Goal: Task Accomplishment & Management: Manage account settings

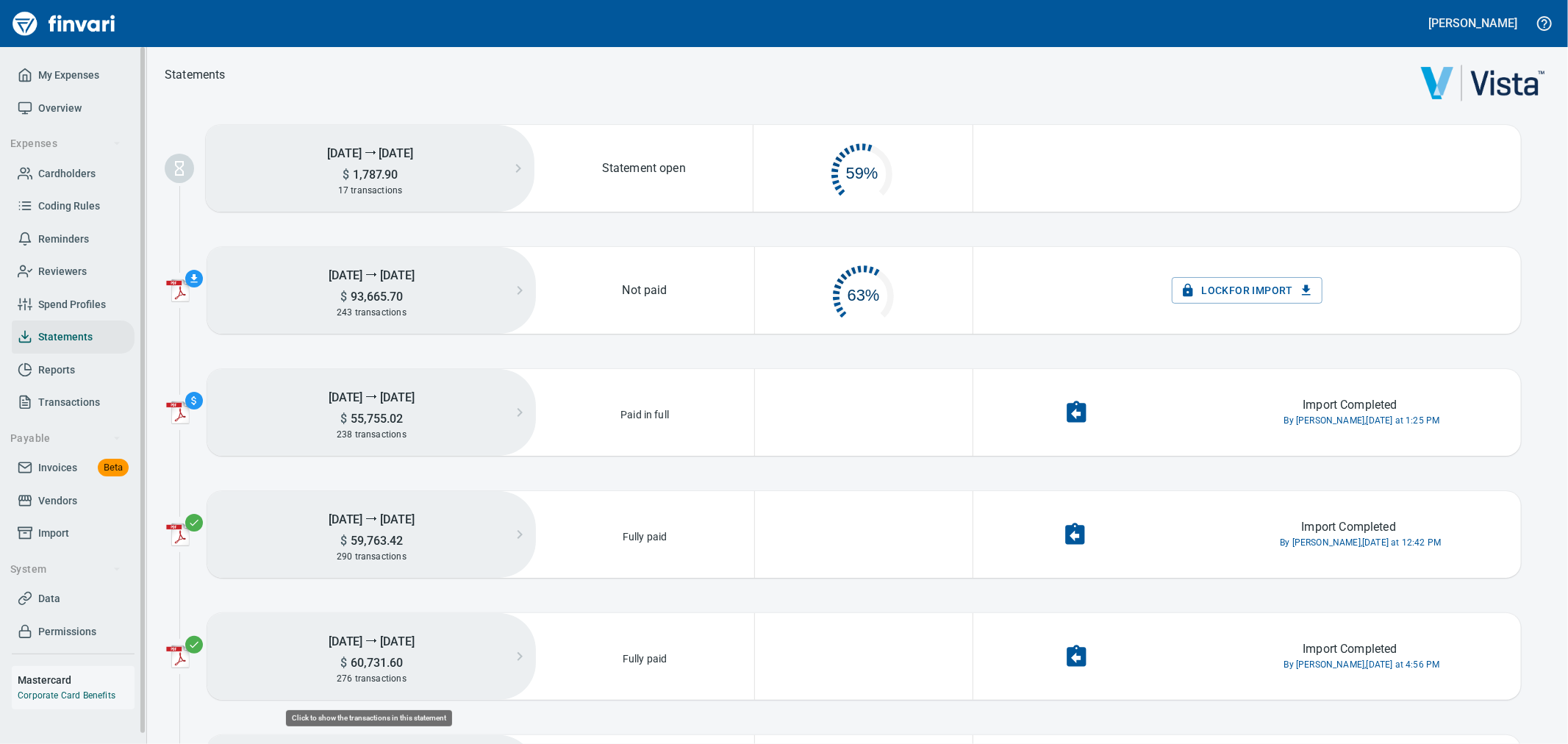
scroll to position [69, 203]
click at [54, 470] on span "Invoices" at bounding box center [57, 467] width 39 height 18
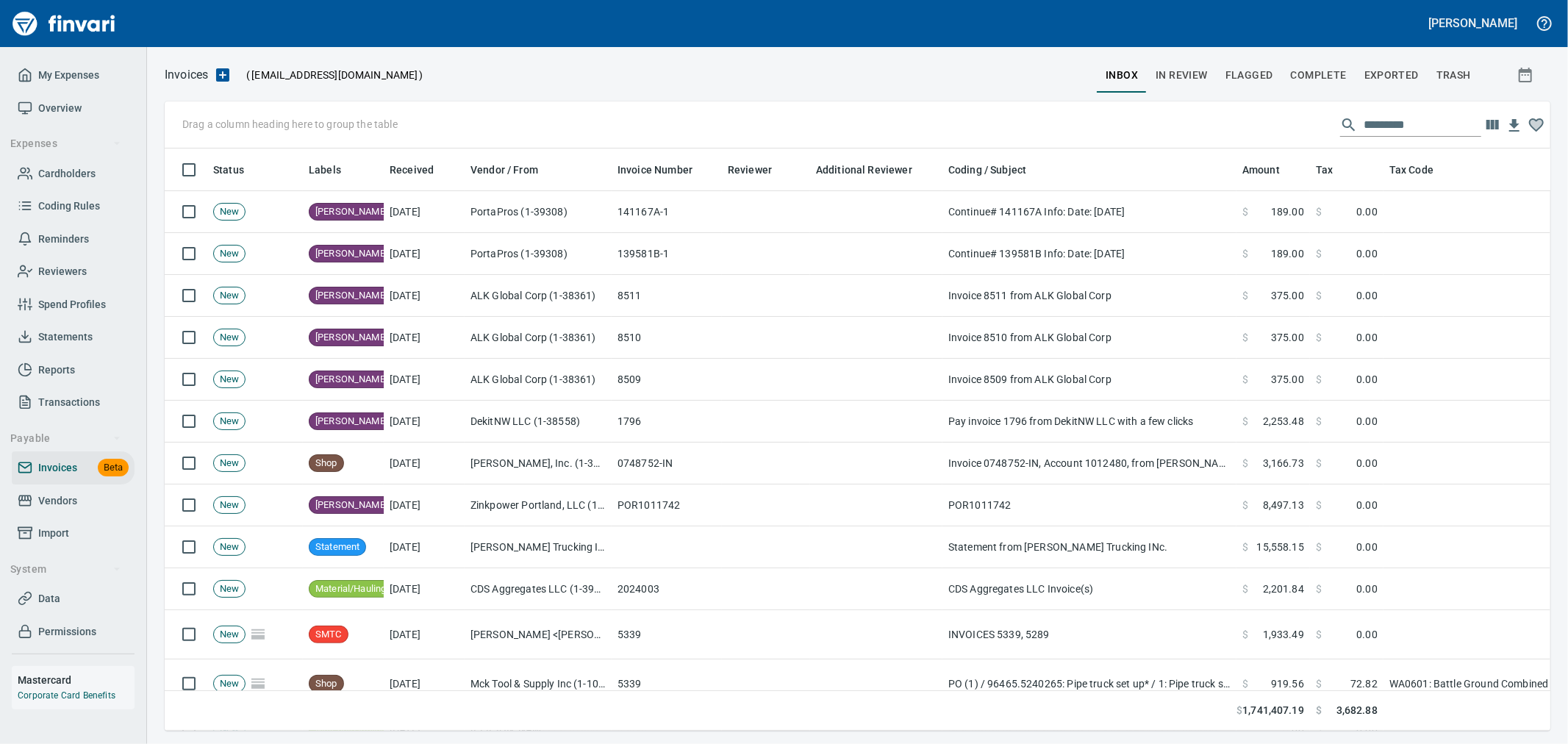
scroll to position [557, 1362]
click at [89, 497] on span "Vendors" at bounding box center [73, 500] width 111 height 18
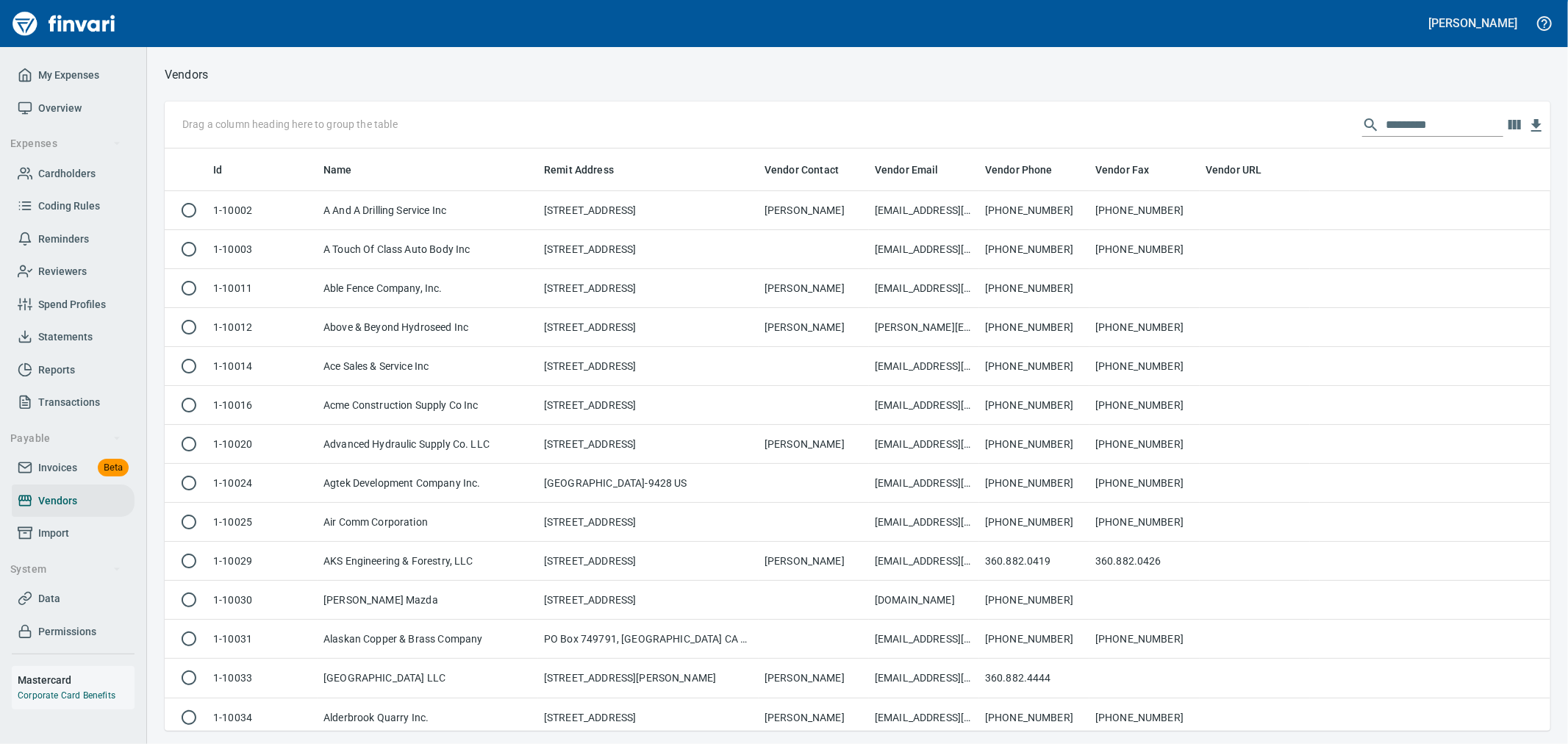
scroll to position [569, 1362]
click at [1423, 135] on input "text" at bounding box center [1444, 124] width 118 height 24
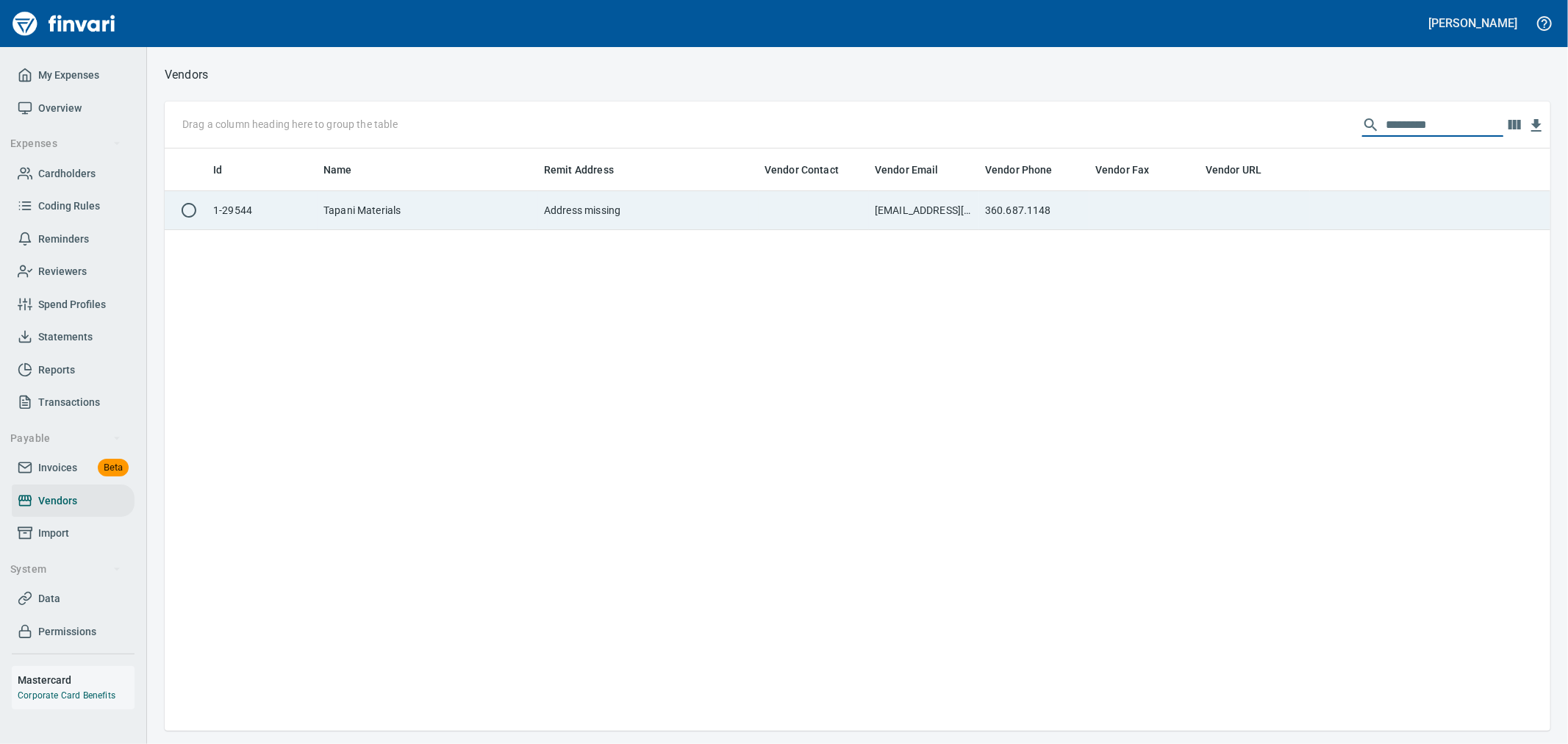
type input "*********"
click at [1178, 204] on td at bounding box center [1144, 210] width 110 height 39
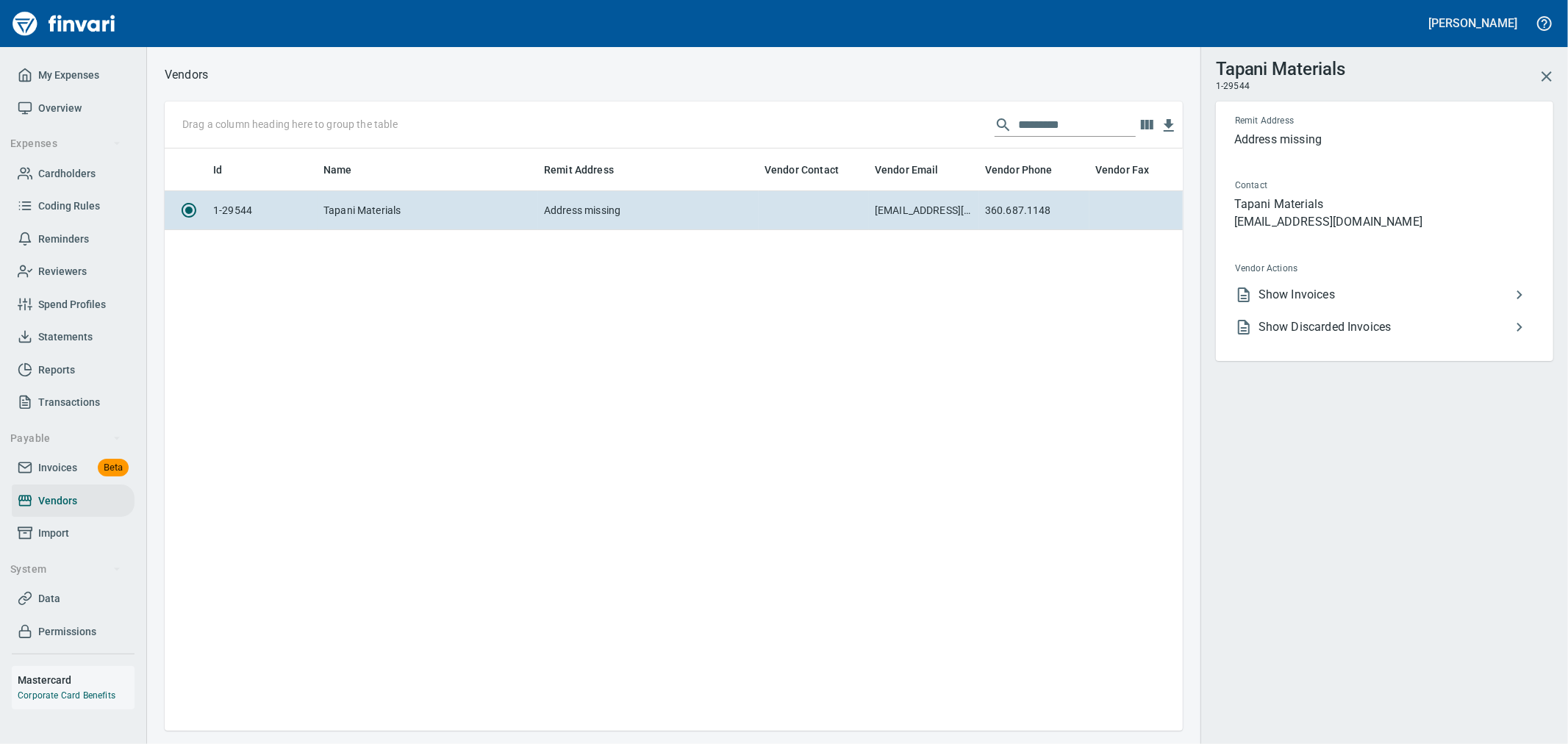
scroll to position [557, 1005]
click at [1326, 288] on span "Show Invoices" at bounding box center [1385, 294] width 252 height 17
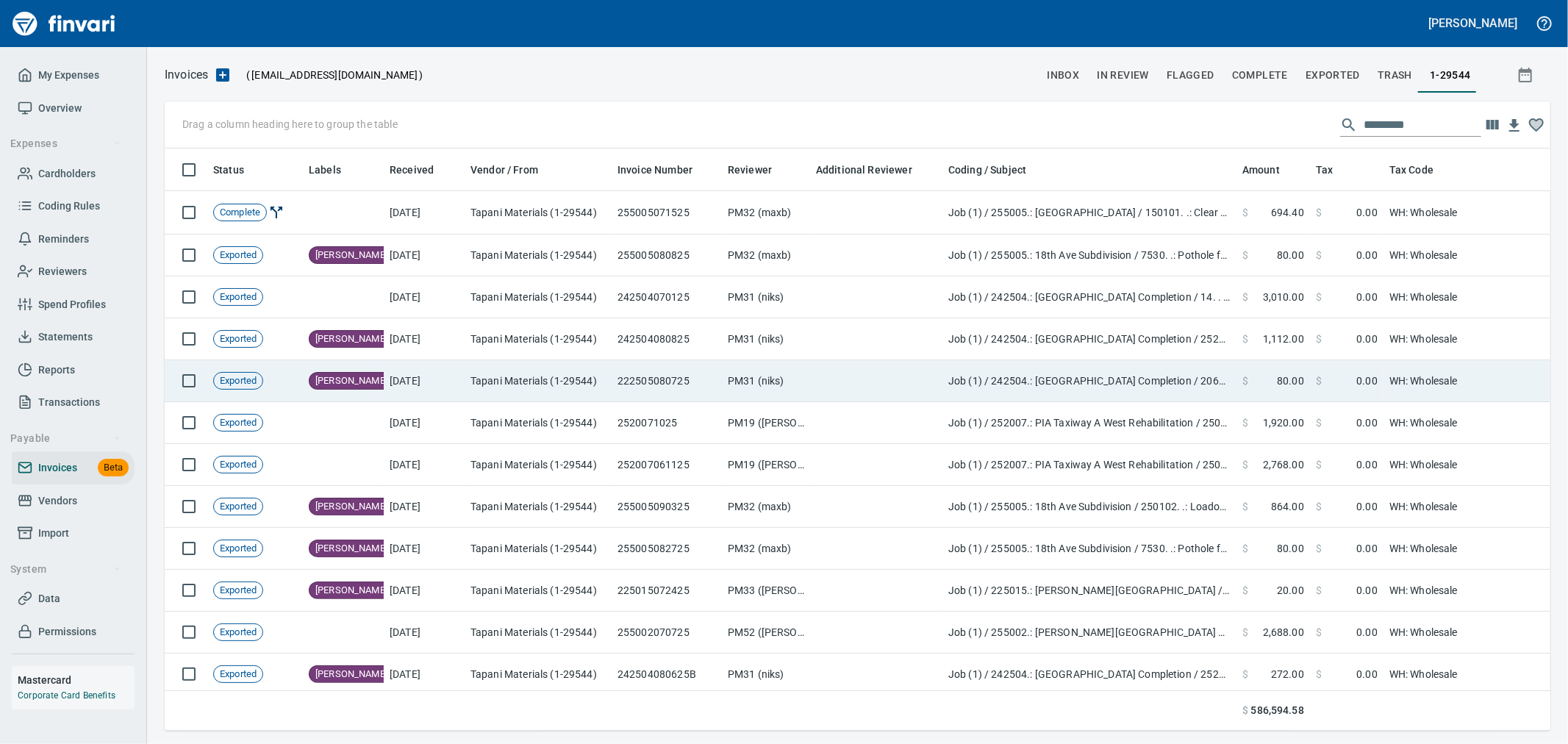
scroll to position [557, 1362]
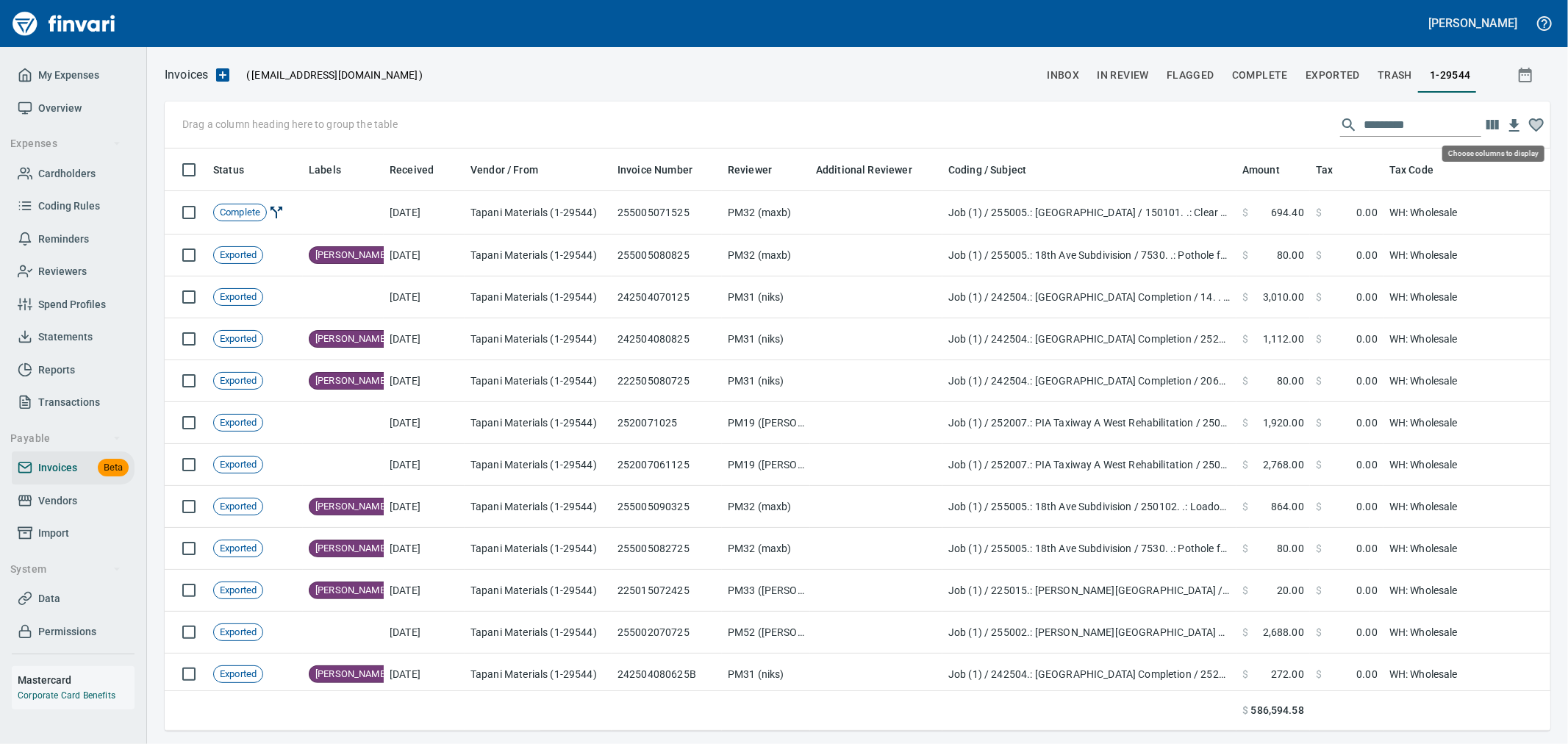
click at [1496, 118] on icon "button" at bounding box center [1493, 125] width 17 height 17
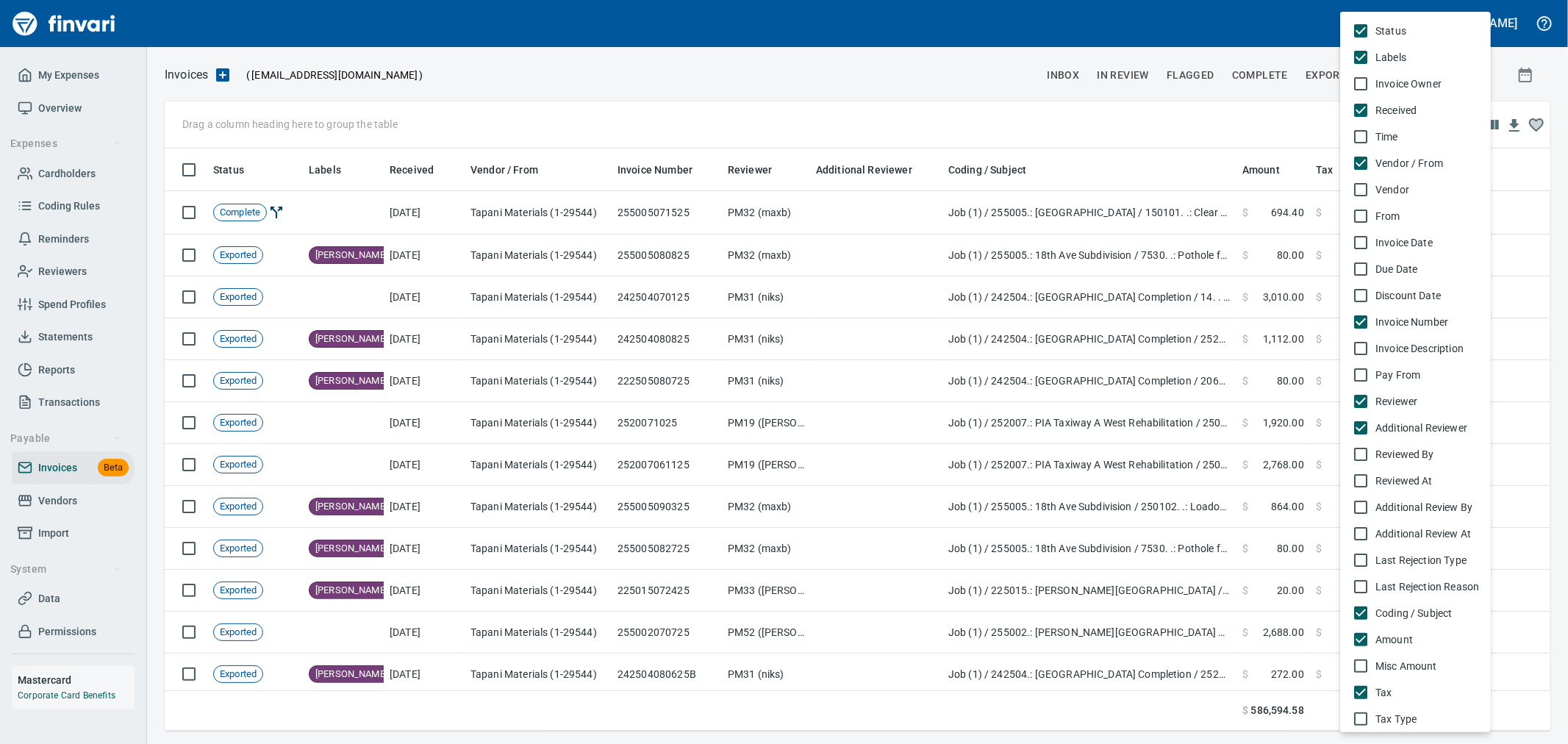
click at [1397, 231] on li "Invoice Date" at bounding box center [1416, 243] width 151 height 27
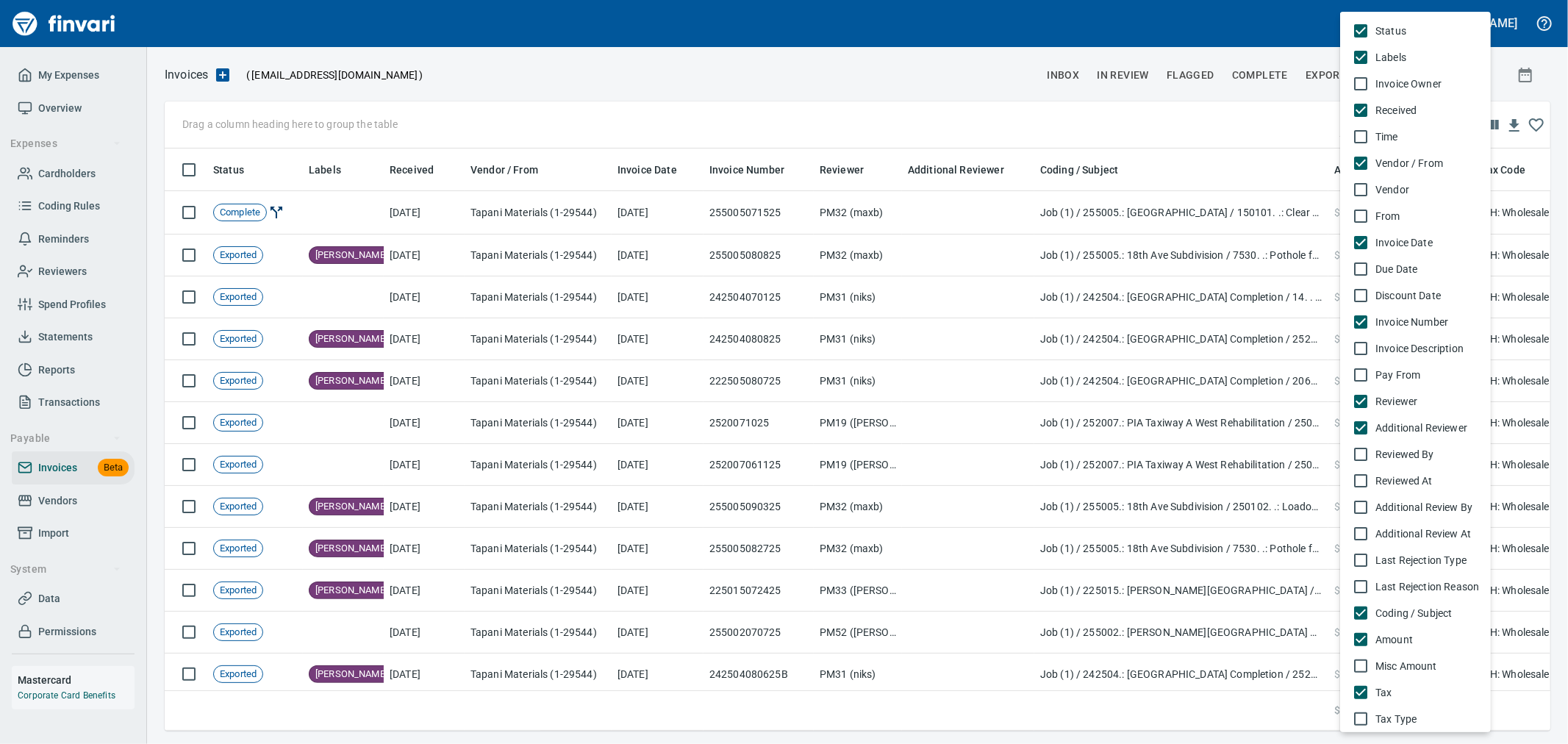
click at [633, 165] on div at bounding box center [784, 372] width 1568 height 744
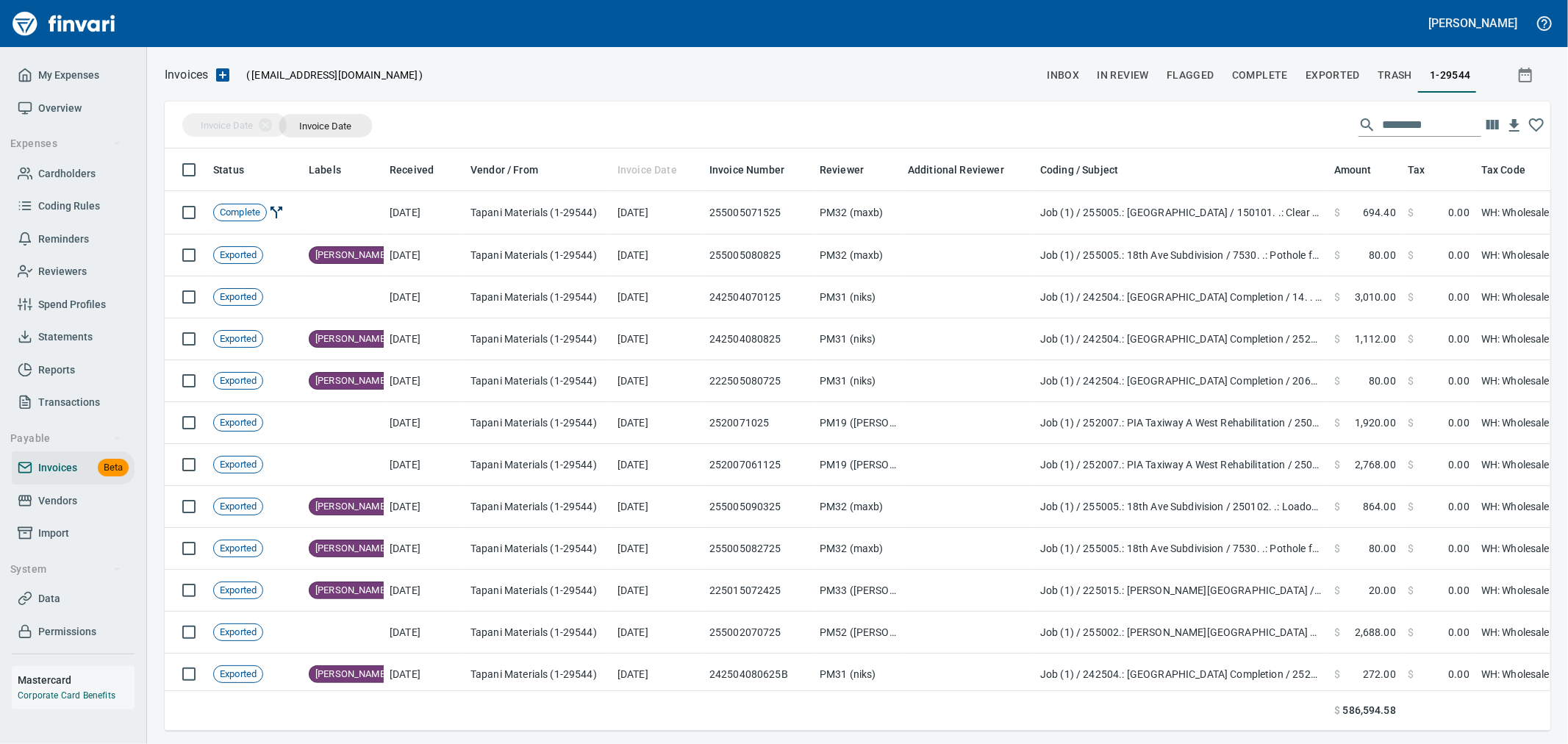
drag, startPoint x: 644, startPoint y: 164, endPoint x: 240, endPoint y: 127, distance: 405.7
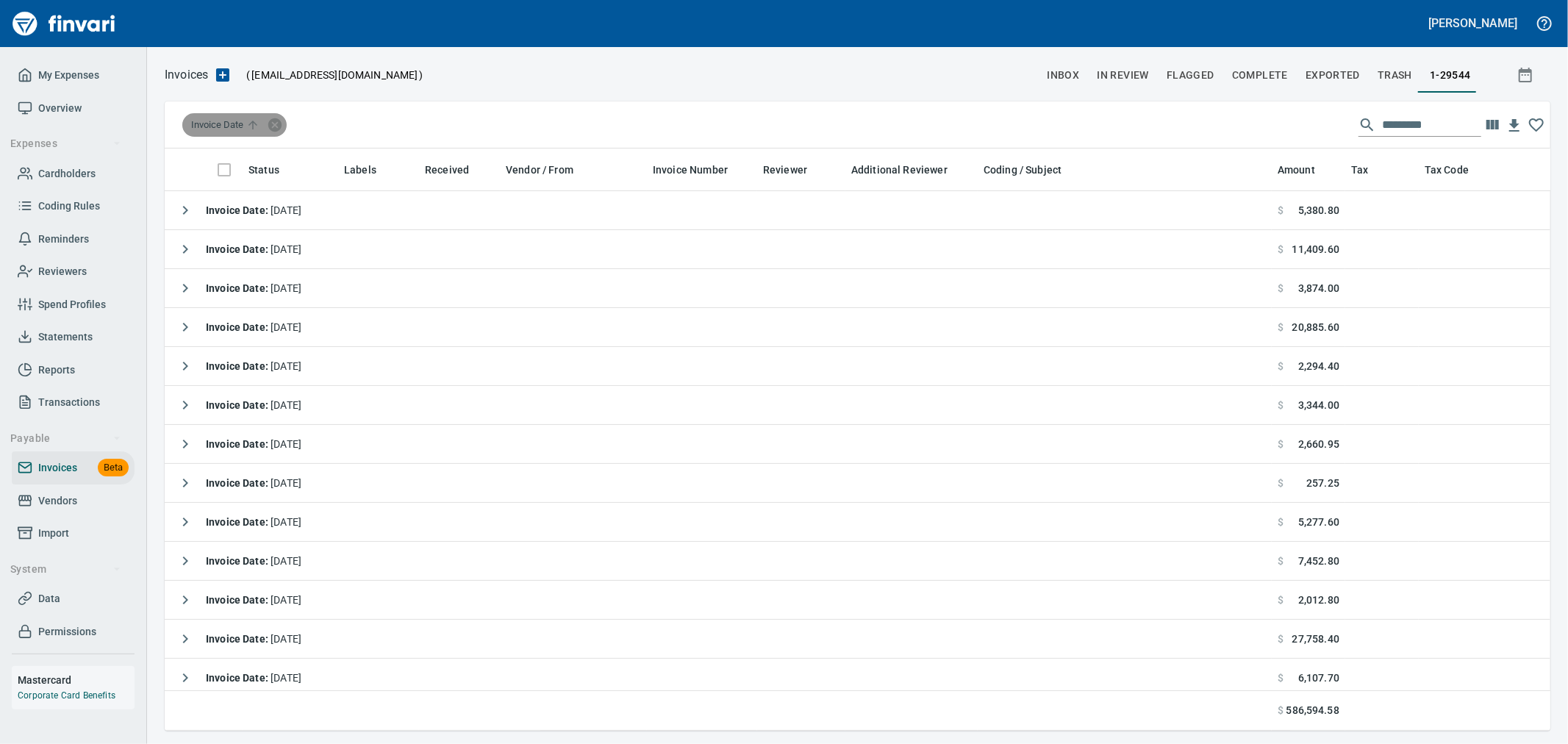
click at [231, 128] on span "Invoice Date" at bounding box center [226, 125] width 72 height 13
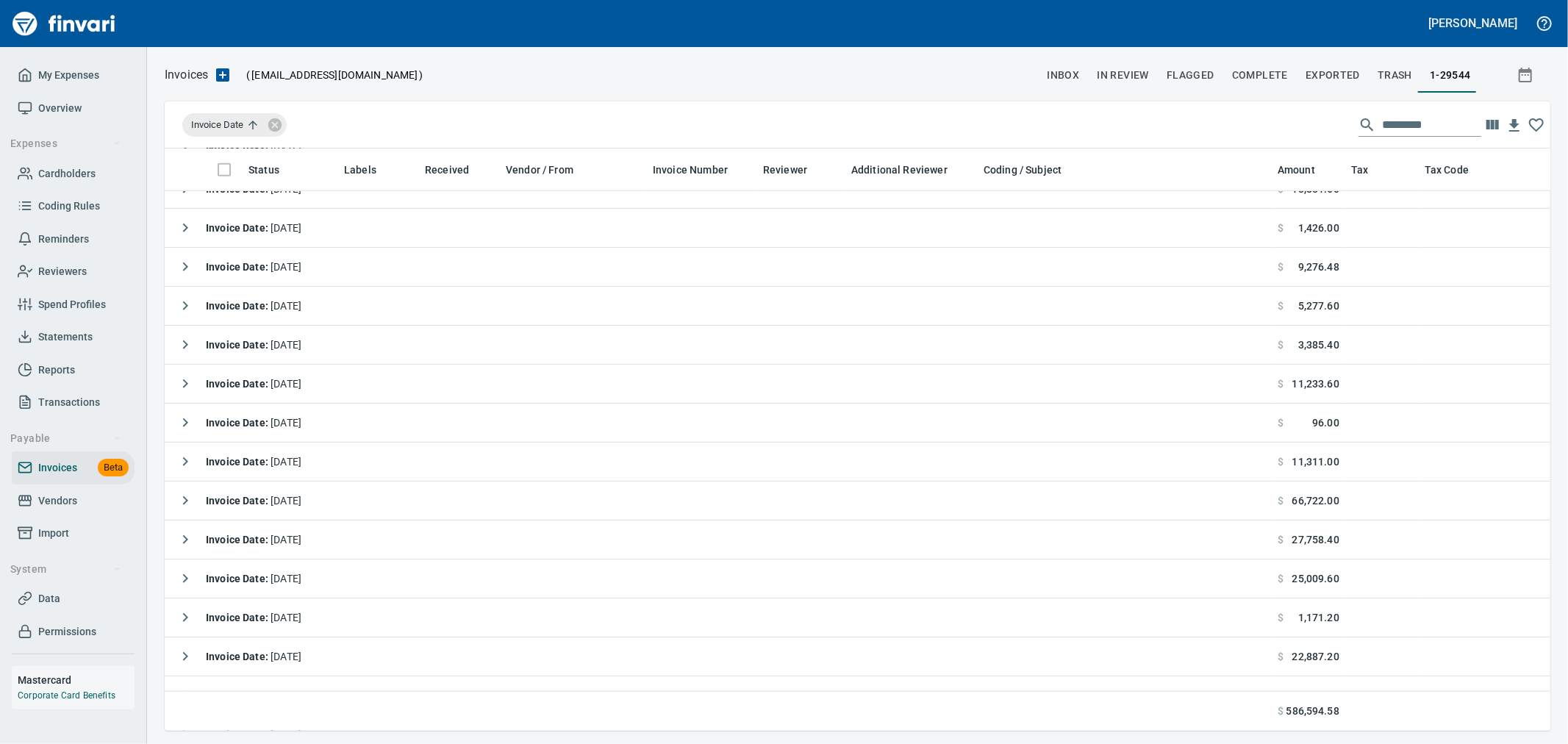
scroll to position [1306, 0]
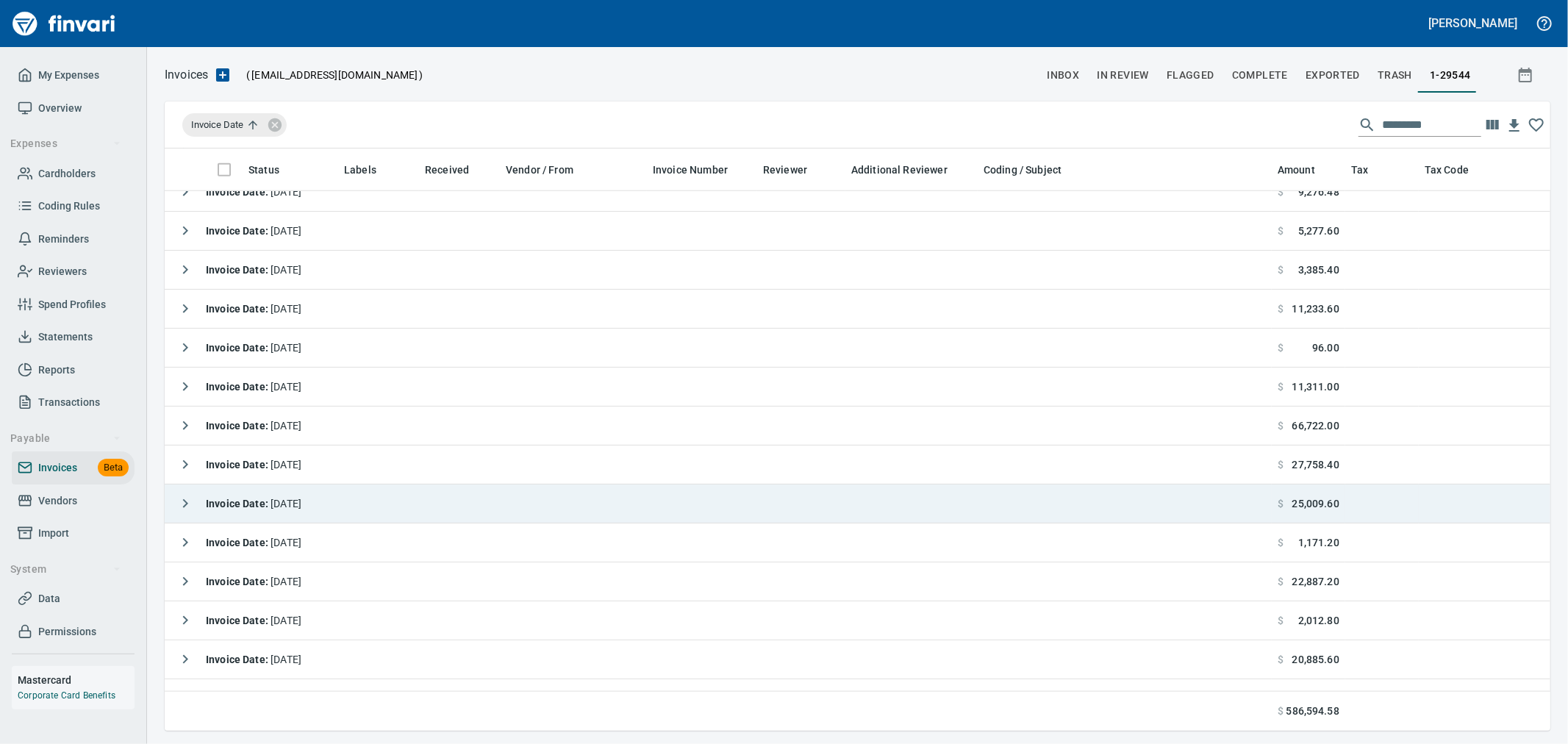
click at [185, 499] on icon "button" at bounding box center [185, 503] width 17 height 17
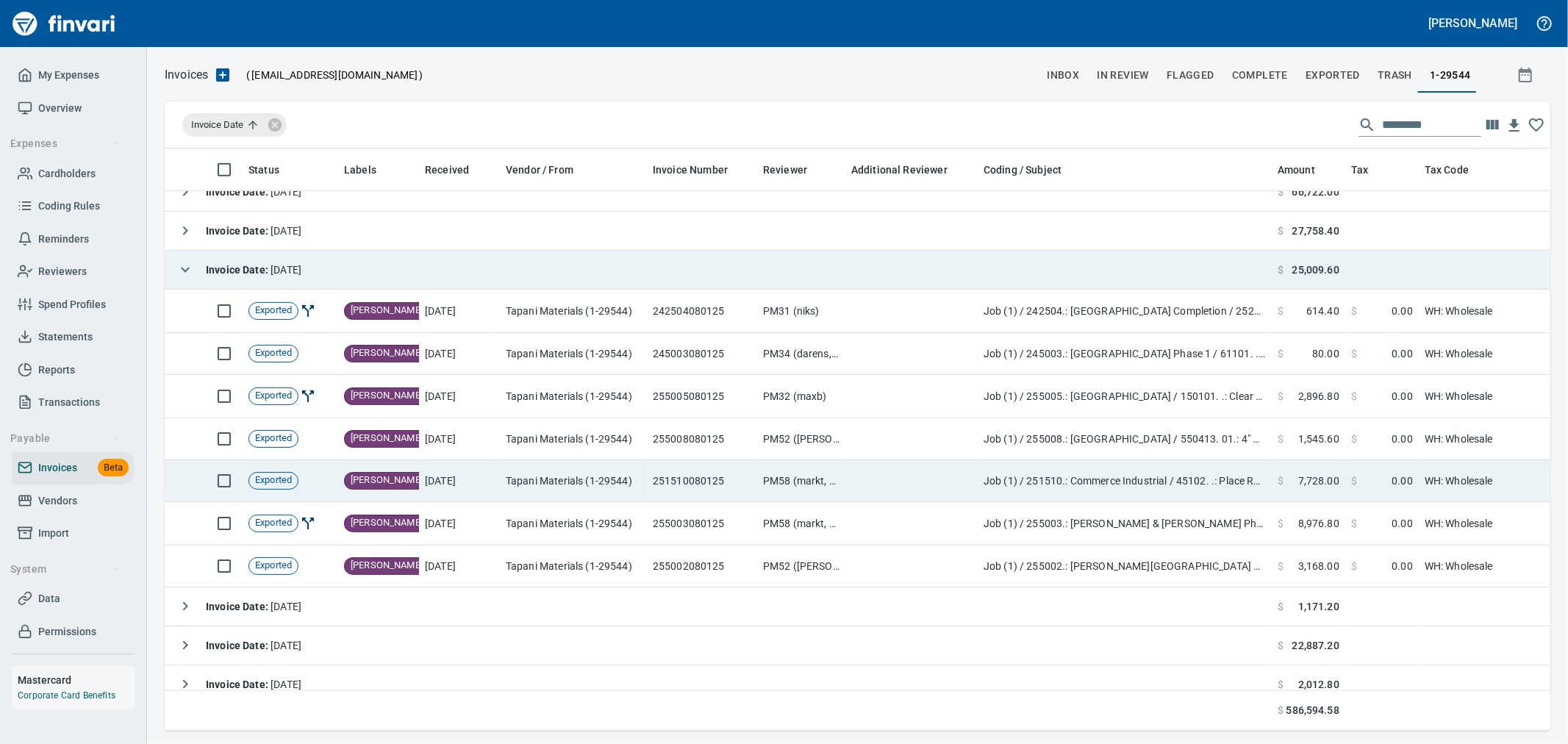
scroll to position [1551, 0]
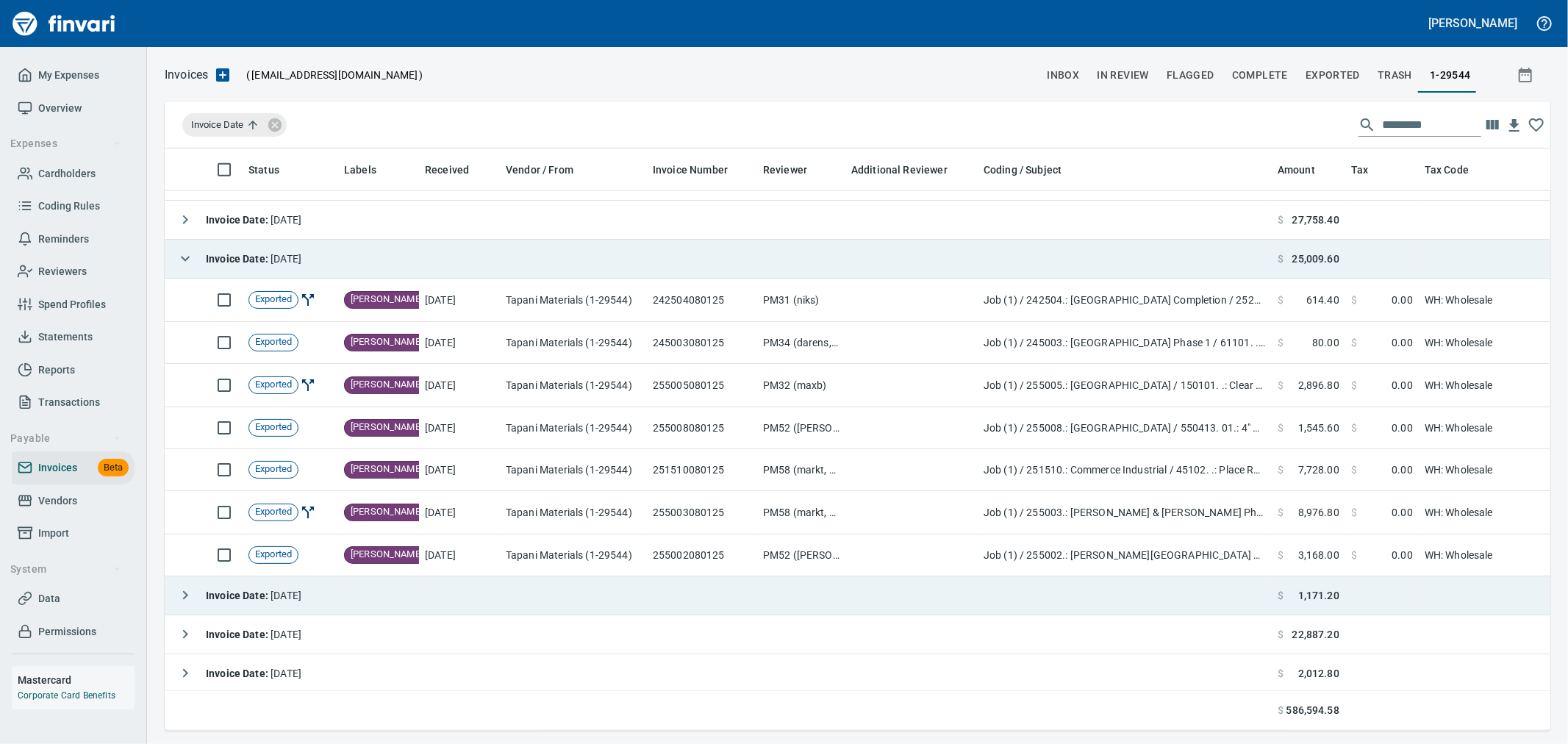
click at [183, 597] on icon "button" at bounding box center [185, 595] width 17 height 17
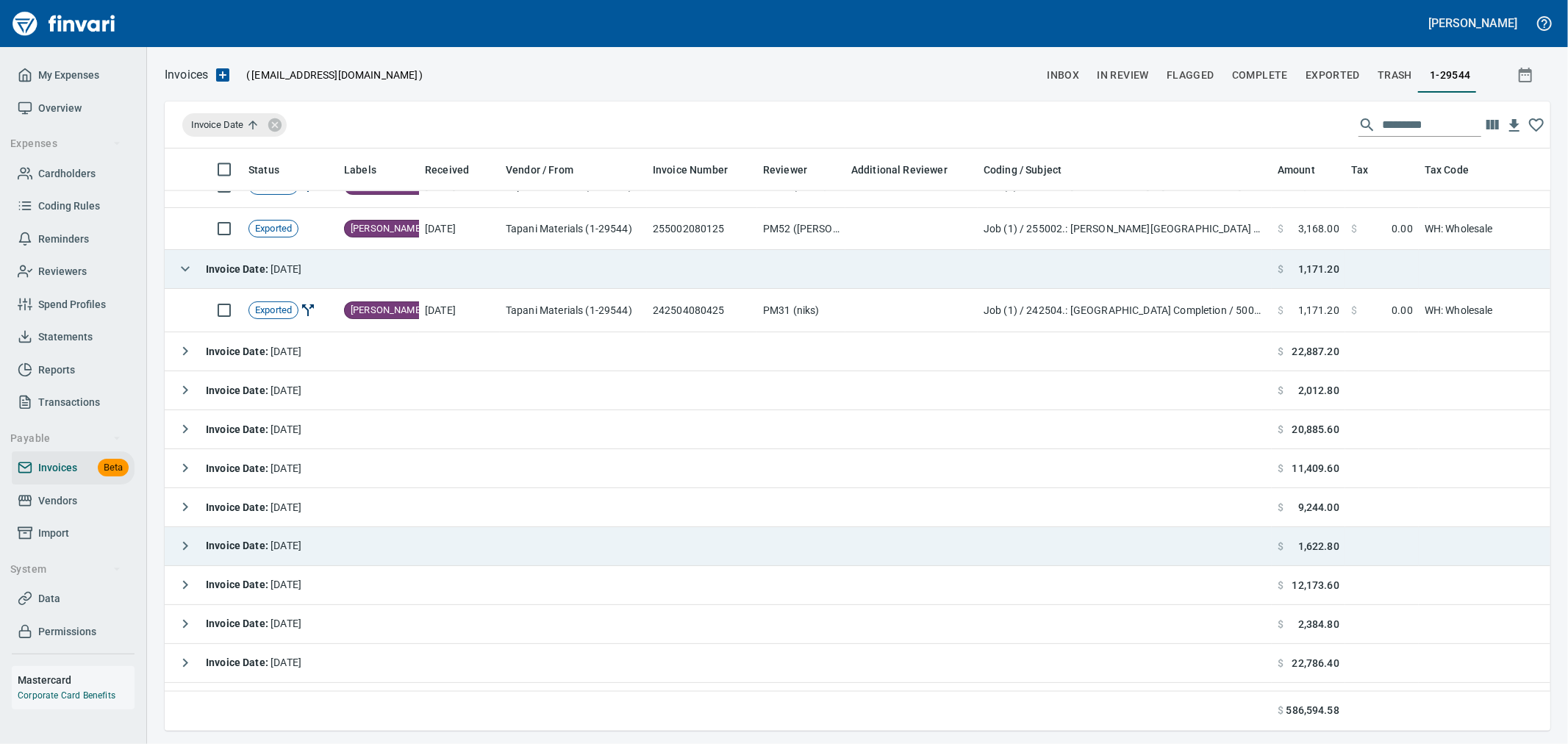
scroll to position [1959, 0]
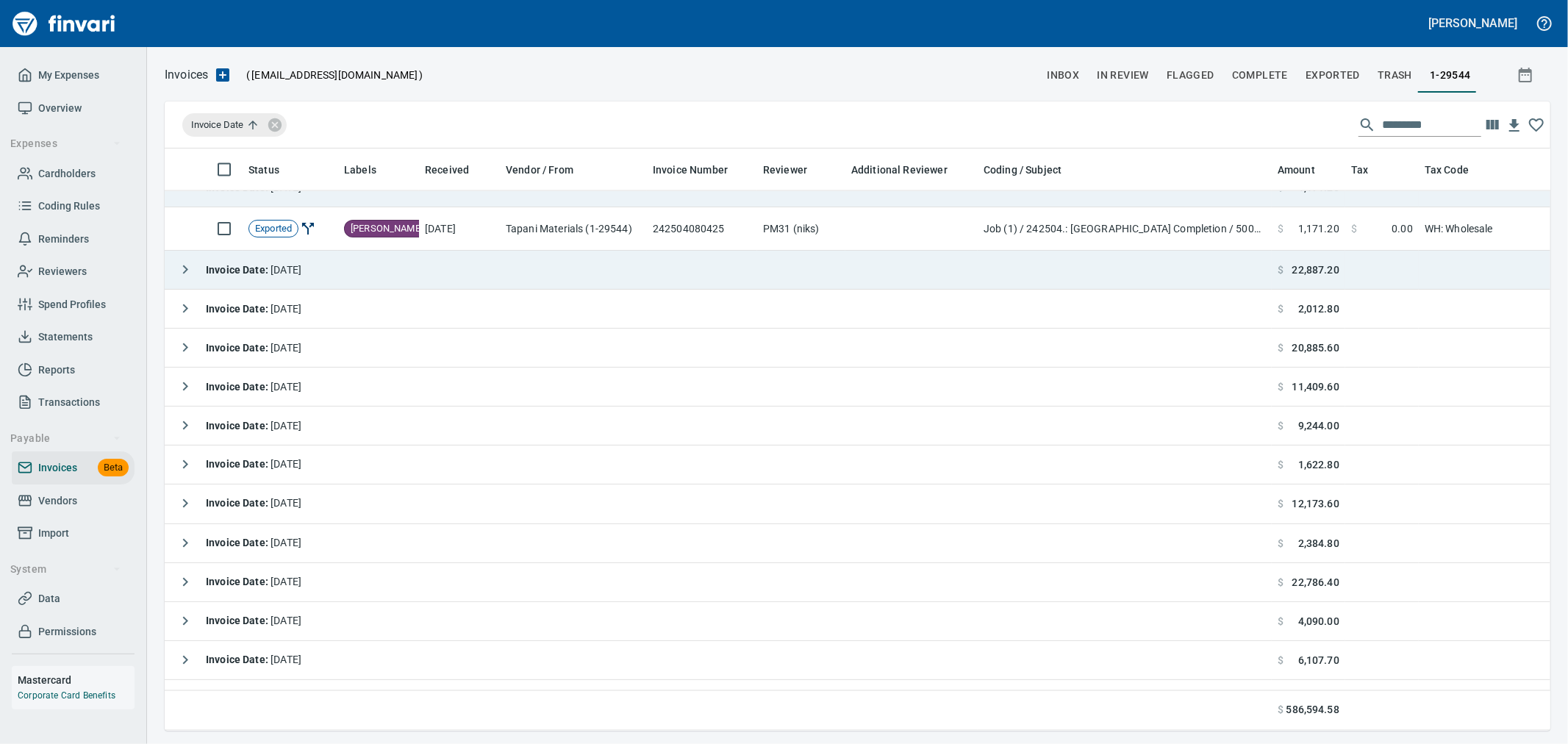
click at [186, 269] on icon "button" at bounding box center [185, 269] width 5 height 9
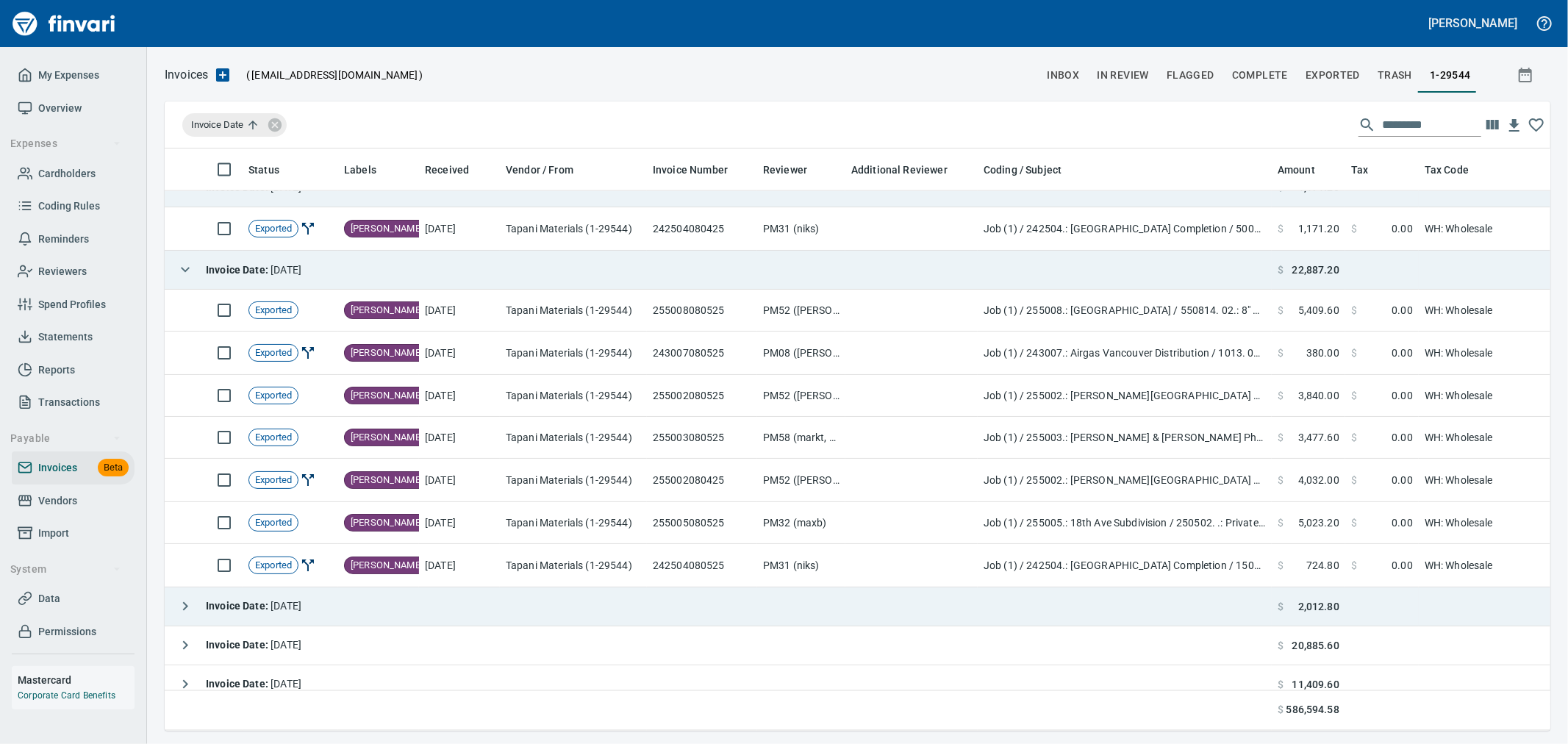
click at [186, 606] on icon "button" at bounding box center [185, 606] width 5 height 9
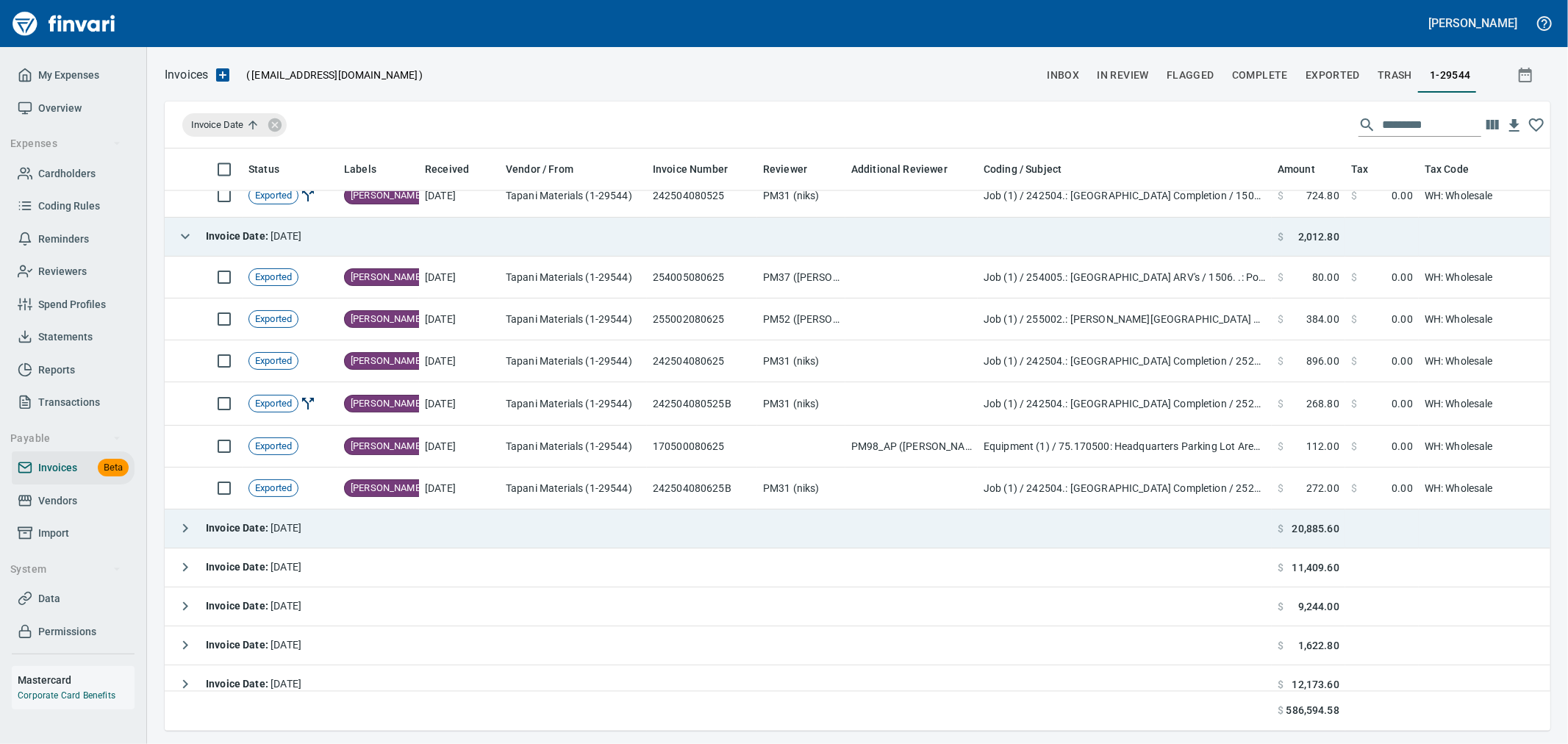
scroll to position [2368, 0]
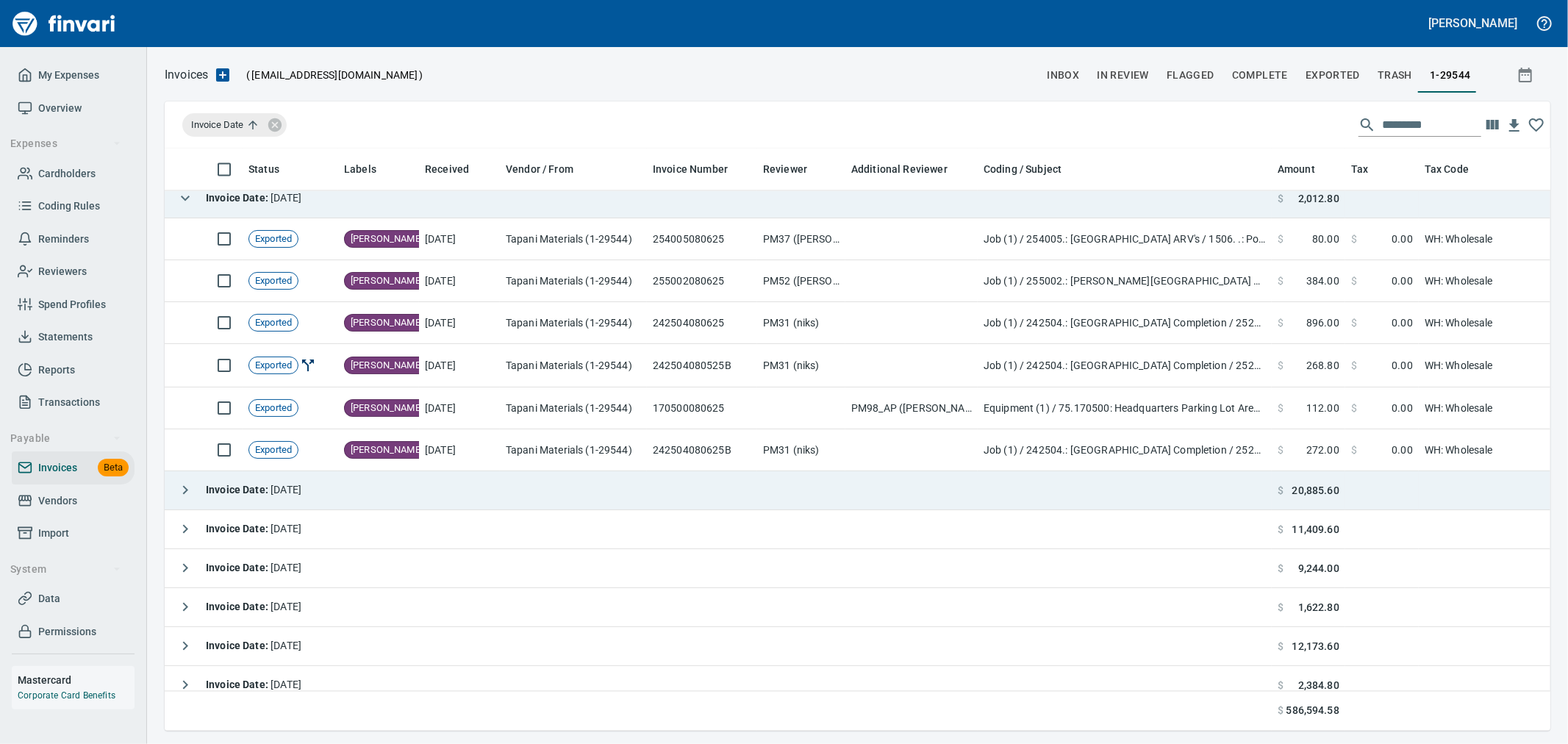
click at [182, 491] on icon "button" at bounding box center [185, 490] width 17 height 17
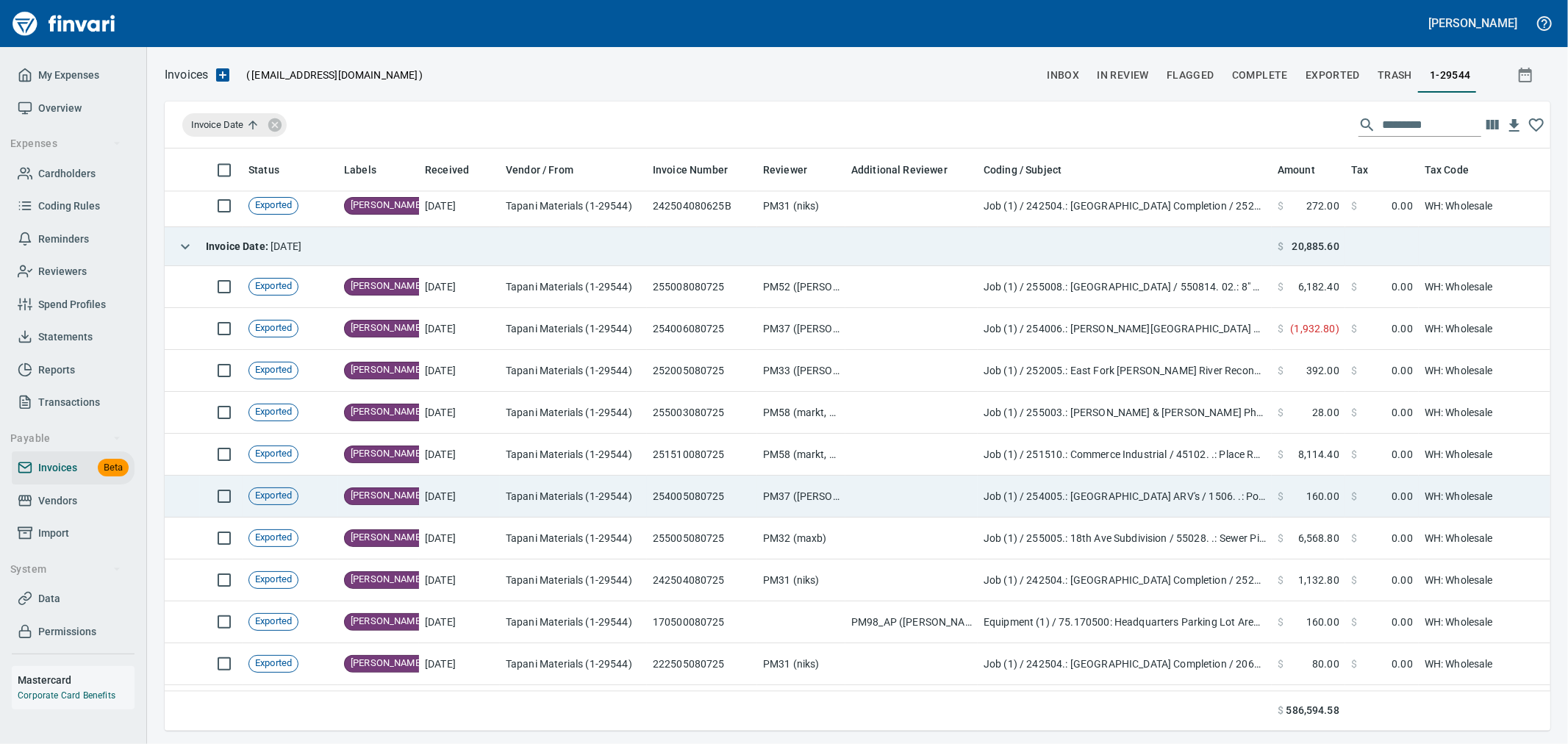
scroll to position [2857, 0]
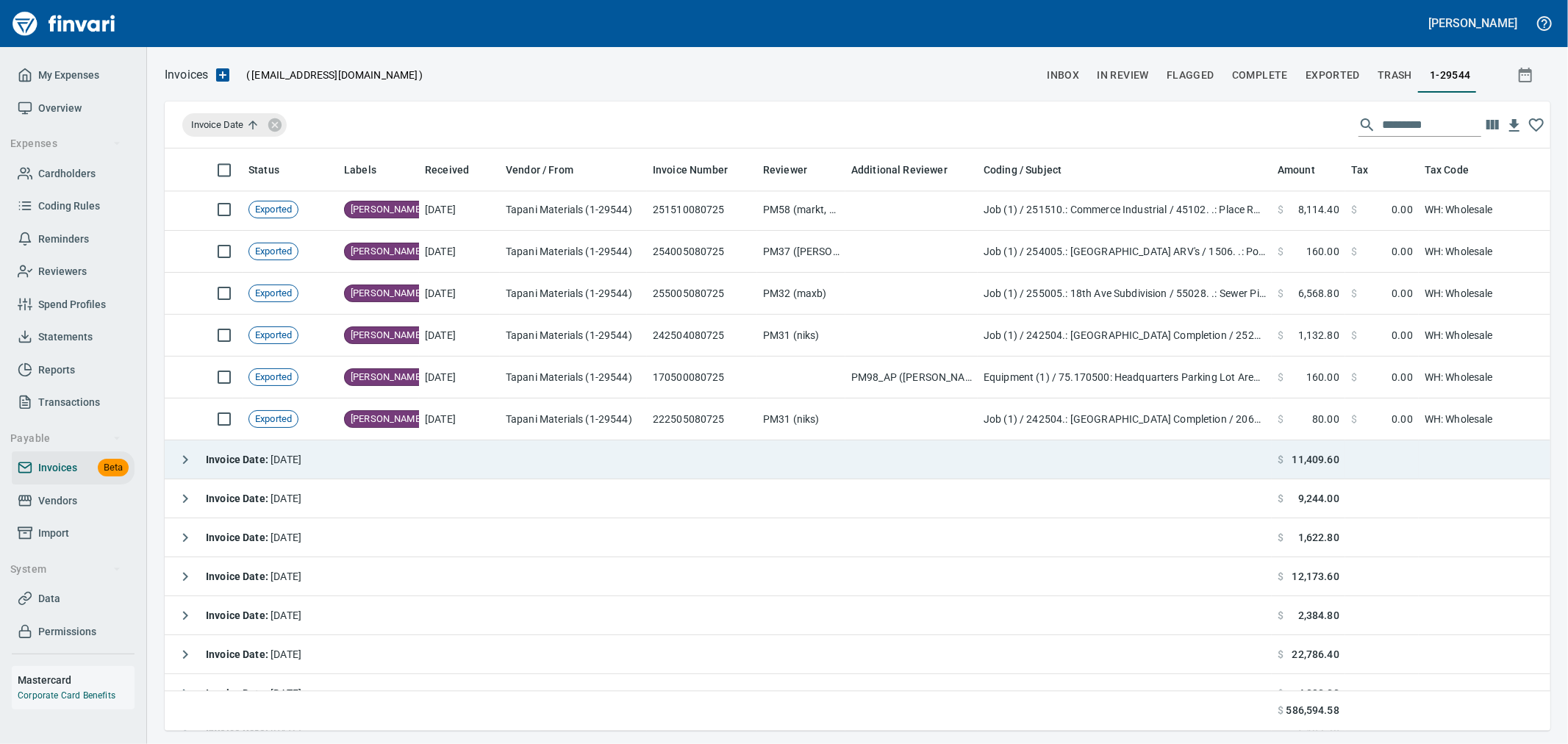
click at [187, 463] on icon "button" at bounding box center [185, 459] width 17 height 17
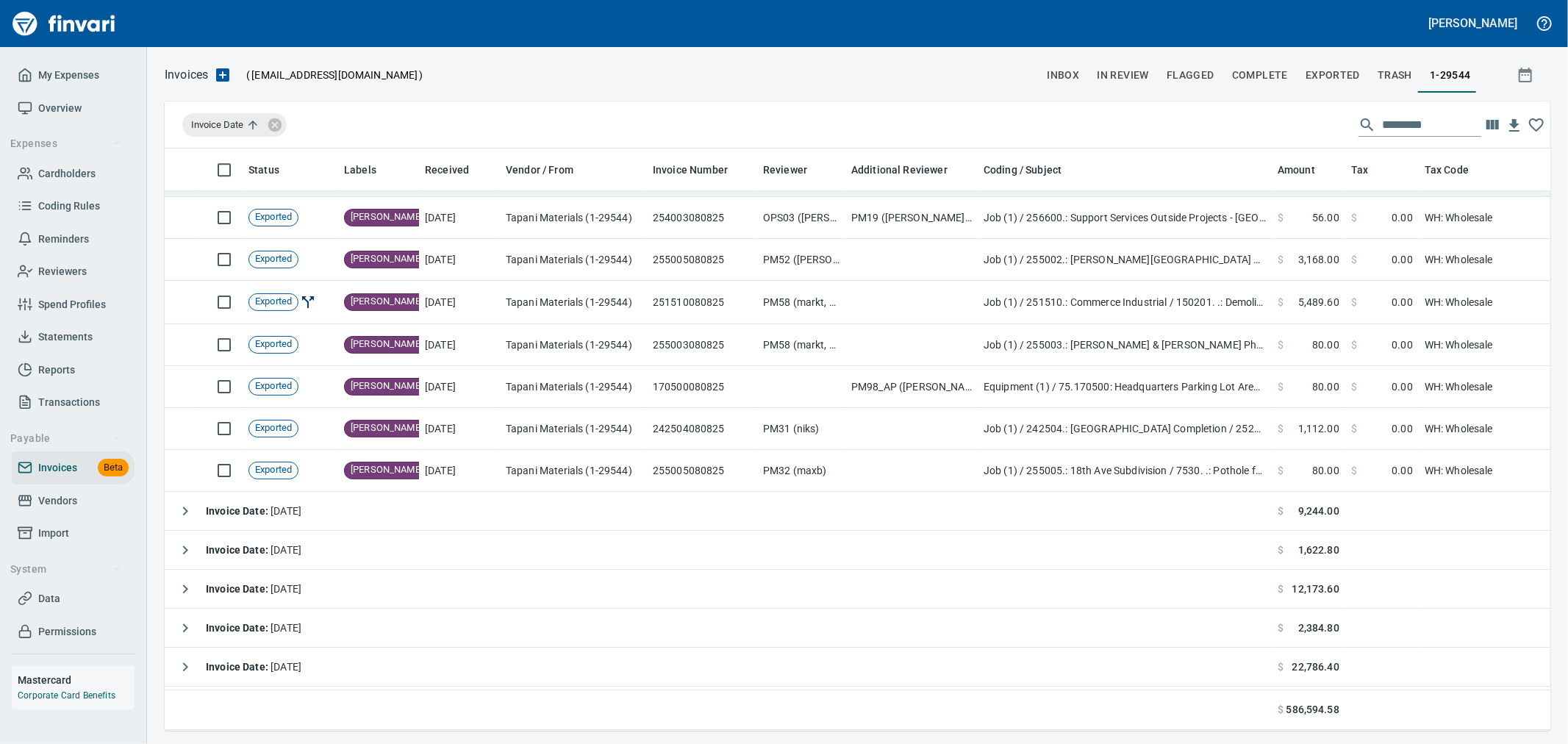
scroll to position [3184, 0]
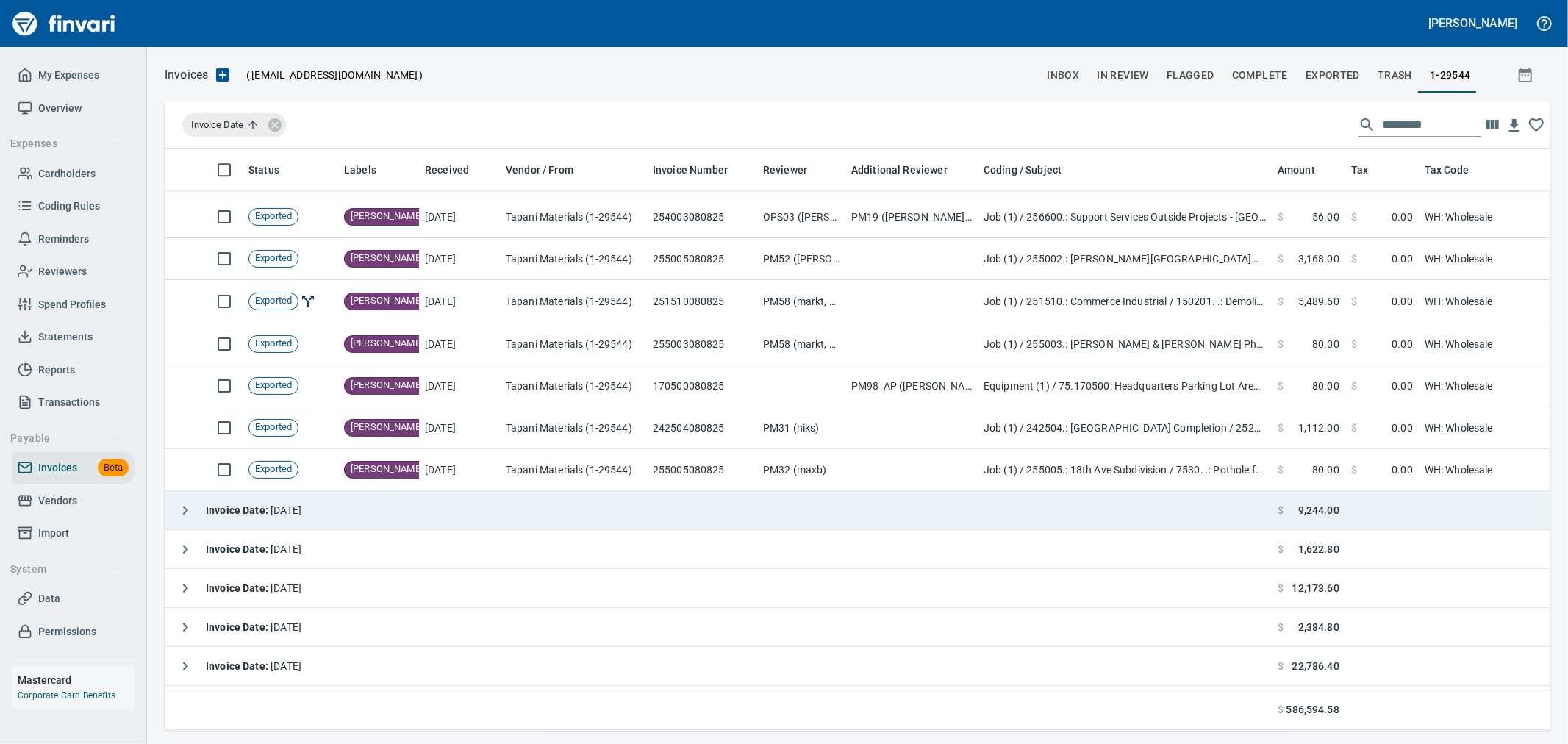
click at [182, 508] on icon "button" at bounding box center [185, 510] width 17 height 17
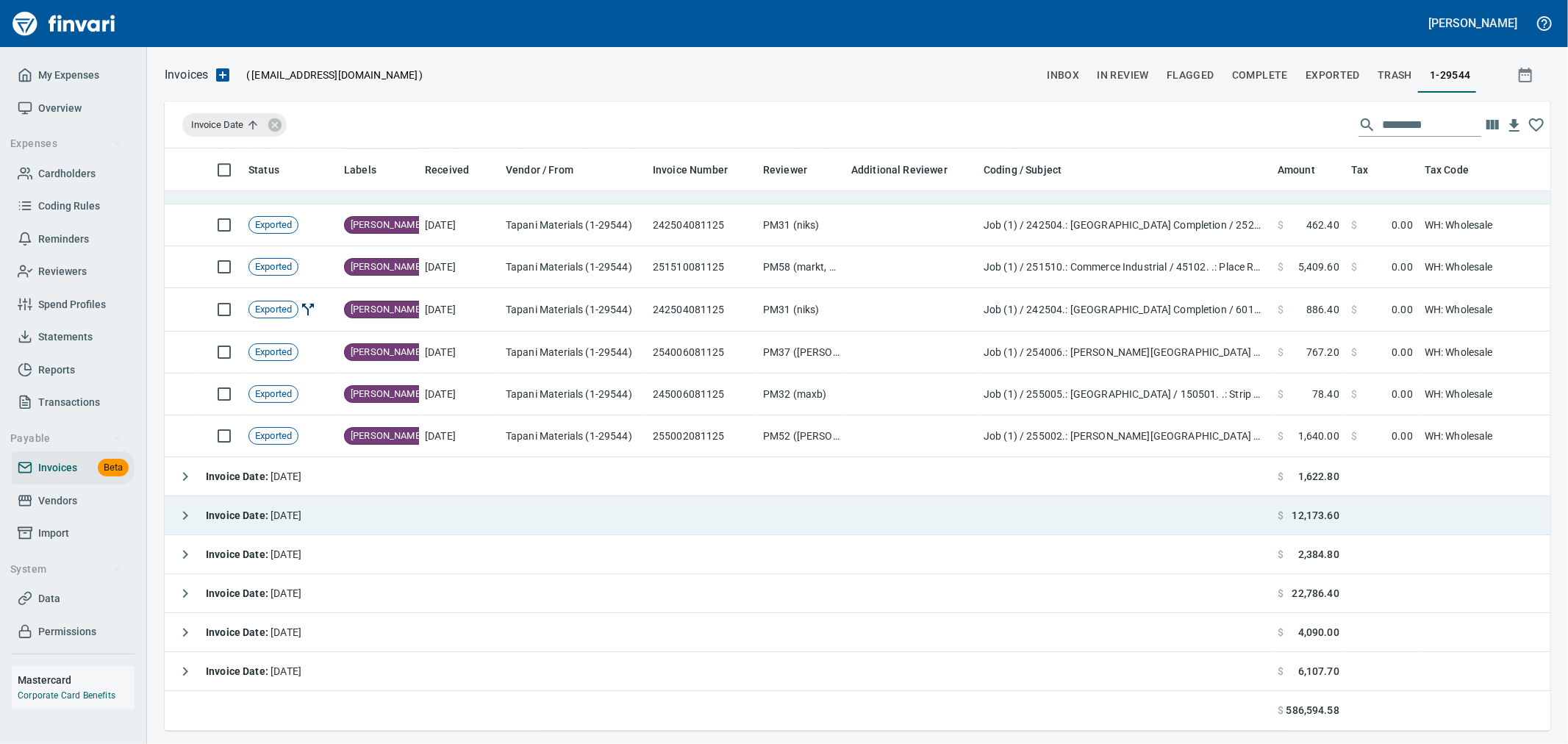
scroll to position [3510, 0]
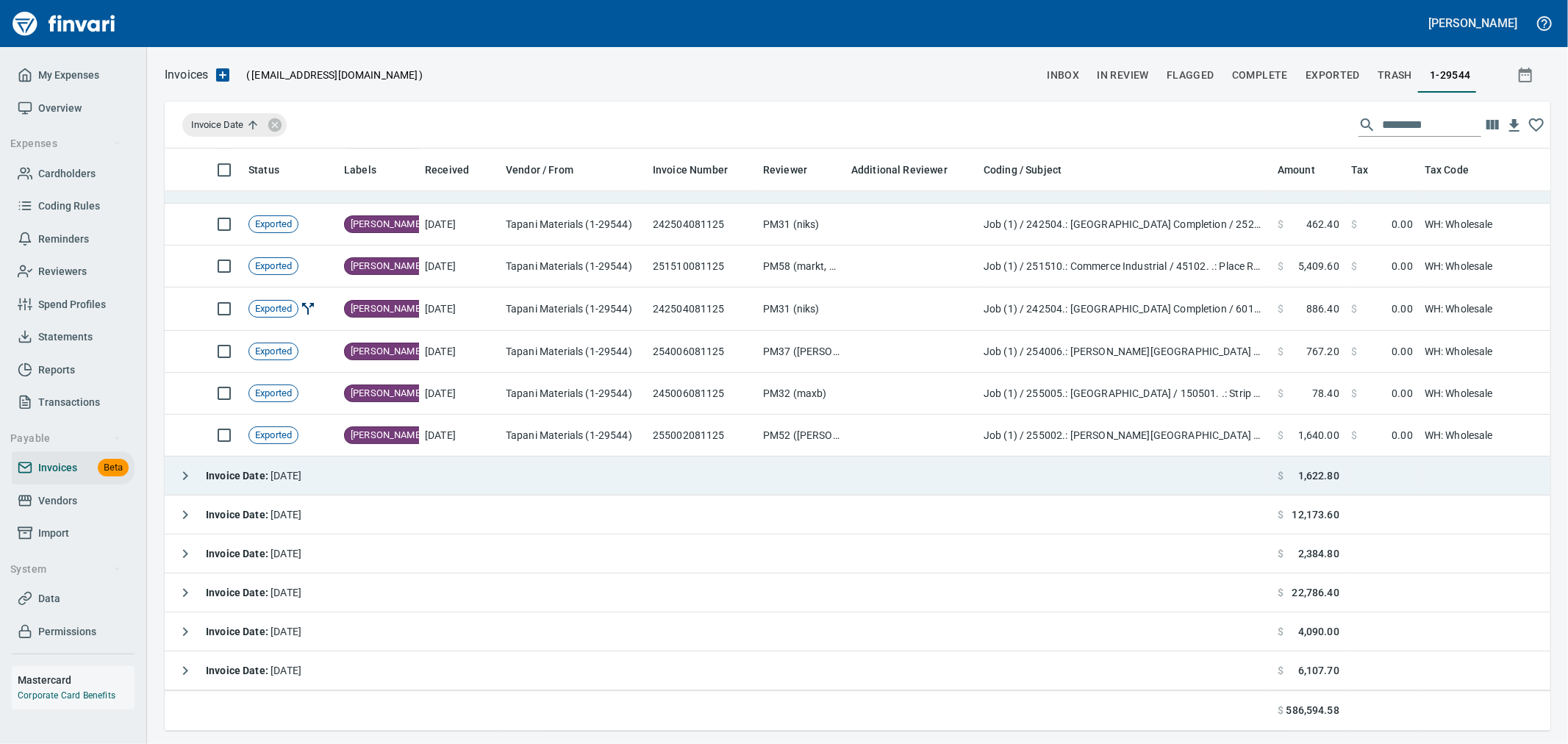
click at [184, 472] on icon "button" at bounding box center [185, 476] width 17 height 17
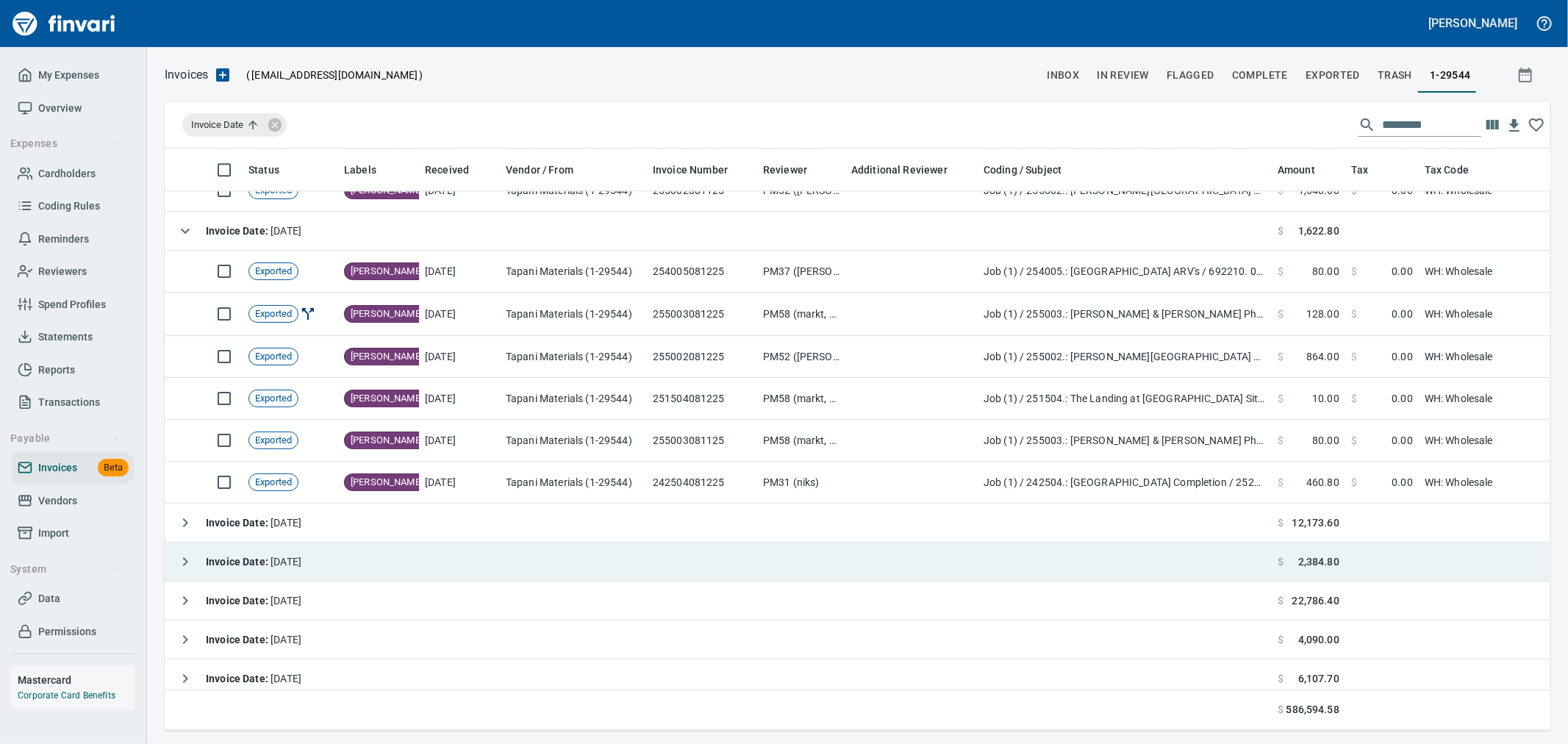
scroll to position [3837, 0]
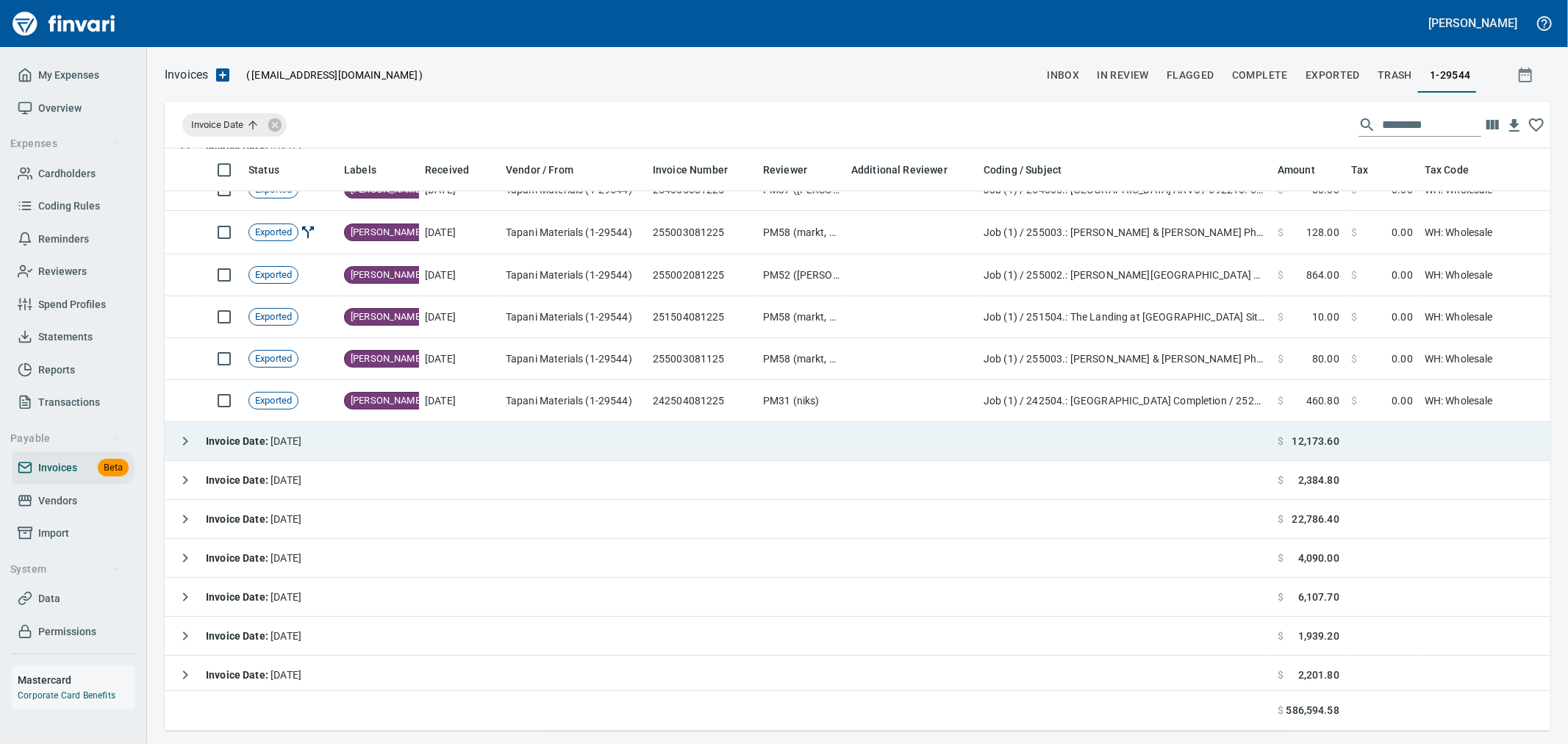
click at [181, 447] on icon "button" at bounding box center [185, 440] width 17 height 17
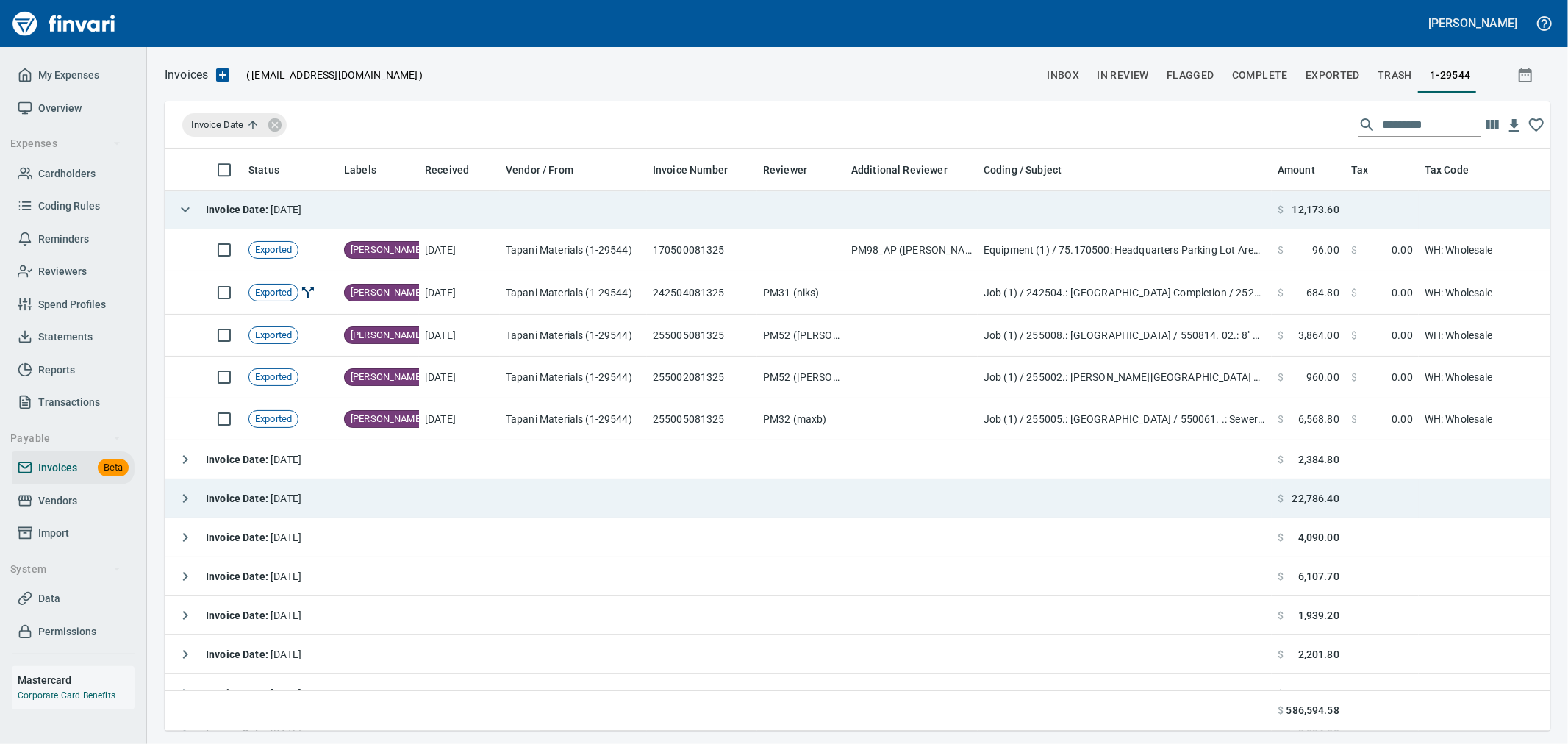
scroll to position [4082, 0]
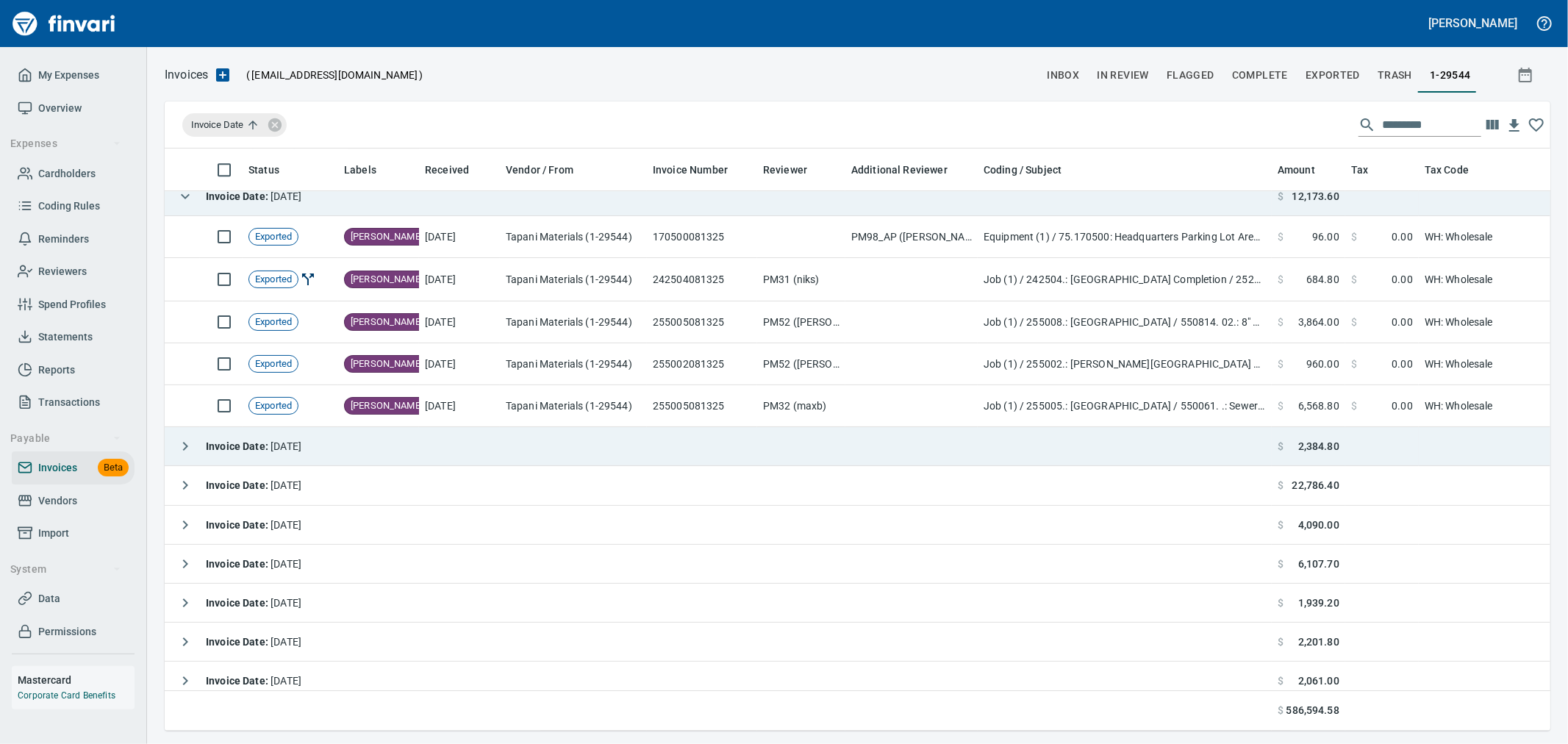
click at [183, 453] on icon "button" at bounding box center [185, 446] width 17 height 17
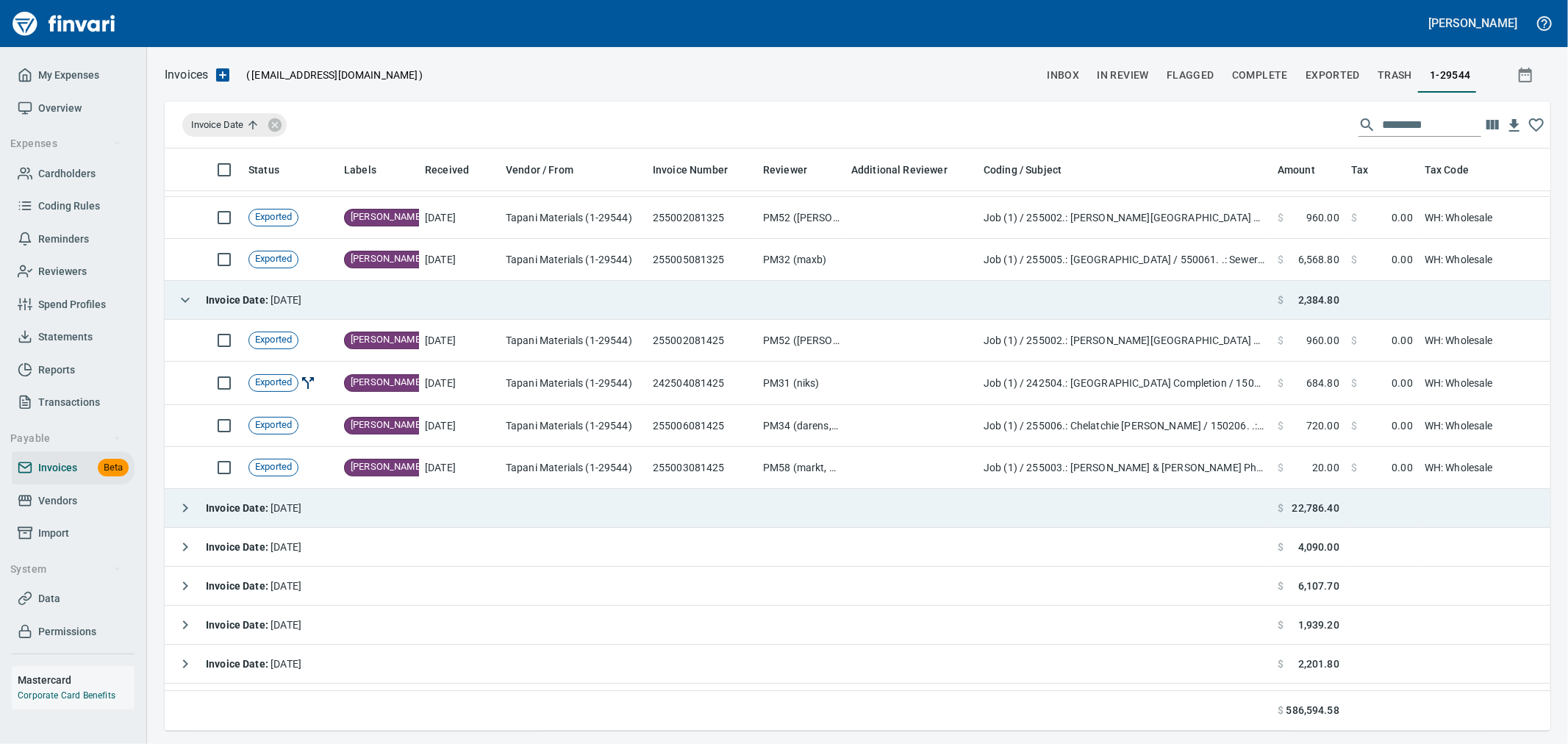
scroll to position [4245, 0]
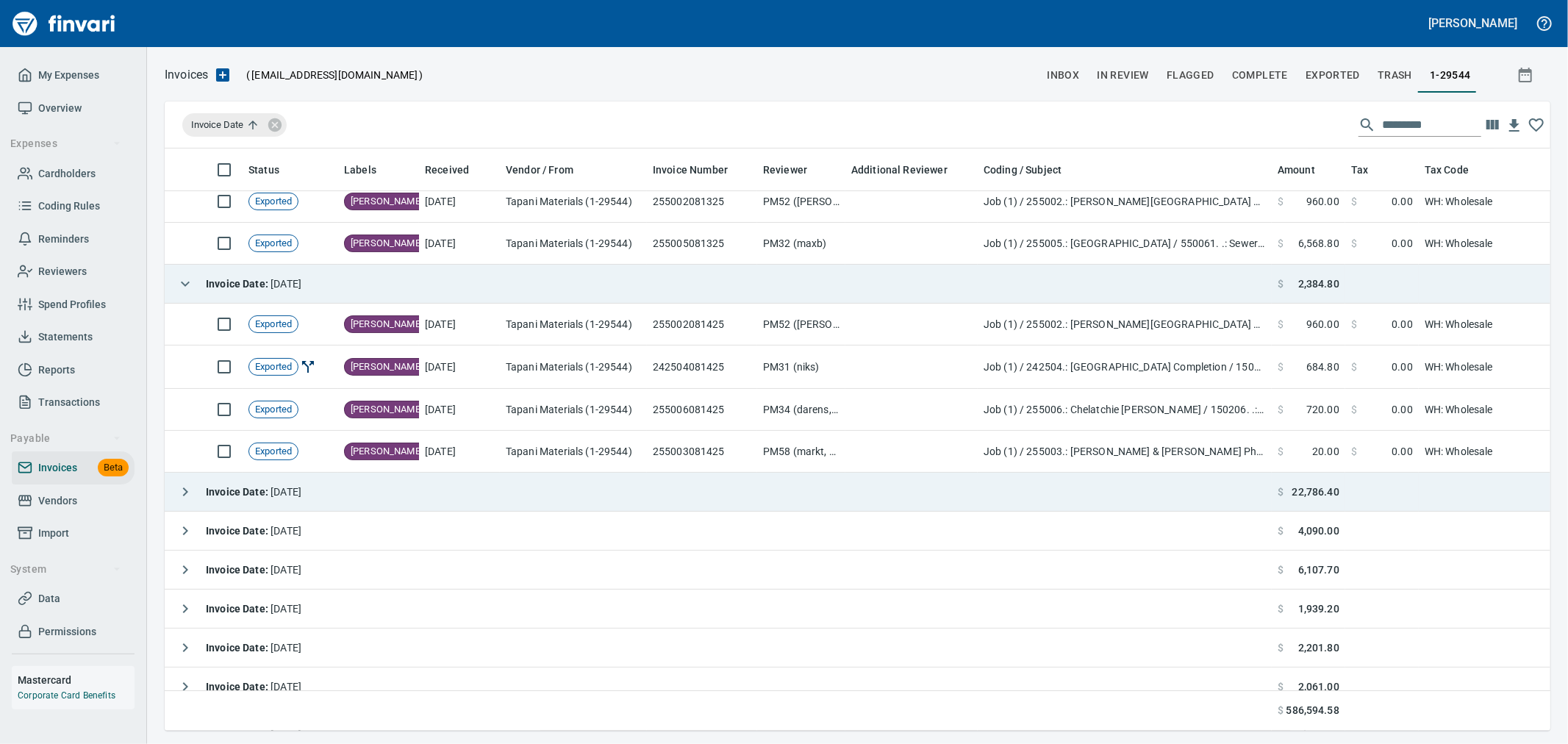
click at [184, 496] on icon "button" at bounding box center [185, 491] width 17 height 17
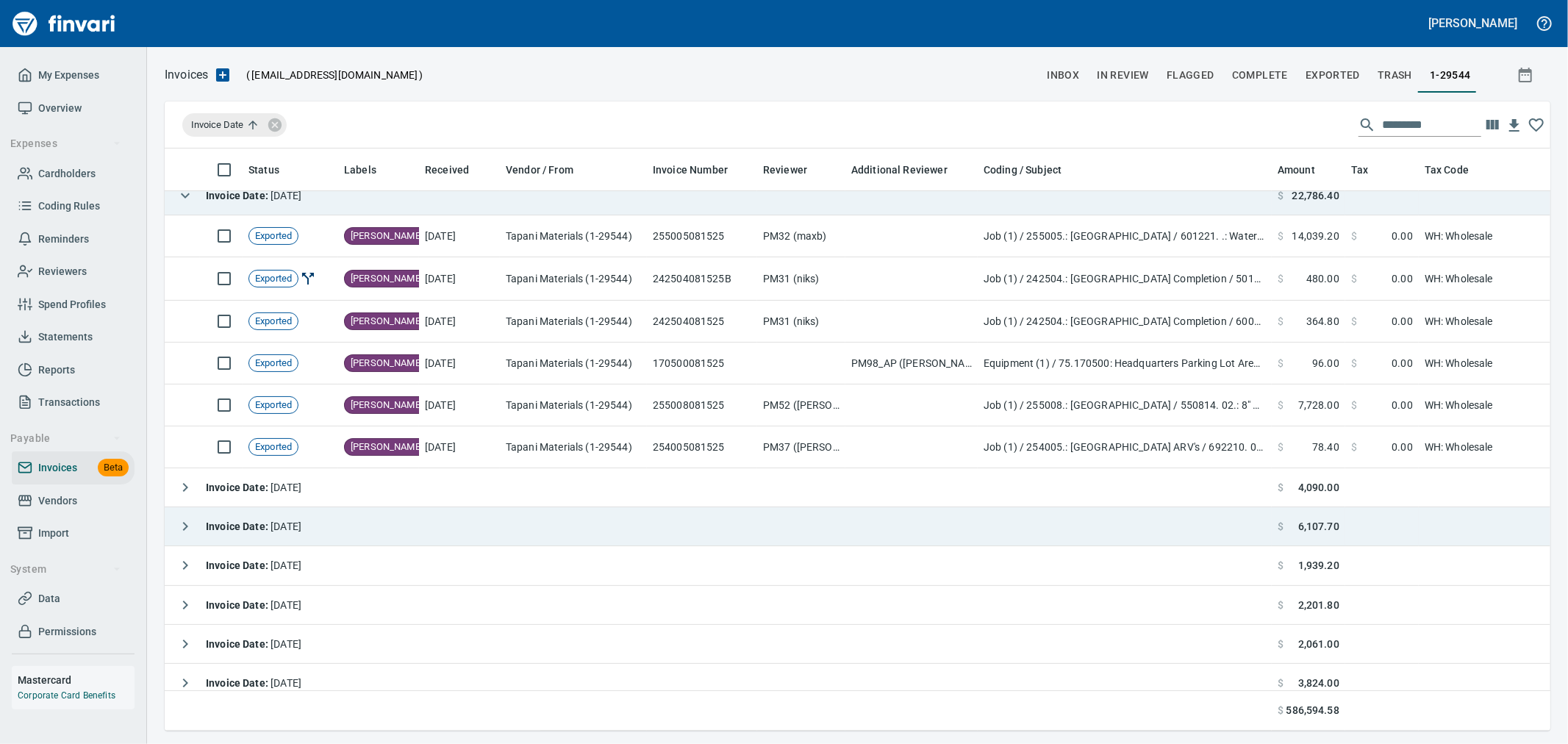
scroll to position [4572, 0]
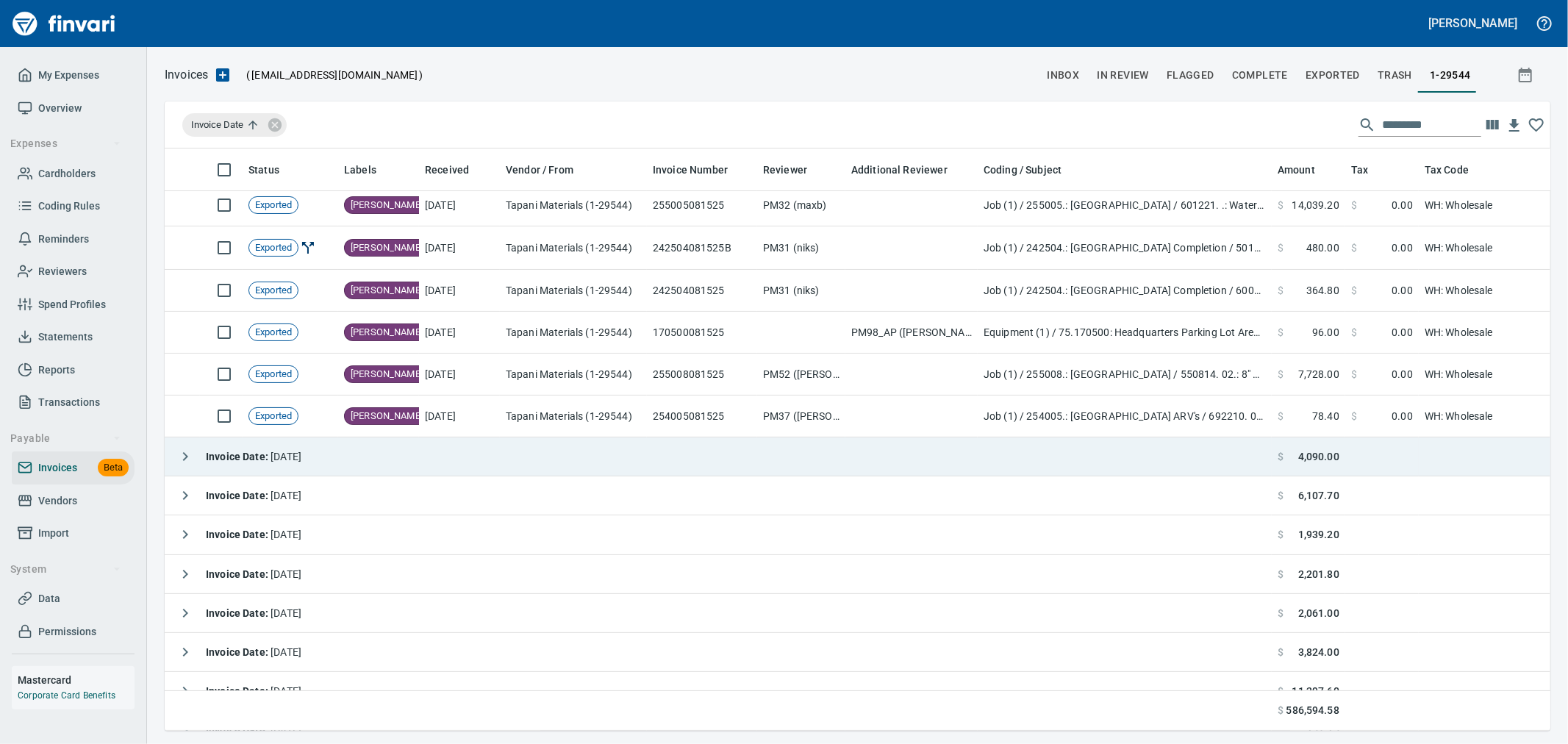
click at [186, 457] on icon "button" at bounding box center [185, 456] width 5 height 9
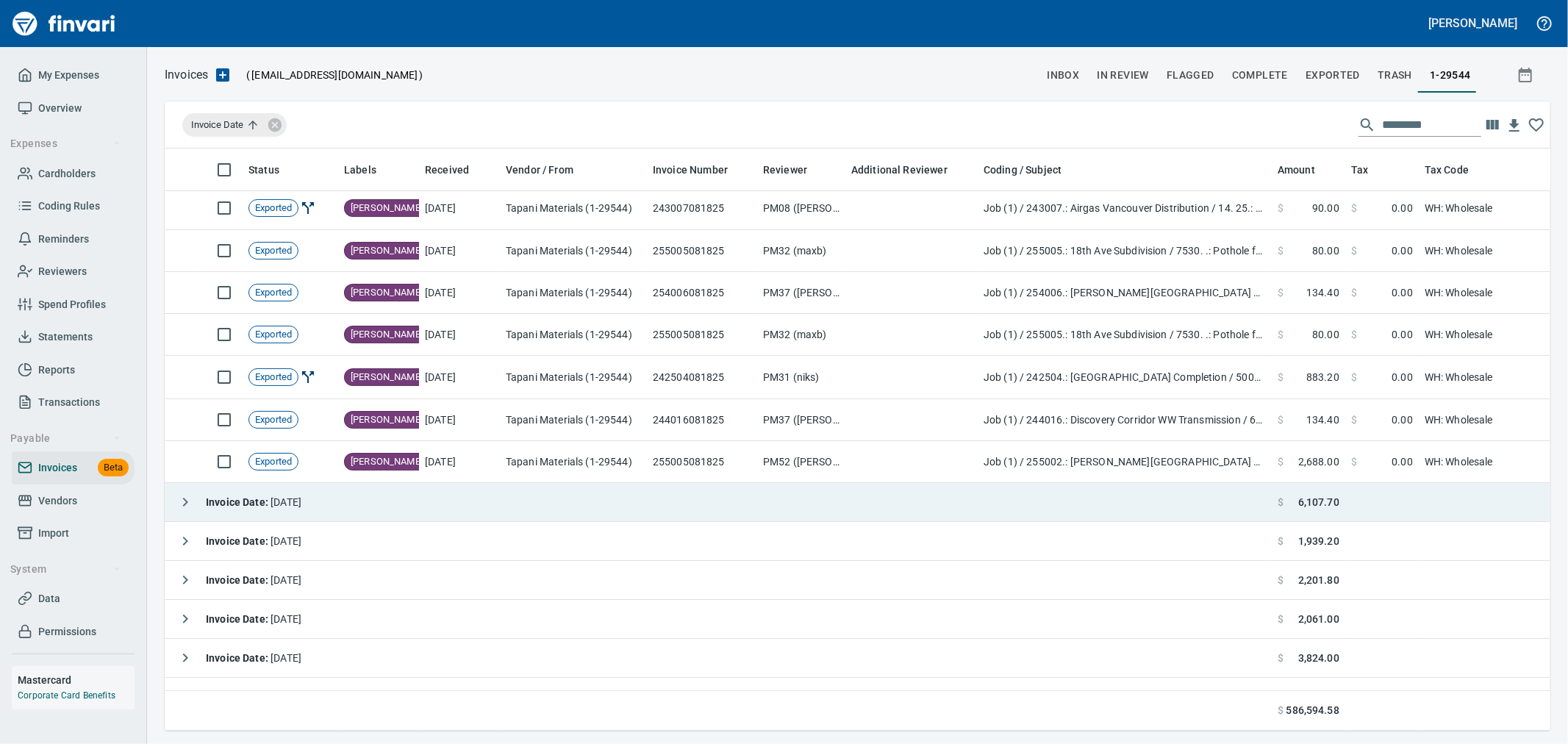
scroll to position [4899, 0]
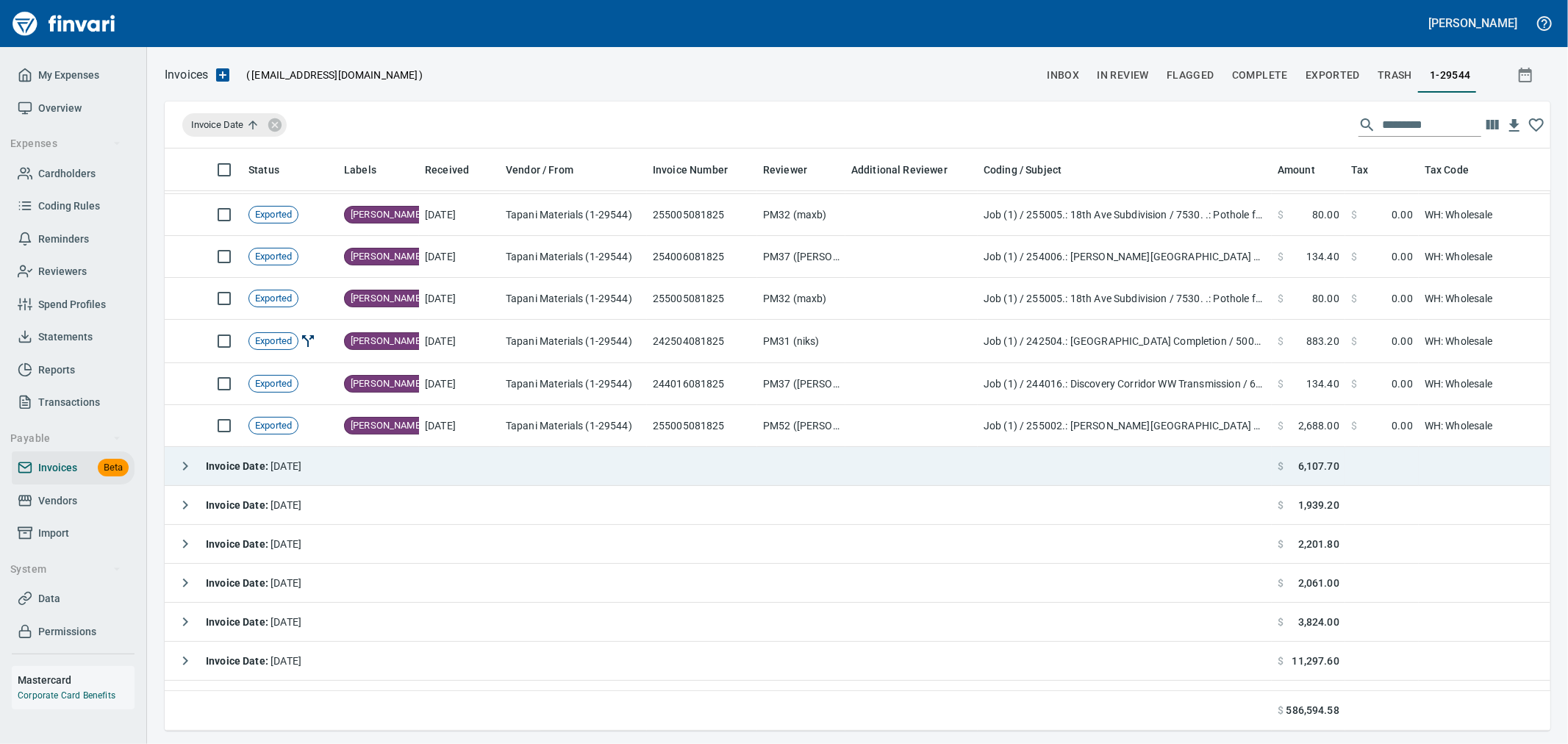
click at [183, 473] on icon "button" at bounding box center [185, 466] width 17 height 17
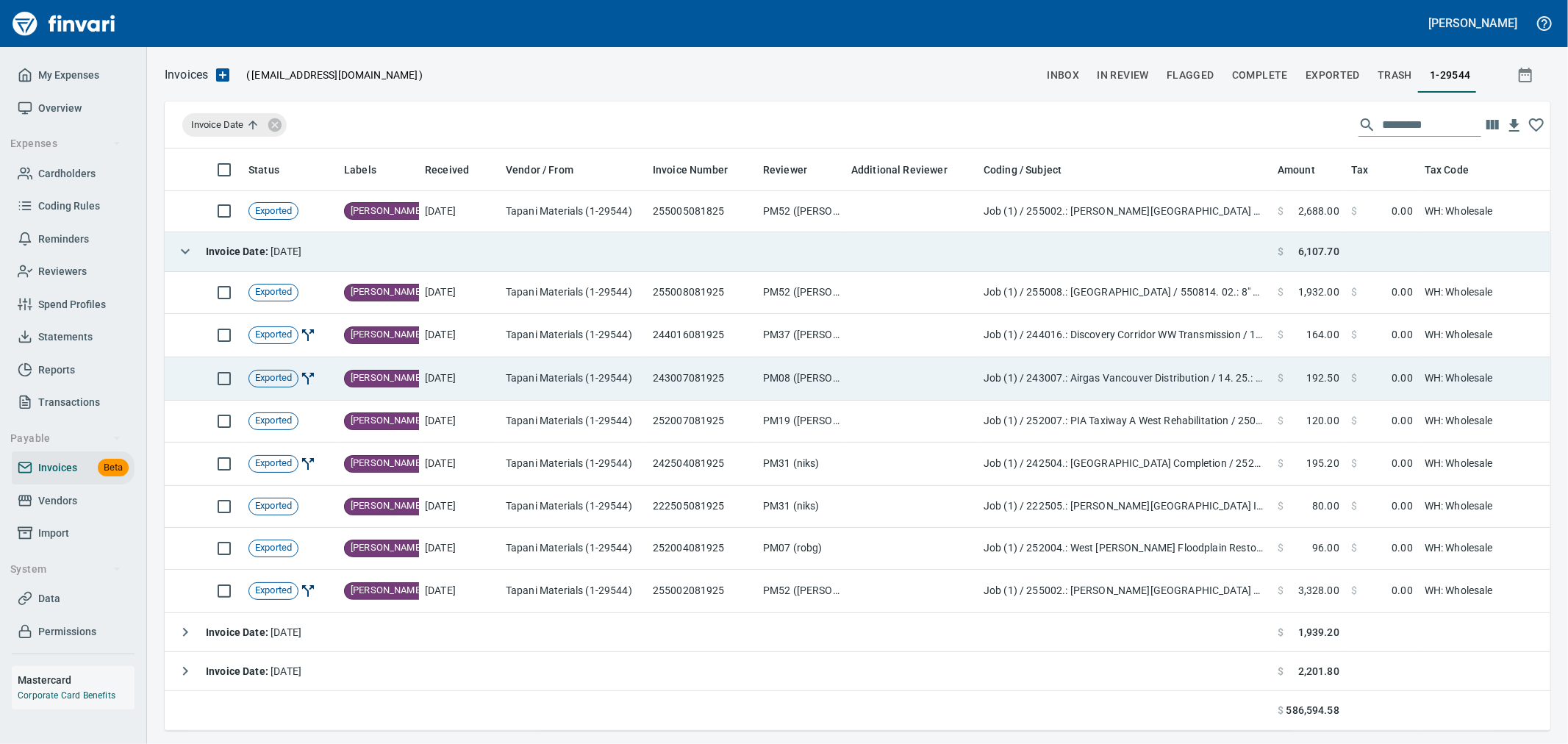
scroll to position [5144, 0]
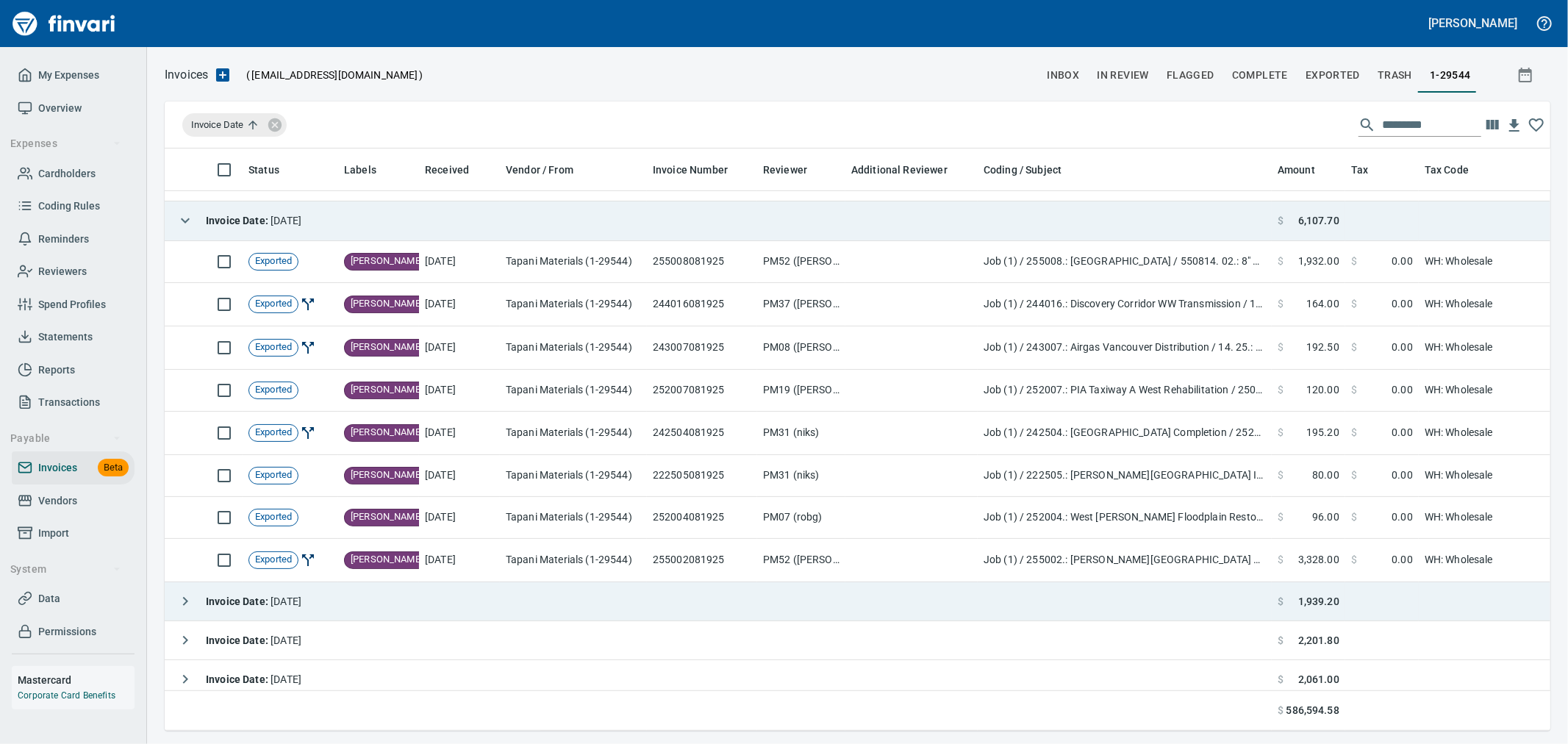
click at [189, 605] on icon "button" at bounding box center [185, 601] width 17 height 17
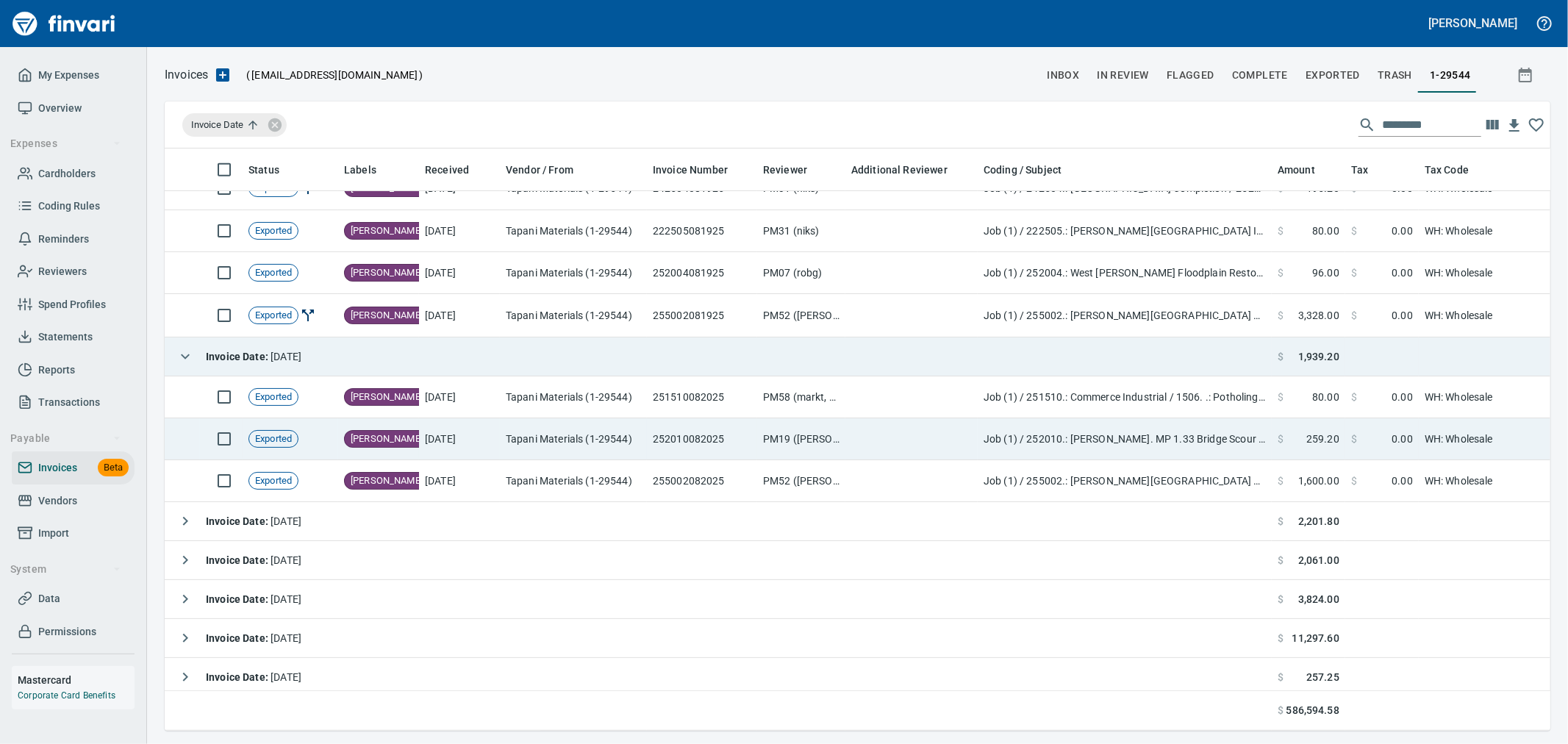
scroll to position [5470, 0]
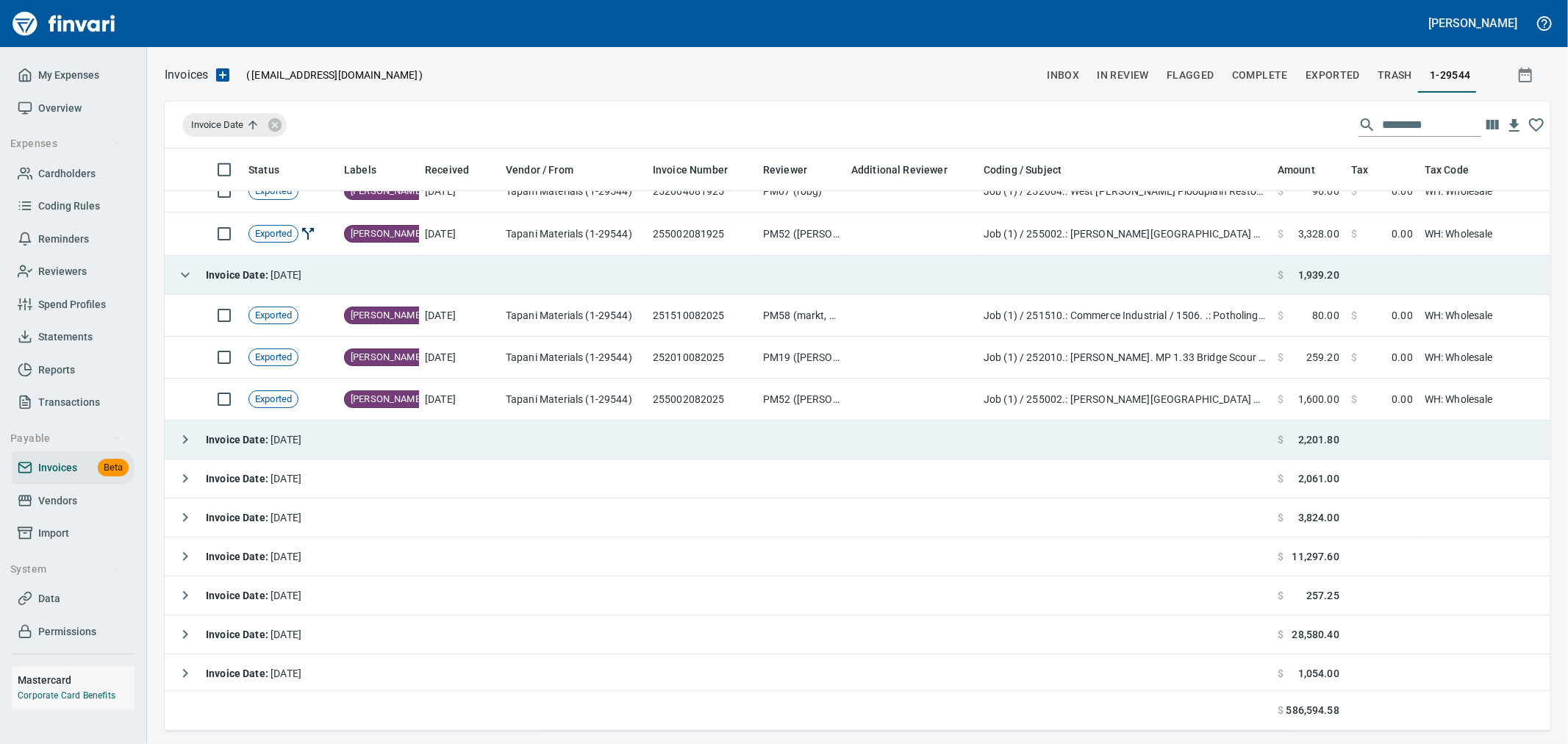
click at [185, 441] on icon "button" at bounding box center [185, 438] width 5 height 9
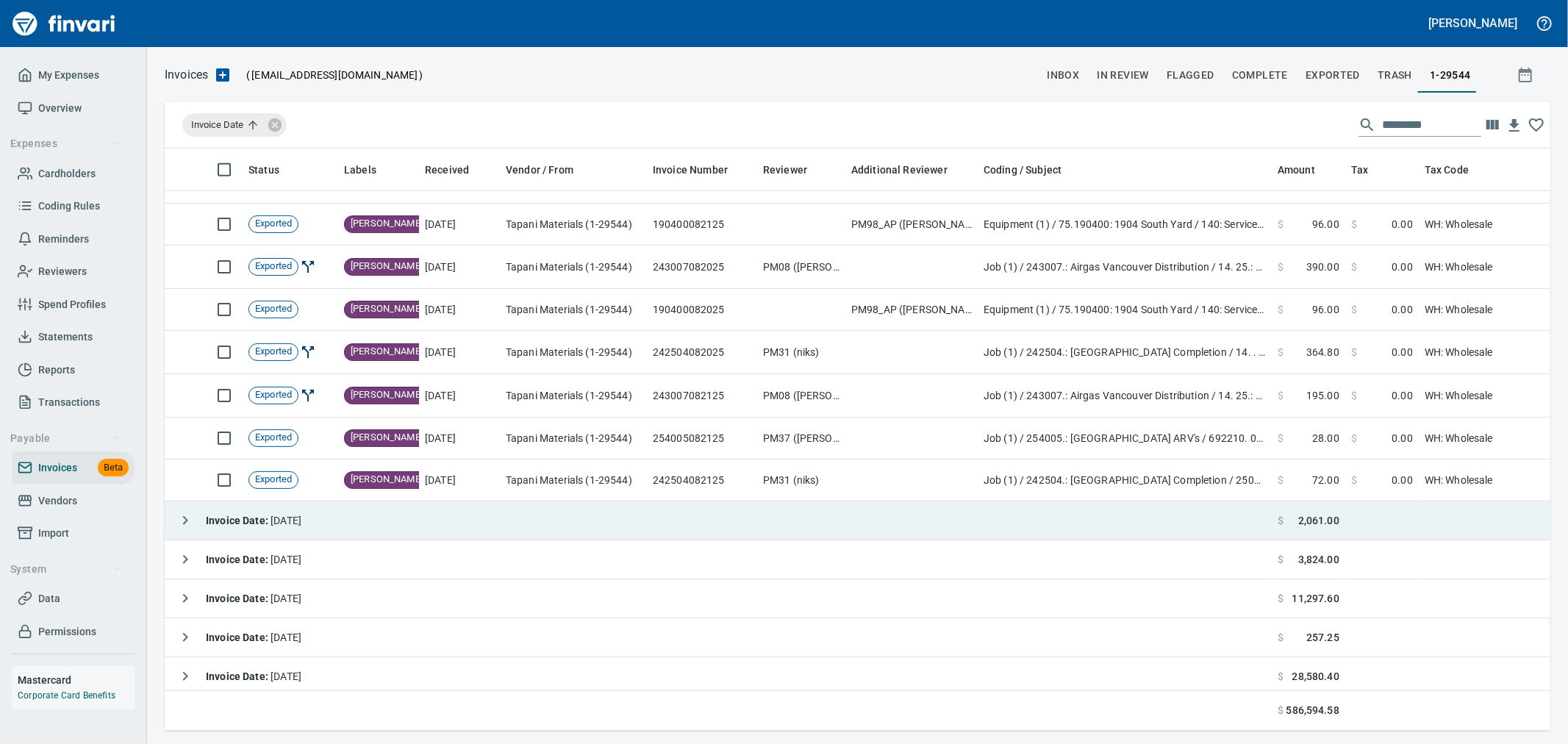
scroll to position [5796, 0]
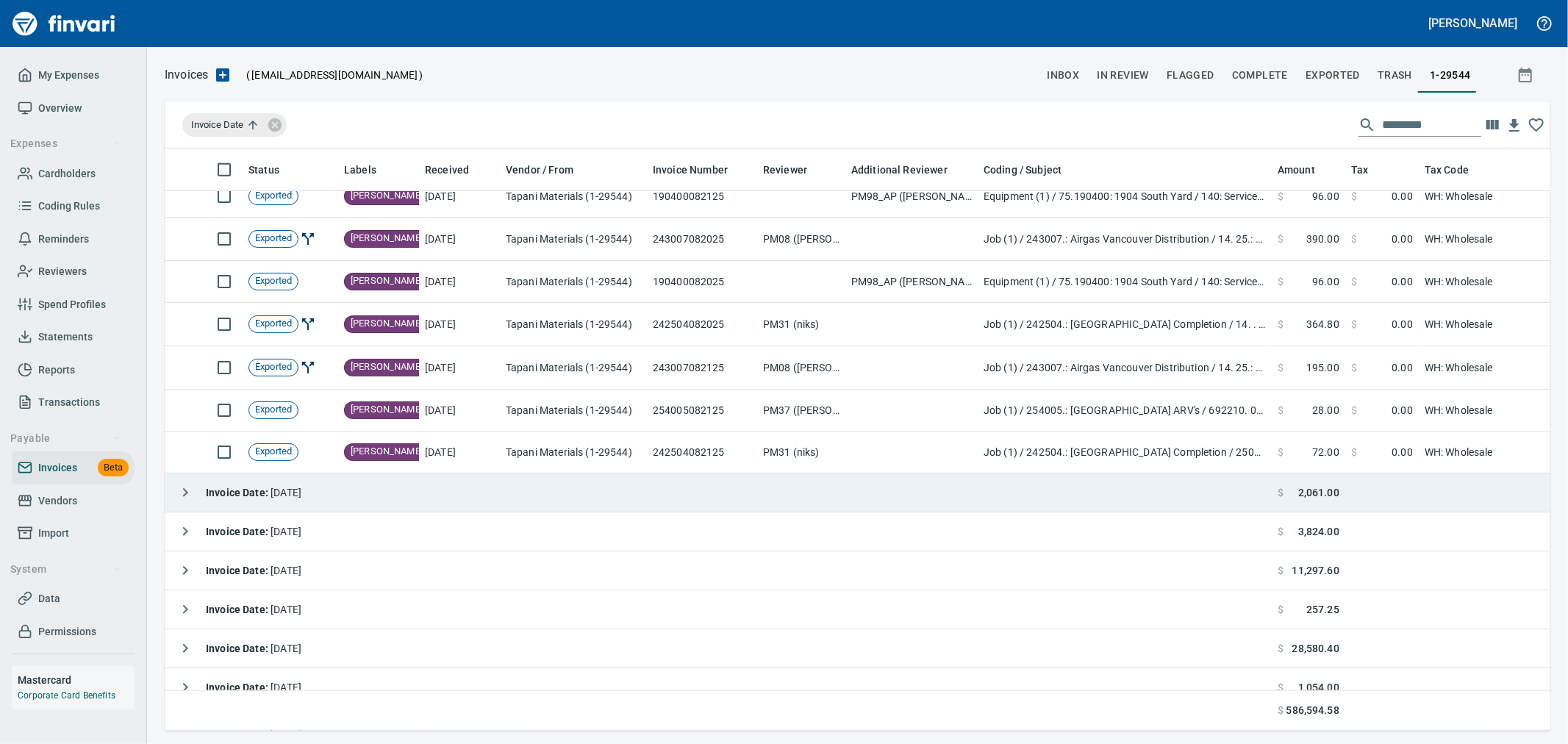
click at [186, 488] on icon "button" at bounding box center [185, 492] width 17 height 17
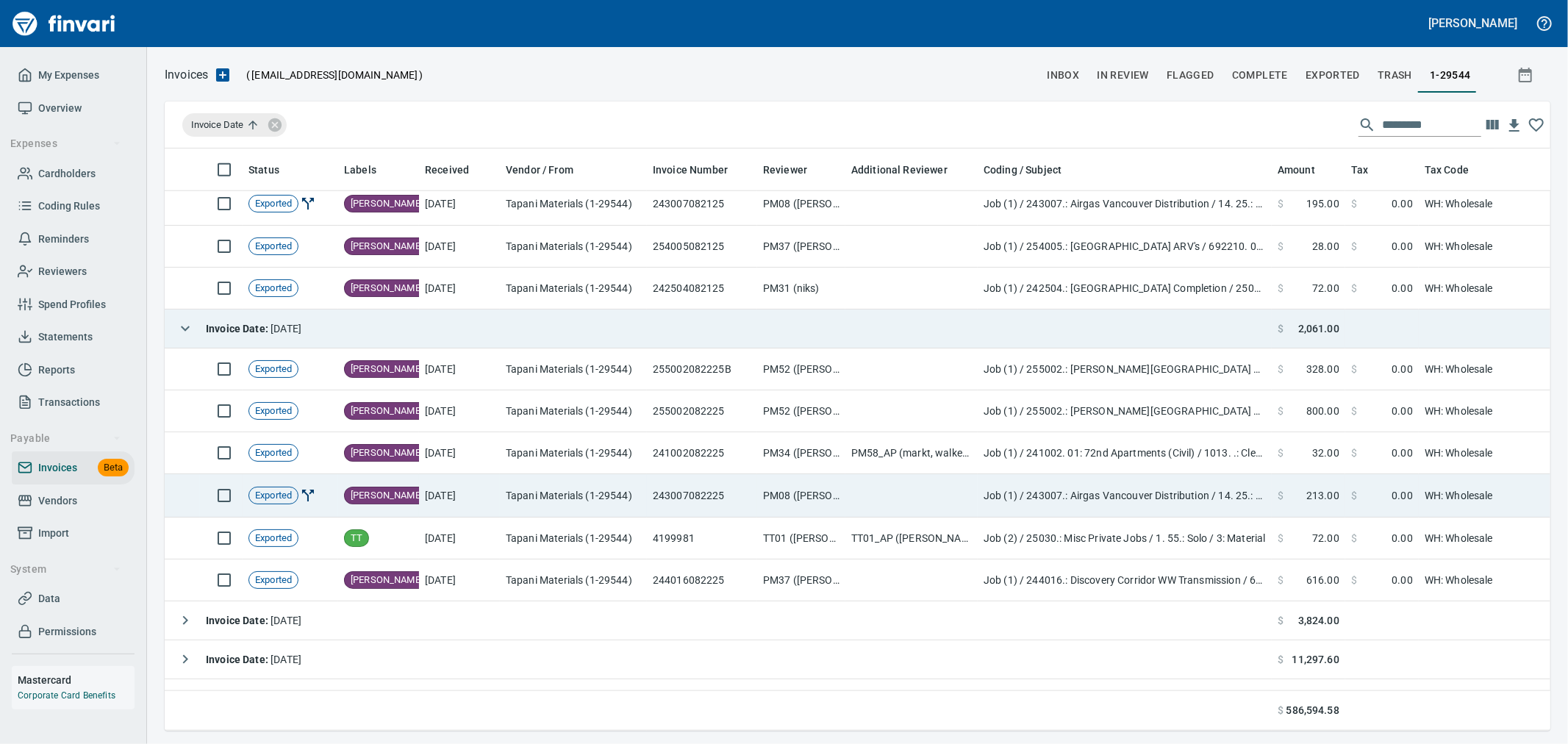
scroll to position [6042, 0]
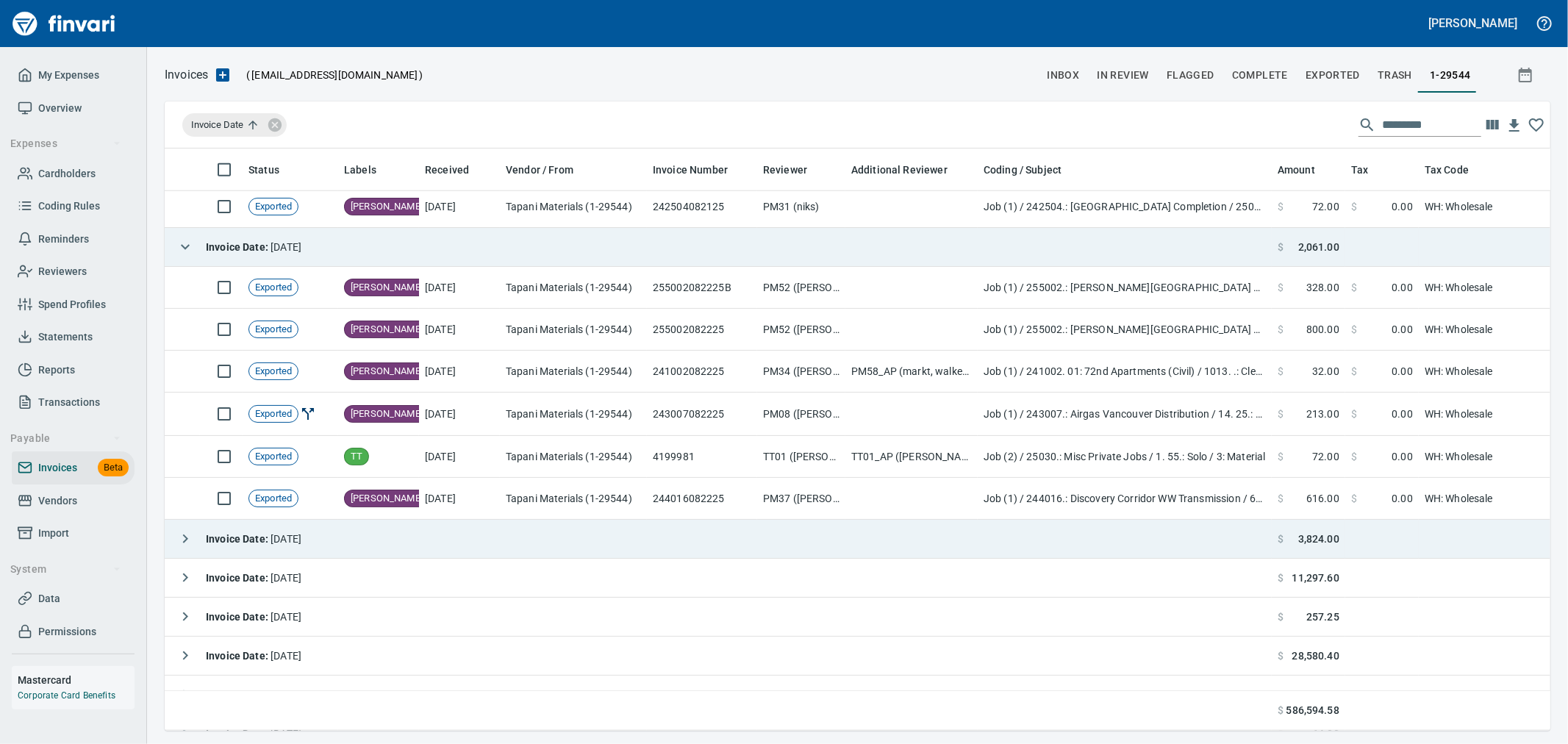
click at [183, 535] on icon "button" at bounding box center [185, 538] width 5 height 9
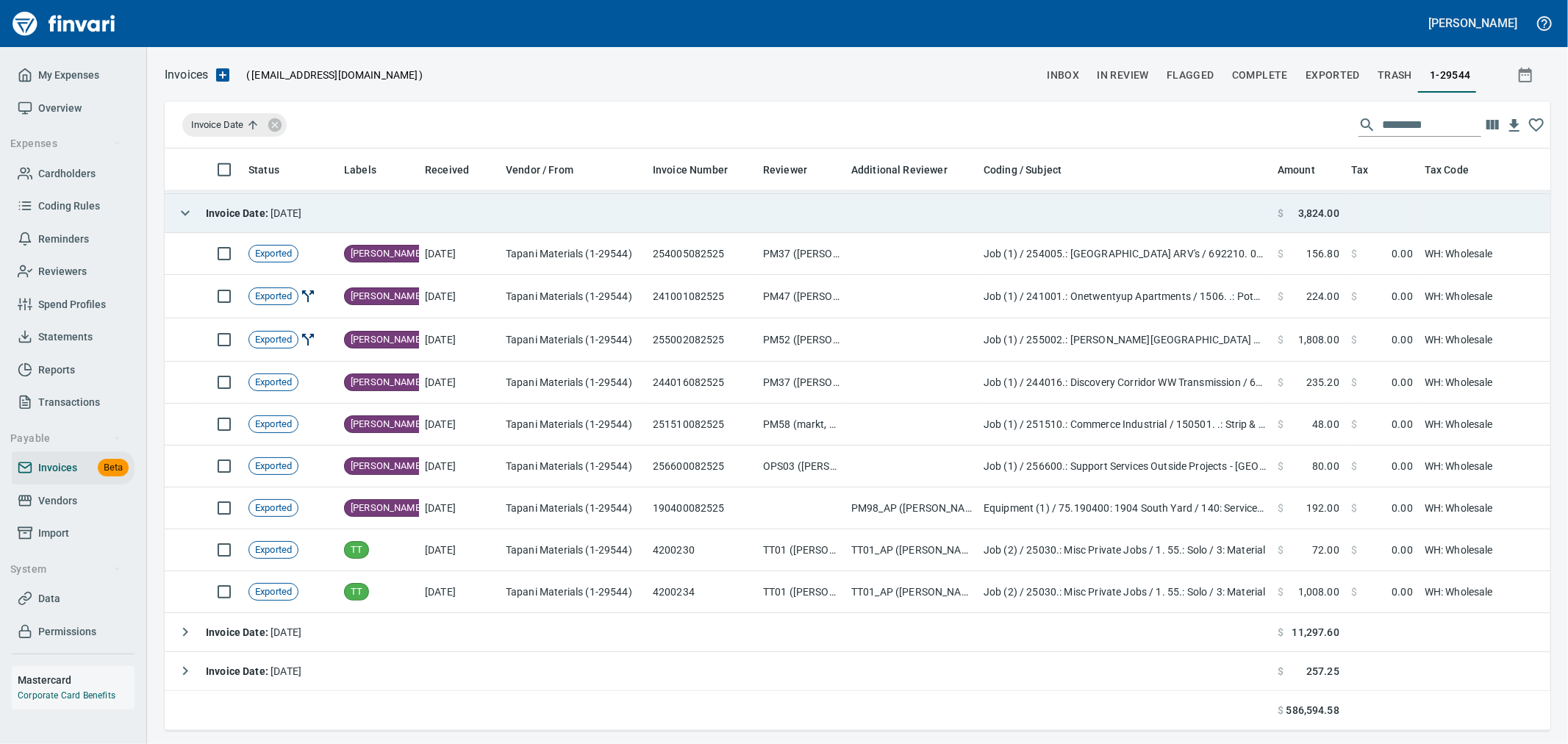
scroll to position [6450, 0]
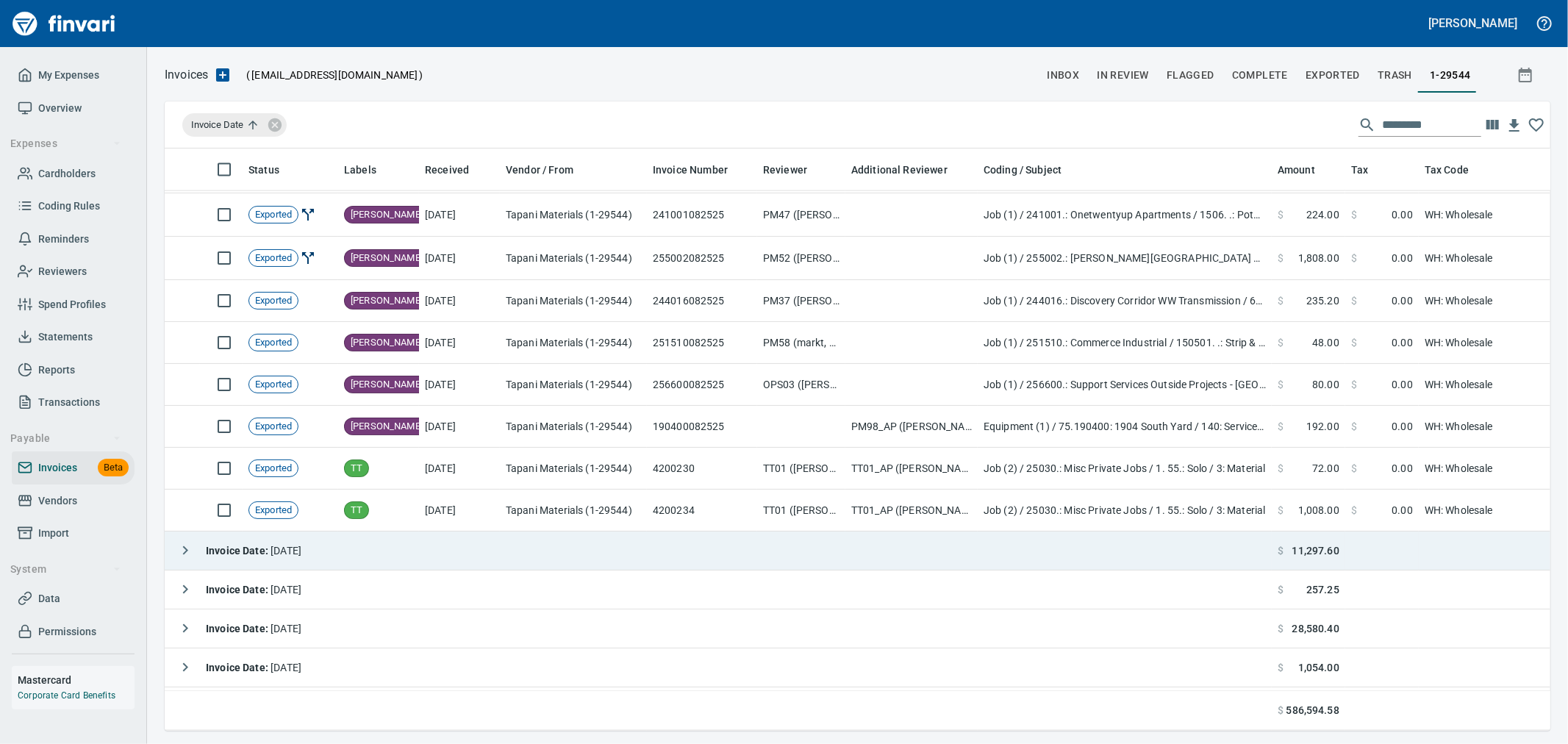
click at [183, 551] on icon "button" at bounding box center [185, 550] width 17 height 17
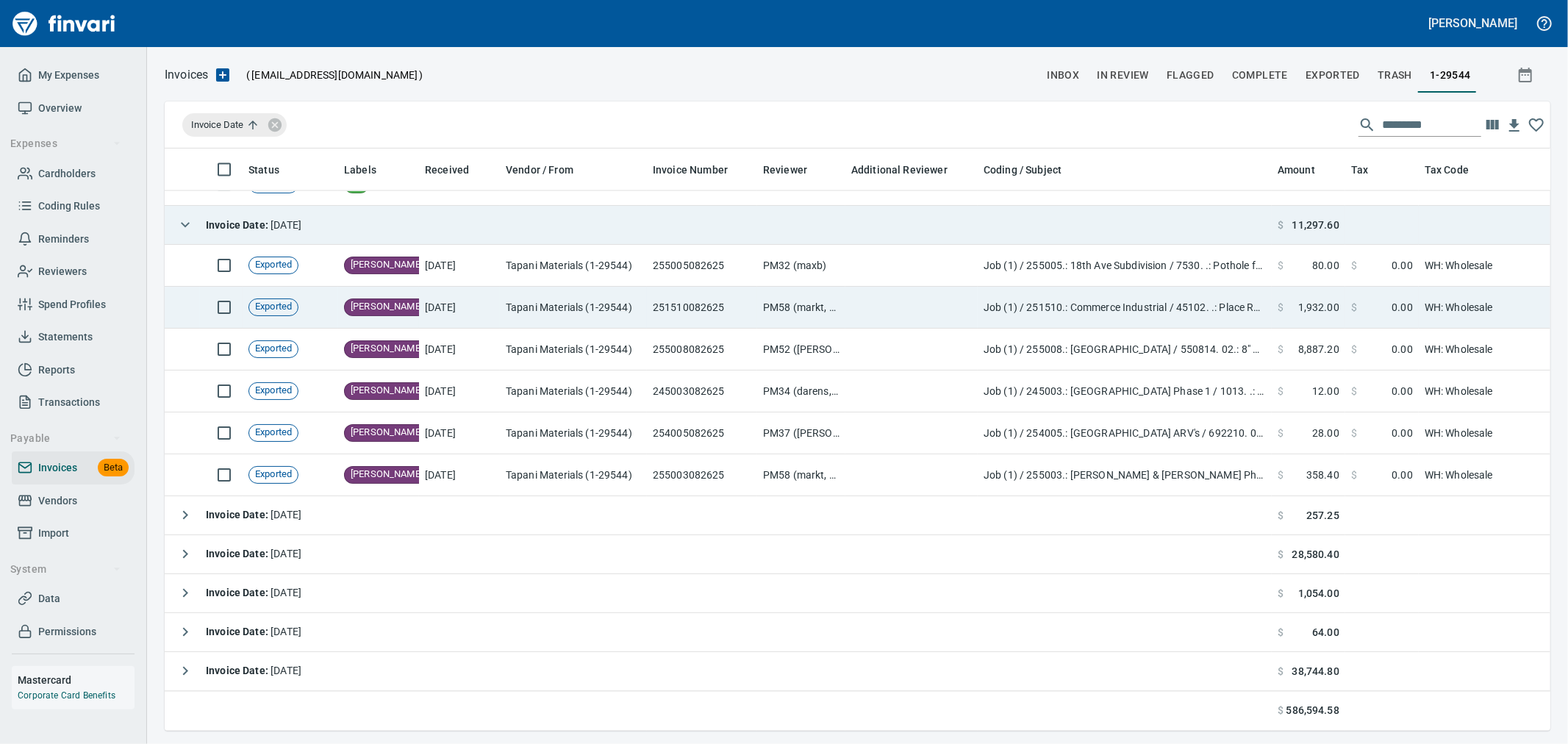
scroll to position [6776, 0]
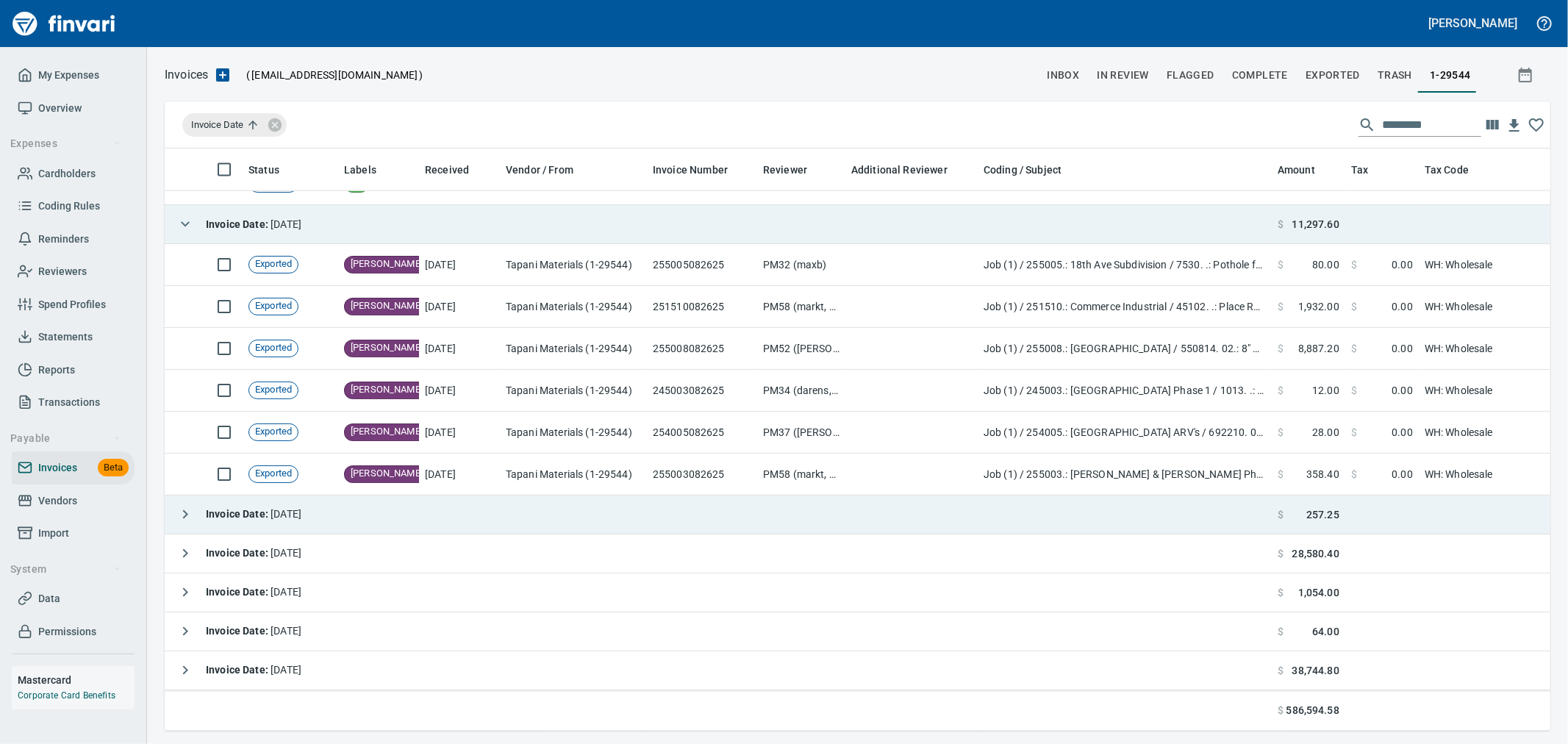
click at [184, 515] on icon "button" at bounding box center [185, 514] width 17 height 17
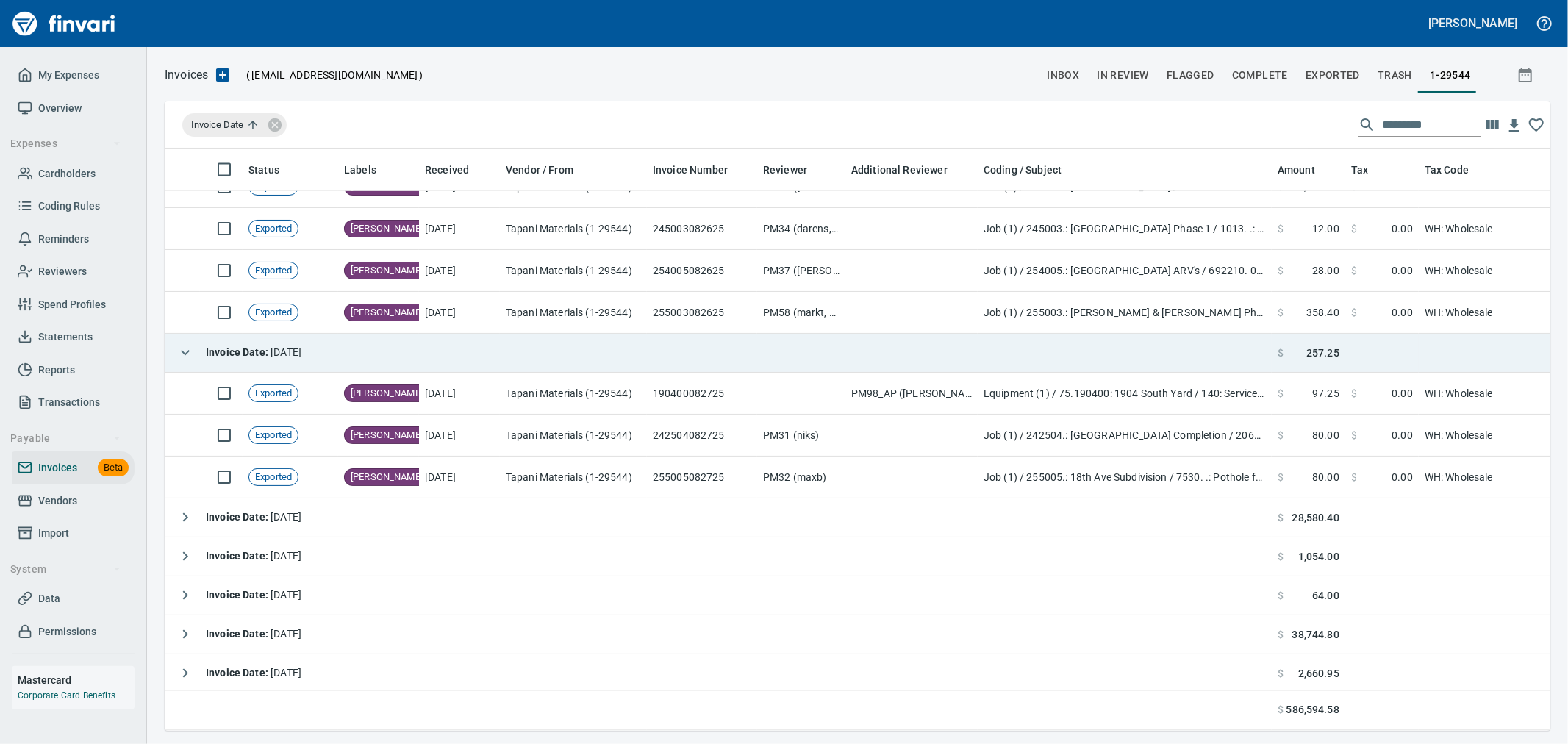
scroll to position [6940, 0]
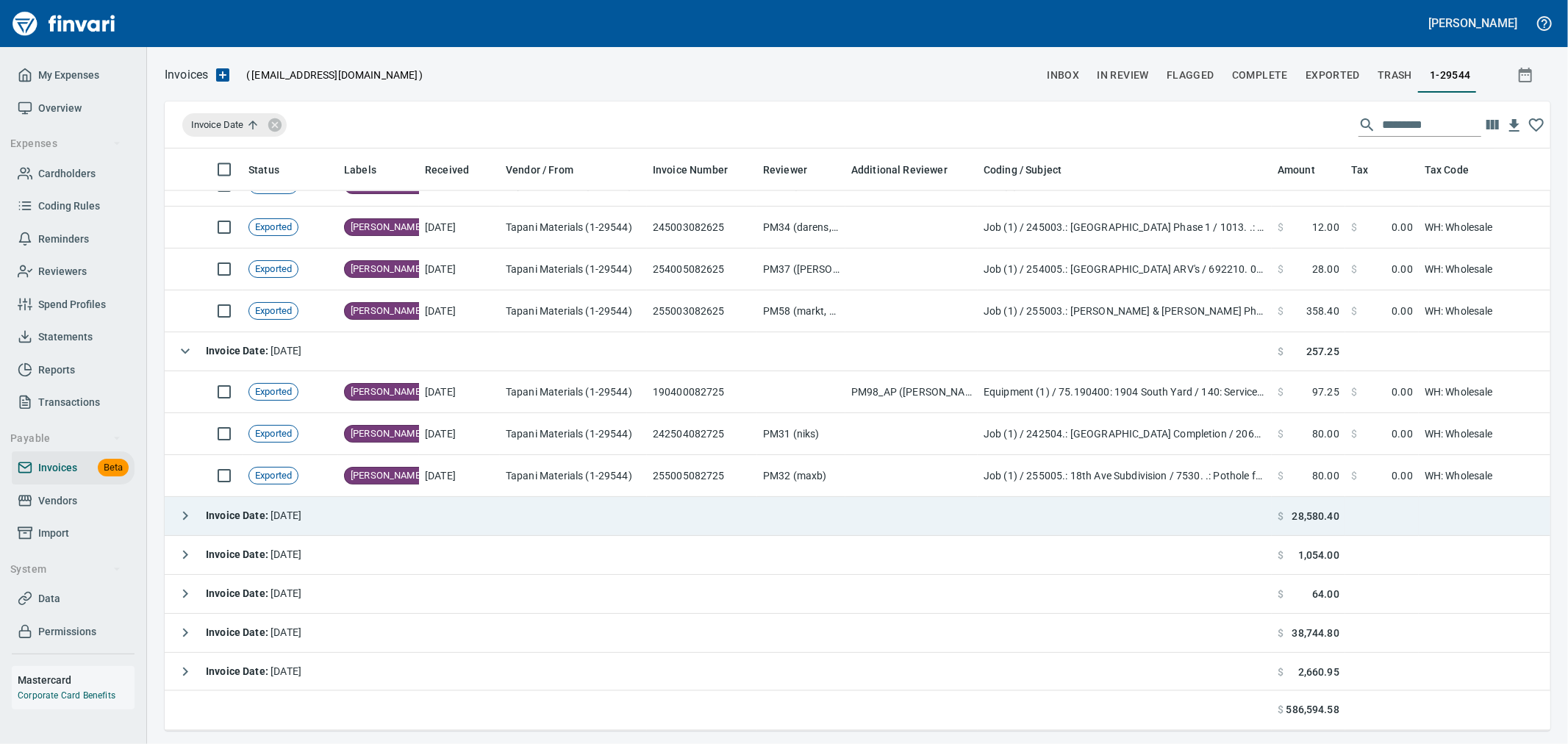
click at [185, 511] on icon "button" at bounding box center [185, 516] width 17 height 17
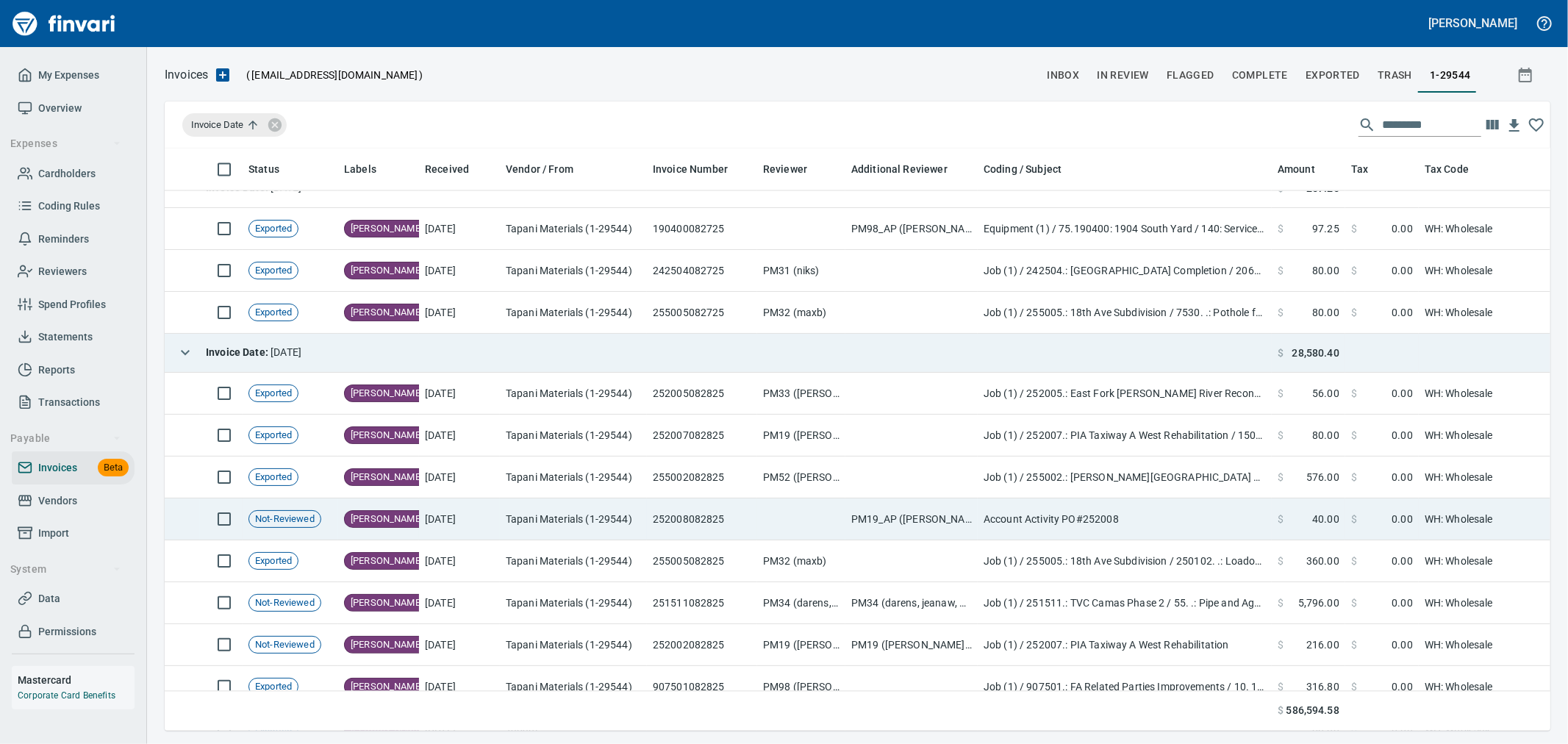
scroll to position [7184, 0]
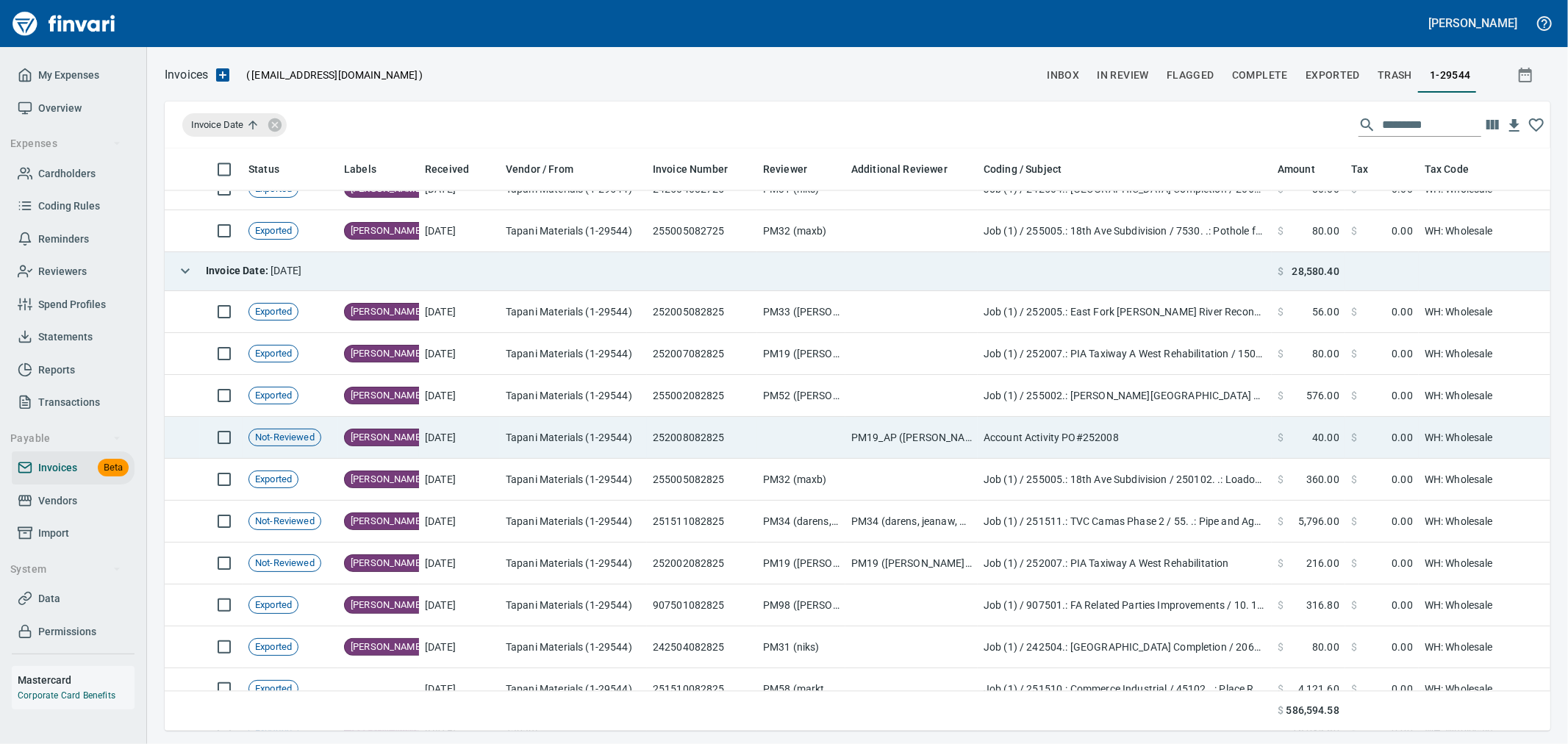
click at [412, 445] on td "[PERSON_NAME]" at bounding box center [378, 437] width 81 height 42
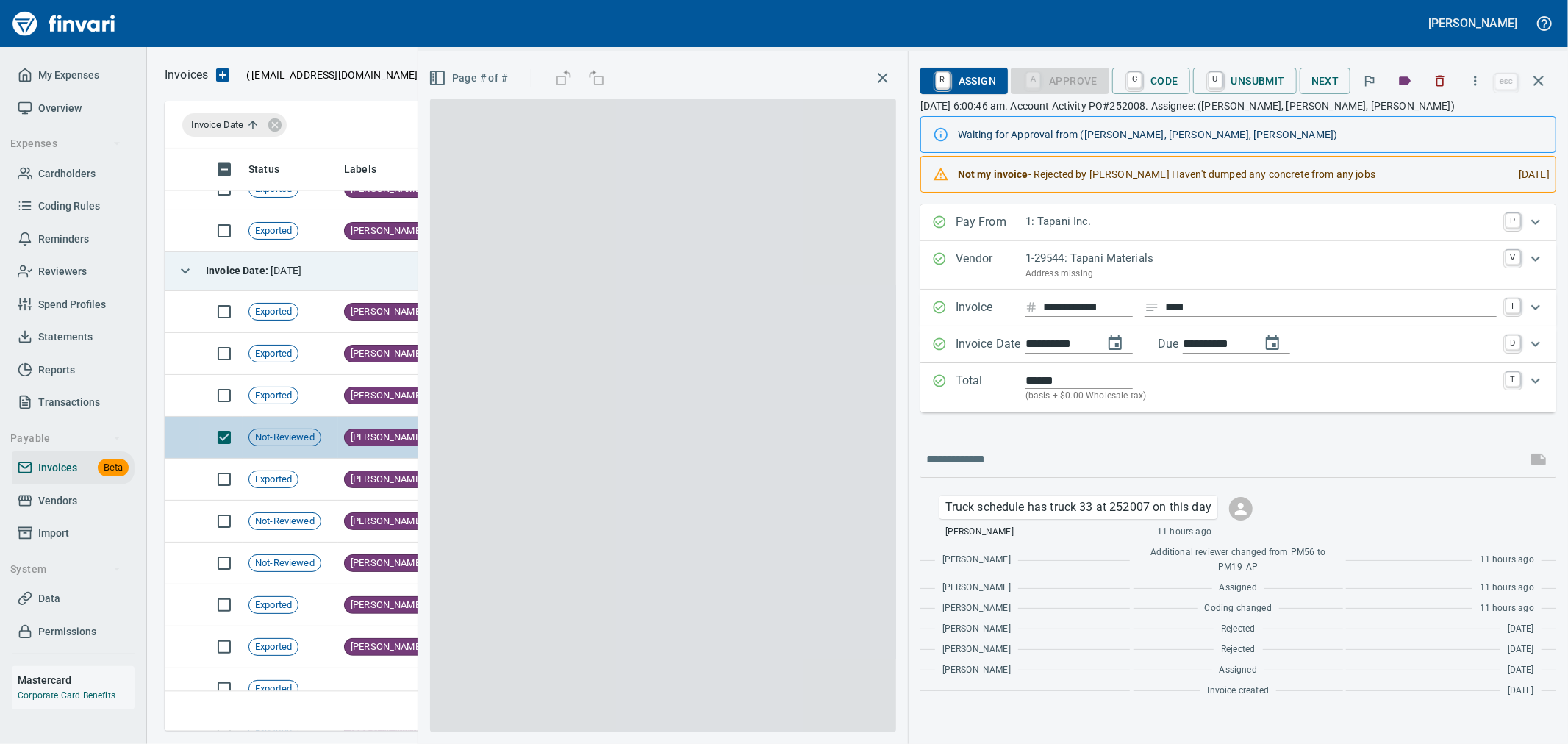
scroll to position [557, 1361]
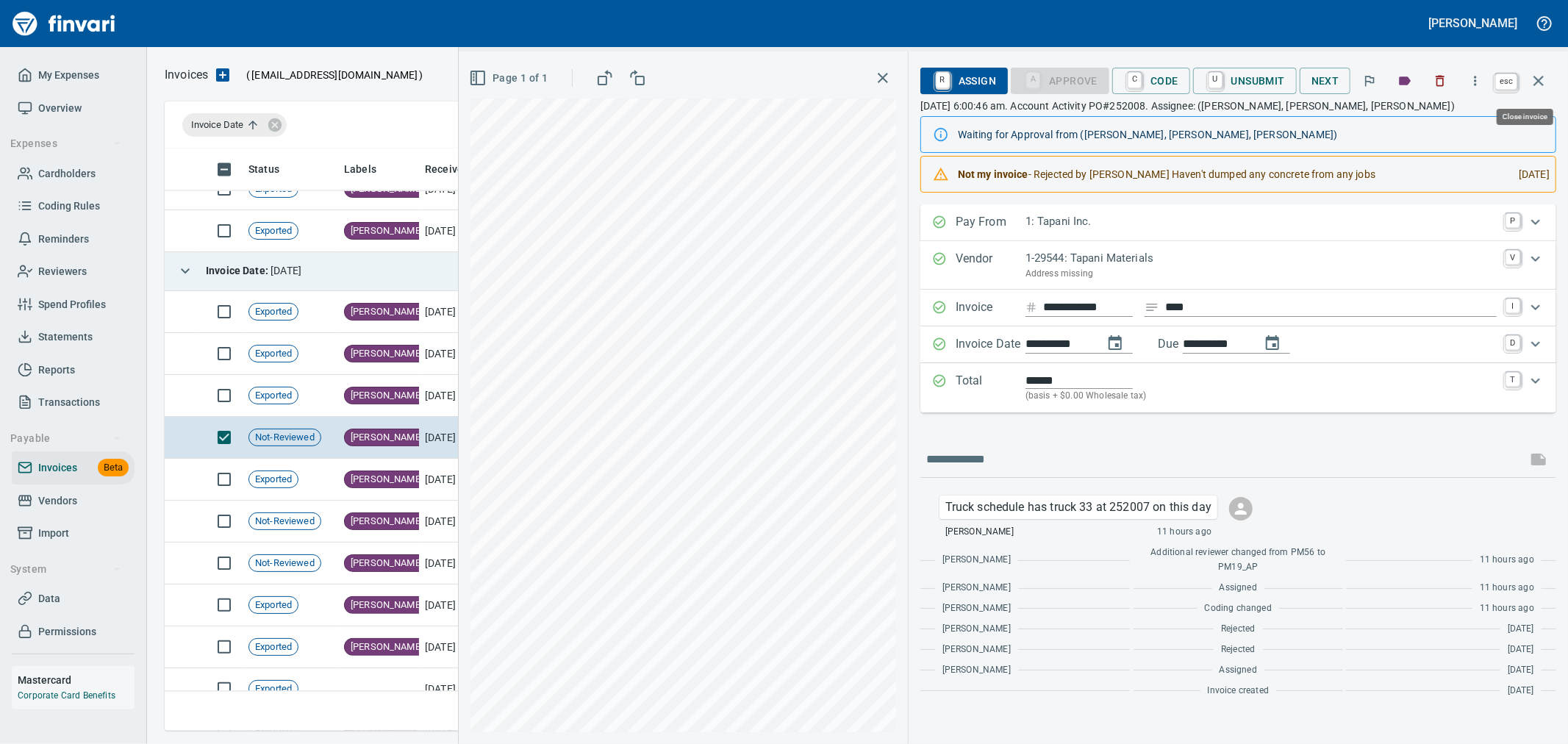
click at [1536, 84] on icon "button" at bounding box center [1538, 80] width 17 height 17
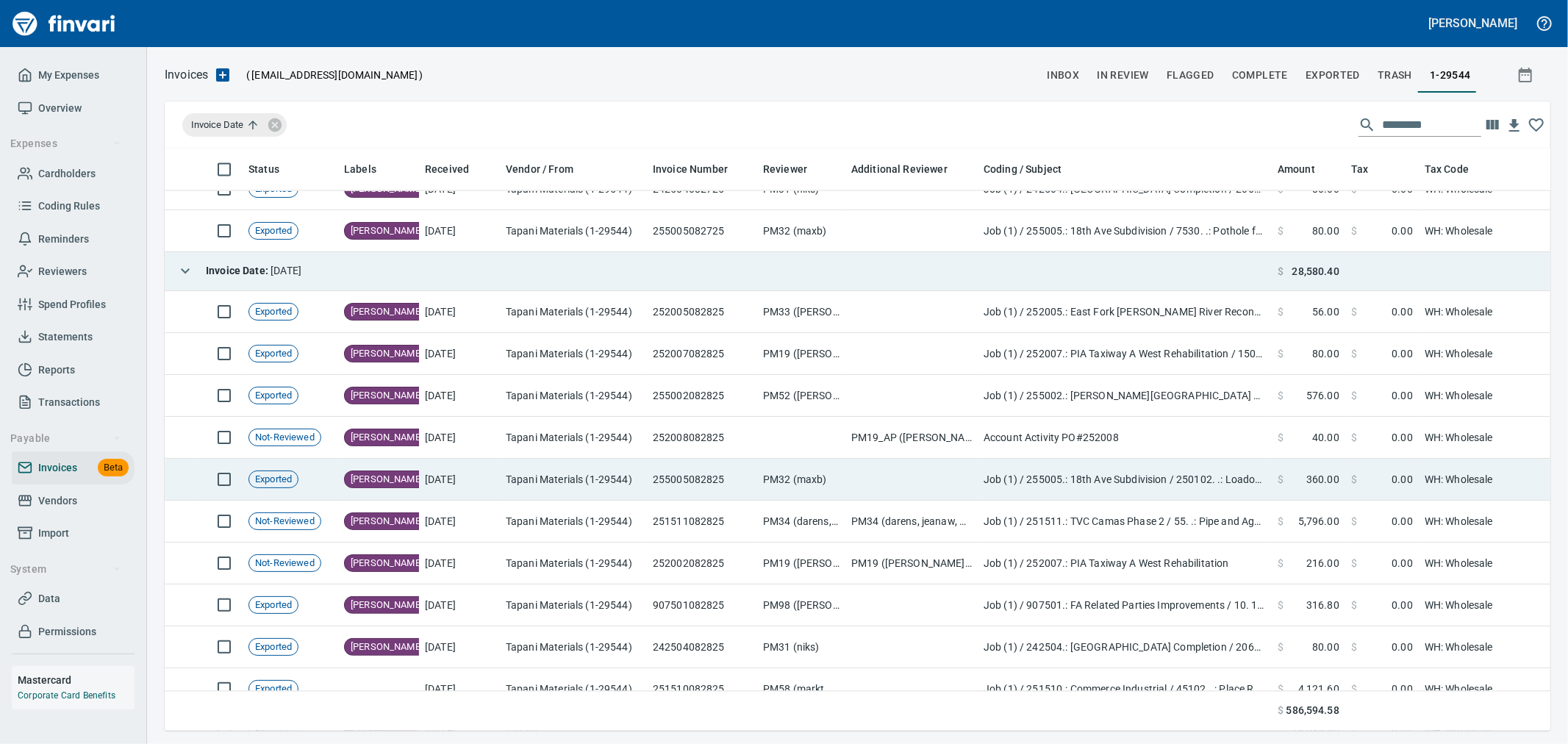
scroll to position [7265, 0]
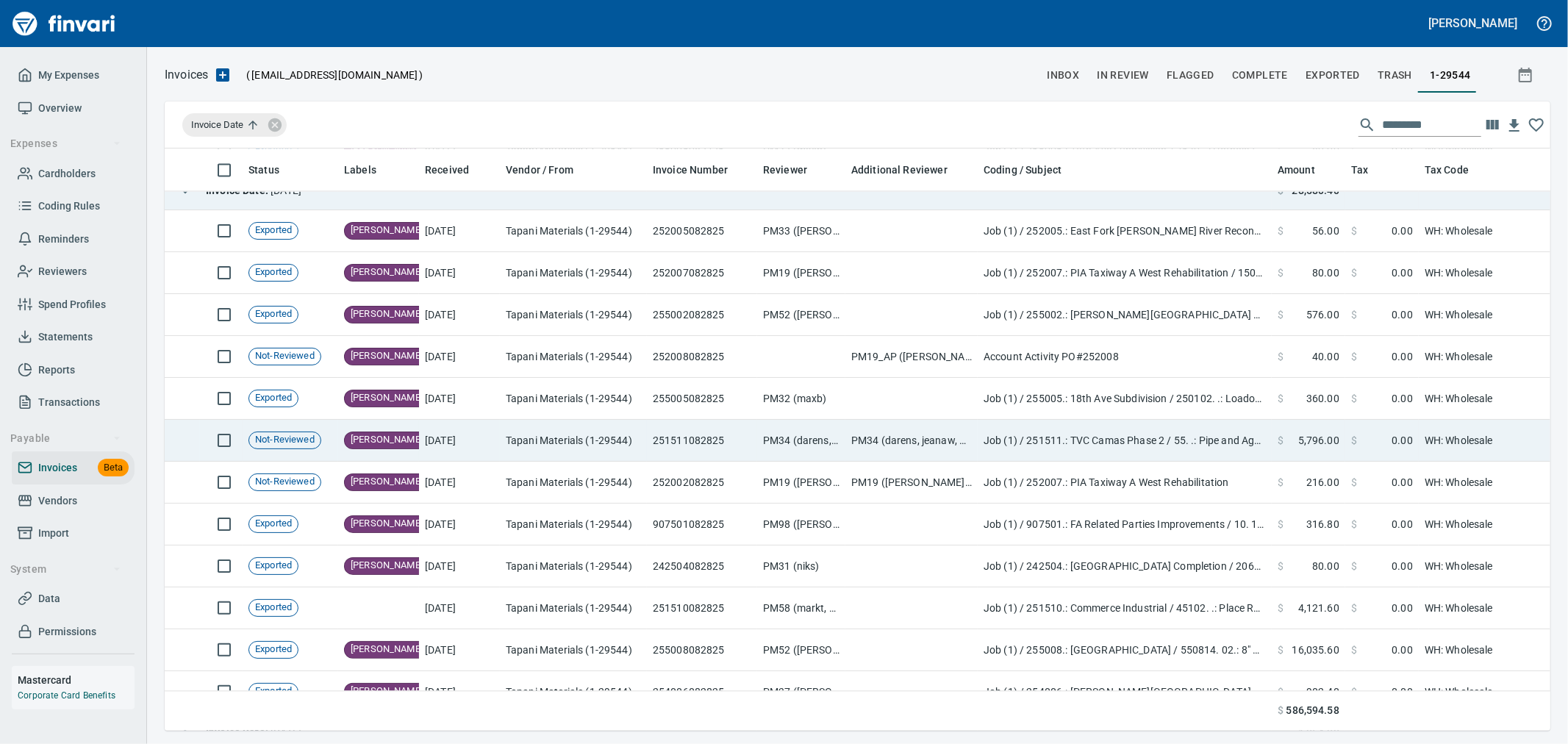
click at [483, 445] on td "[DATE]" at bounding box center [460, 440] width 81 height 42
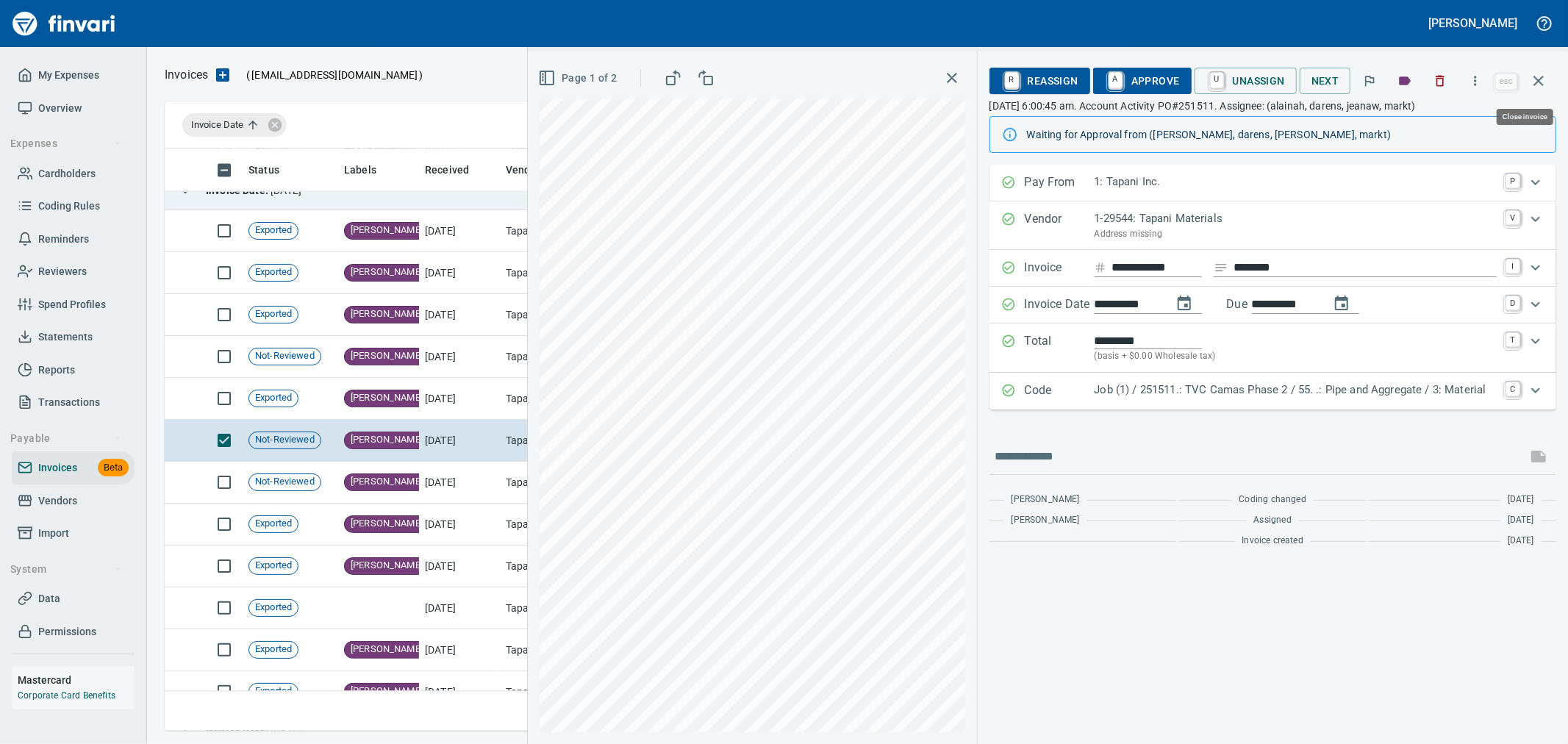
scroll to position [557, 1361]
click at [1118, 79] on link "A" at bounding box center [1115, 80] width 14 height 16
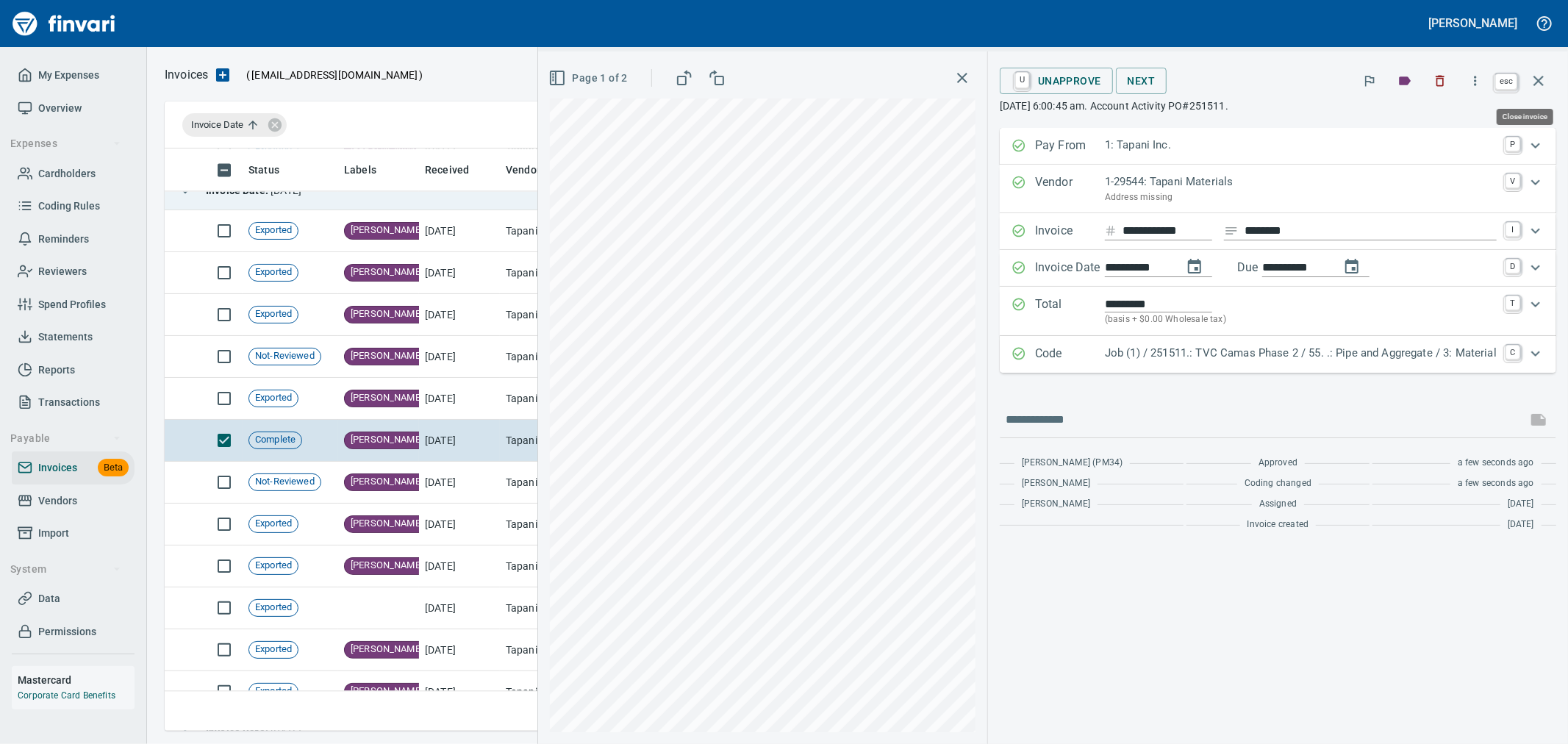
click at [1532, 77] on icon "button" at bounding box center [1538, 80] width 17 height 17
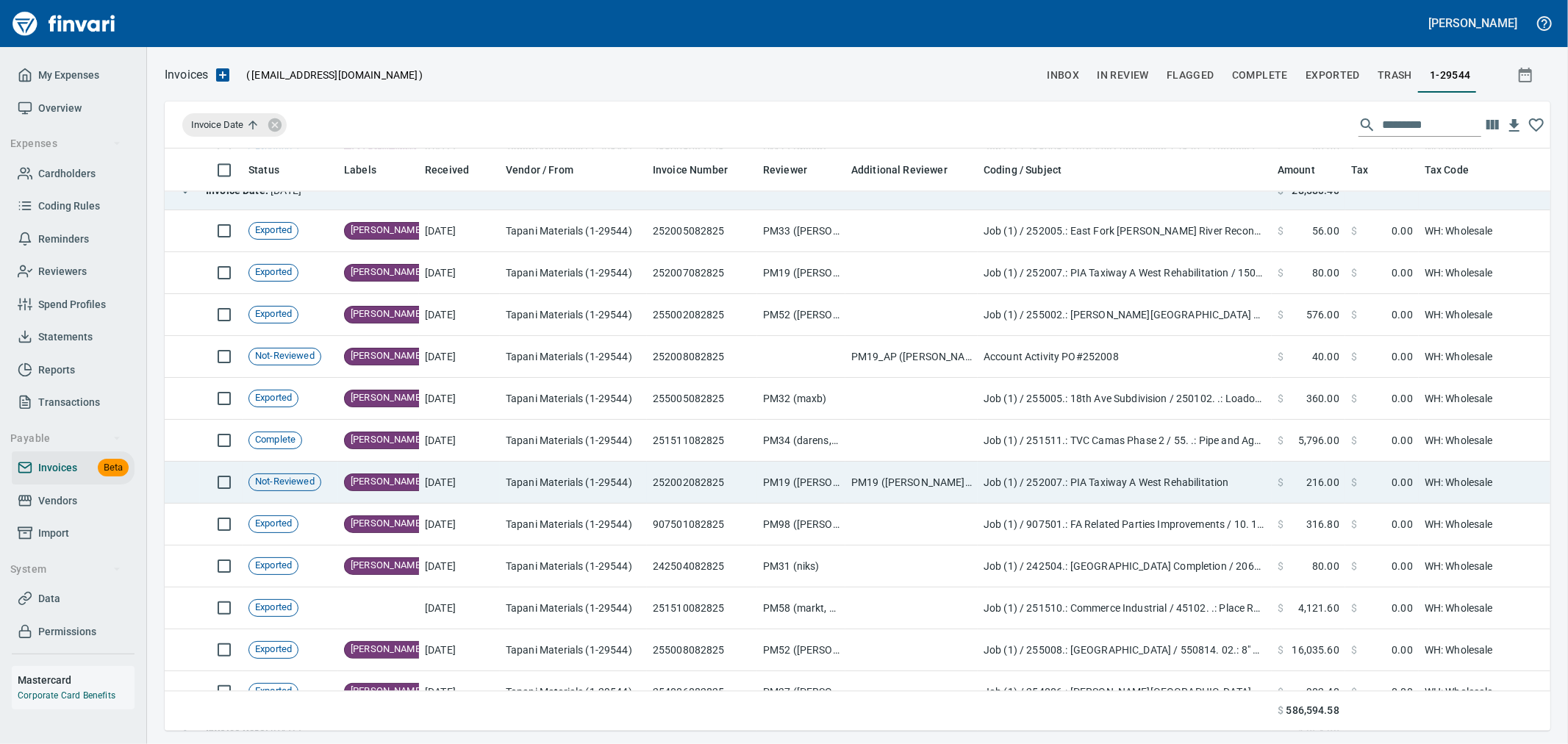
scroll to position [557, 1361]
click at [581, 482] on td "Tapani Materials (1-29544)" at bounding box center [573, 482] width 147 height 42
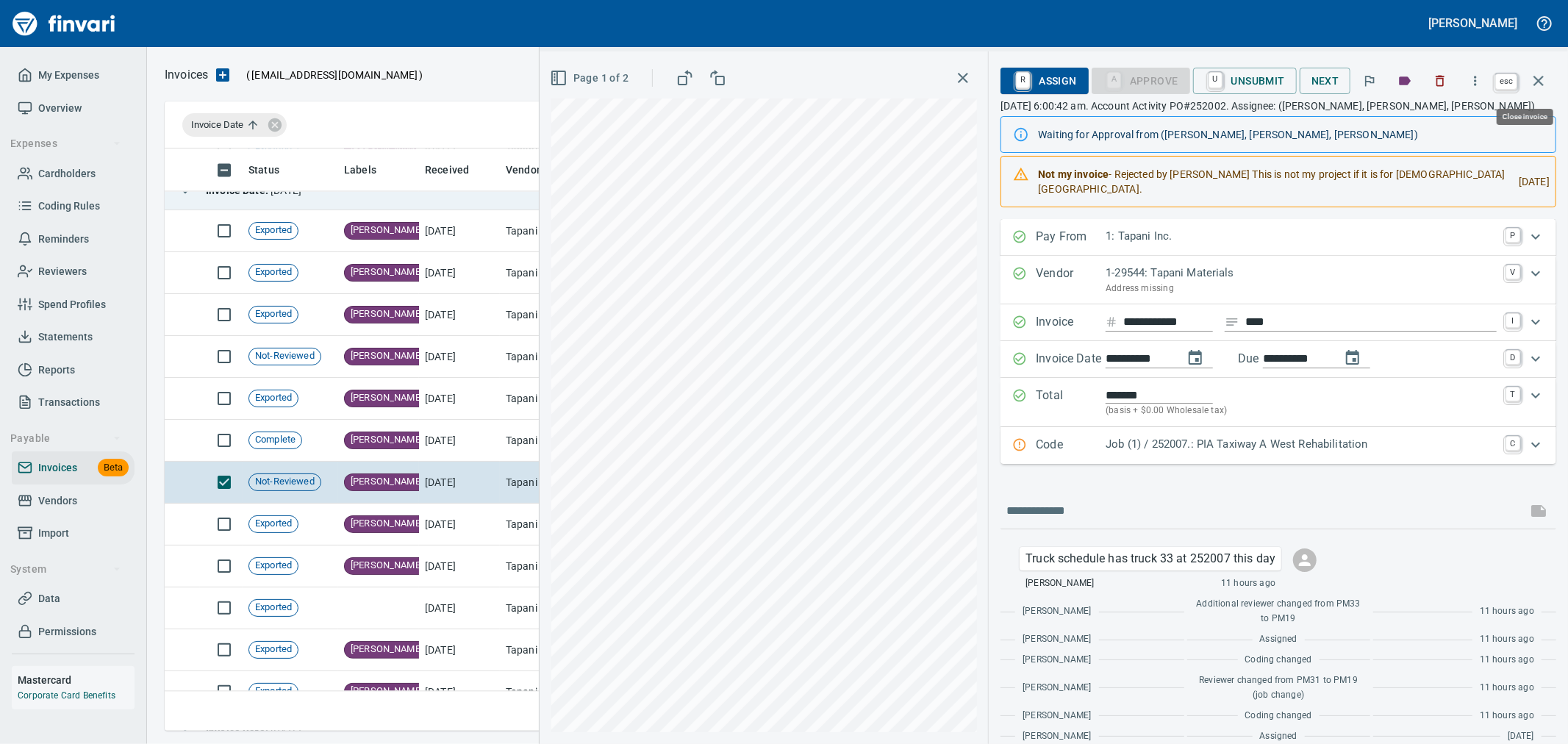
click at [1539, 84] on icon "button" at bounding box center [1538, 80] width 17 height 17
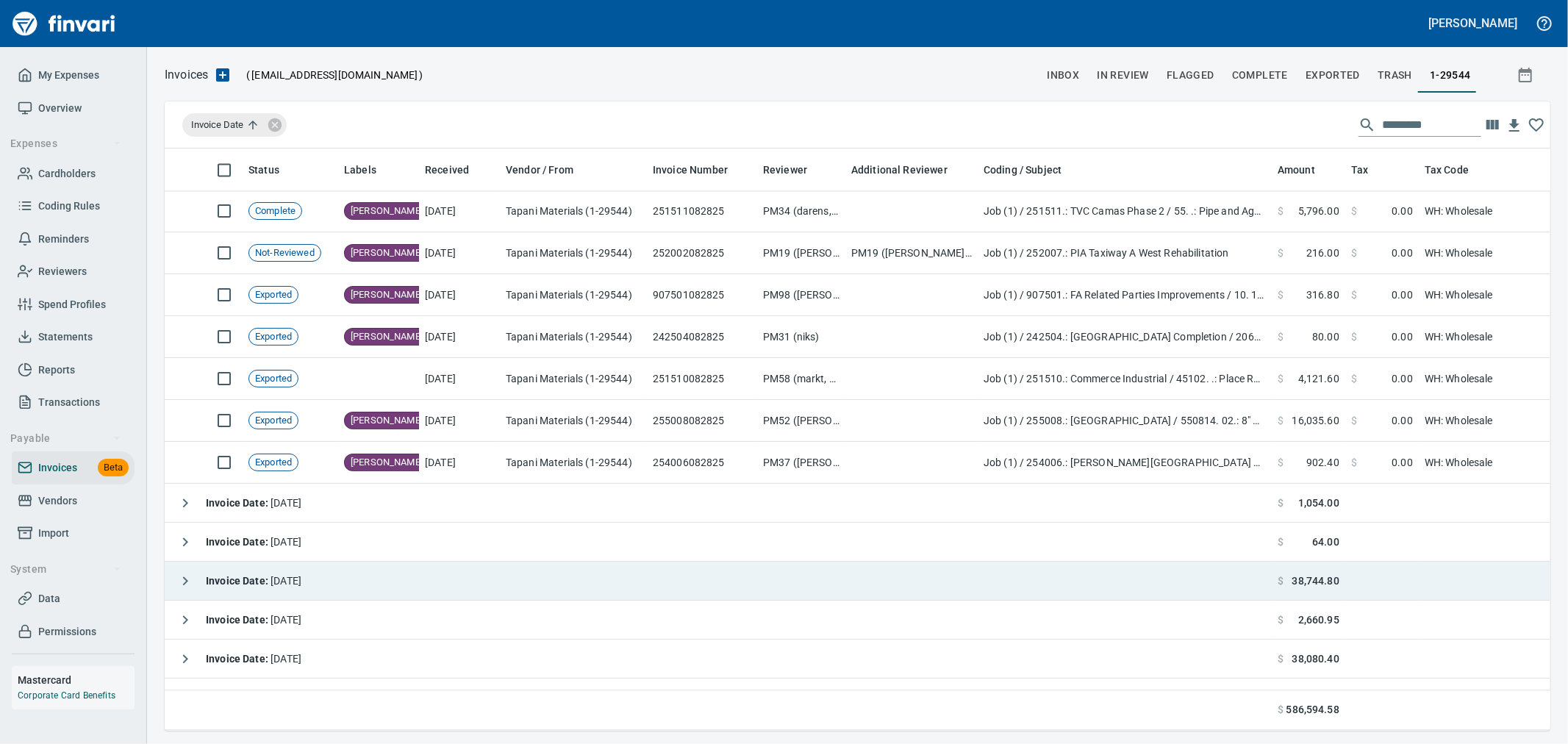
scroll to position [7511, 0]
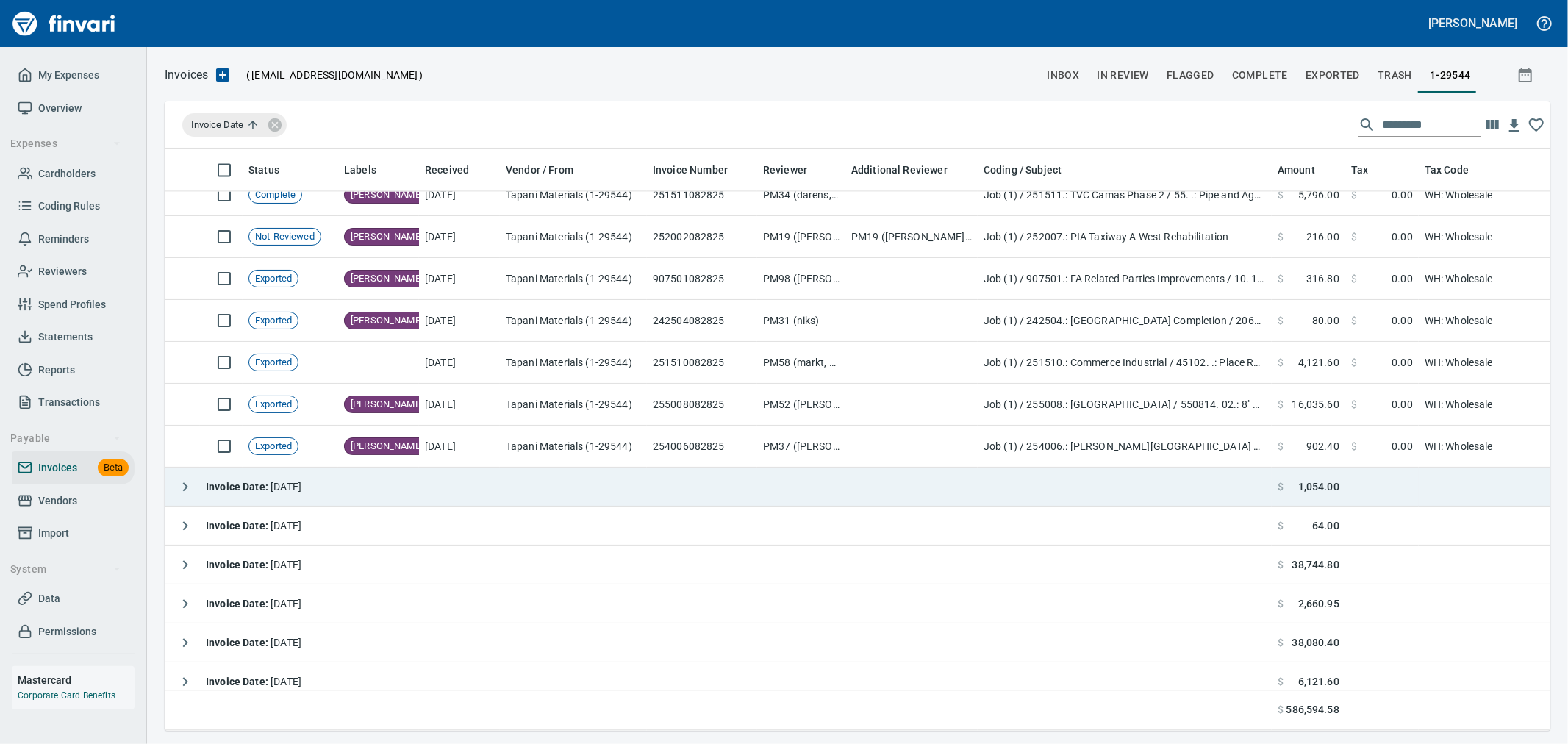
click at [183, 487] on icon "button" at bounding box center [185, 486] width 17 height 17
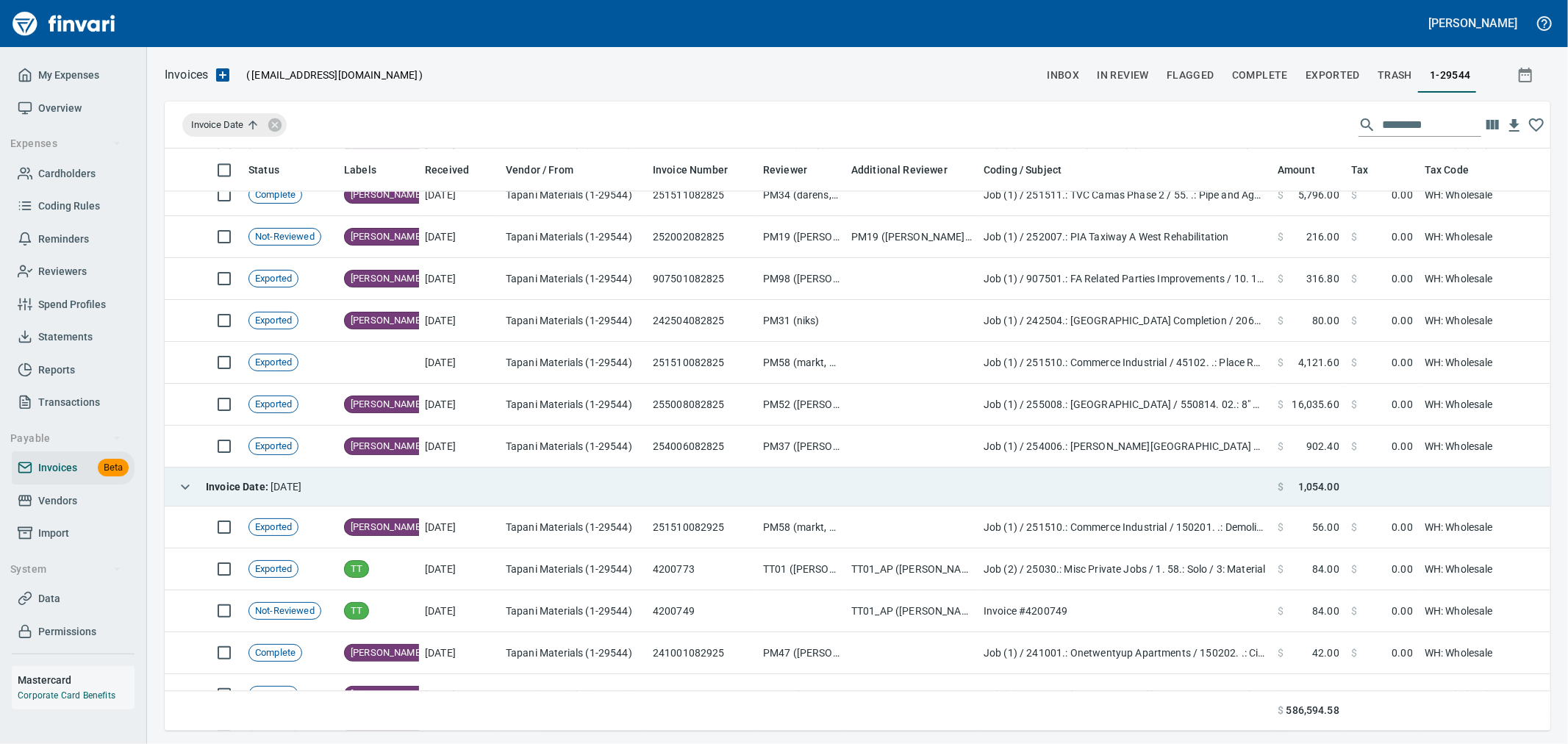
scroll to position [7593, 0]
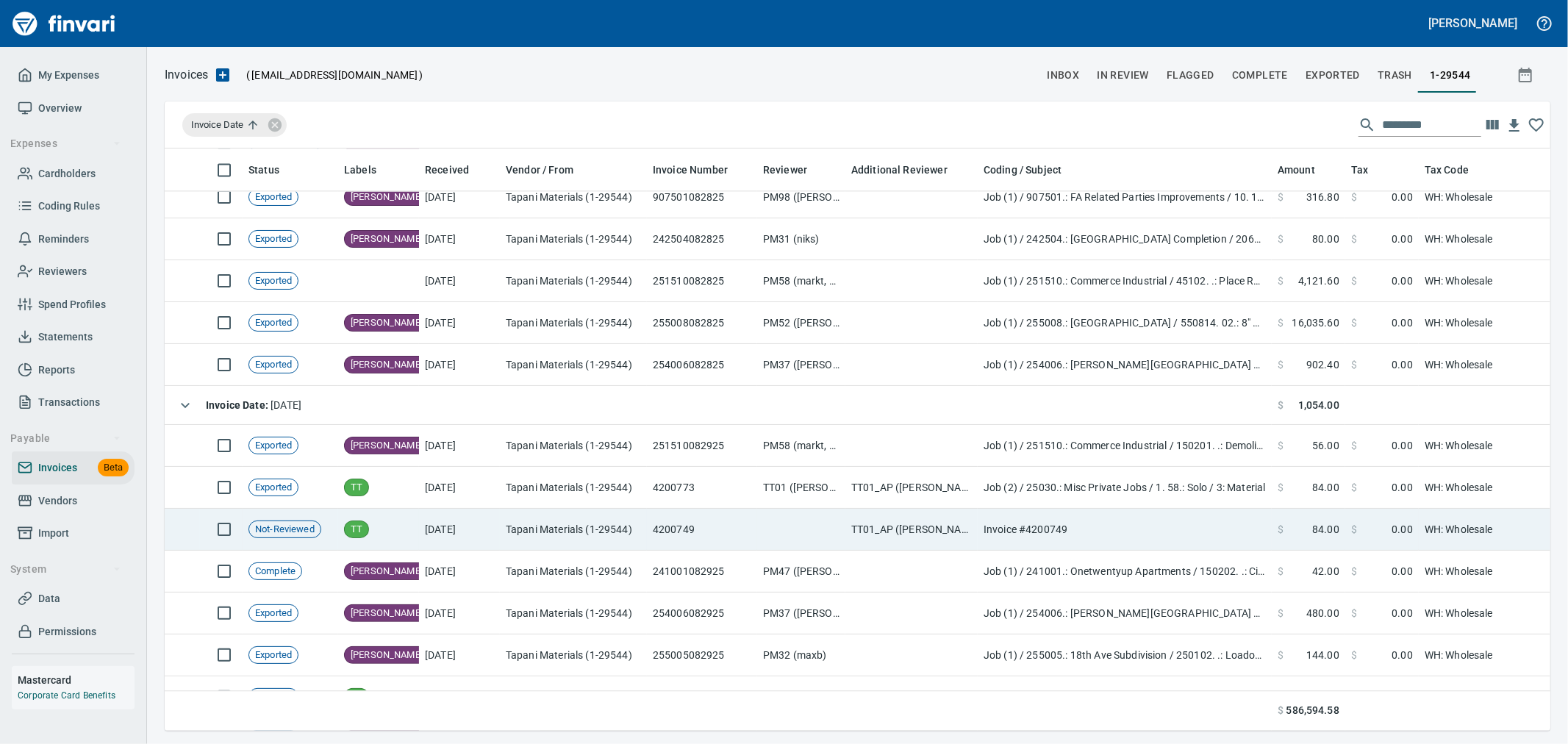
click at [414, 530] on td "TT" at bounding box center [378, 529] width 81 height 42
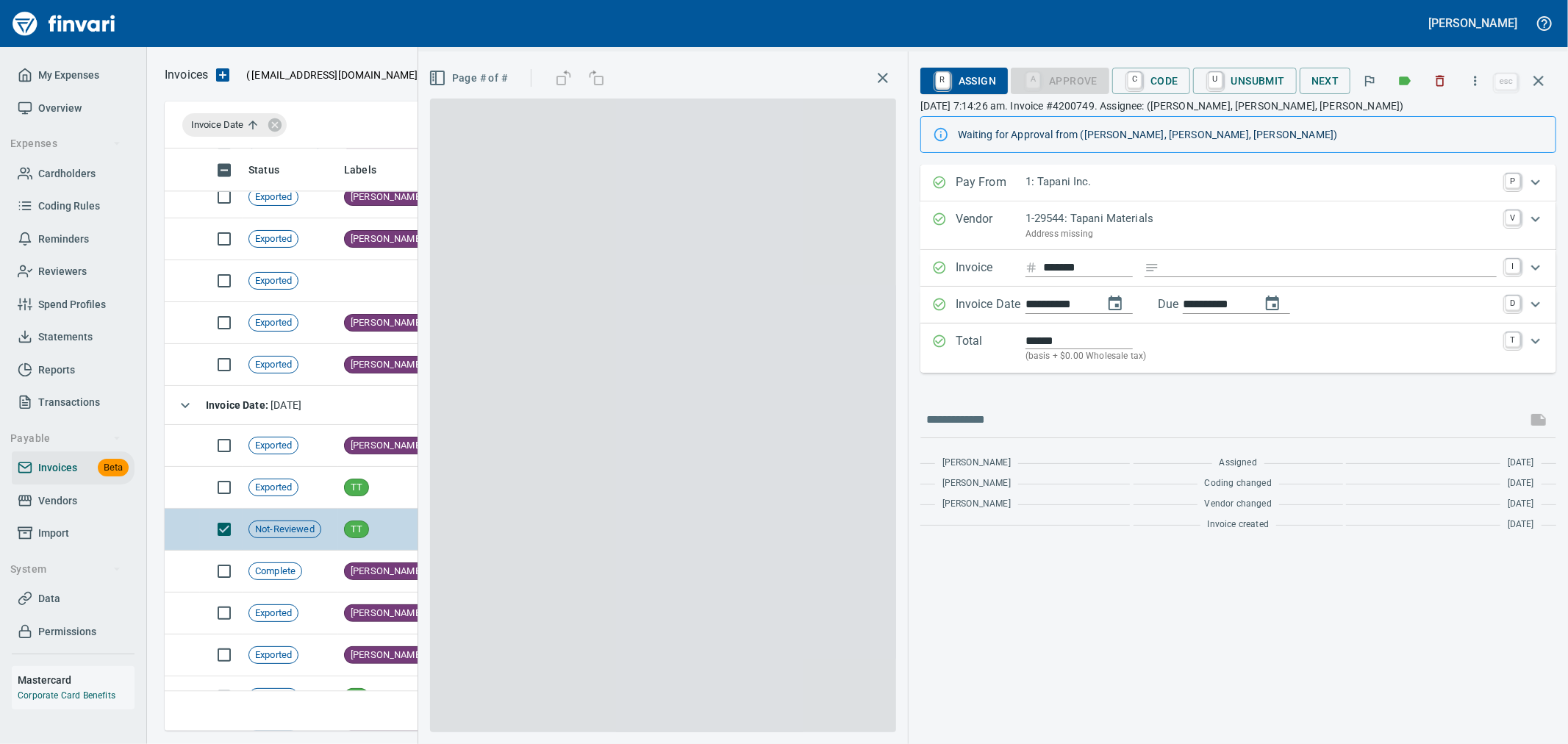
scroll to position [557, 1361]
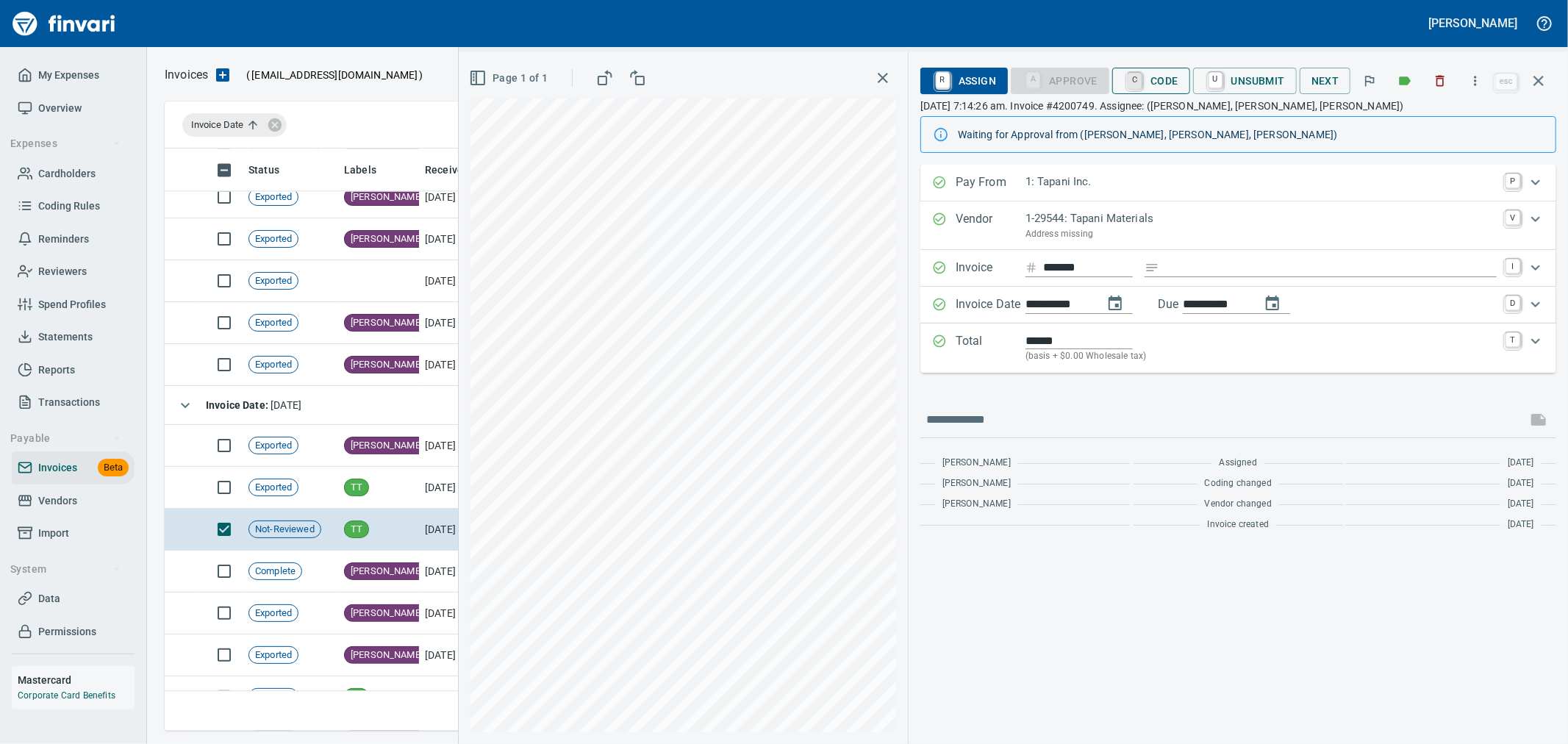
click at [1132, 84] on link "C" at bounding box center [1134, 80] width 14 height 16
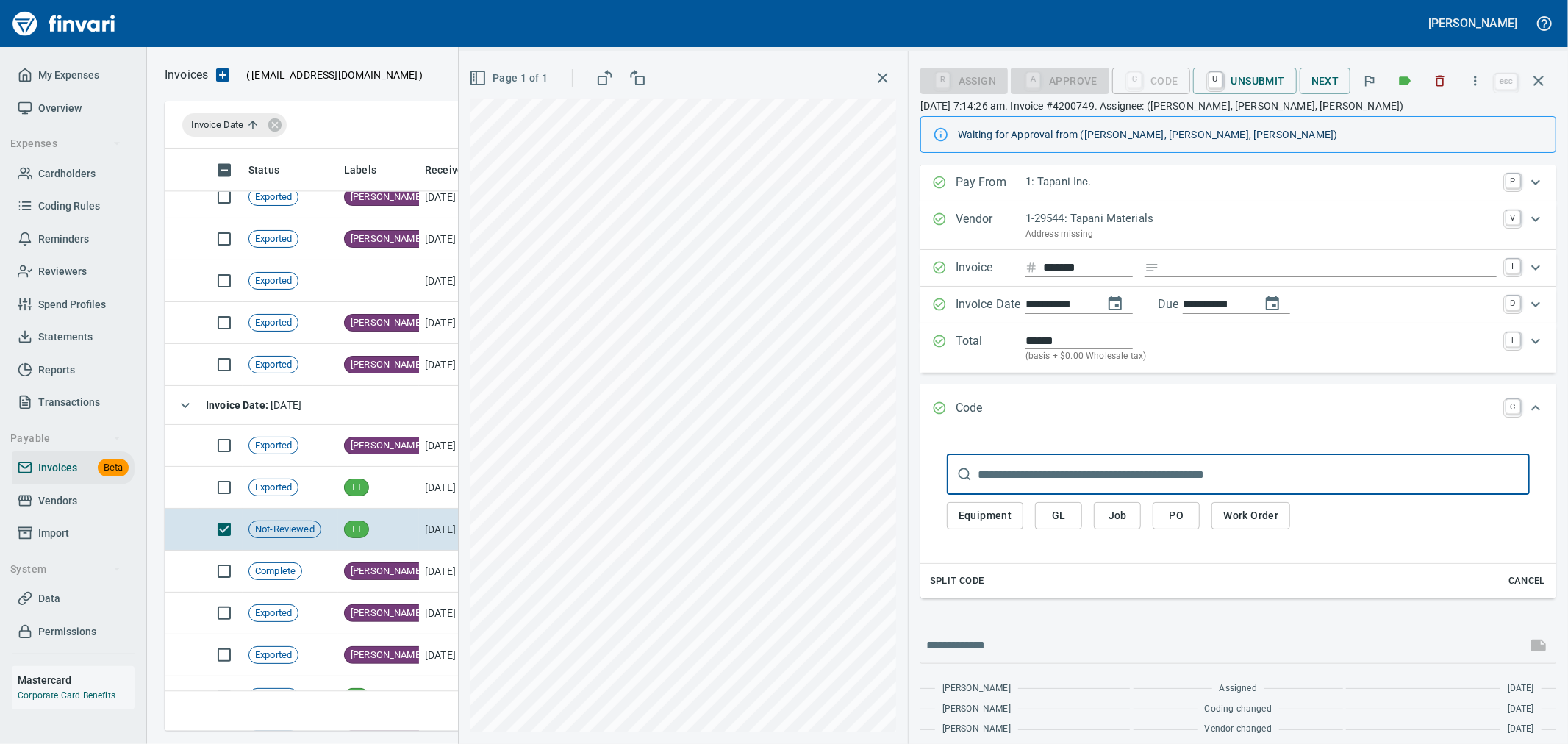
click at [1124, 516] on span "Job" at bounding box center [1117, 515] width 24 height 18
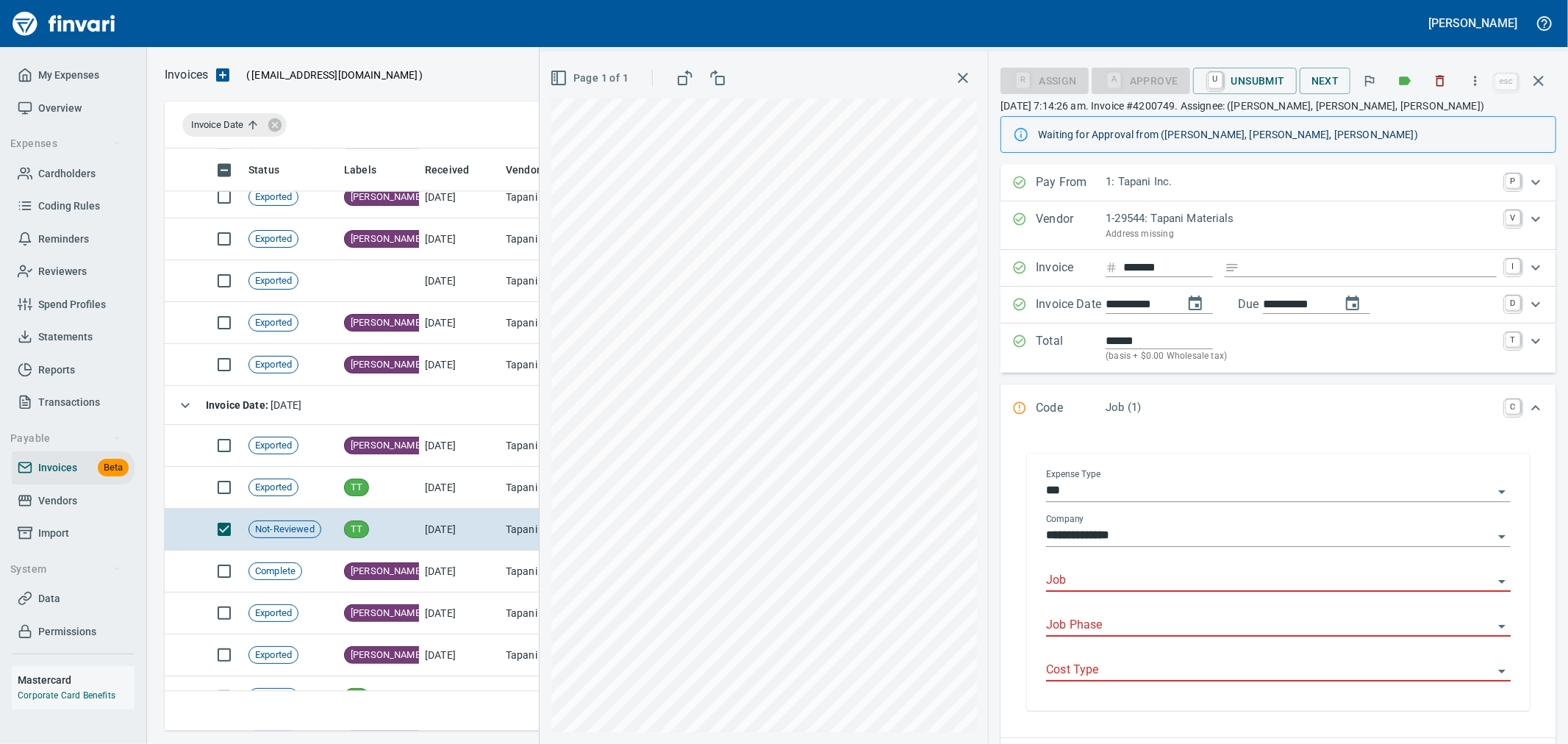
click at [1133, 497] on input "***" at bounding box center [1270, 491] width 447 height 21
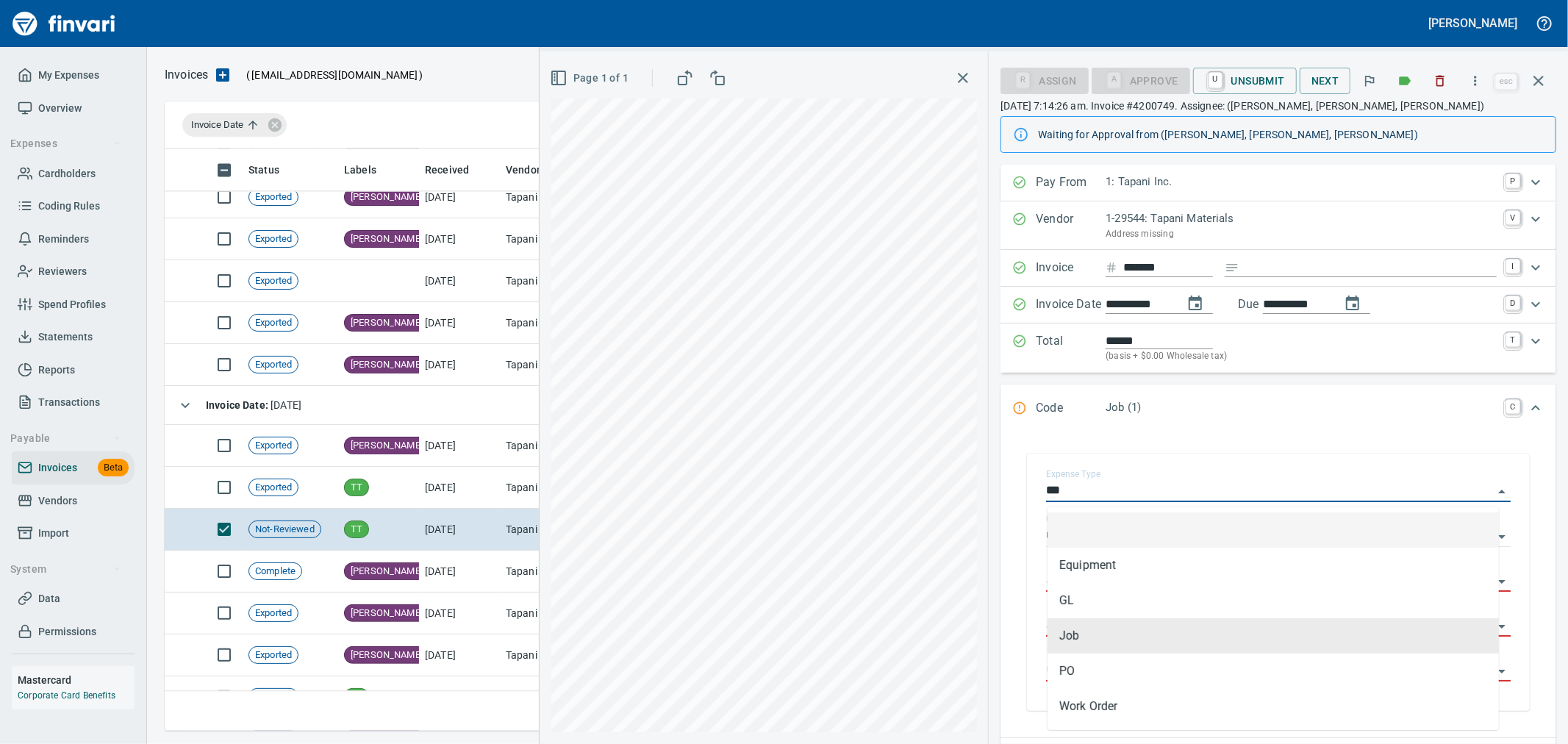
click at [1048, 438] on div "**********" at bounding box center [1278, 585] width 556 height 305
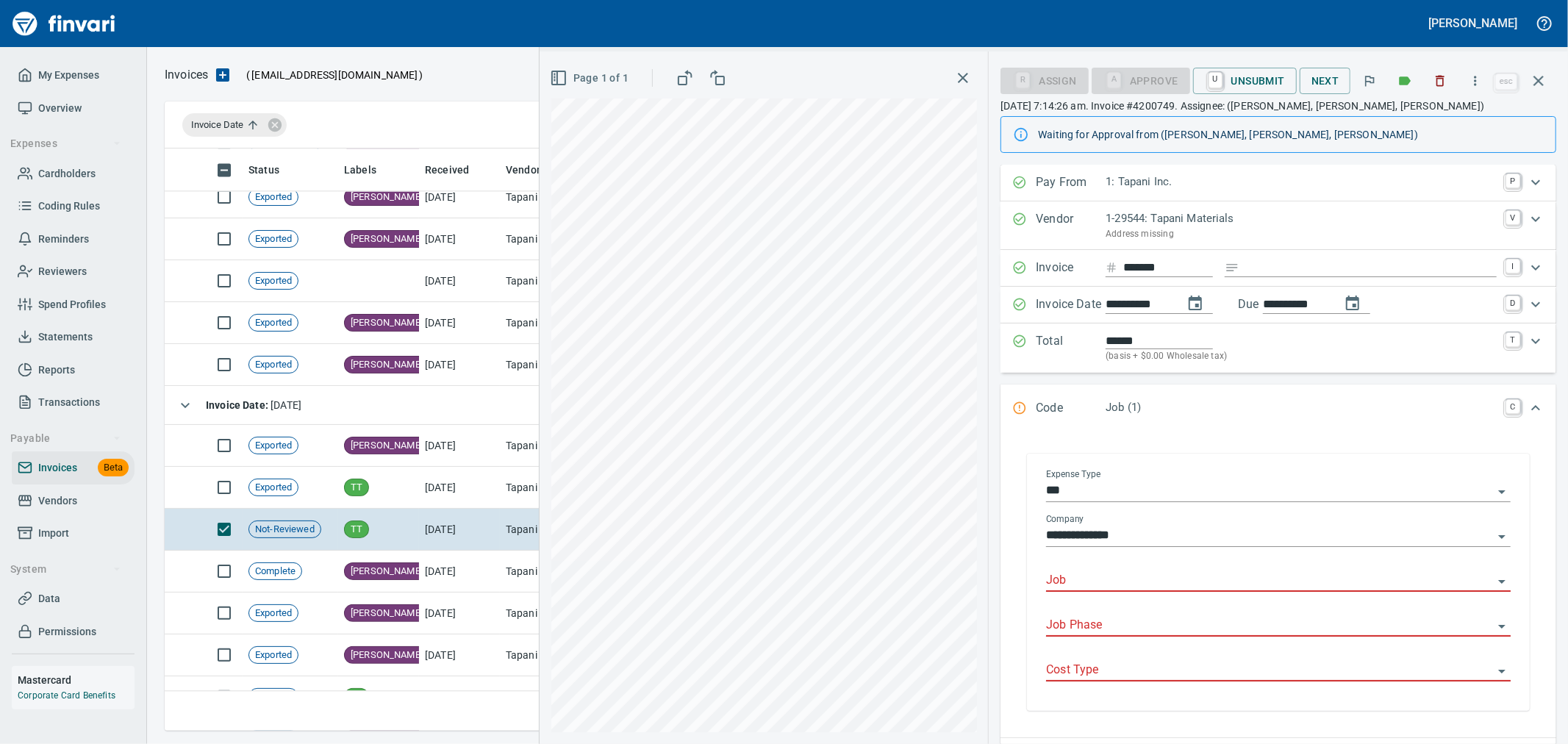
click at [1106, 540] on input "**********" at bounding box center [1270, 536] width 447 height 21
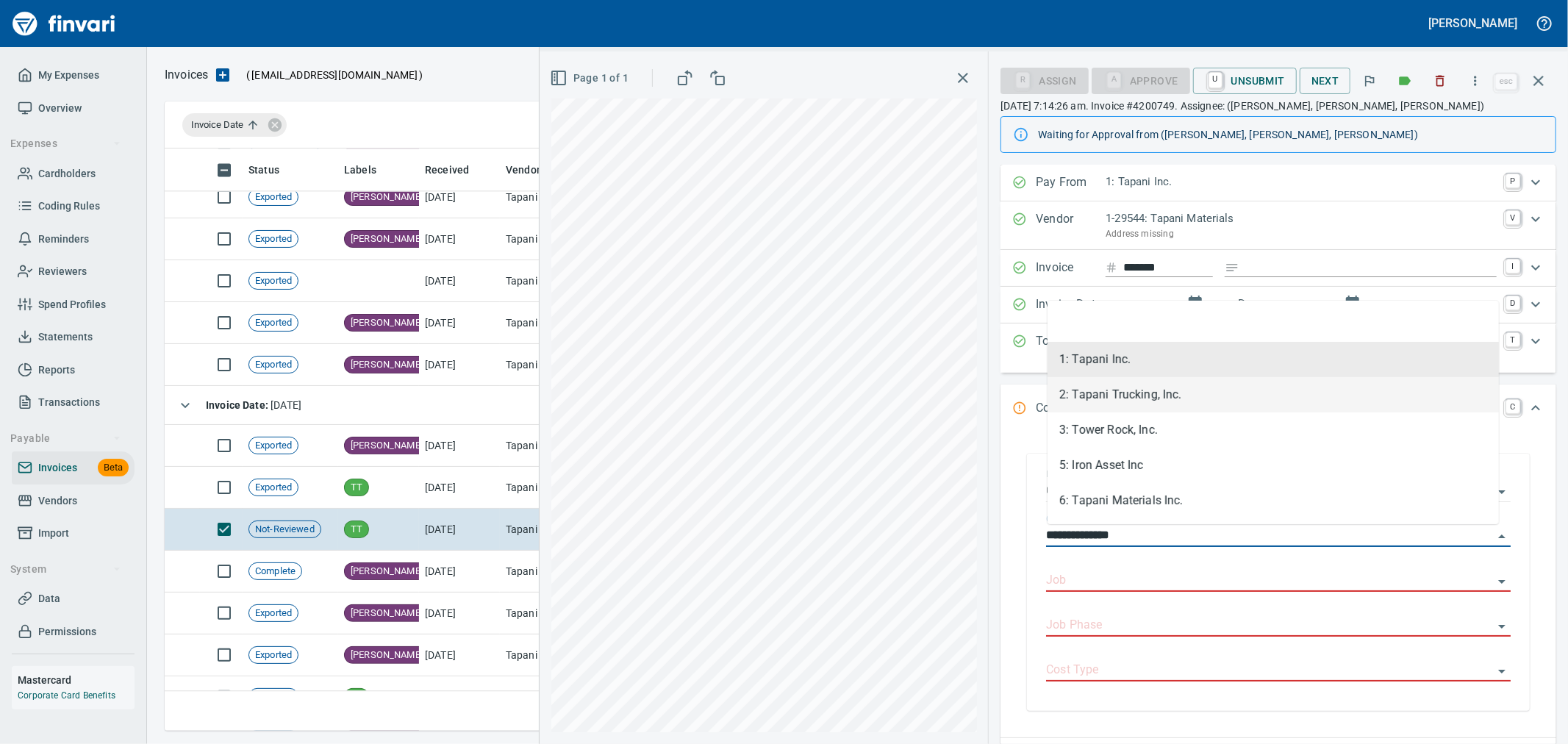
click at [1125, 393] on li "2: Tapani Trucking, Inc." at bounding box center [1273, 394] width 451 height 35
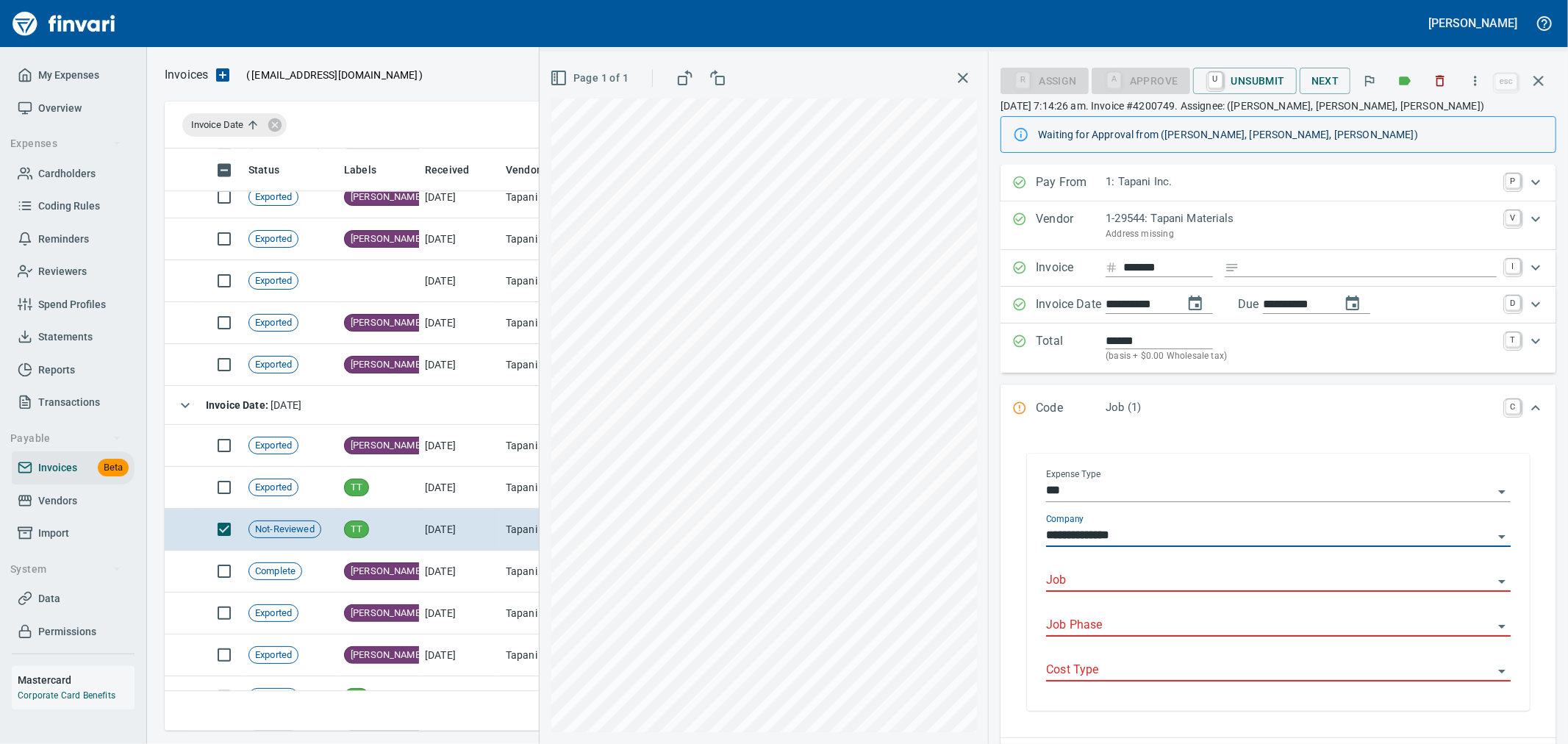
type input "**********"
click at [1117, 582] on input "Job" at bounding box center [1270, 581] width 447 height 21
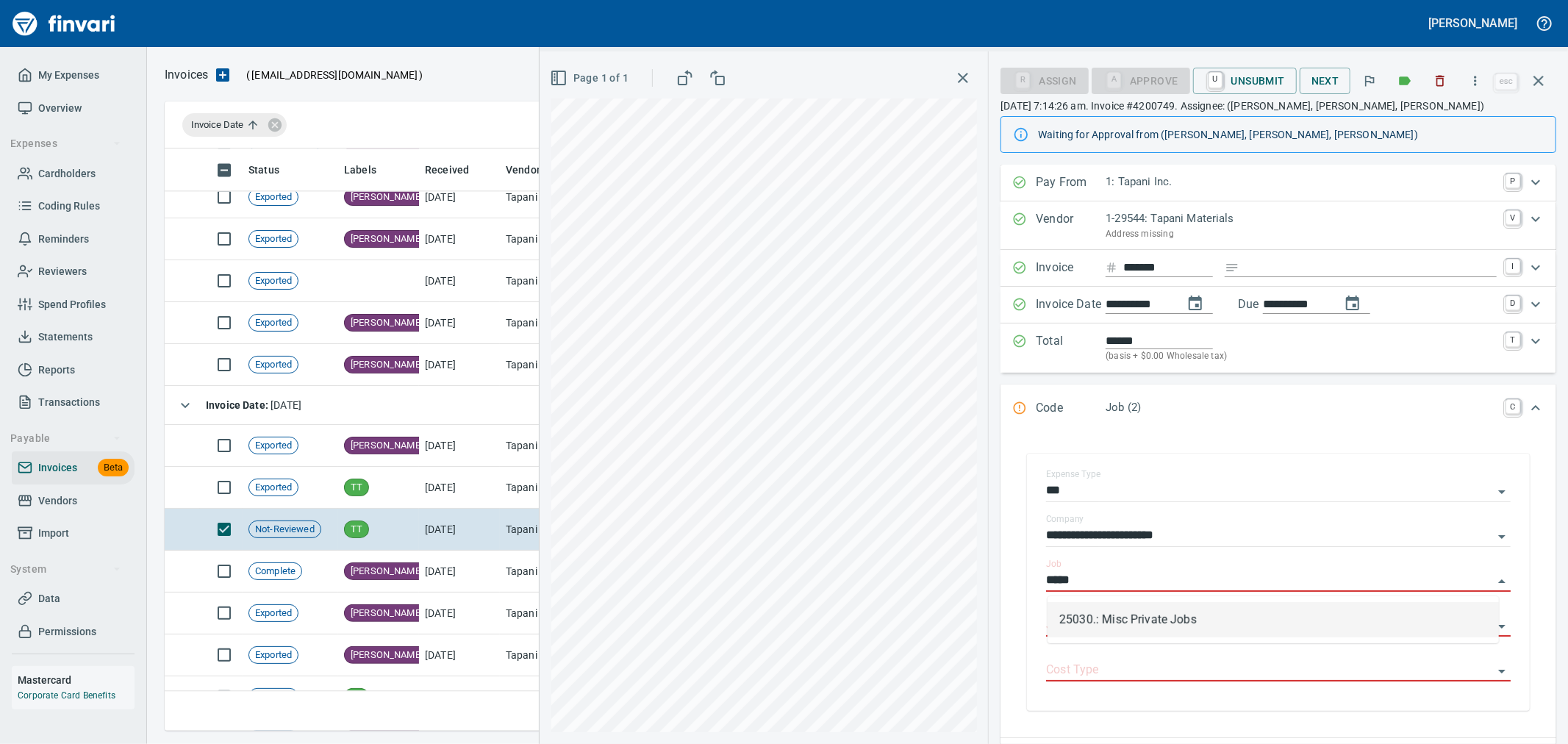
click at [1140, 616] on li "25030.: Misc Private Jobs" at bounding box center [1273, 619] width 451 height 35
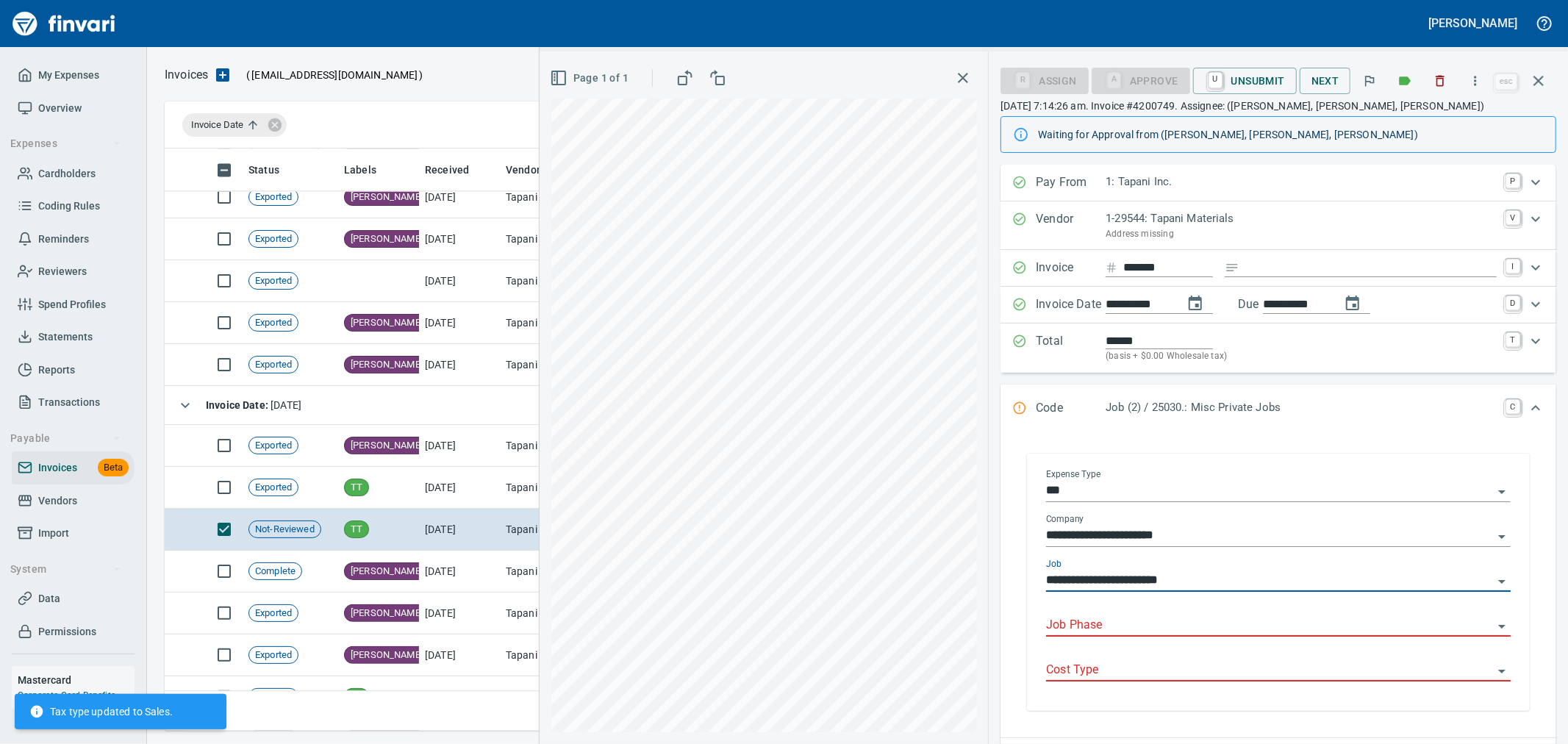
type input "**********"
click at [1140, 623] on input "Job Phase" at bounding box center [1270, 626] width 447 height 21
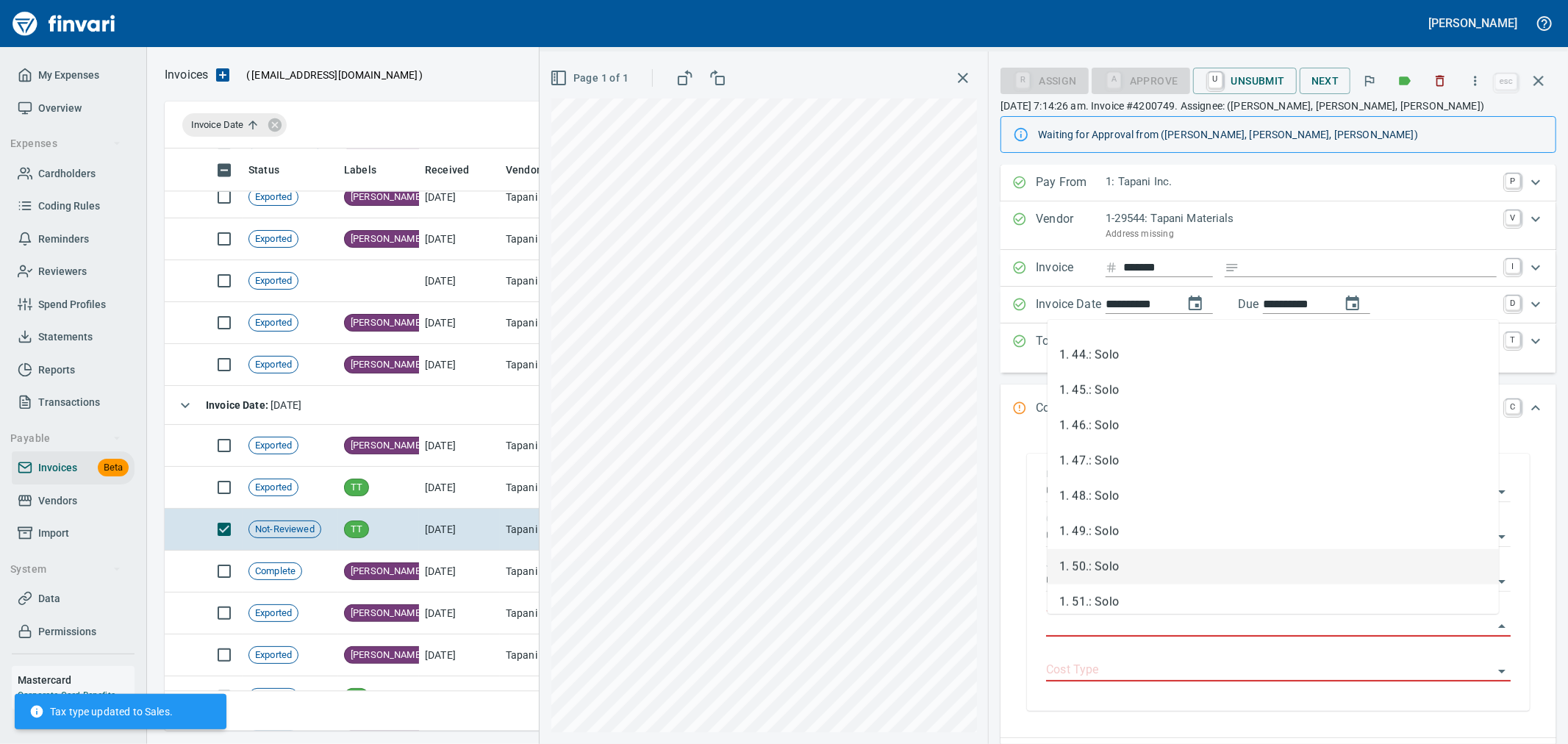
scroll to position [1714, 0]
click at [1155, 598] on li "1. 58.: Solo" at bounding box center [1273, 604] width 451 height 35
type input "**********"
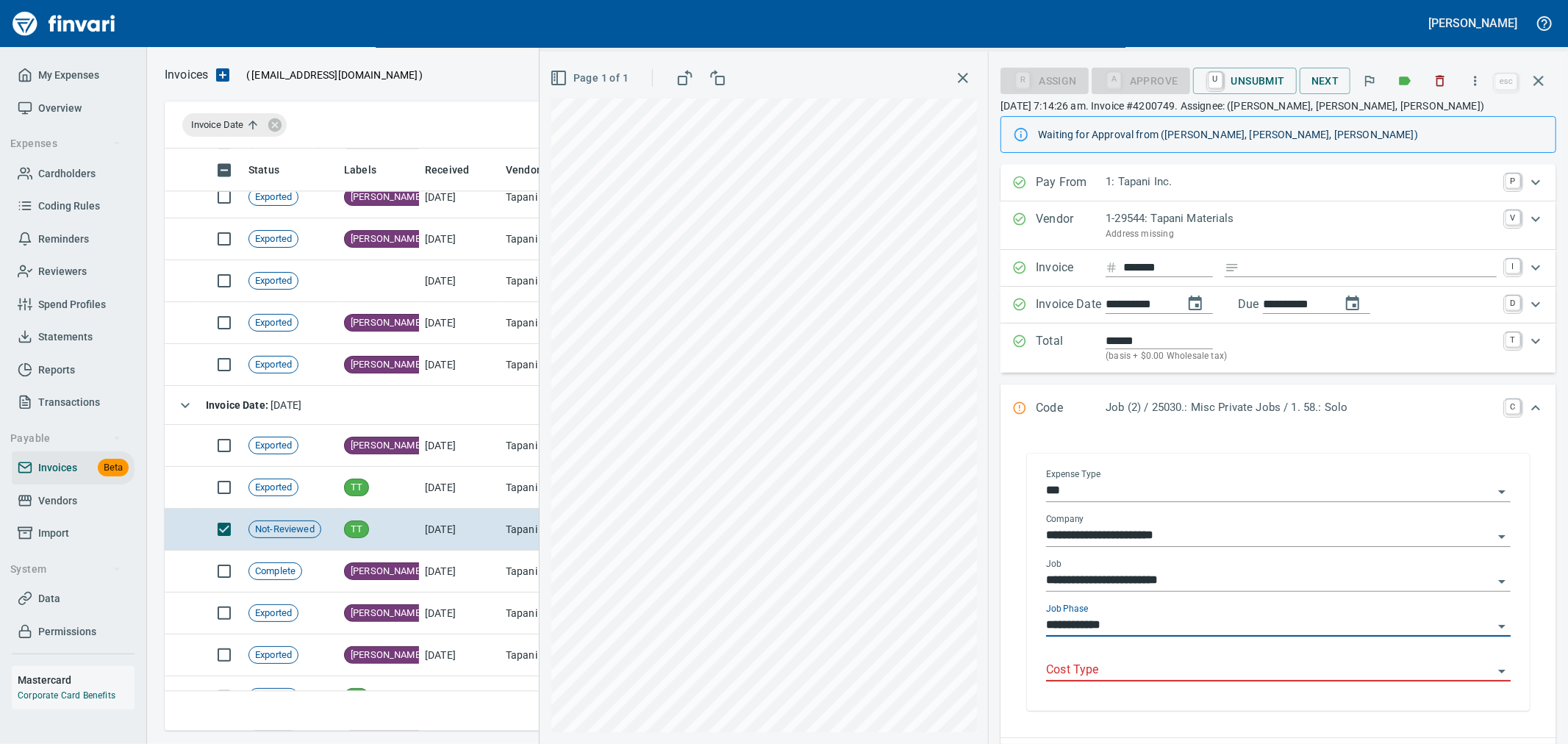
click at [1136, 670] on input "Cost Type" at bounding box center [1270, 670] width 447 height 21
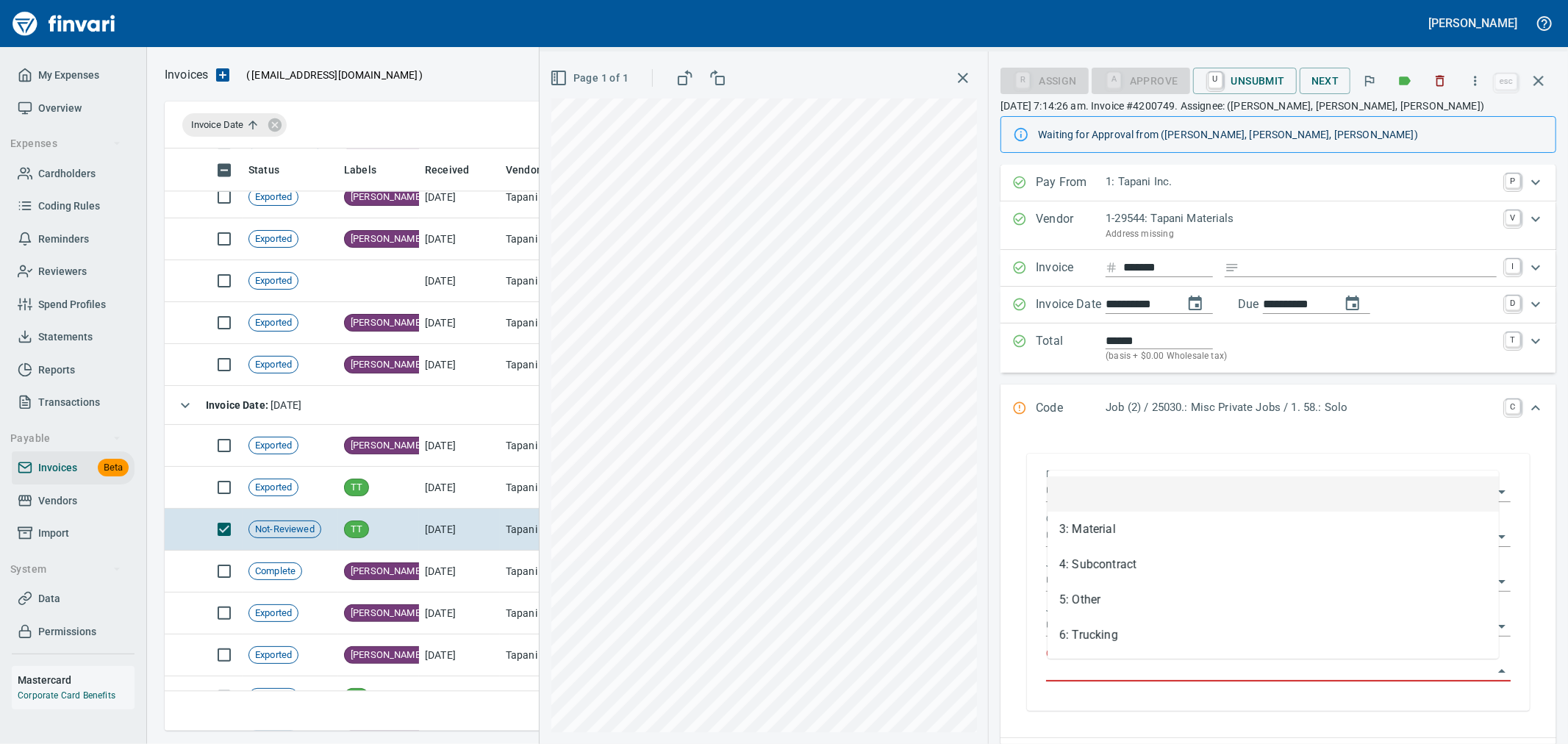
scroll to position [557, 1361]
click at [1133, 531] on li "3: Material" at bounding box center [1273, 528] width 451 height 35
type input "**********"
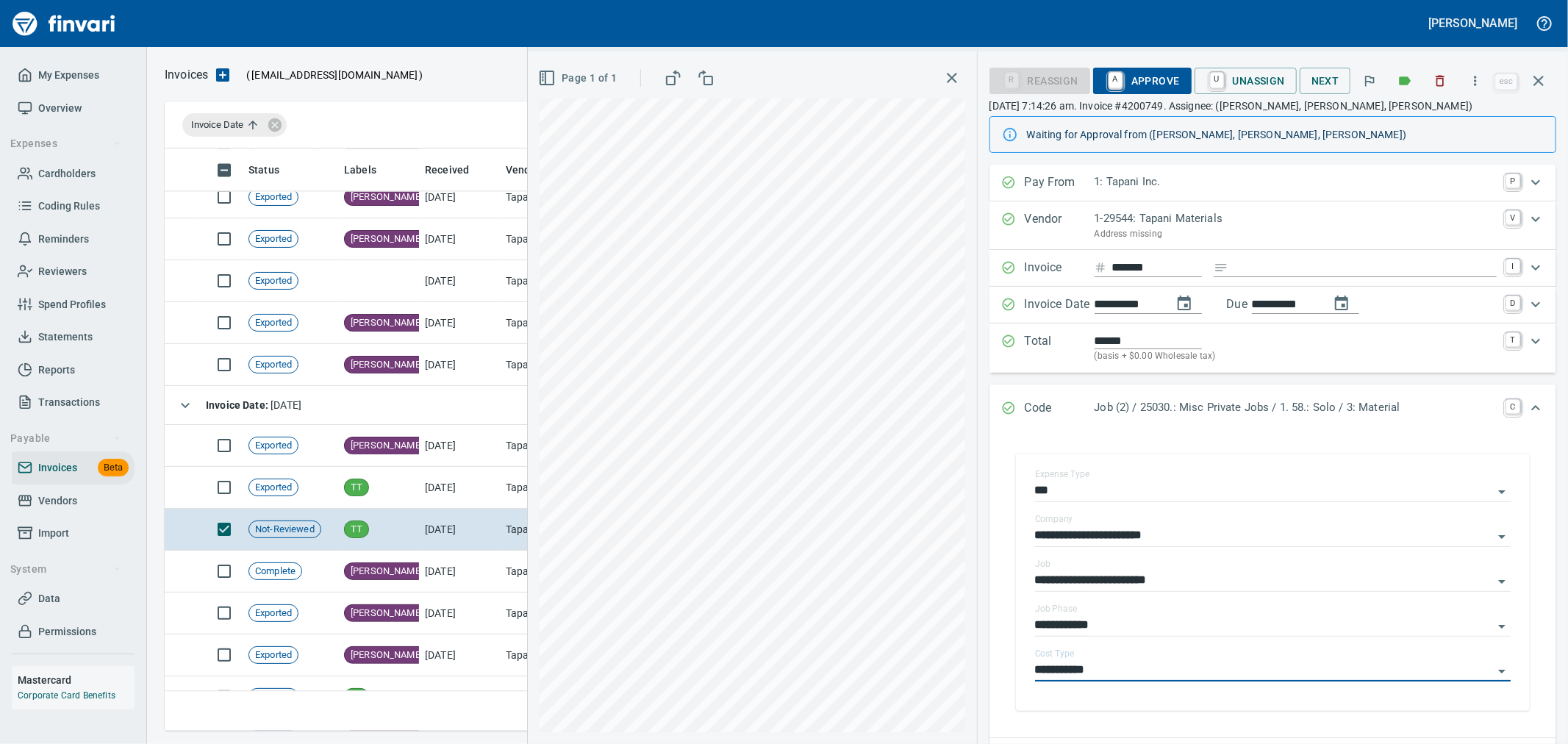
click at [1152, 82] on span "A Approve" at bounding box center [1142, 81] width 75 height 25
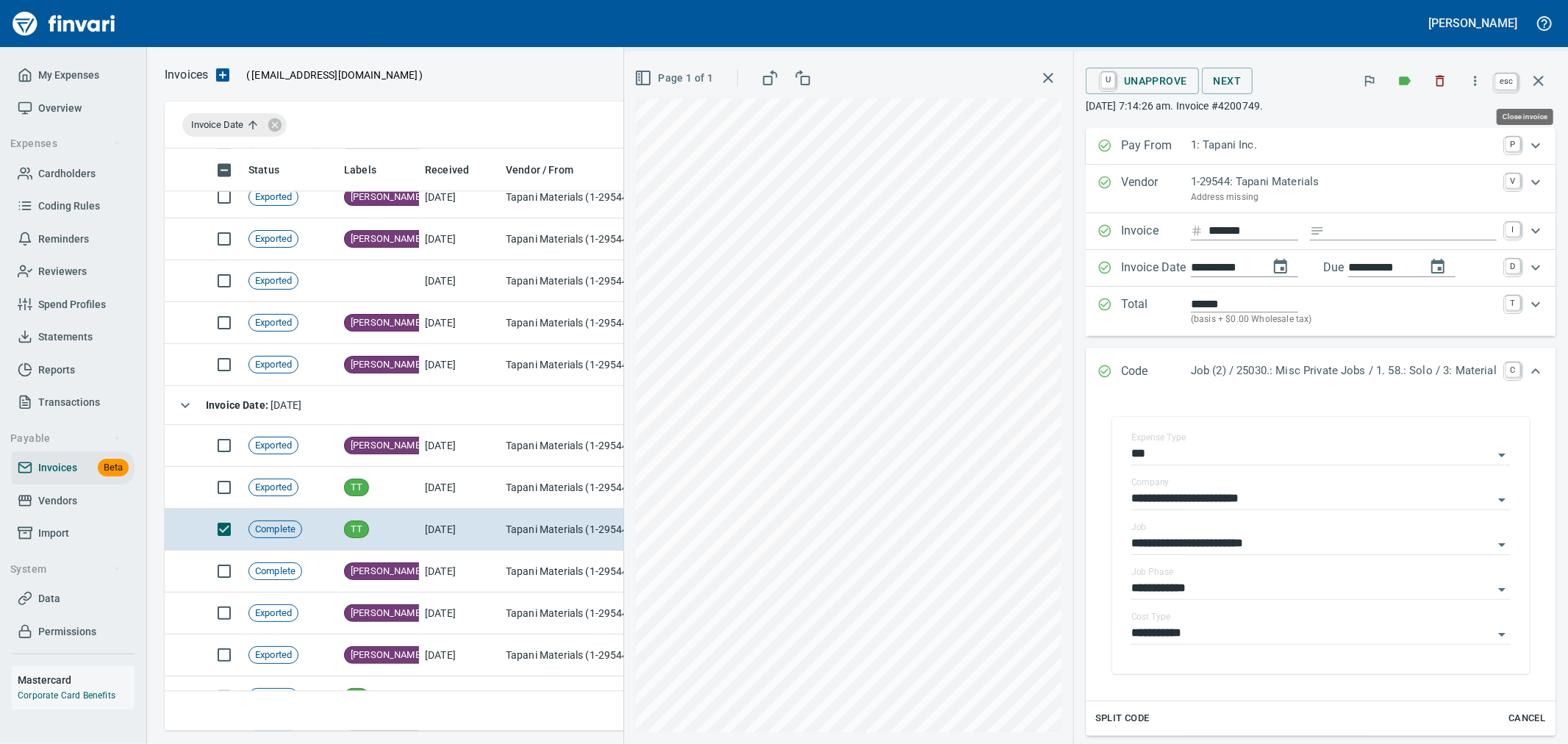
click at [1537, 87] on icon "button" at bounding box center [1538, 80] width 17 height 17
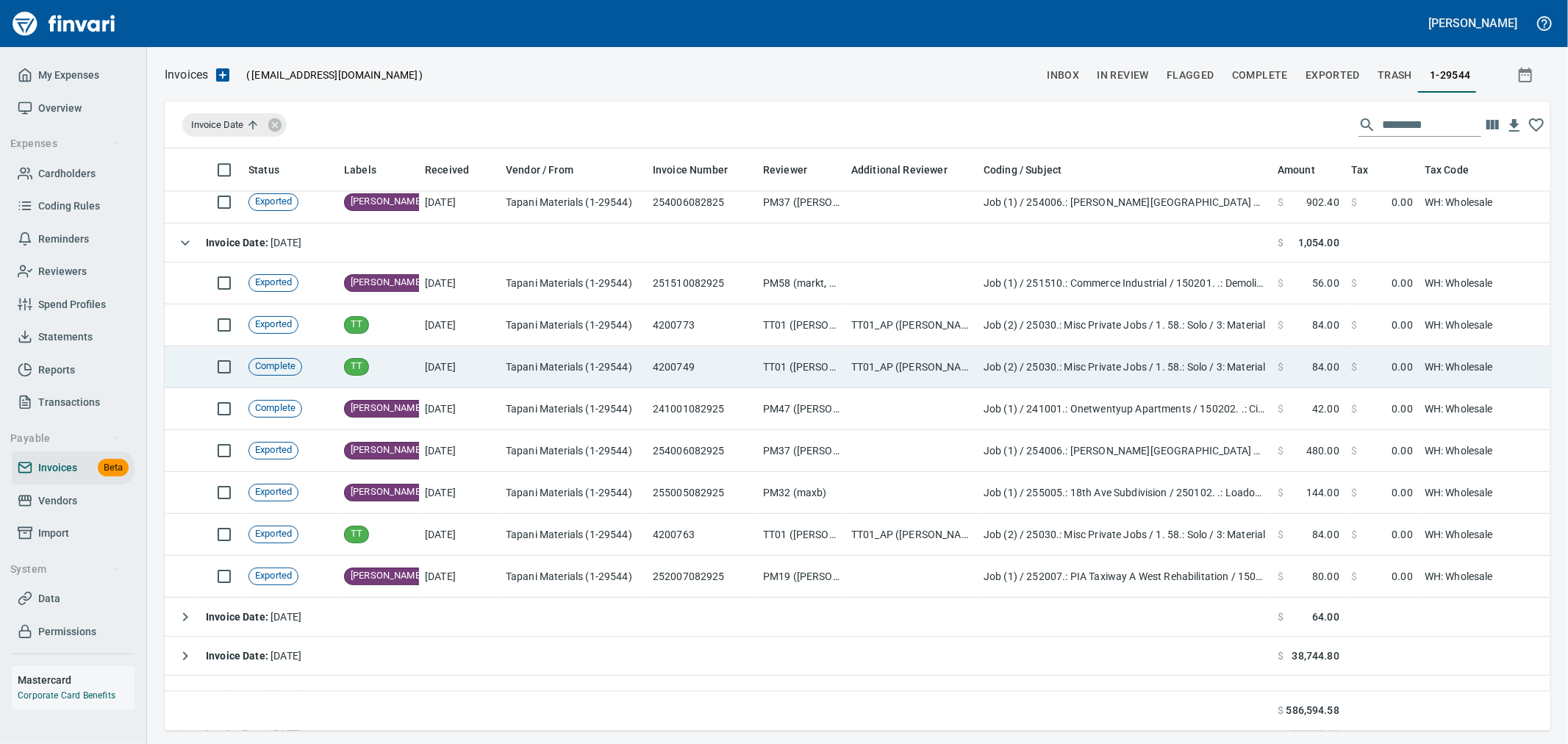
scroll to position [7837, 0]
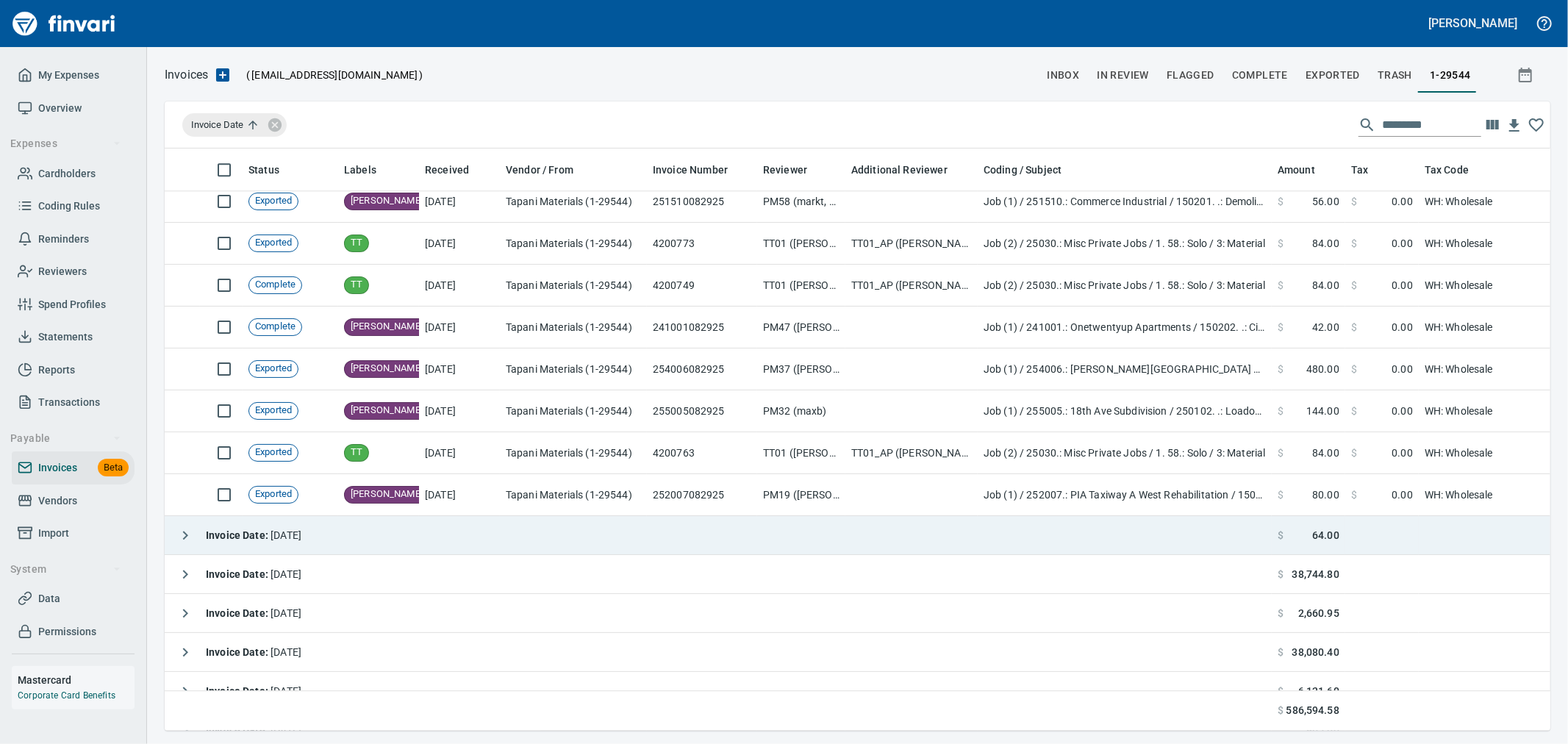
click at [187, 537] on icon "button" at bounding box center [185, 535] width 17 height 17
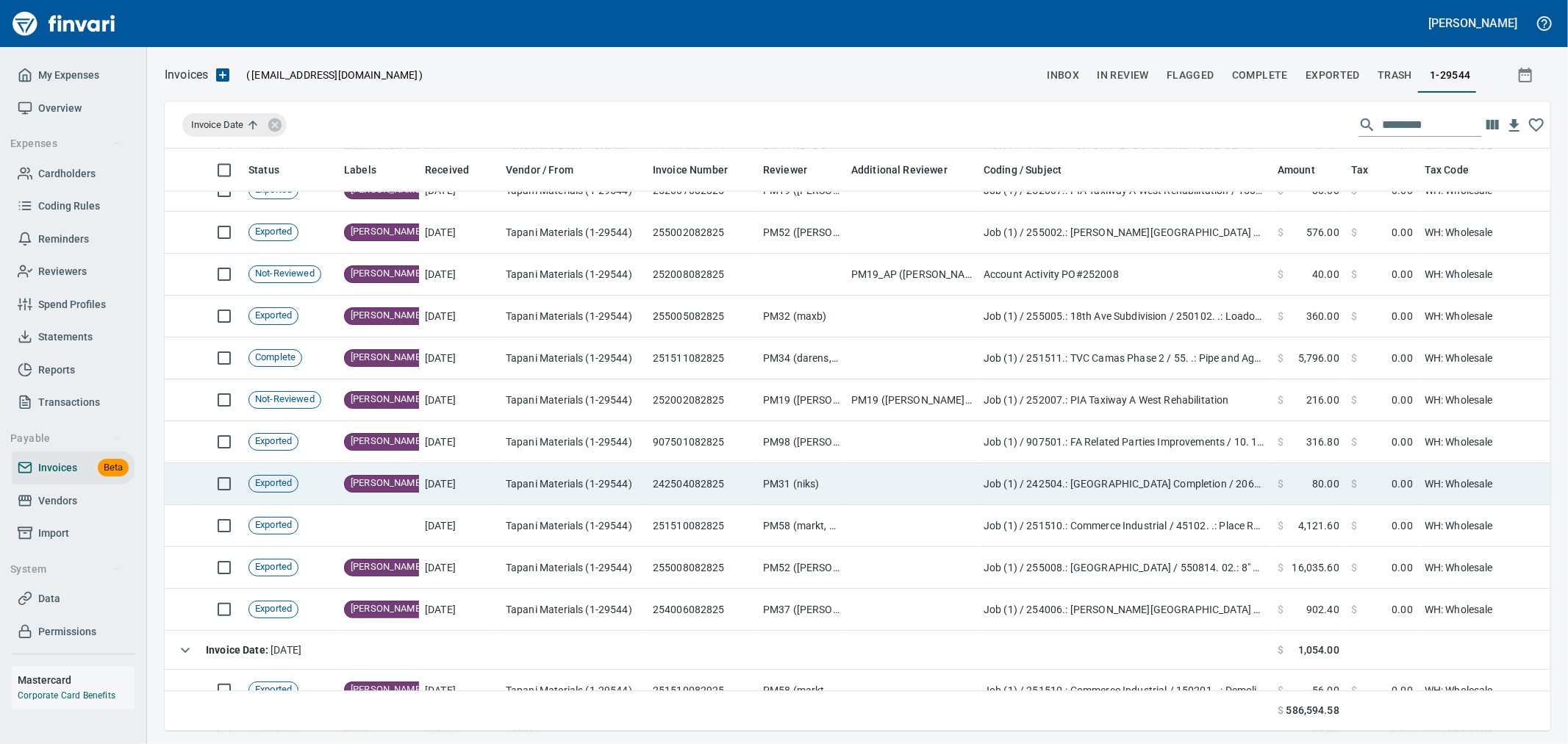
scroll to position [7265, 0]
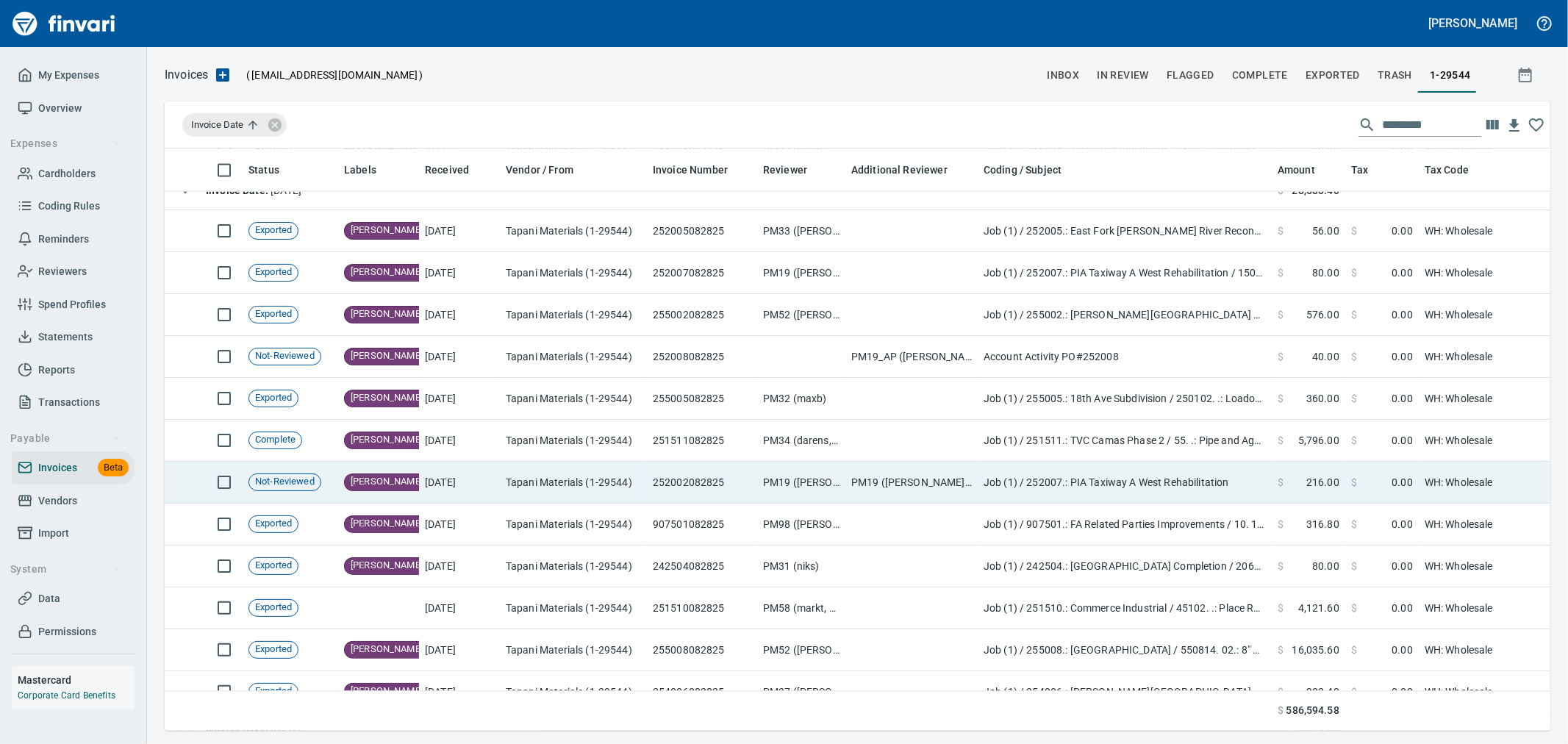
click at [527, 479] on td "Tapani Materials (1-29544)" at bounding box center [573, 482] width 147 height 42
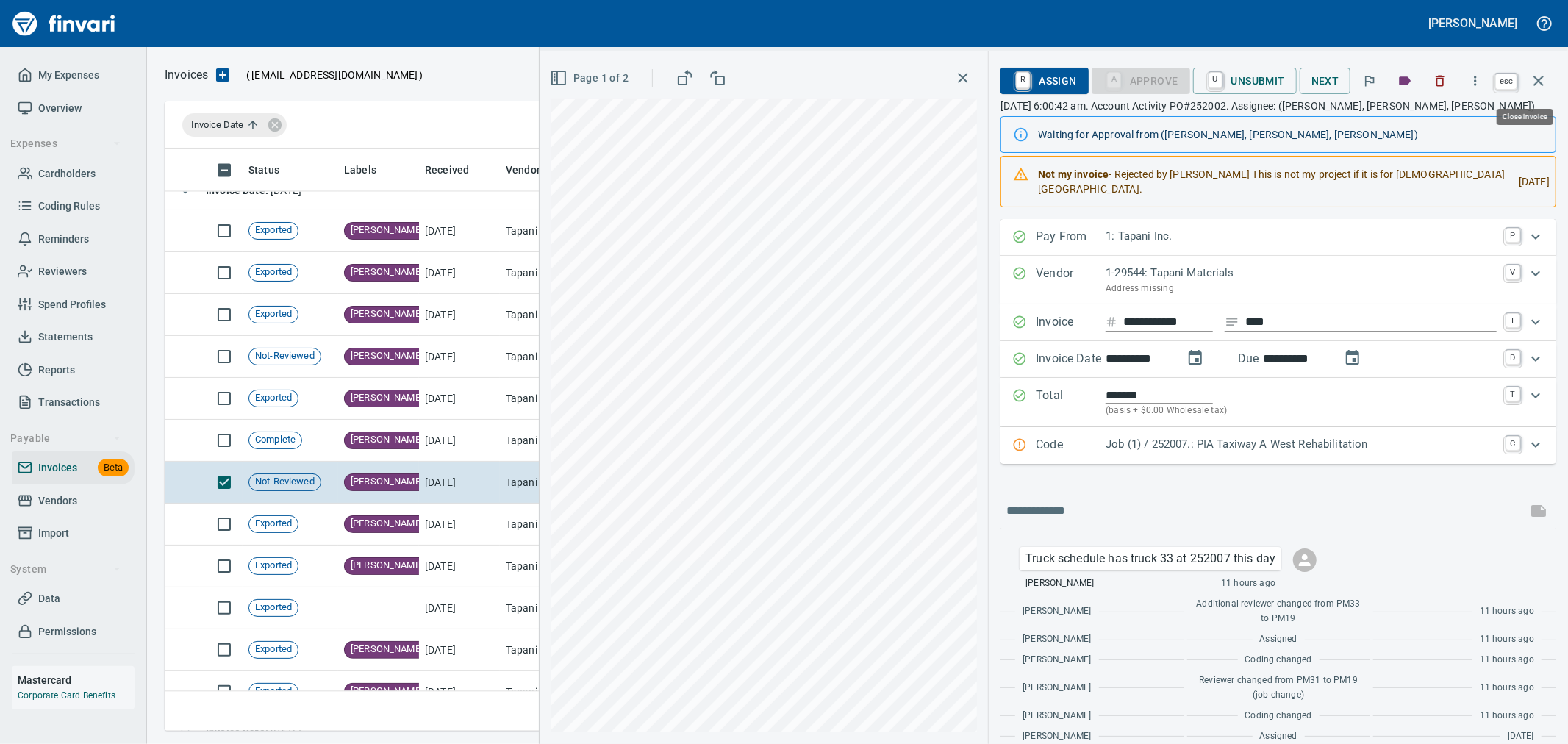
click at [1544, 81] on icon "button" at bounding box center [1538, 80] width 17 height 17
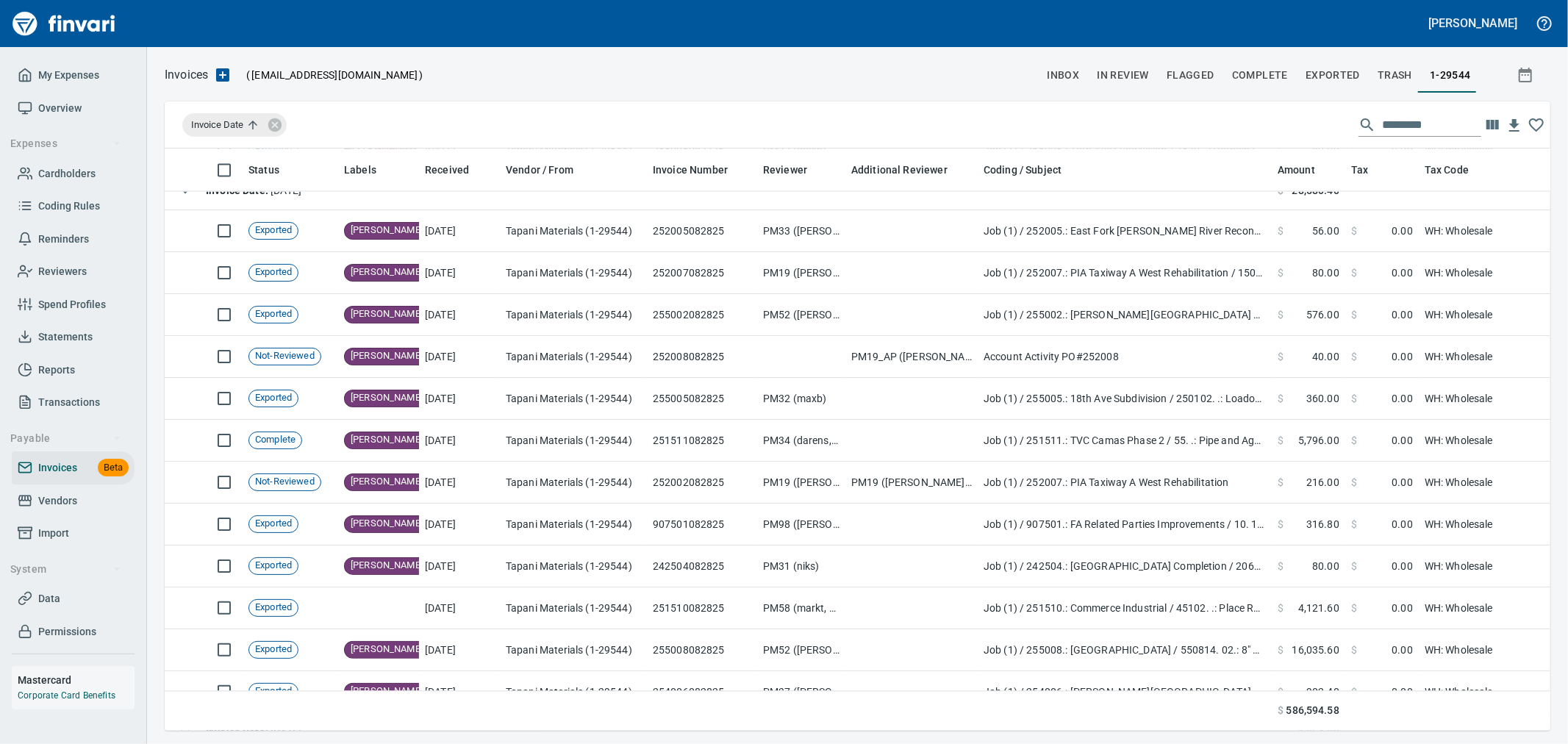
scroll to position [557, 1362]
drag, startPoint x: 263, startPoint y: 170, endPoint x: 327, endPoint y: 121, distance: 80.6
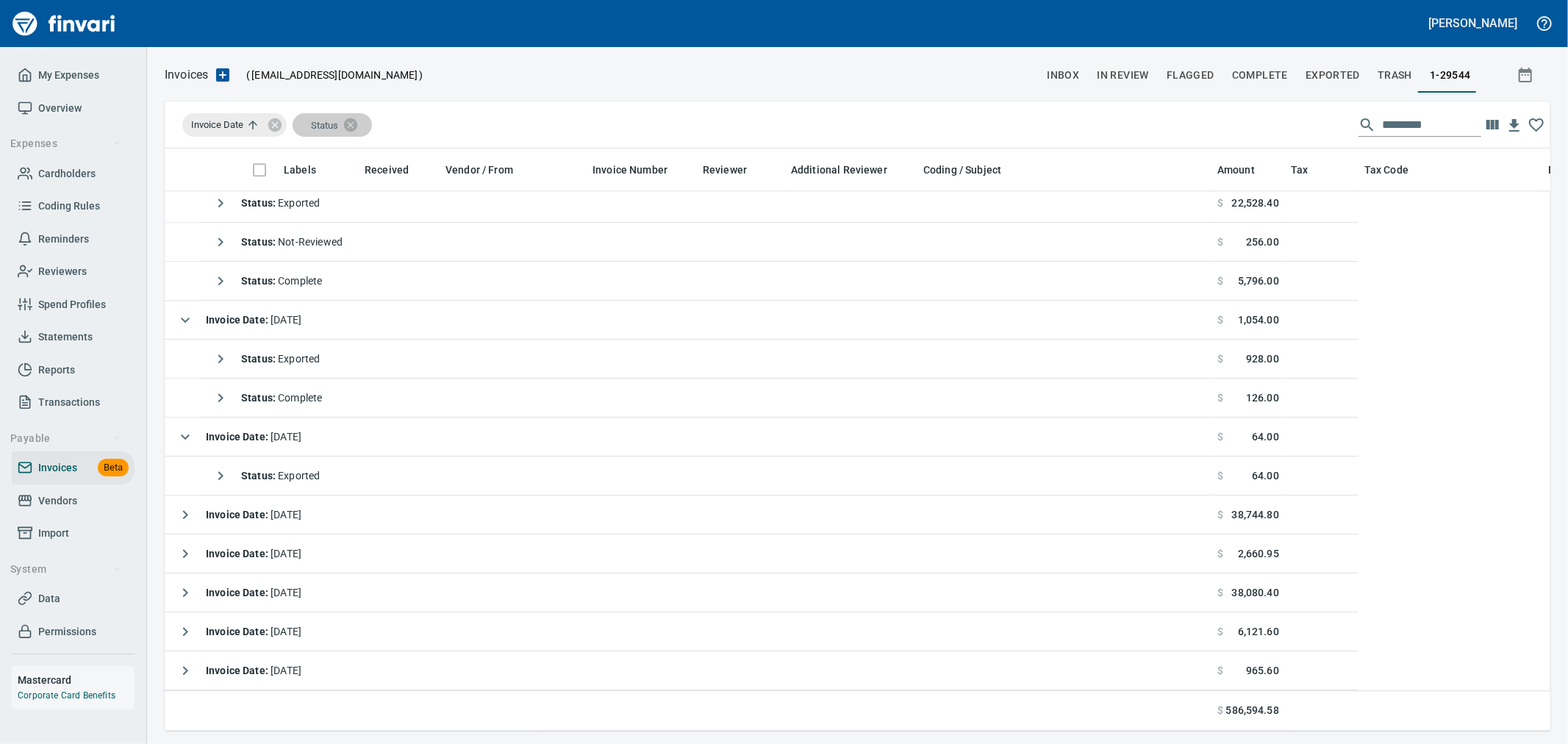
scroll to position [2977, 0]
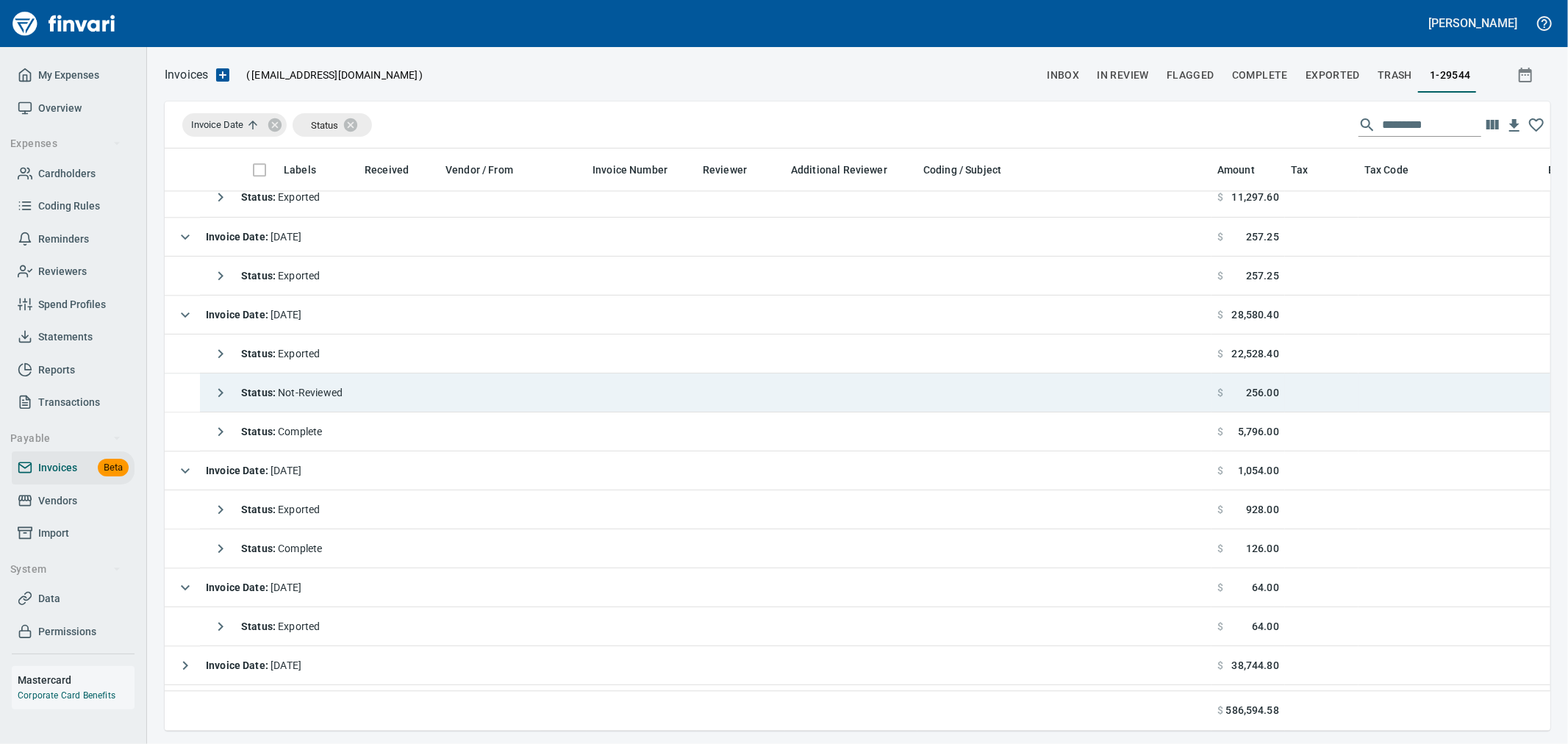
click at [217, 395] on icon "button" at bounding box center [221, 393] width 17 height 17
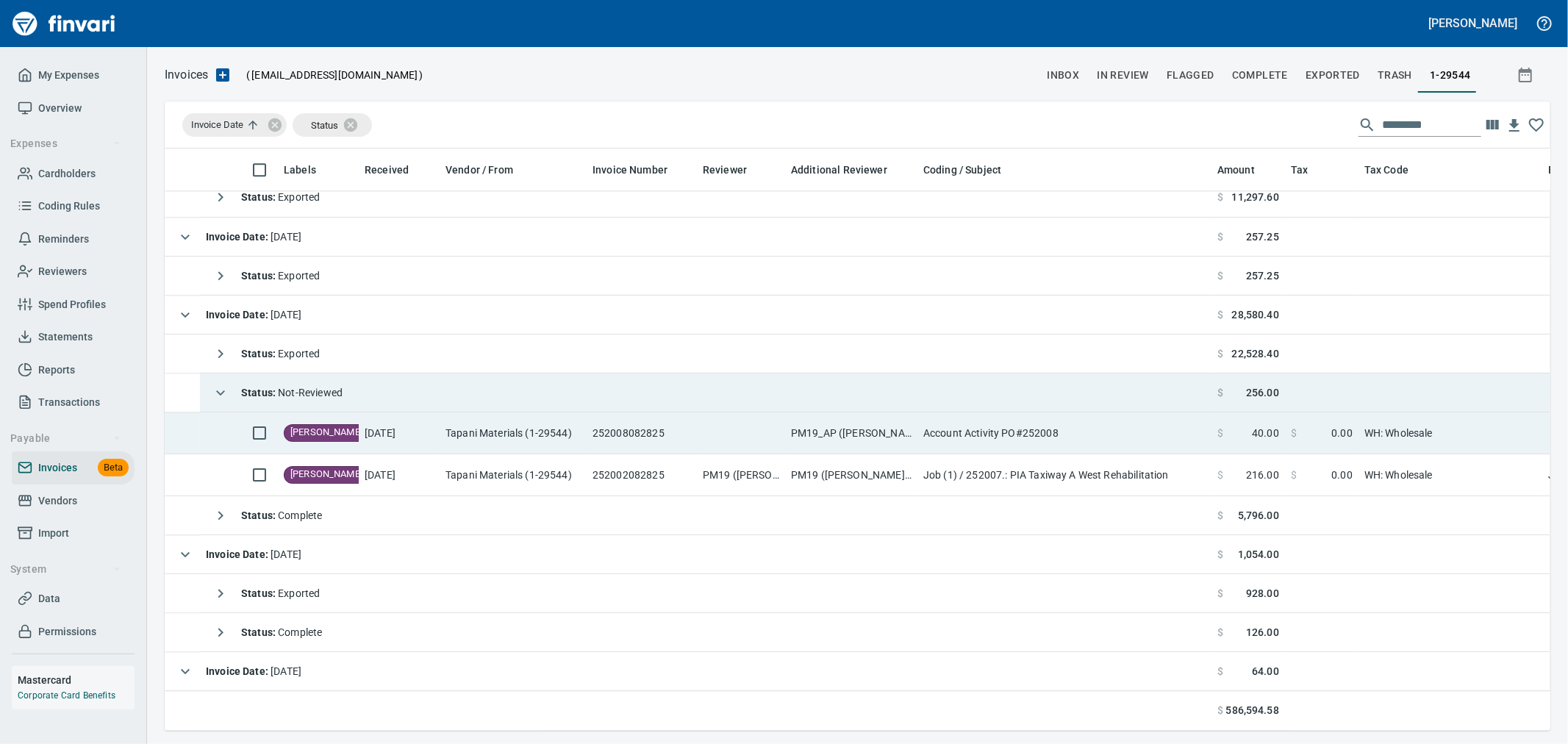
scroll to position [3058, 0]
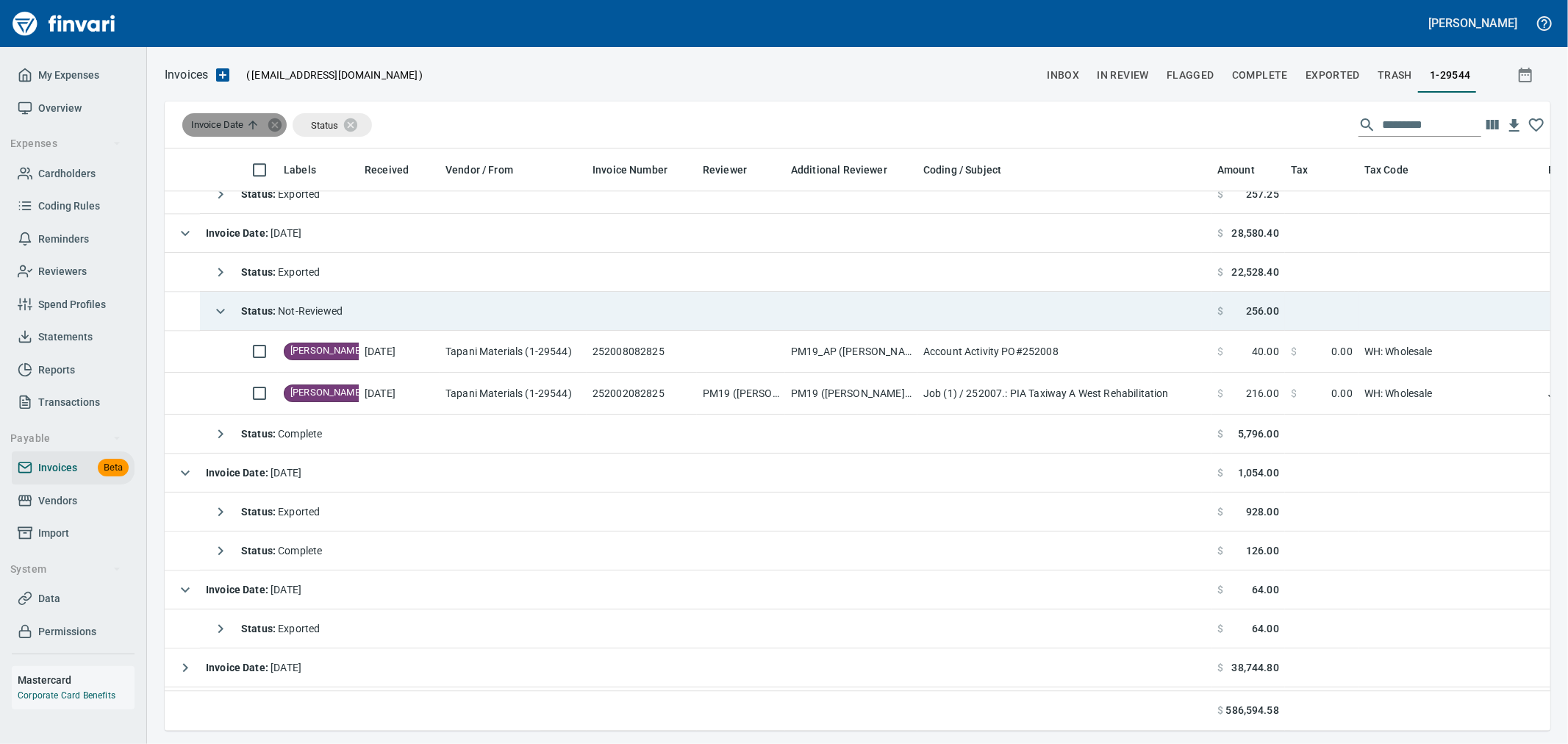
click at [272, 127] on icon at bounding box center [275, 124] width 13 height 13
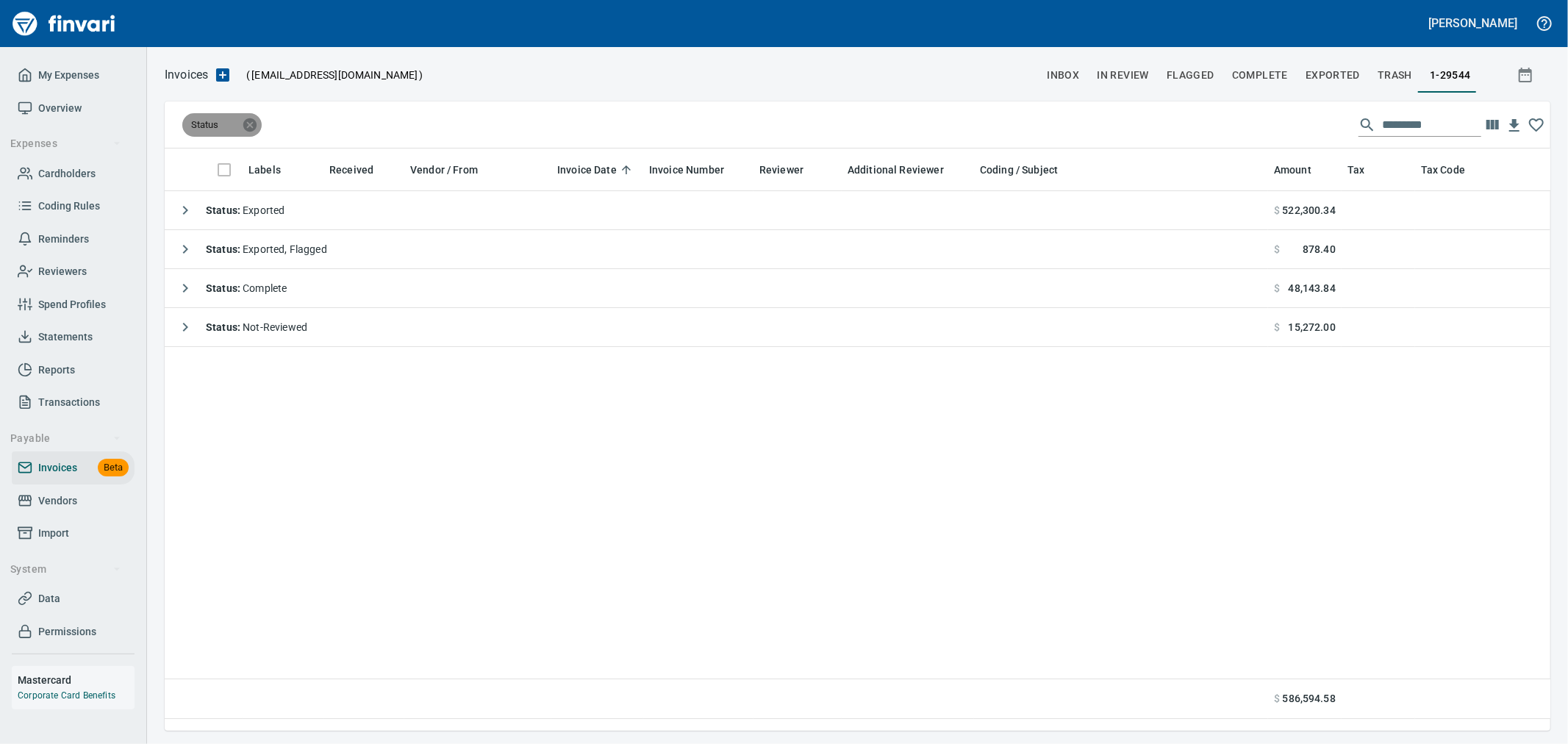
click at [248, 122] on icon at bounding box center [249, 124] width 16 height 16
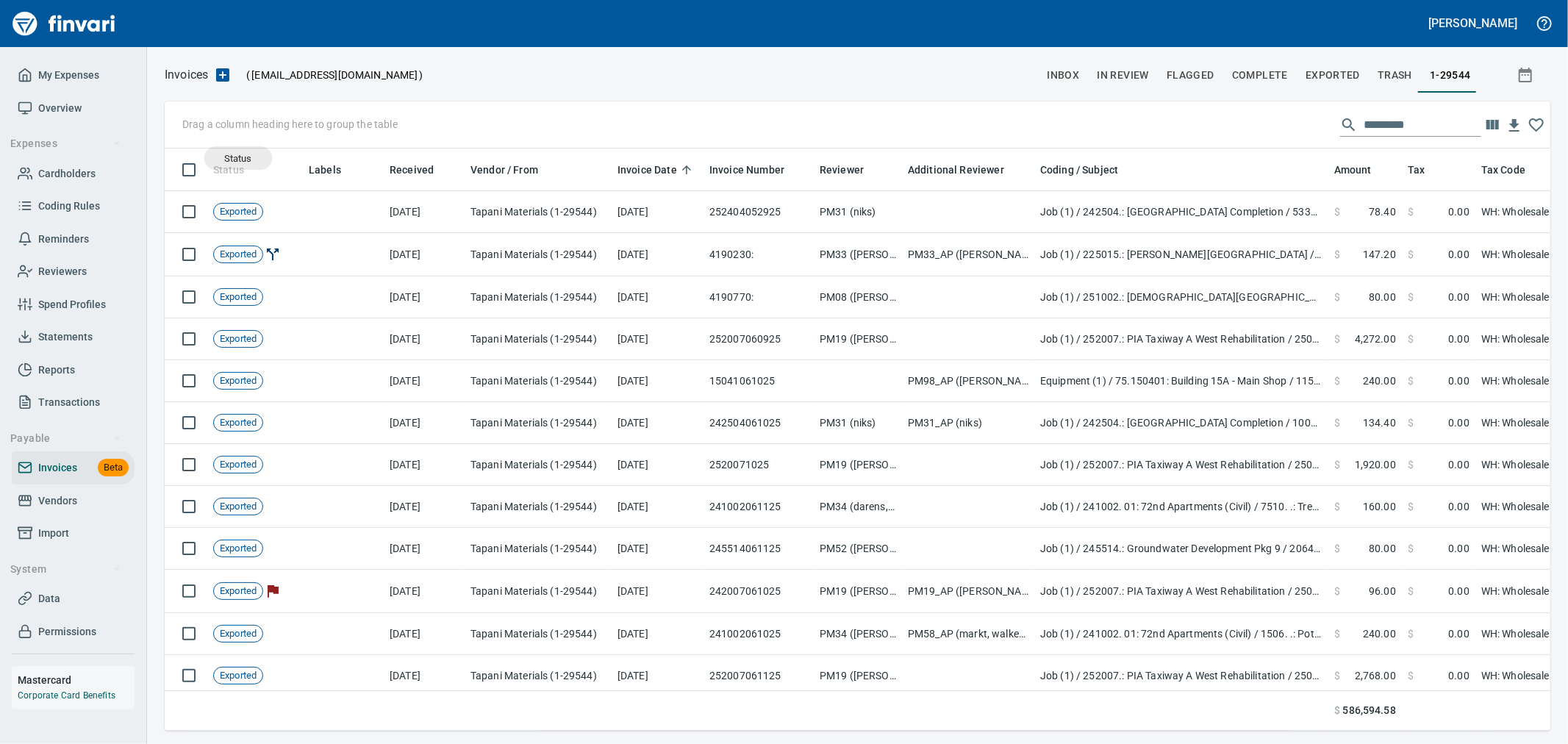
scroll to position [557, 1362]
drag, startPoint x: 238, startPoint y: 171, endPoint x: 224, endPoint y: 133, distance: 40.5
click at [224, 133] on body "[PERSON_NAME] My Expenses Overview Expenses Cardholders Coding Rules Reminders …" at bounding box center [784, 372] width 1568 height 744
click at [69, 494] on span "Vendors" at bounding box center [57, 500] width 39 height 18
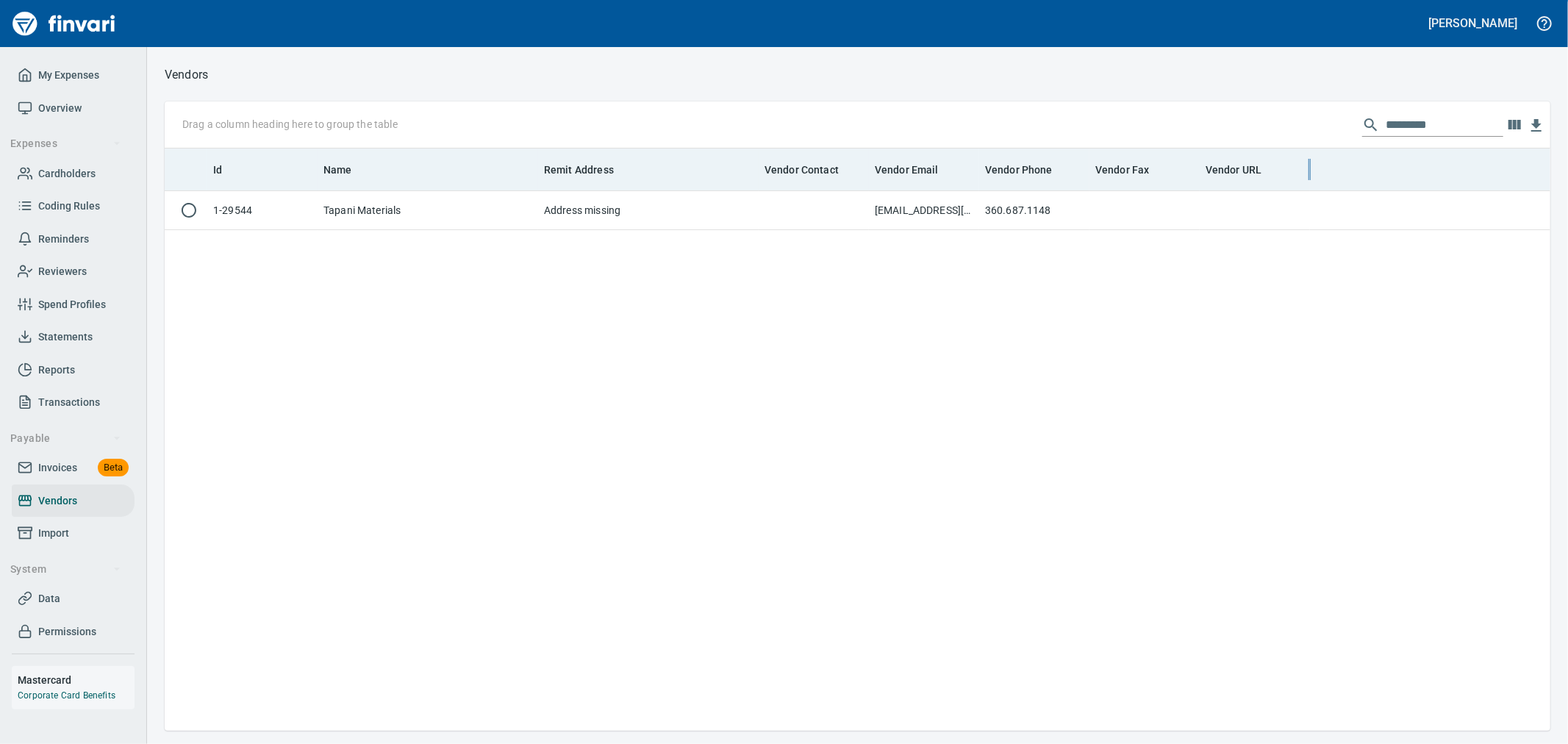
scroll to position [569, 1373]
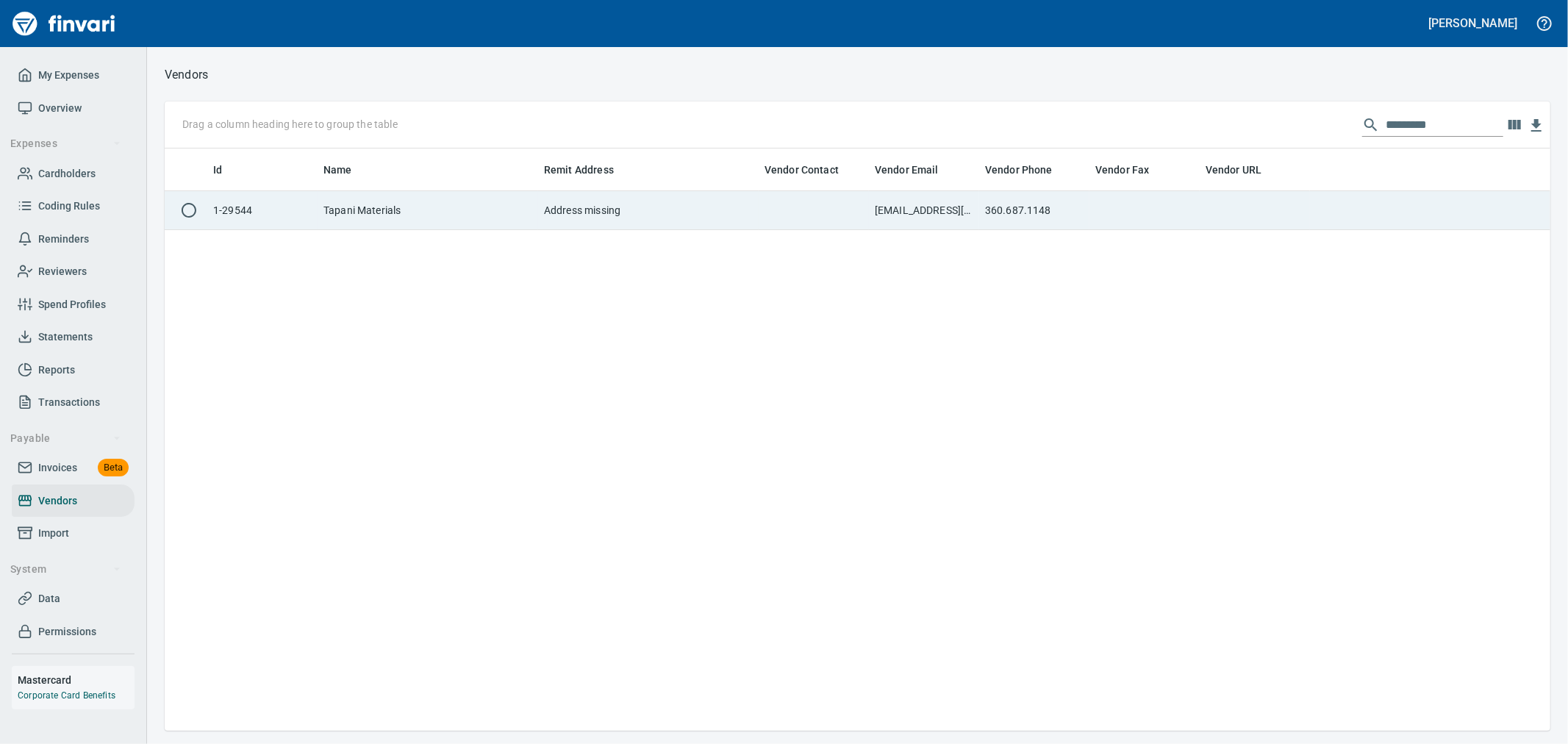
click at [1082, 224] on td "360.687.1148" at bounding box center [1034, 210] width 110 height 39
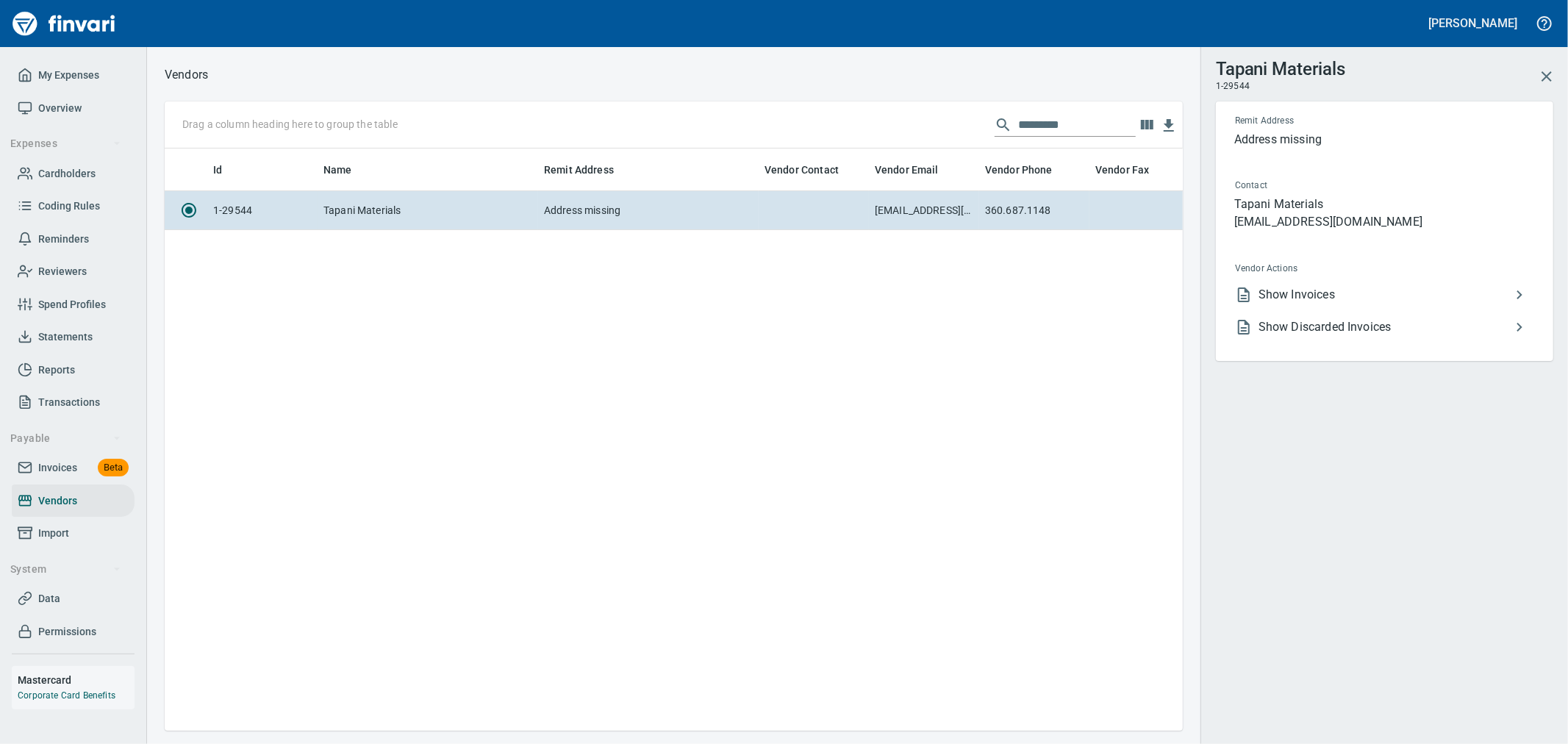
scroll to position [2, 2]
click at [1324, 291] on span "Show Invoices" at bounding box center [1385, 294] width 252 height 17
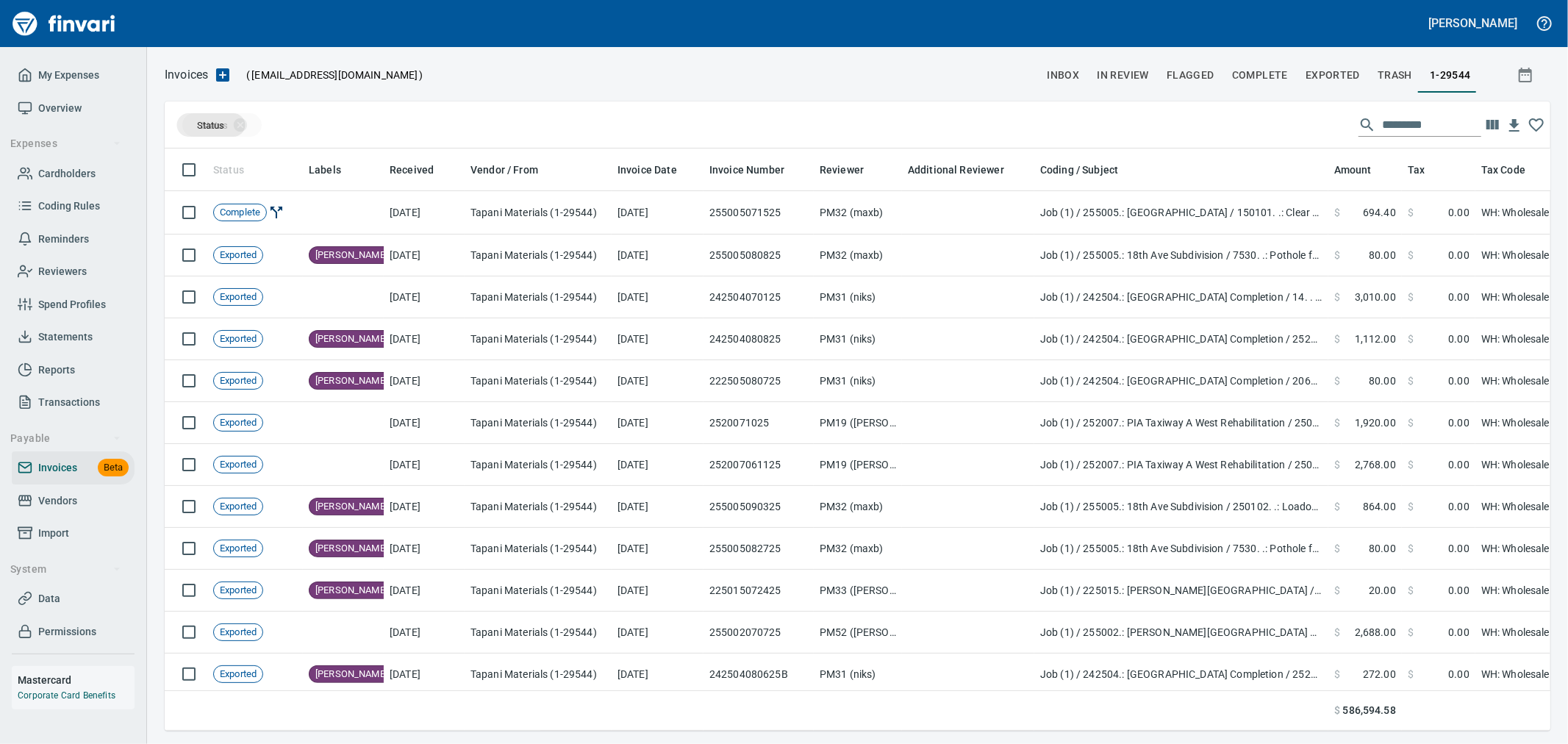
scroll to position [557, 1362]
drag, startPoint x: 226, startPoint y: 164, endPoint x: 208, endPoint y: 121, distance: 46.6
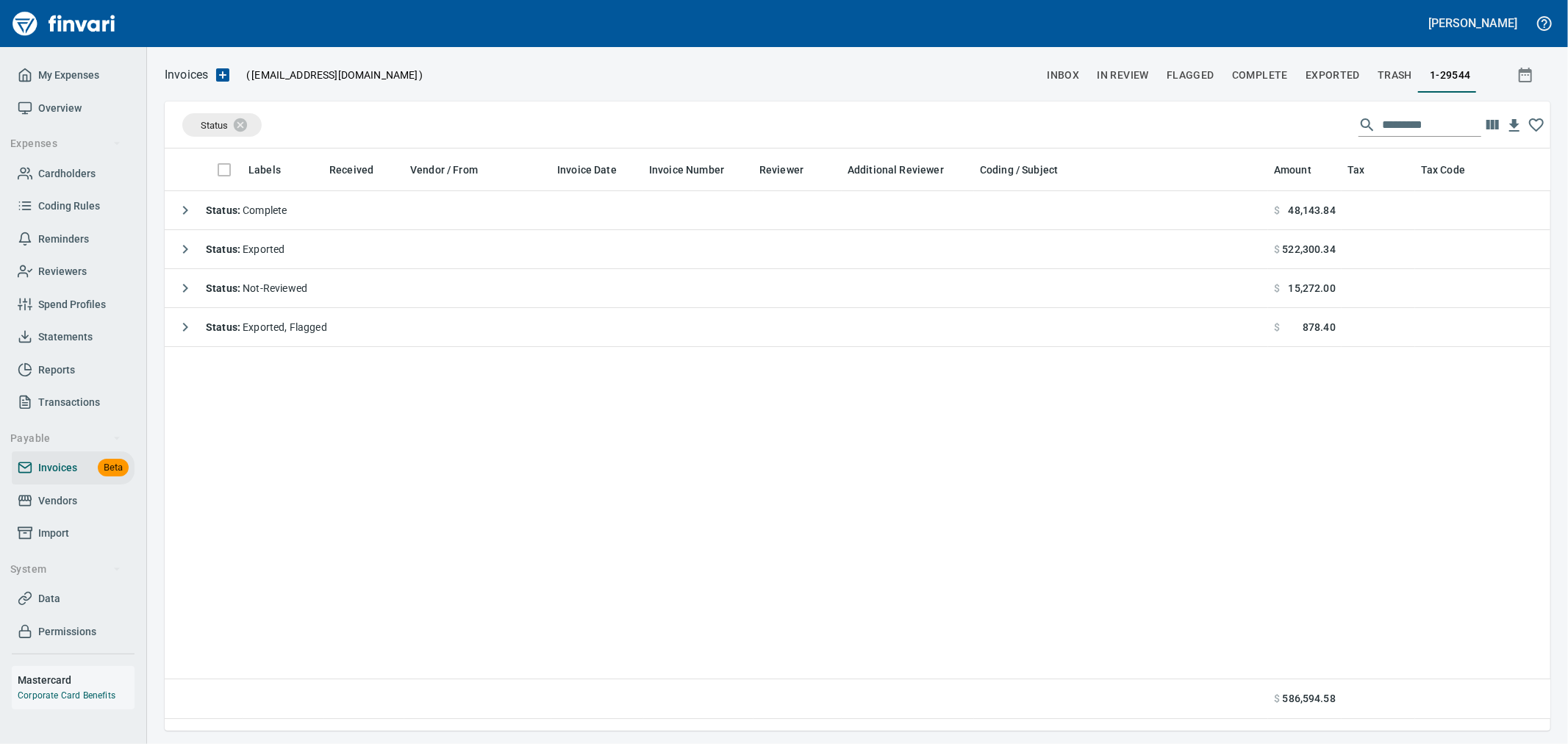
click at [1257, 74] on span "Complete" at bounding box center [1259, 74] width 55 height 18
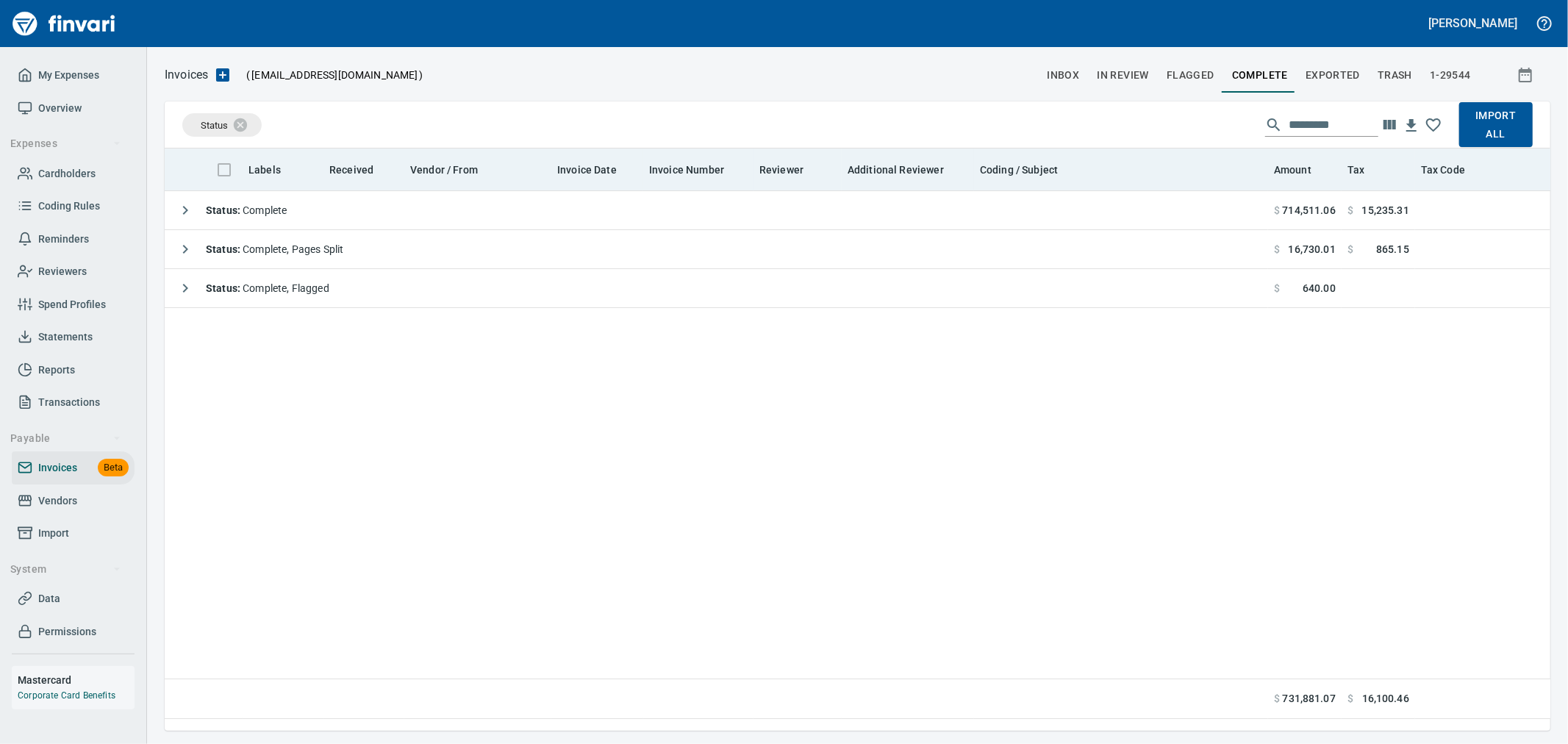
scroll to position [557, 1373]
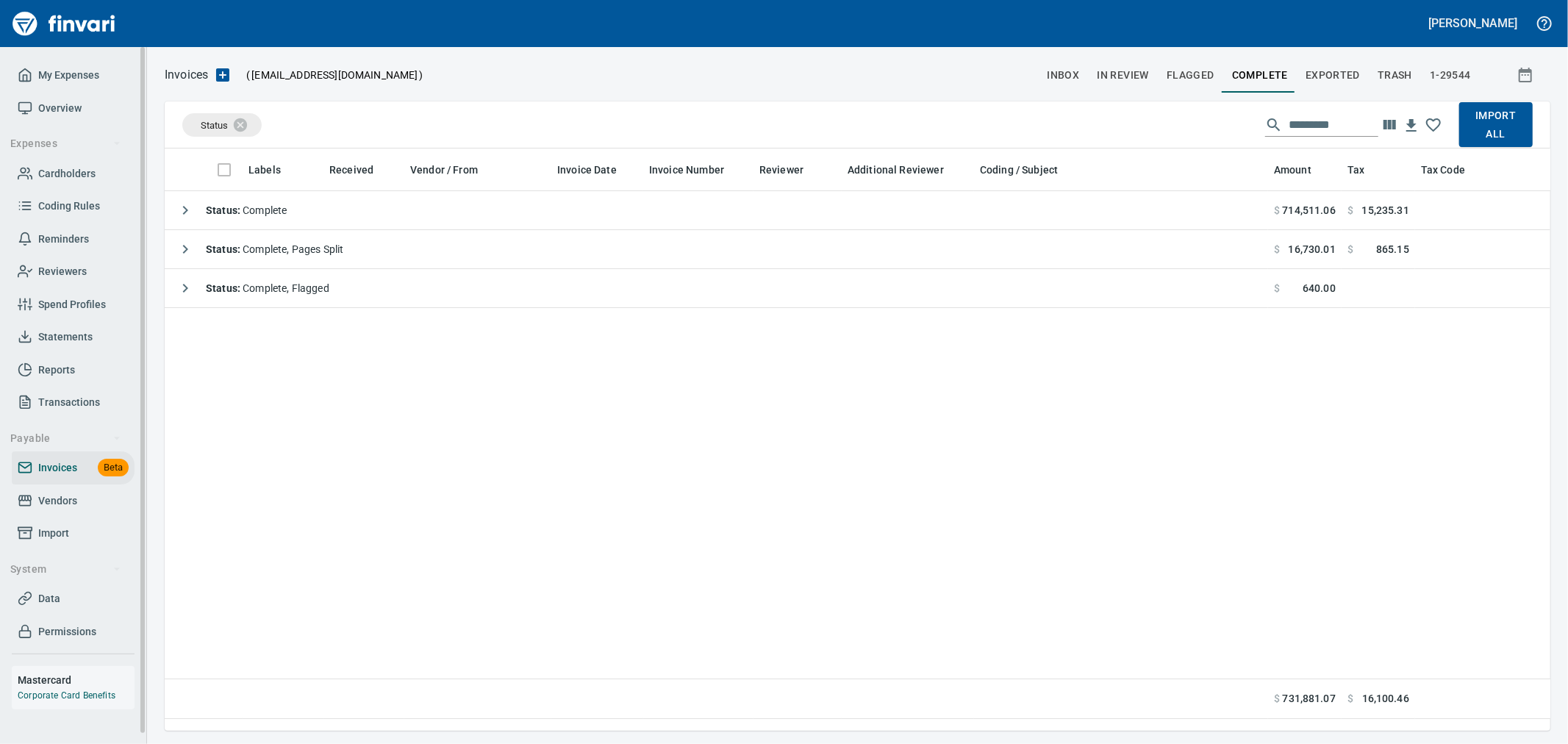
drag, startPoint x: 59, startPoint y: 501, endPoint x: 125, endPoint y: 511, distance: 66.8
click at [59, 500] on span "Vendors" at bounding box center [57, 500] width 39 height 18
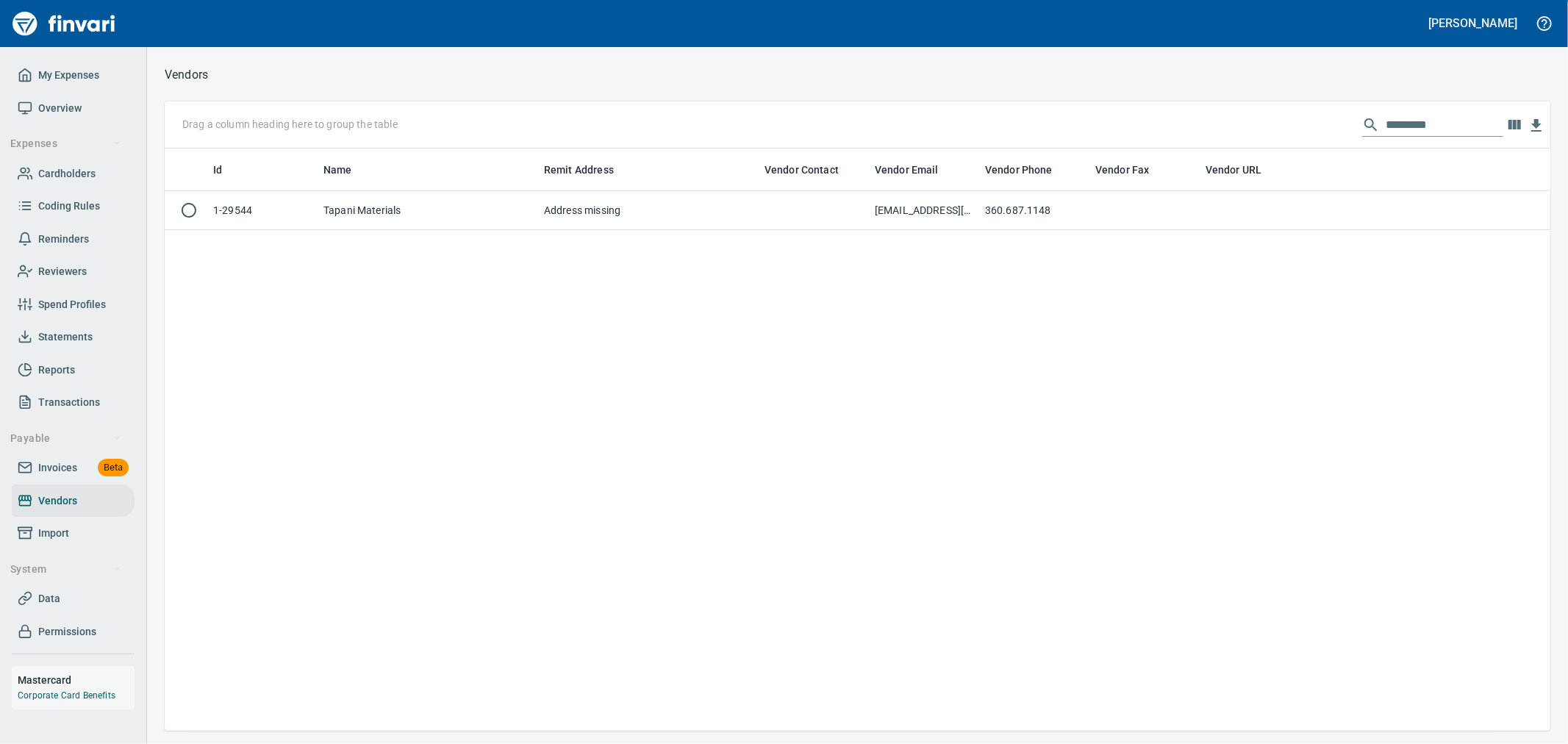
scroll to position [569, 1373]
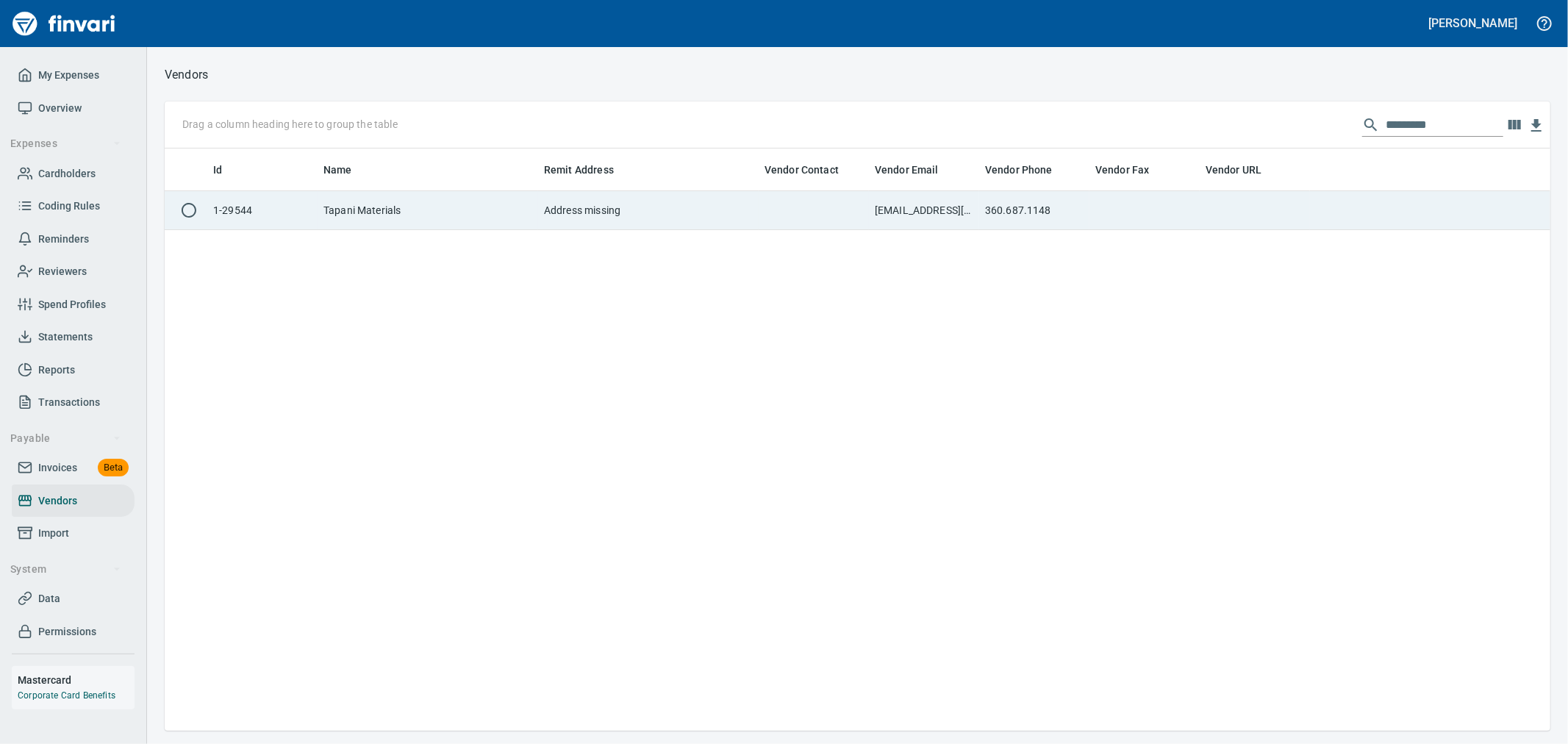
click at [432, 213] on td "Tapani Materials" at bounding box center [427, 210] width 221 height 39
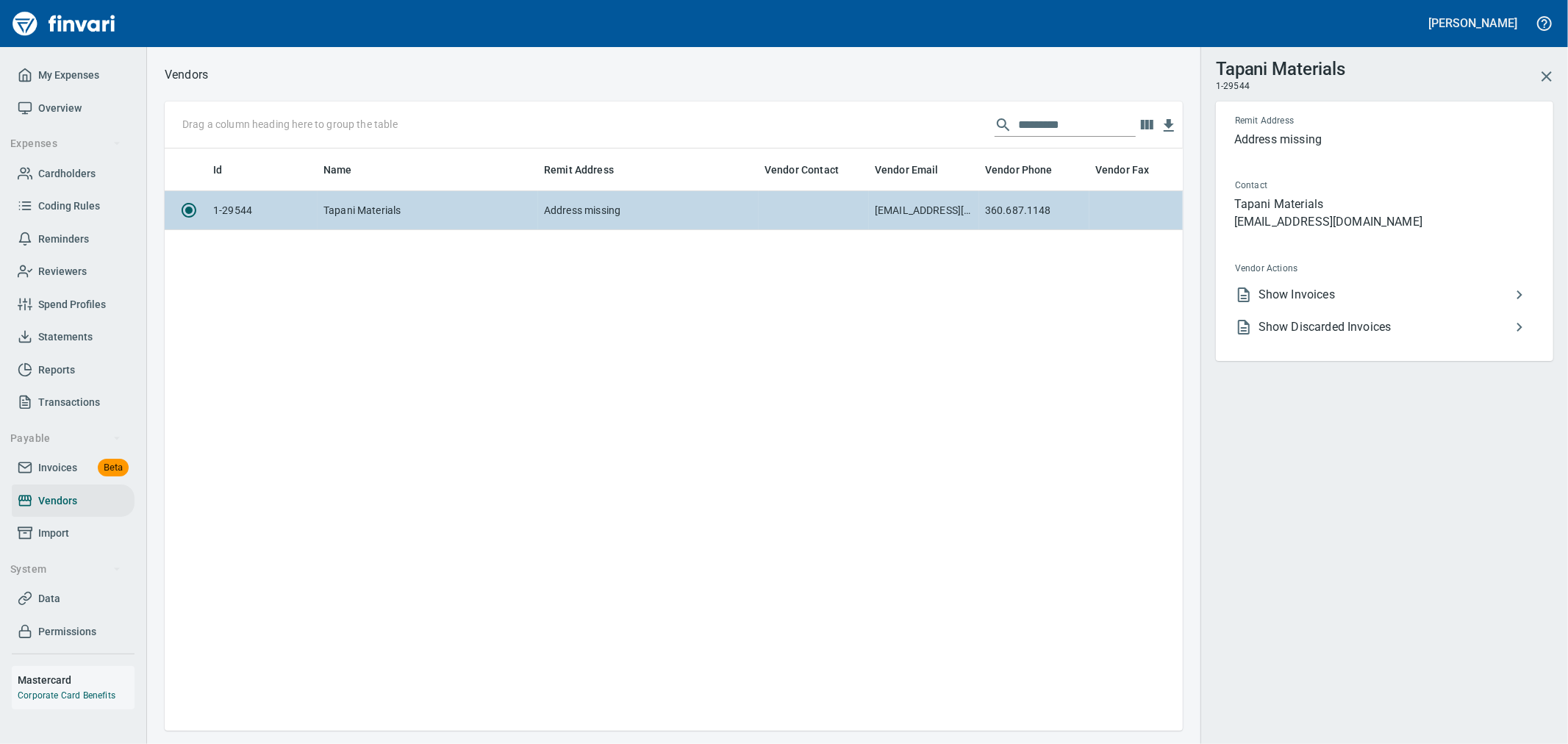
scroll to position [2, 2]
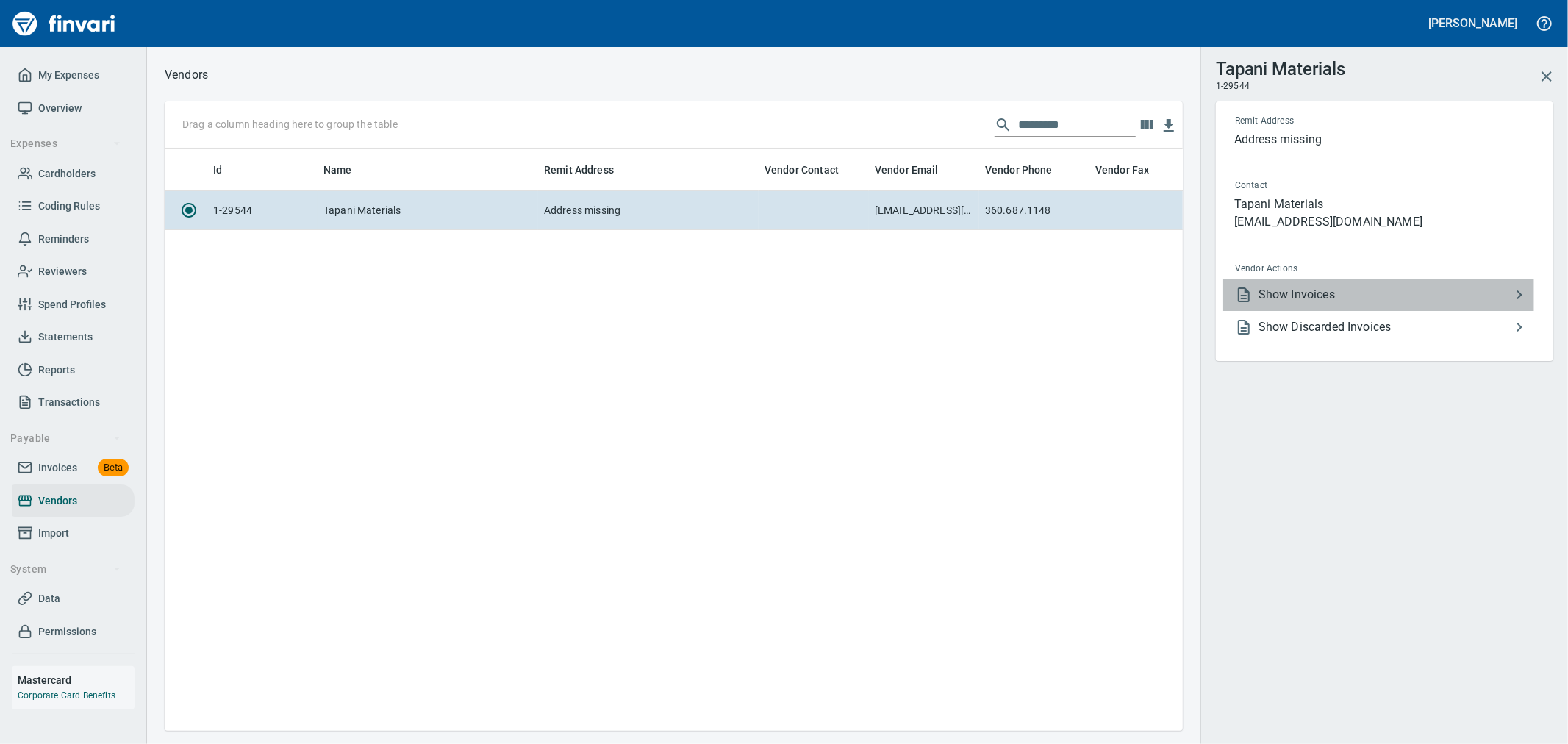
click at [1321, 280] on li "Show Invoices" at bounding box center [1378, 295] width 311 height 32
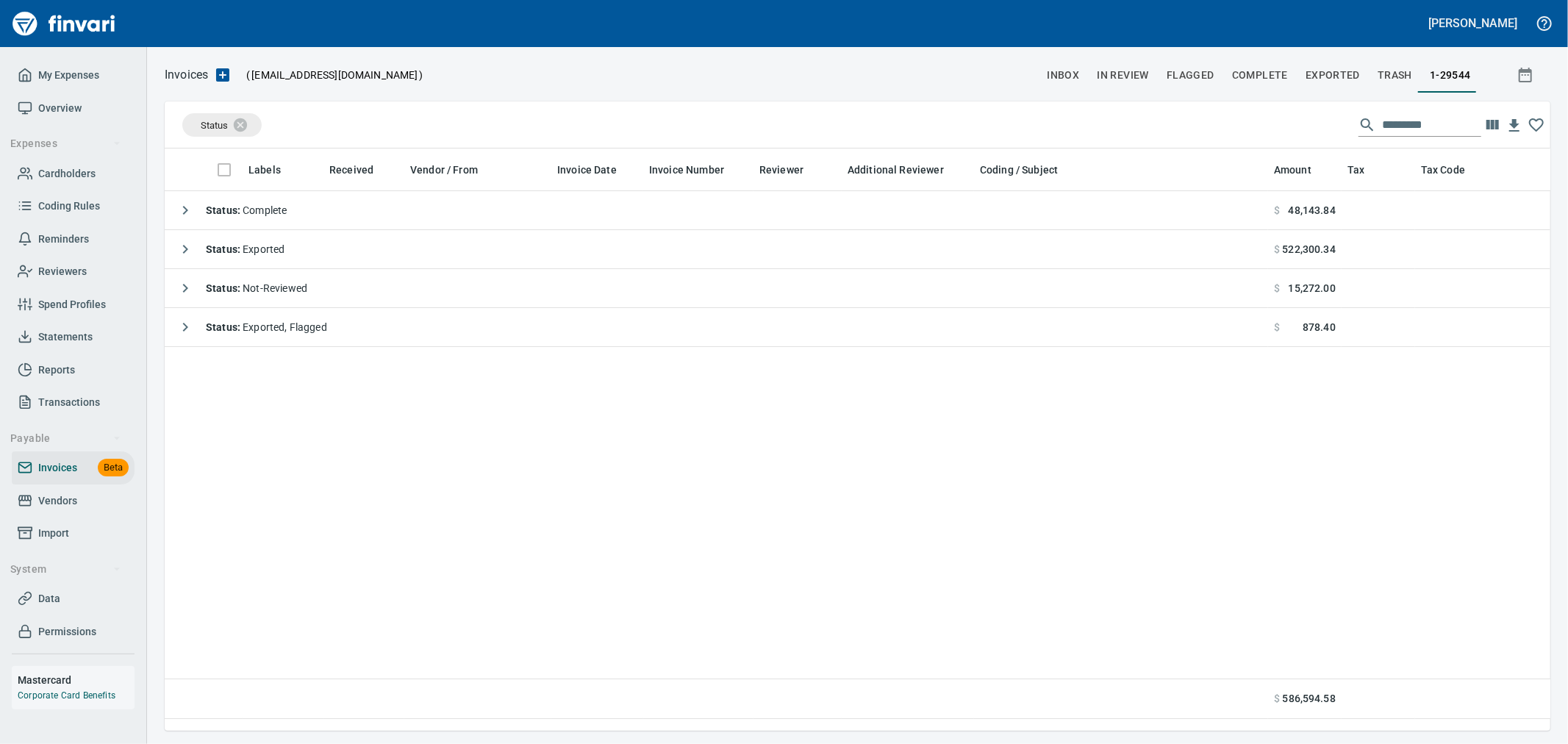
scroll to position [557, 1373]
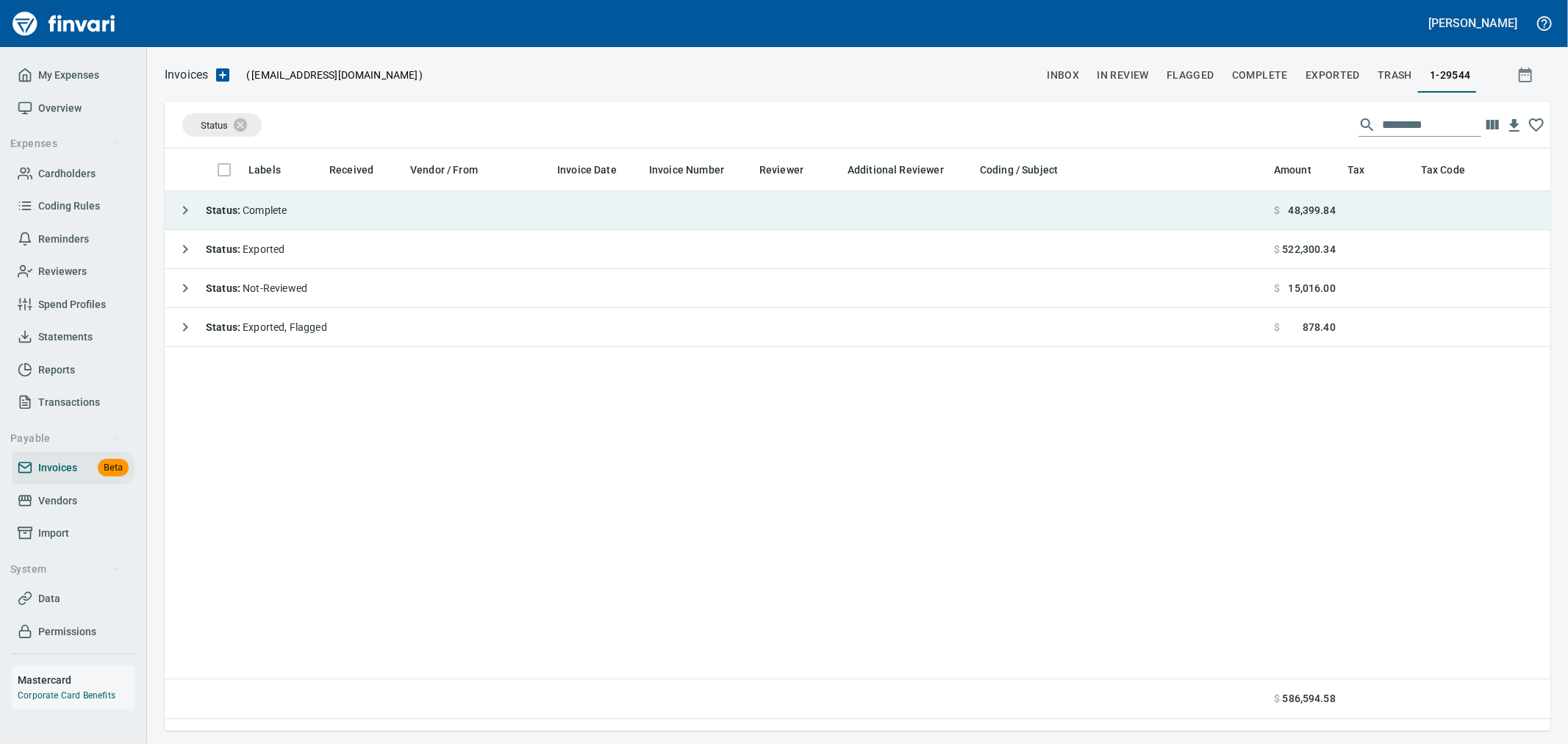
click at [184, 204] on icon "button" at bounding box center [185, 210] width 17 height 17
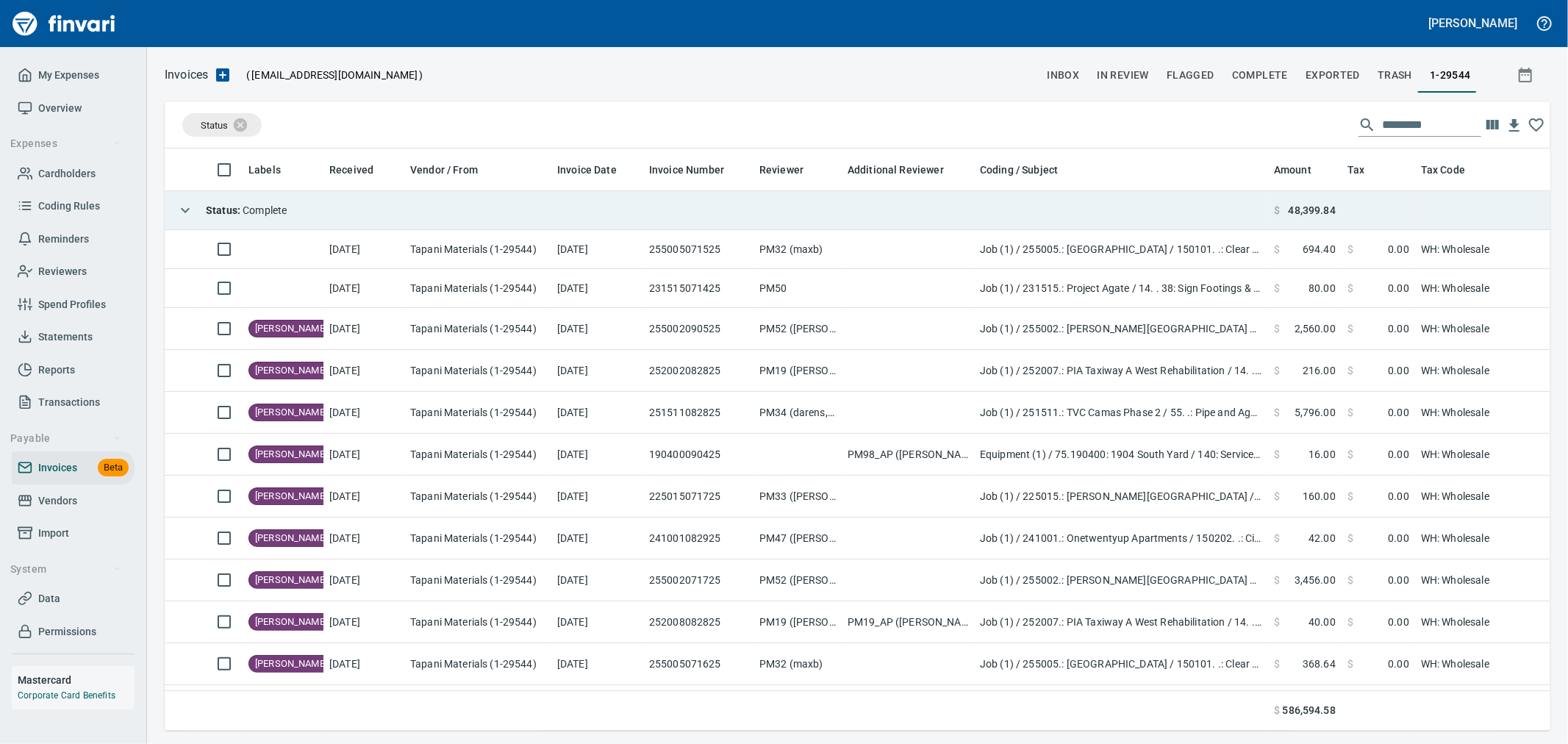
scroll to position [557, 1362]
click at [60, 502] on span "Vendors" at bounding box center [57, 500] width 39 height 18
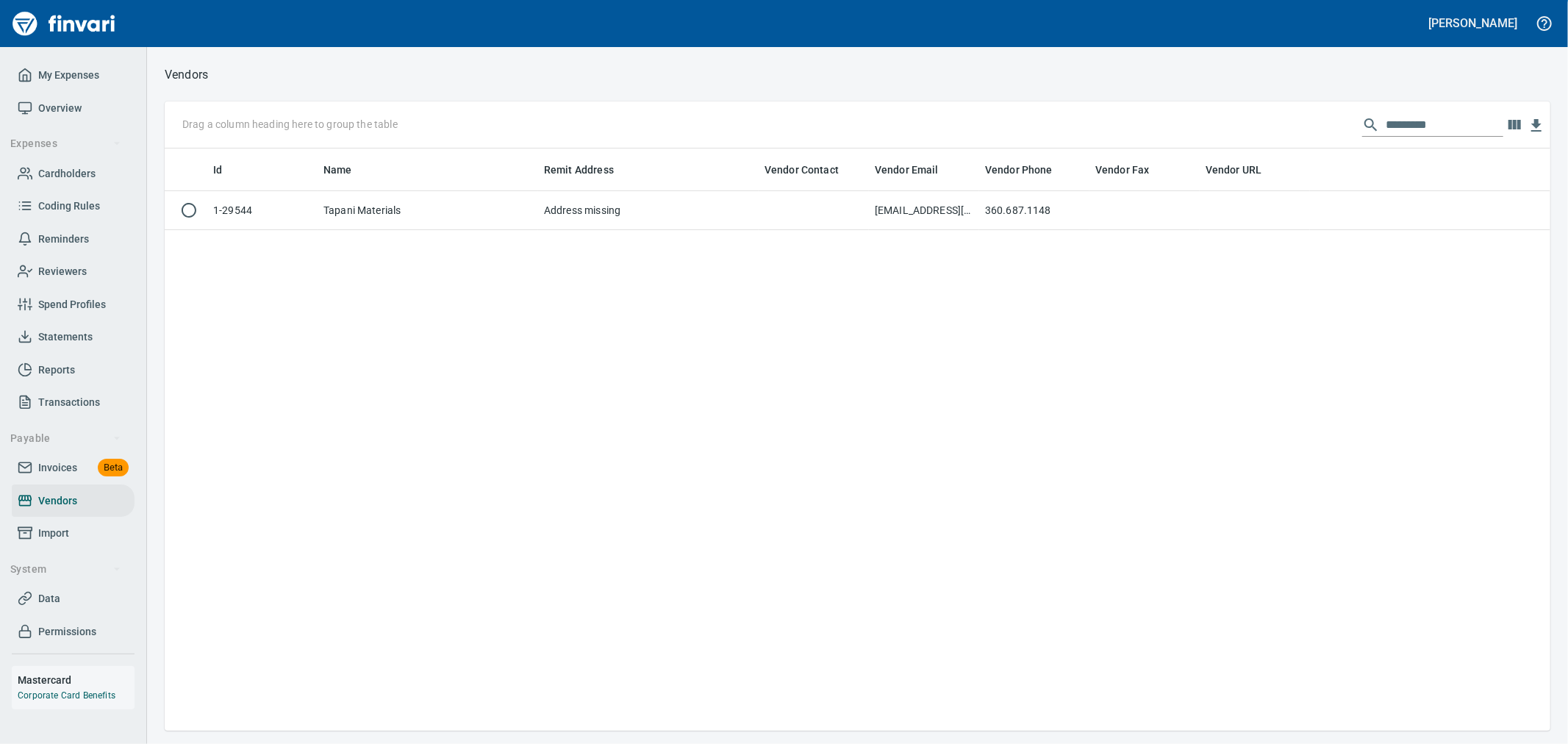
scroll to position [2, 2]
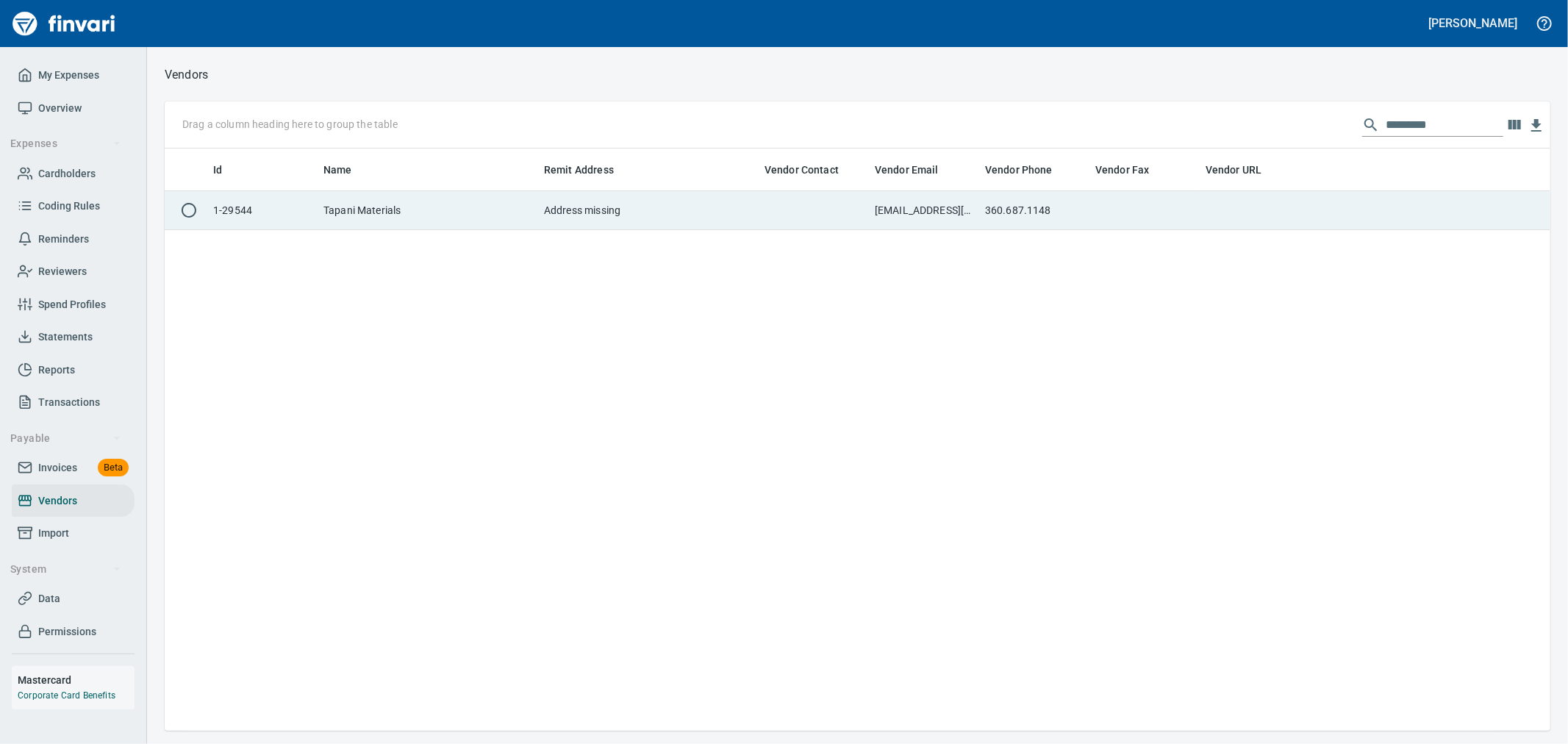
click at [750, 199] on td "Address missing" at bounding box center [648, 210] width 221 height 39
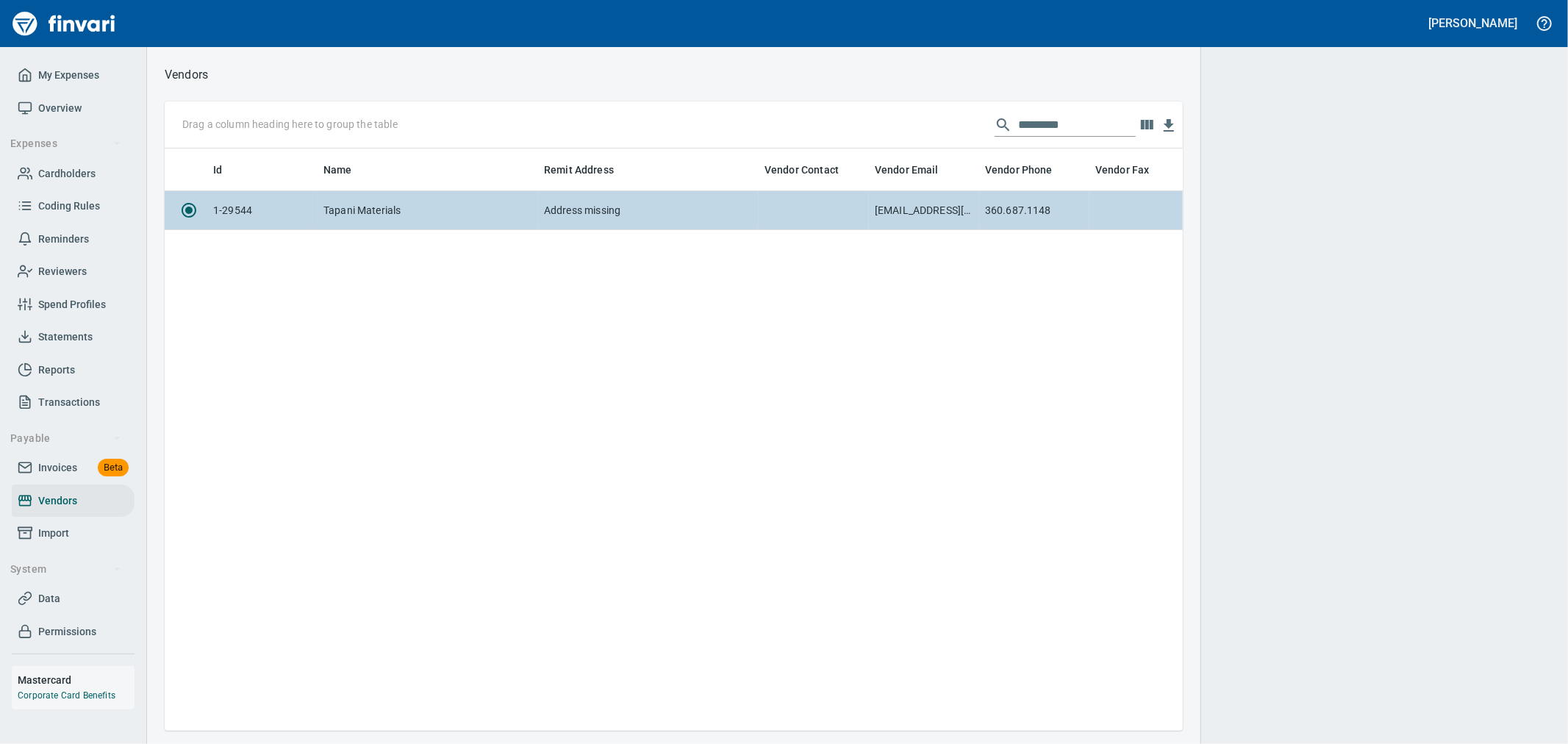
scroll to position [557, 1005]
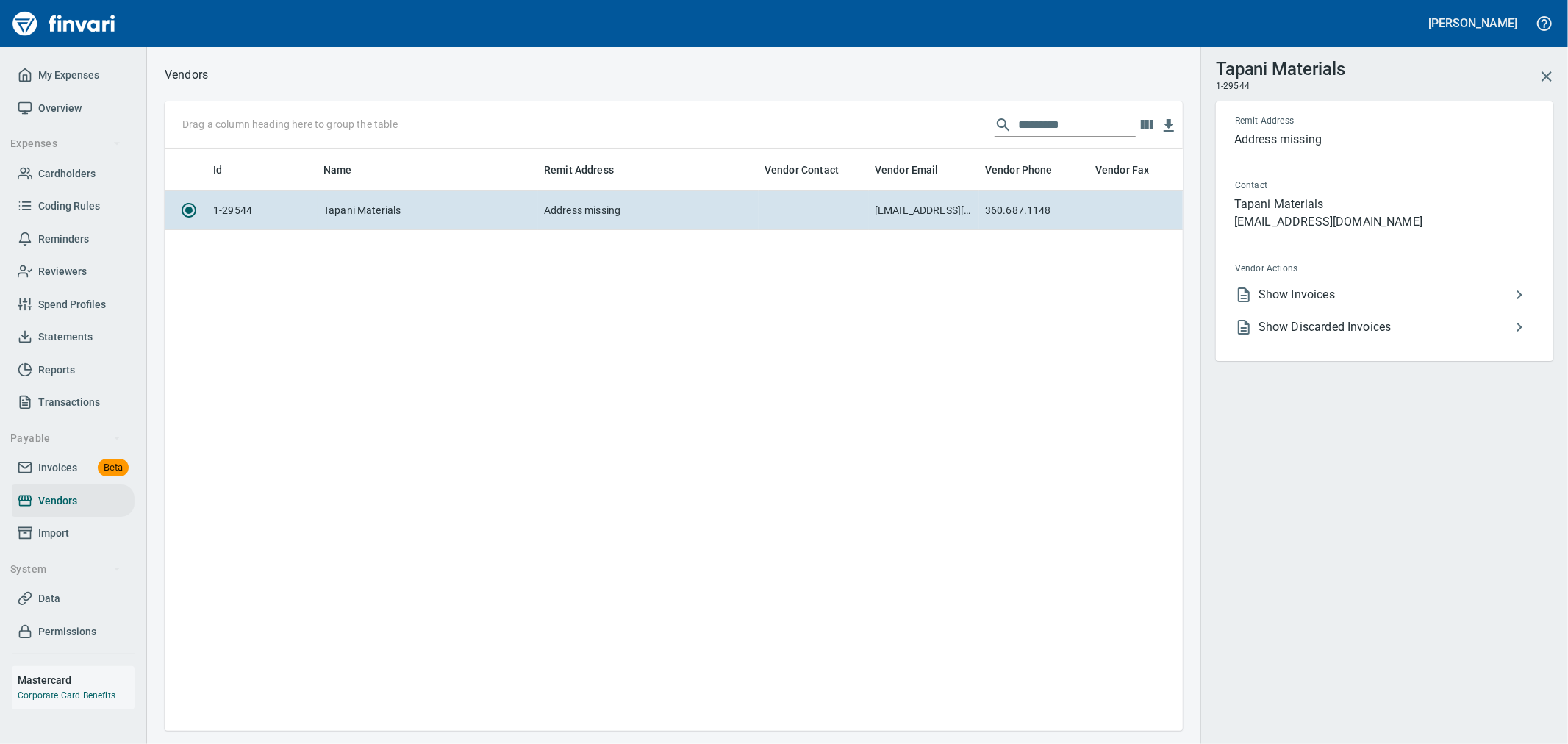
click at [1291, 297] on span "Show Invoices" at bounding box center [1385, 294] width 252 height 17
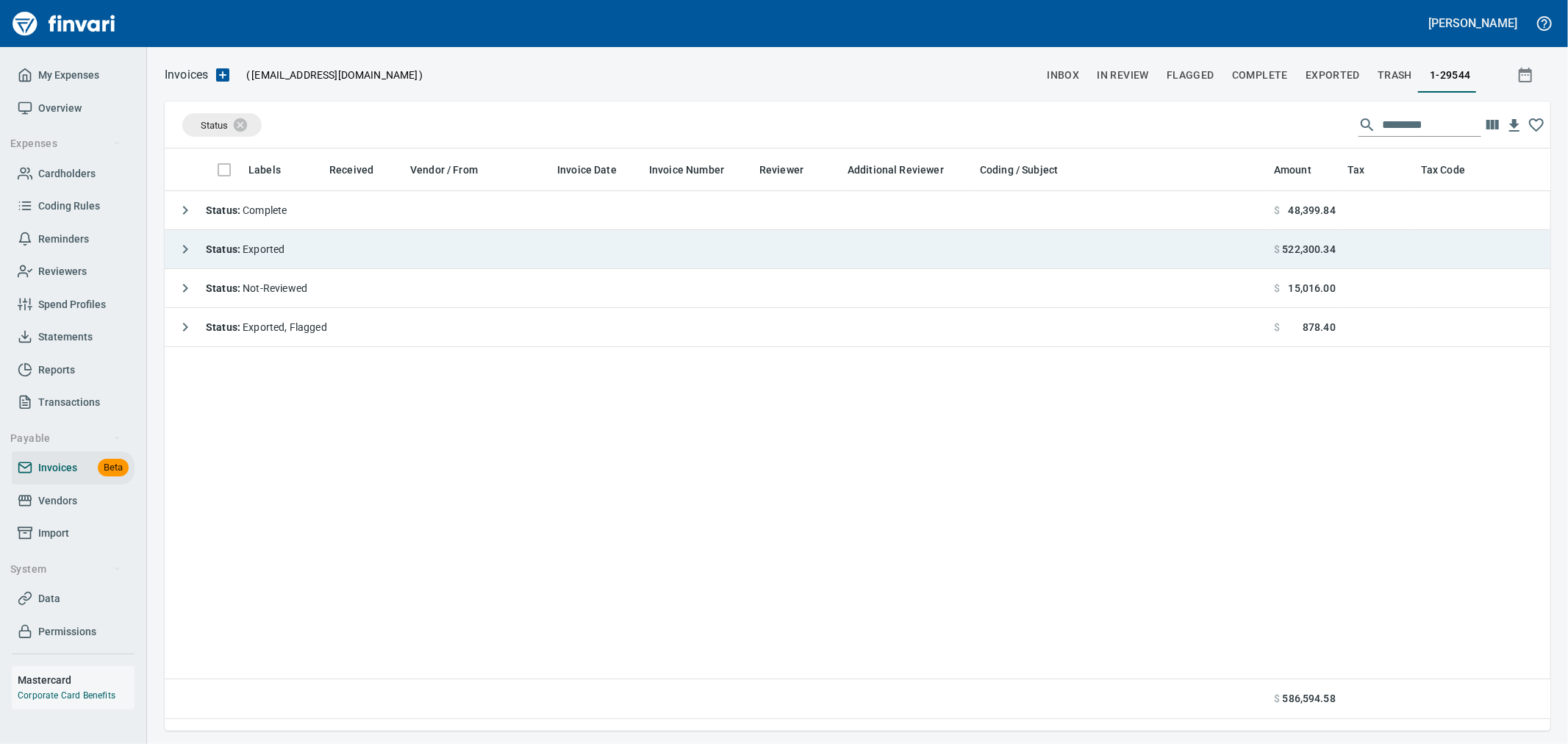
scroll to position [557, 1373]
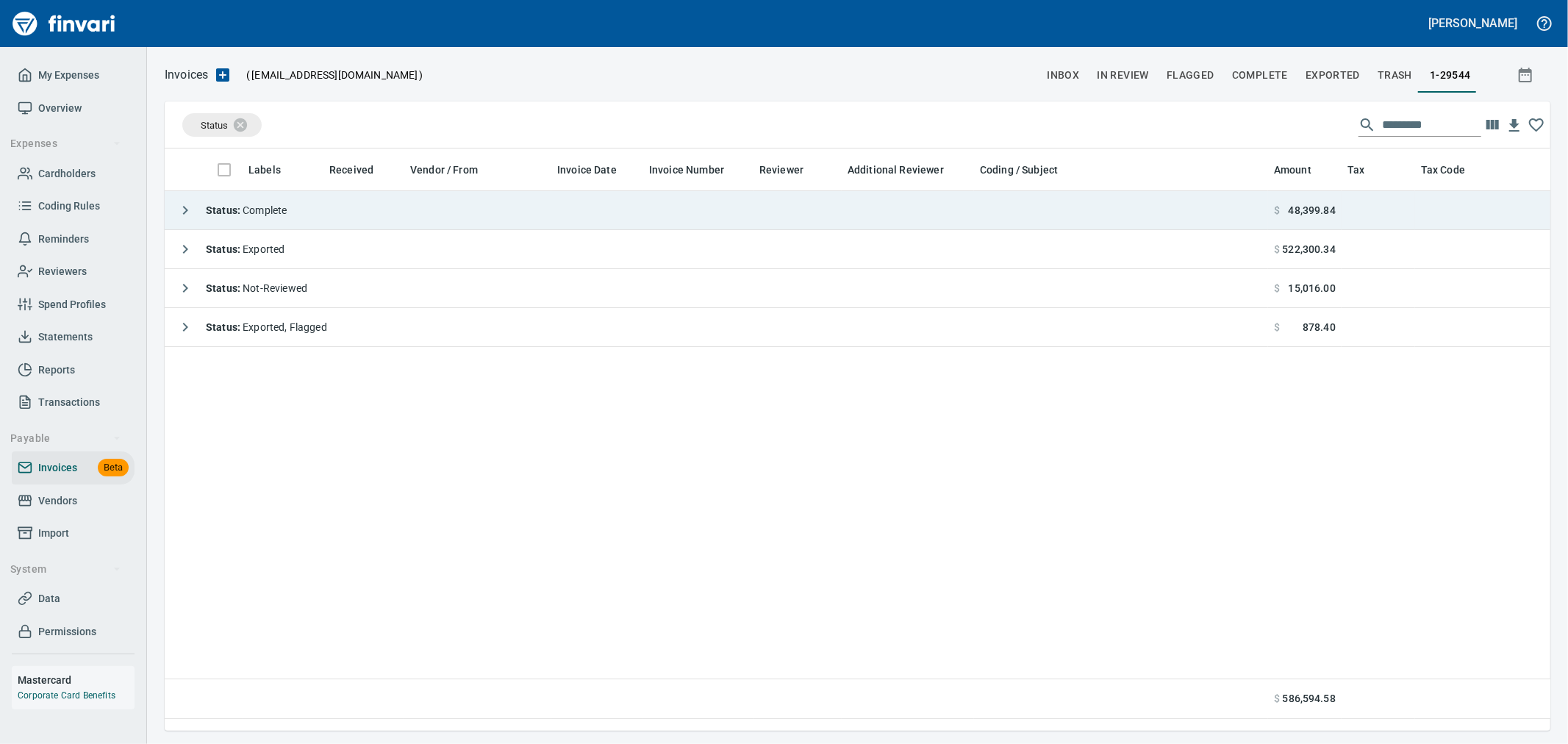
click at [183, 208] on icon "button" at bounding box center [185, 210] width 17 height 17
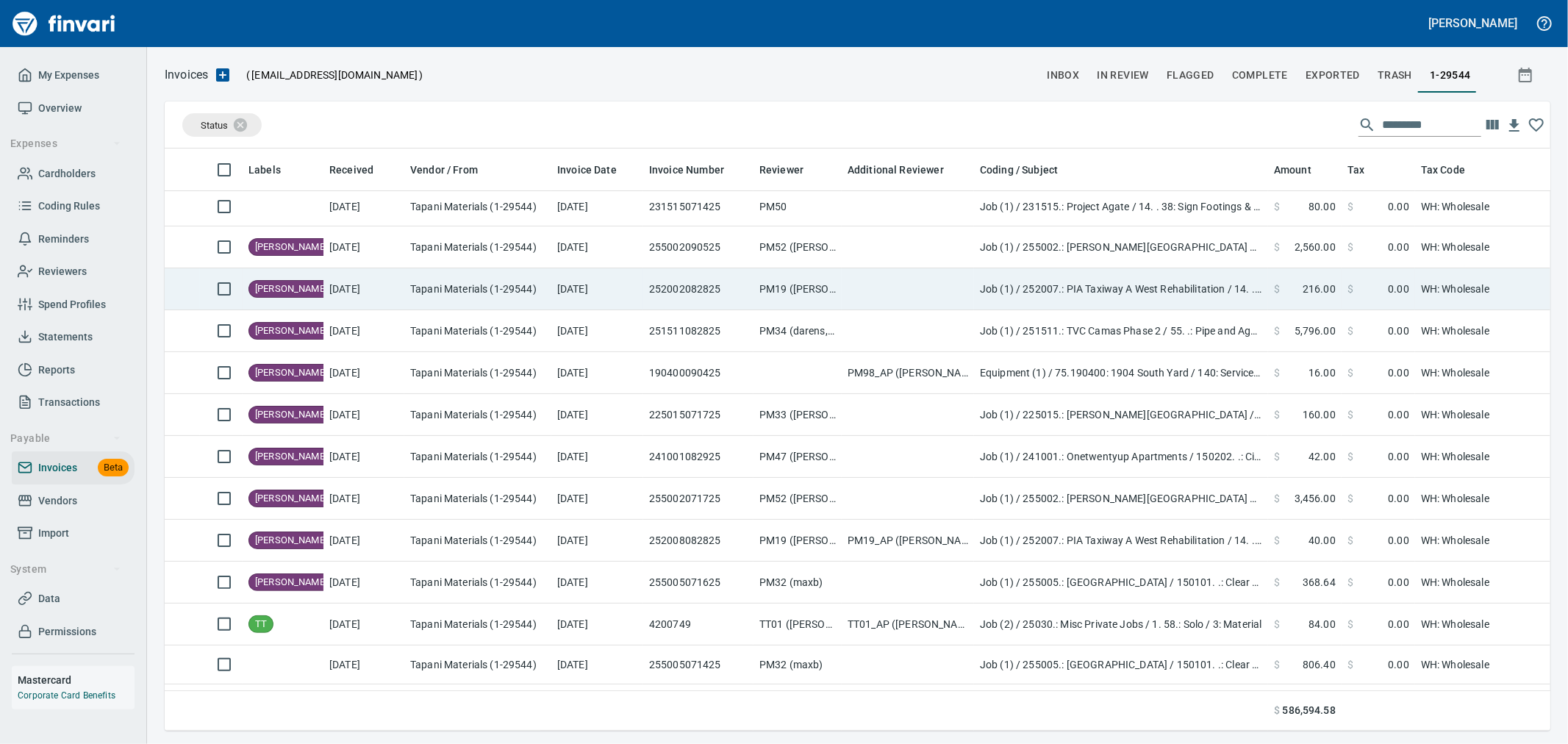
scroll to position [0, 0]
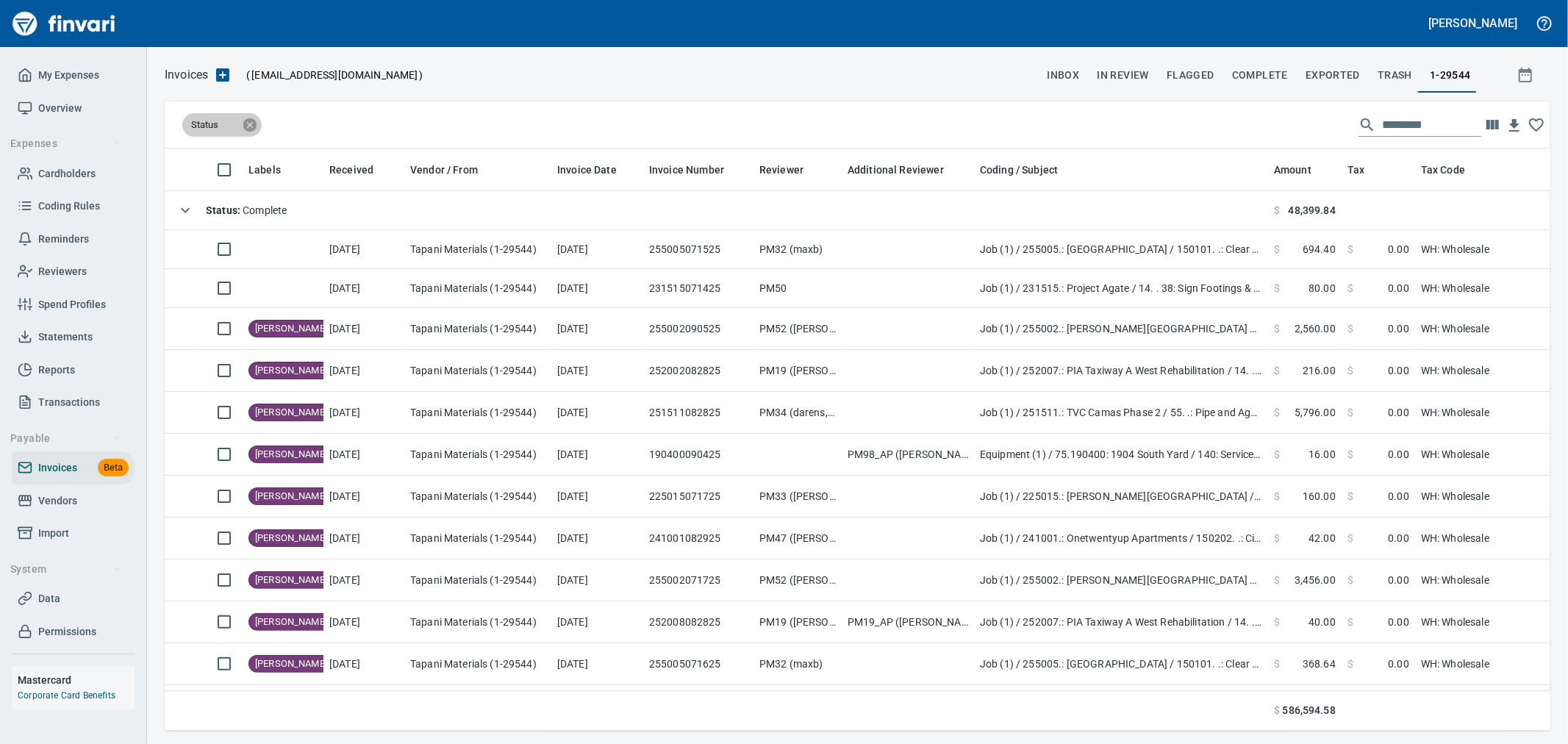
click at [256, 126] on icon at bounding box center [250, 124] width 13 height 13
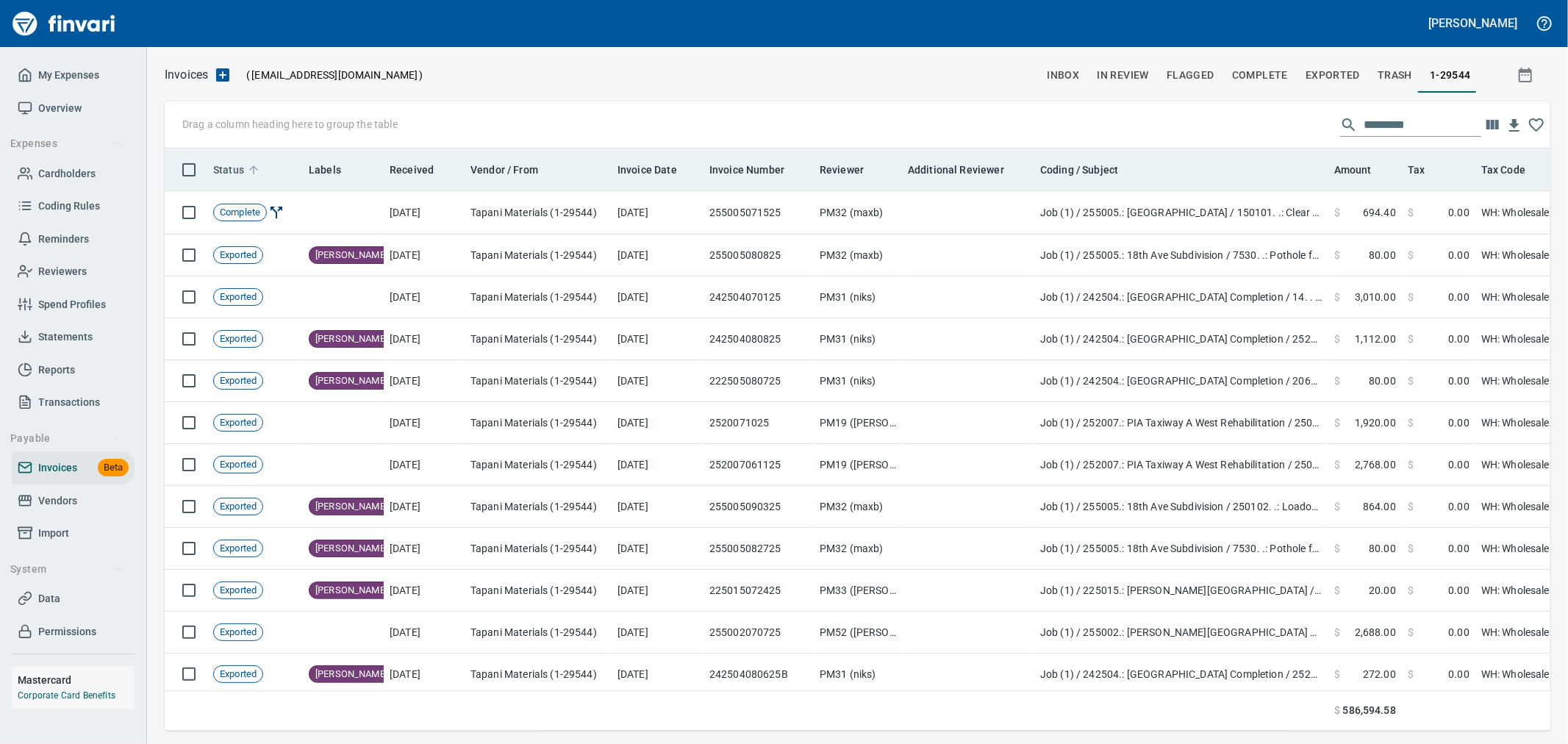
click at [219, 178] on span "Status" at bounding box center [228, 169] width 31 height 17
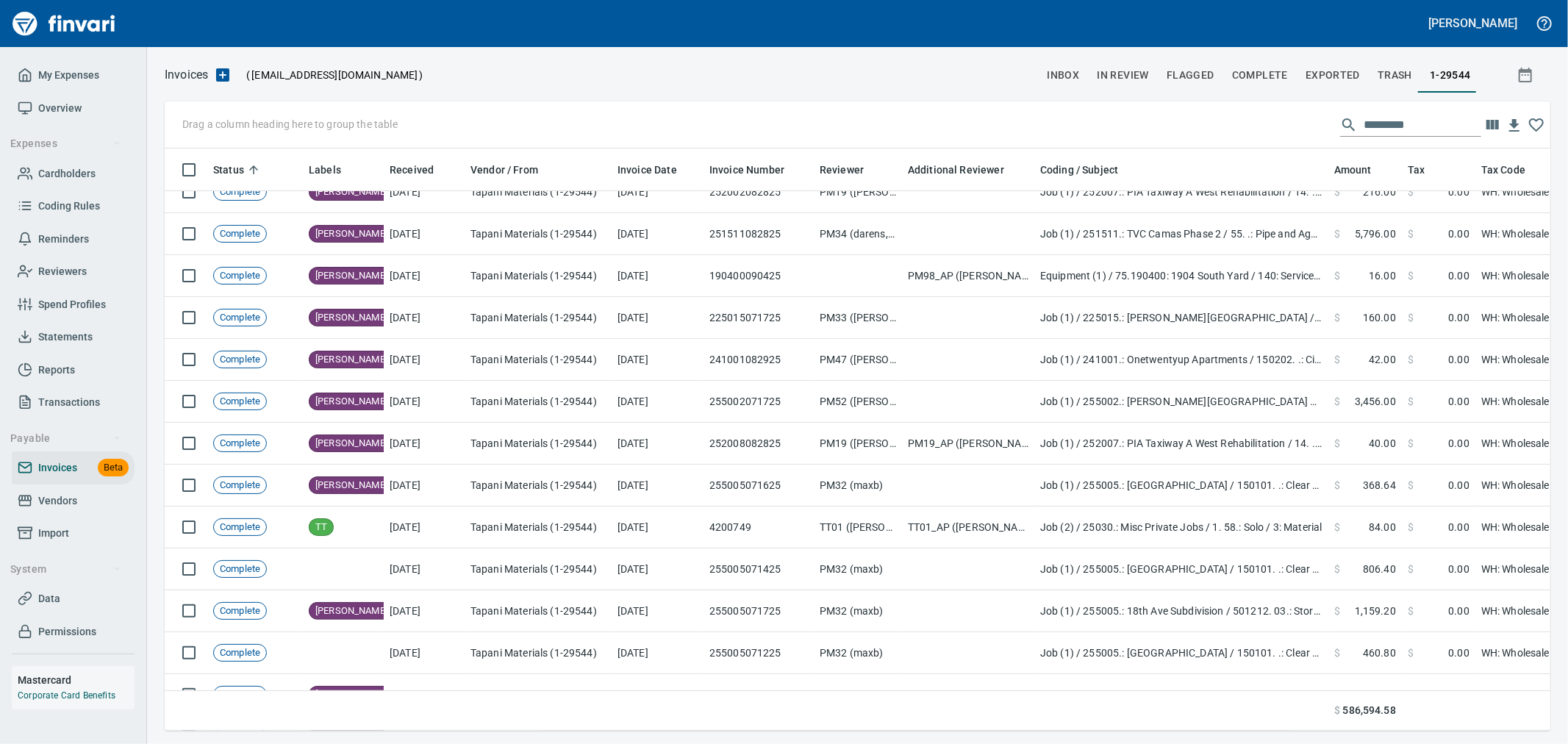
scroll to position [163, 0]
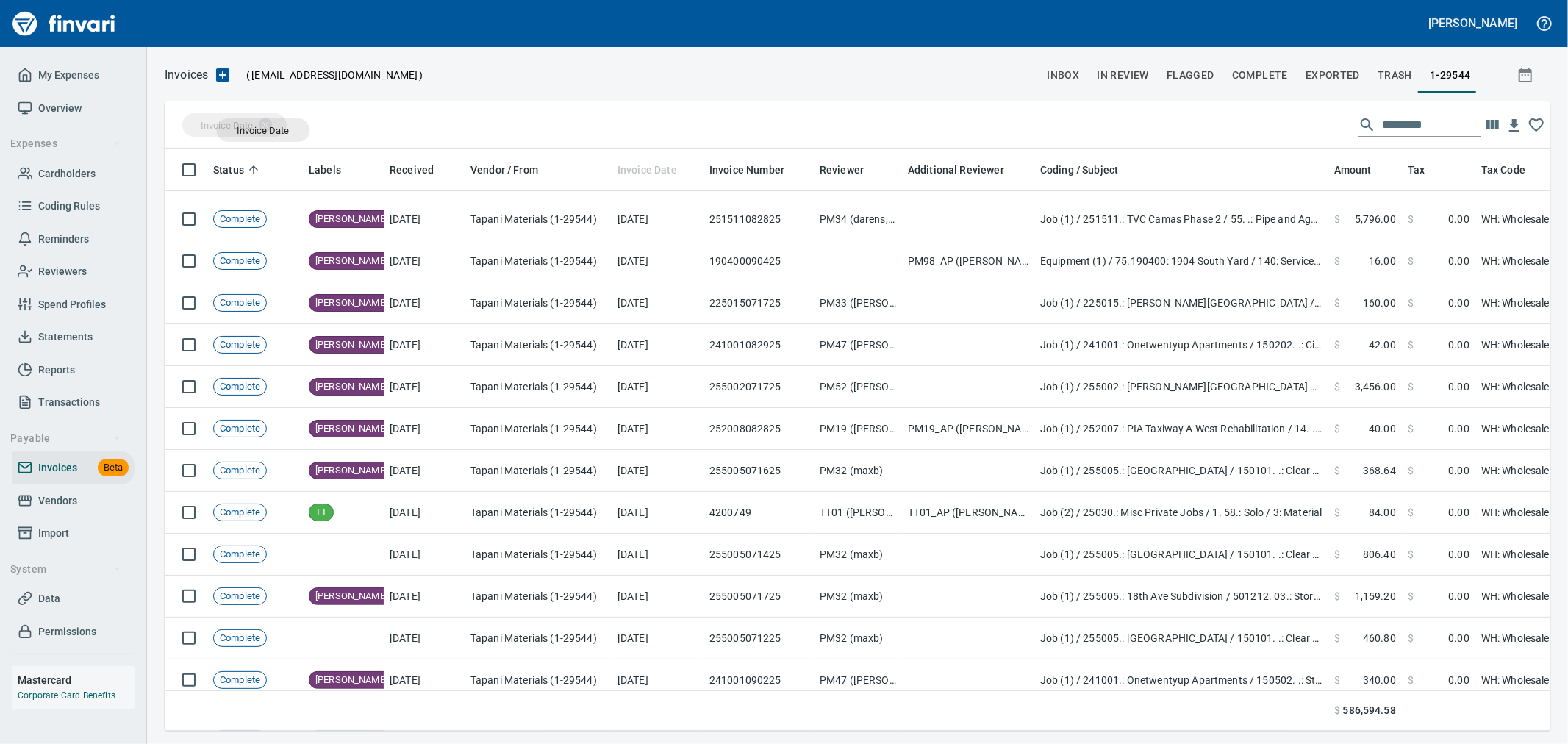
drag, startPoint x: 649, startPoint y: 167, endPoint x: 261, endPoint y: 130, distance: 389.8
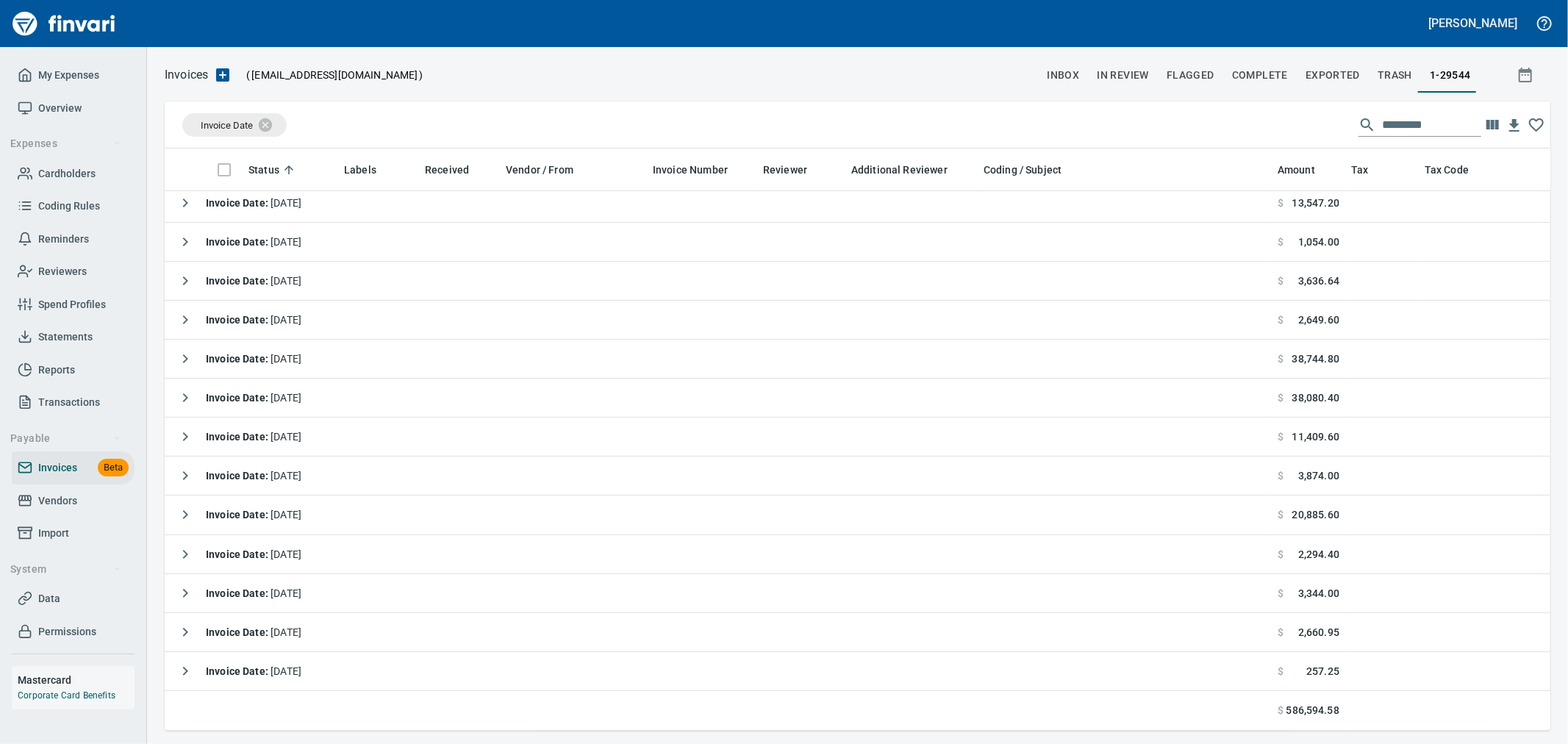
scroll to position [0, 0]
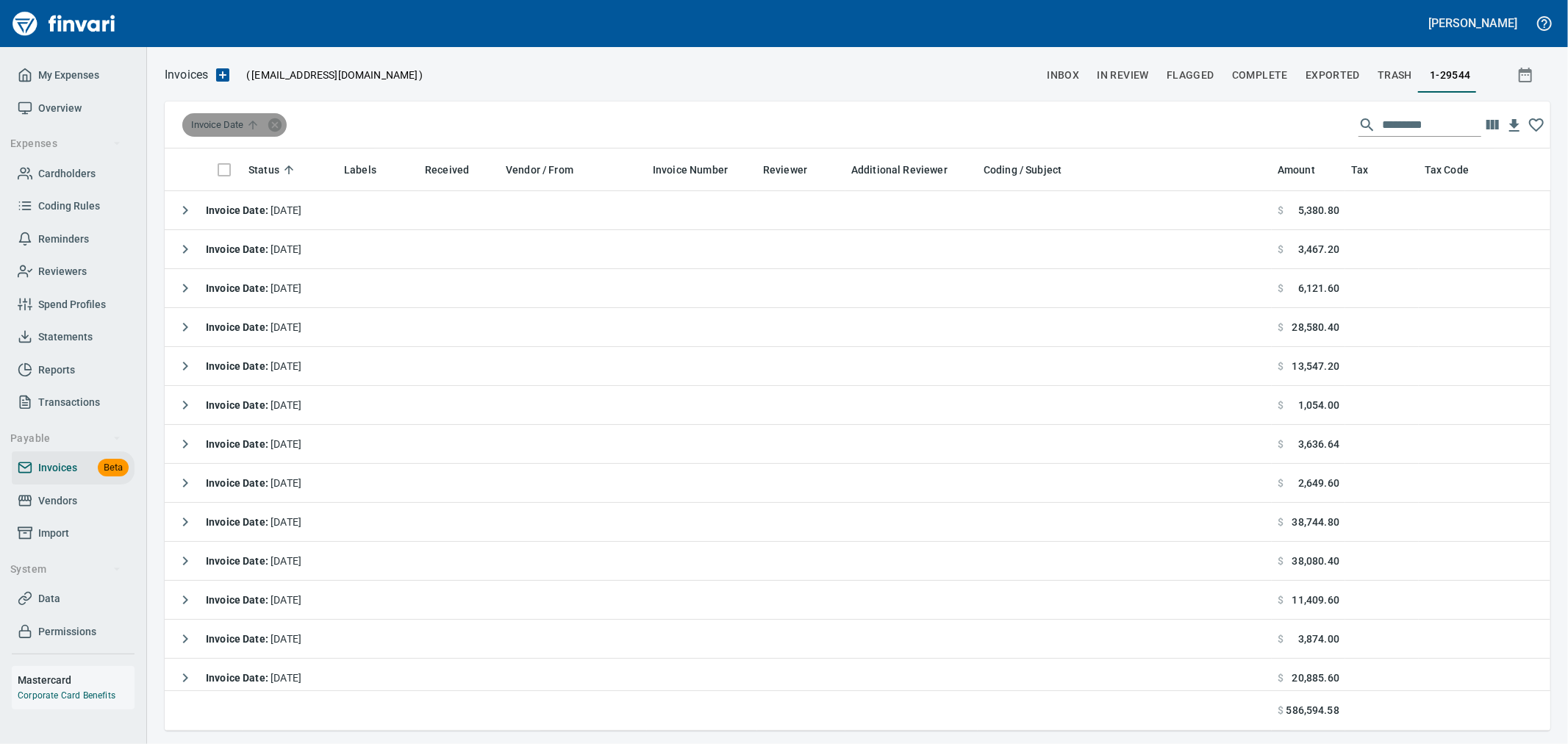
click at [238, 119] on span "Invoice Date" at bounding box center [226, 125] width 72 height 13
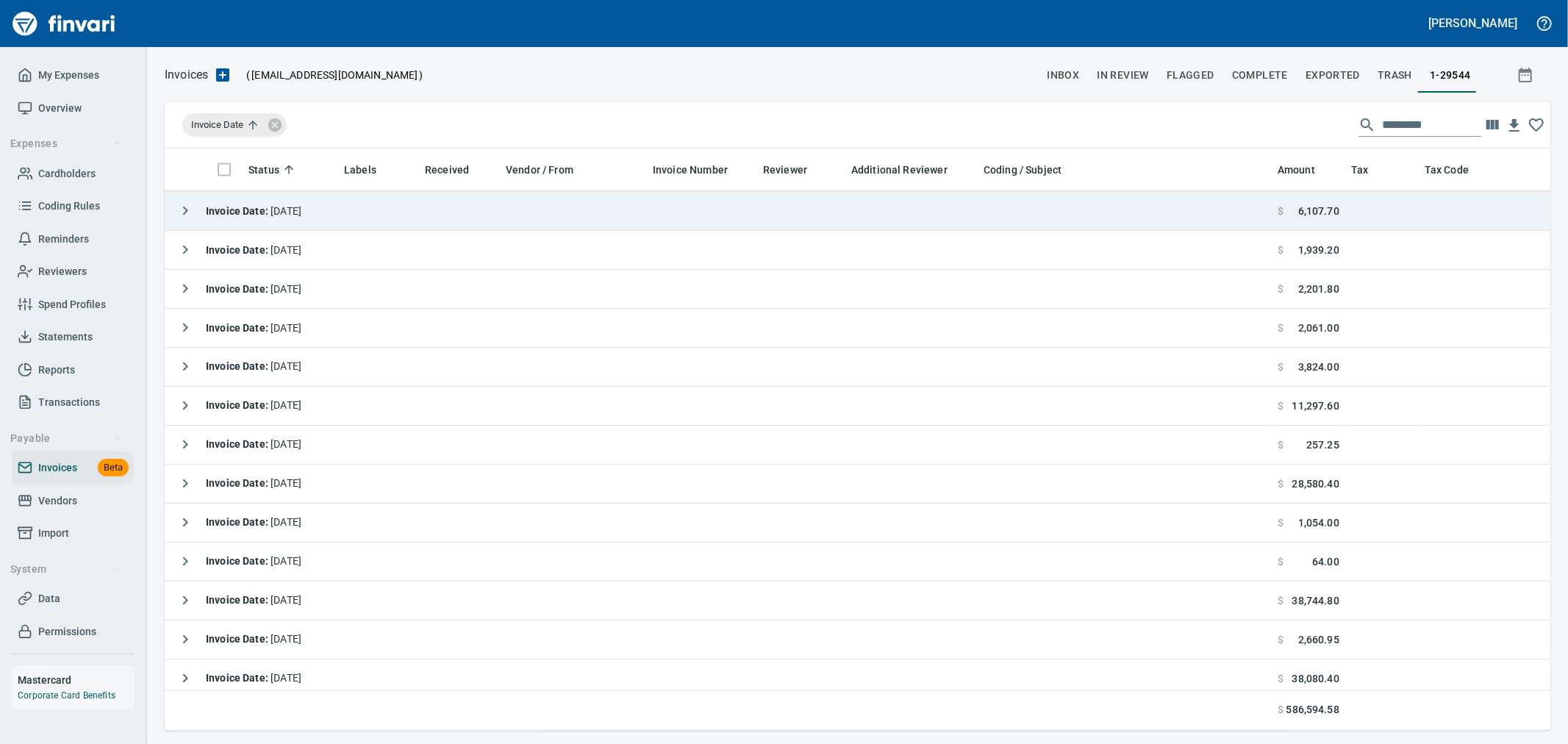
scroll to position [2084, 0]
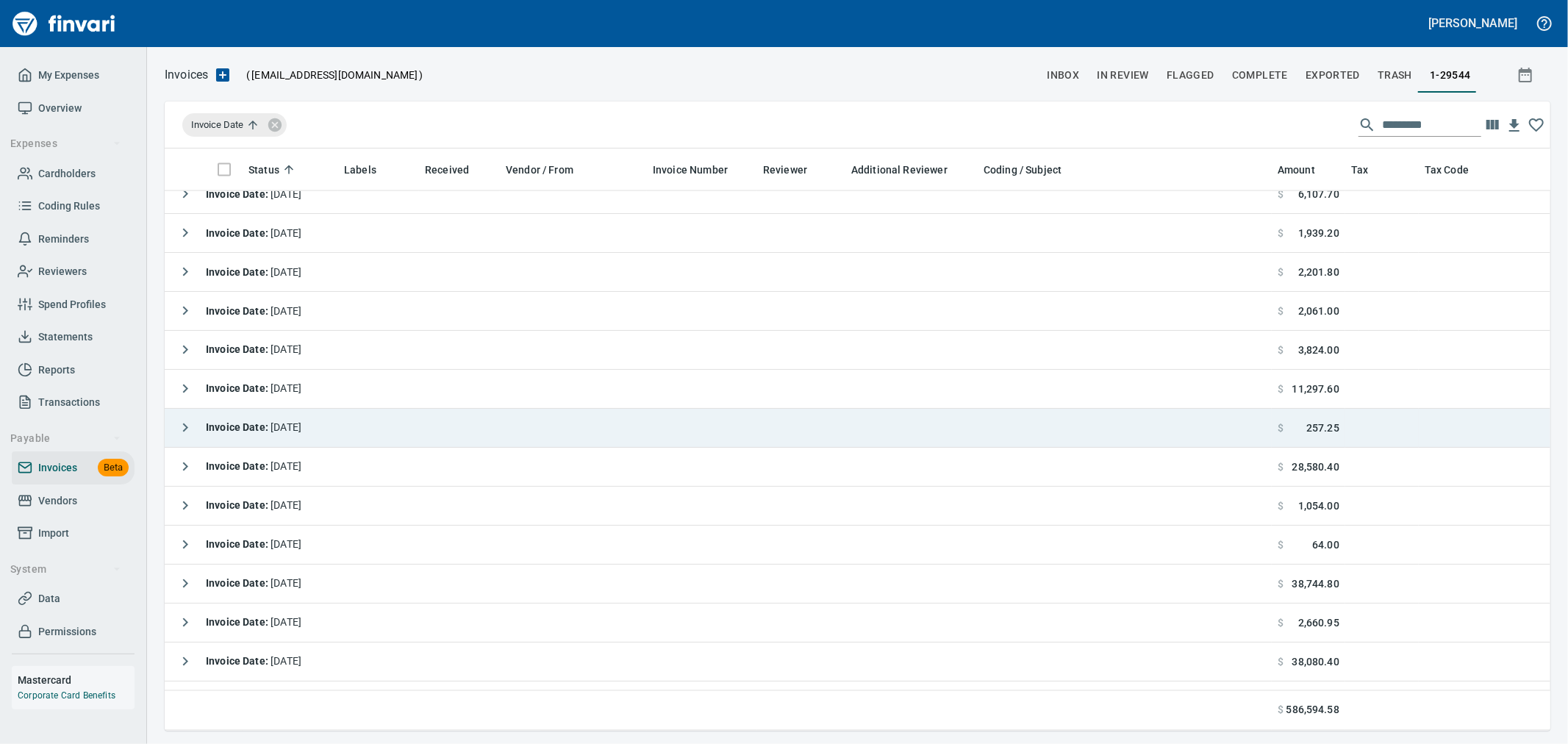
click at [186, 428] on icon "button" at bounding box center [185, 427] width 5 height 9
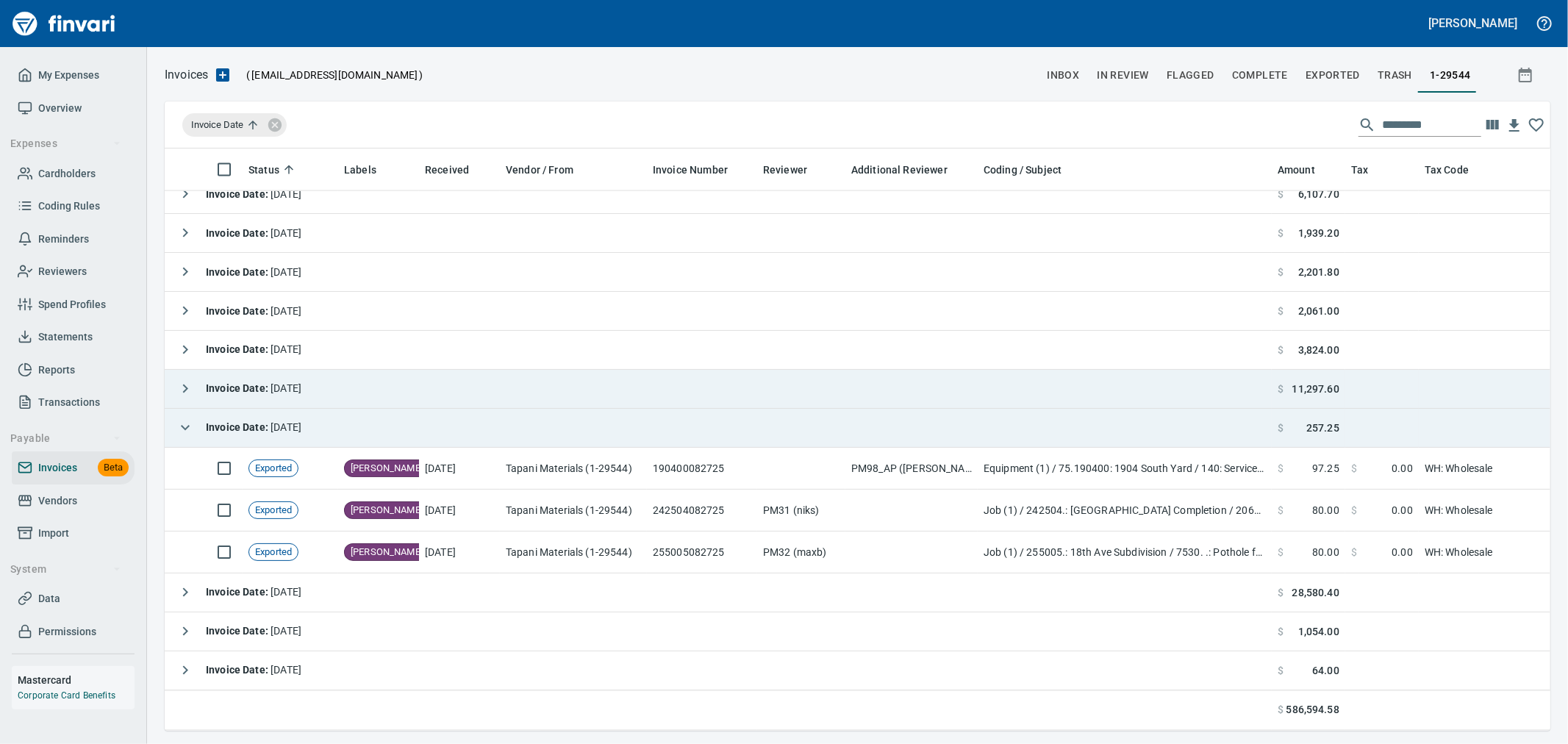
click at [186, 390] on icon "button" at bounding box center [185, 388] width 5 height 9
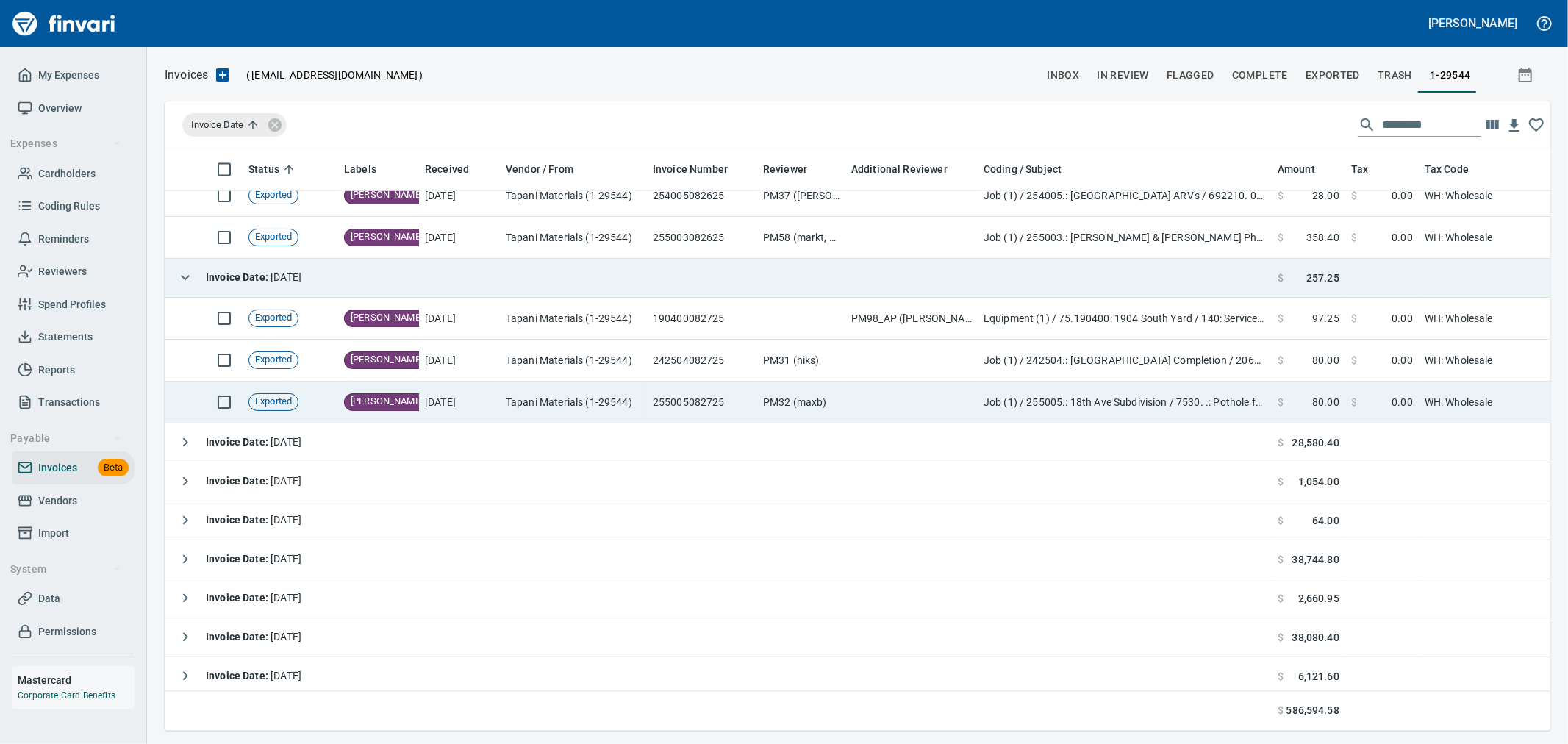
scroll to position [2493, 0]
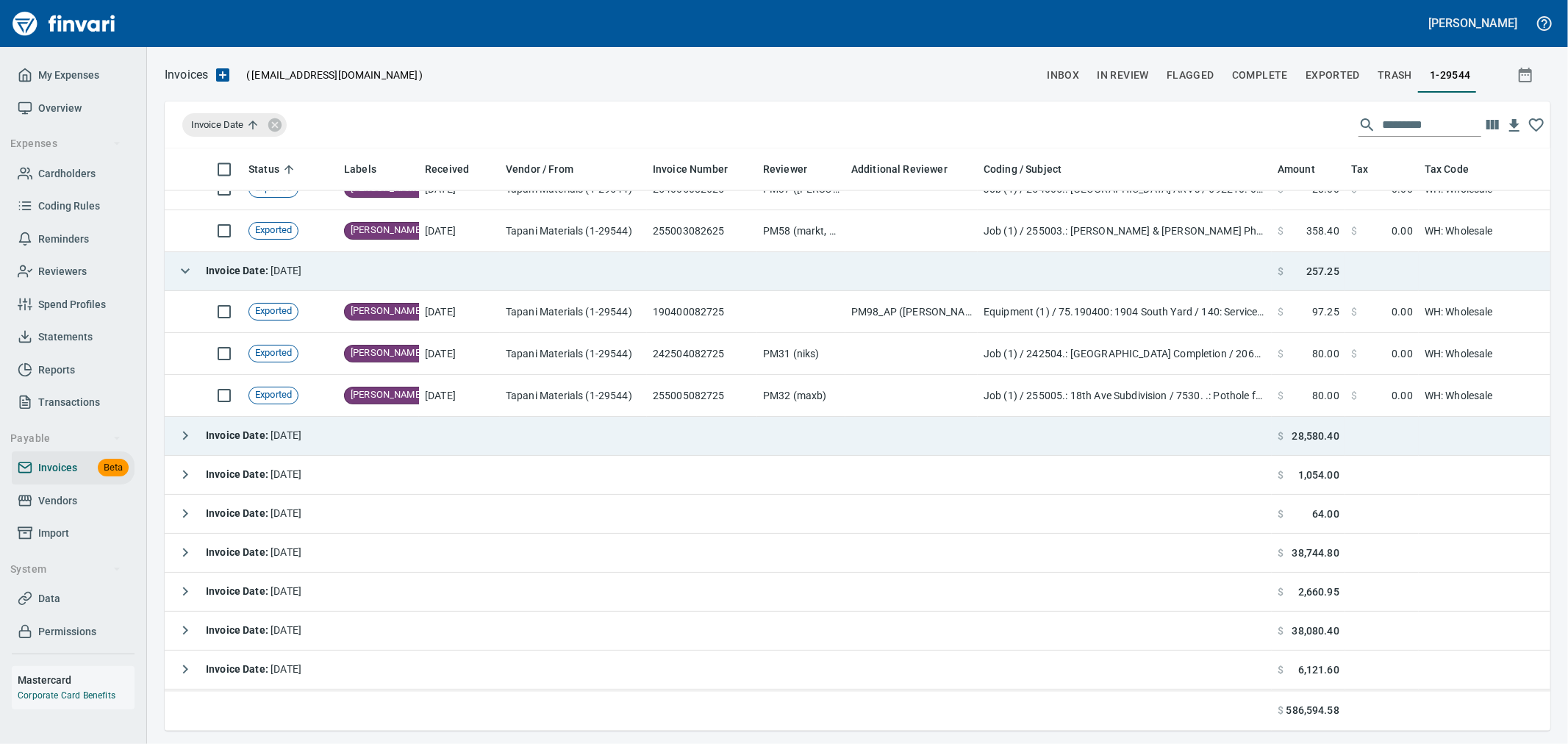
click at [183, 441] on icon "button" at bounding box center [185, 436] width 17 height 17
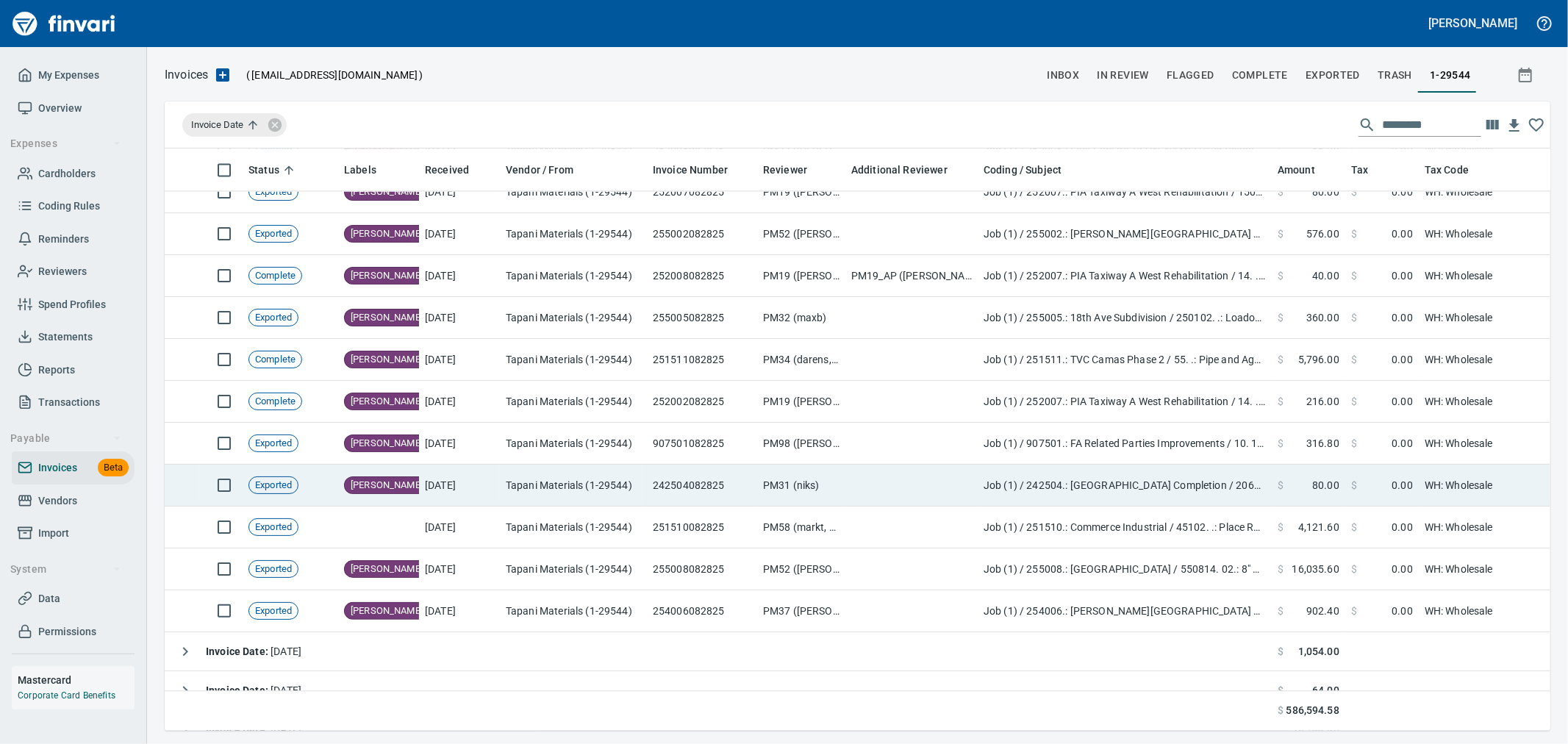
scroll to position [2901, 0]
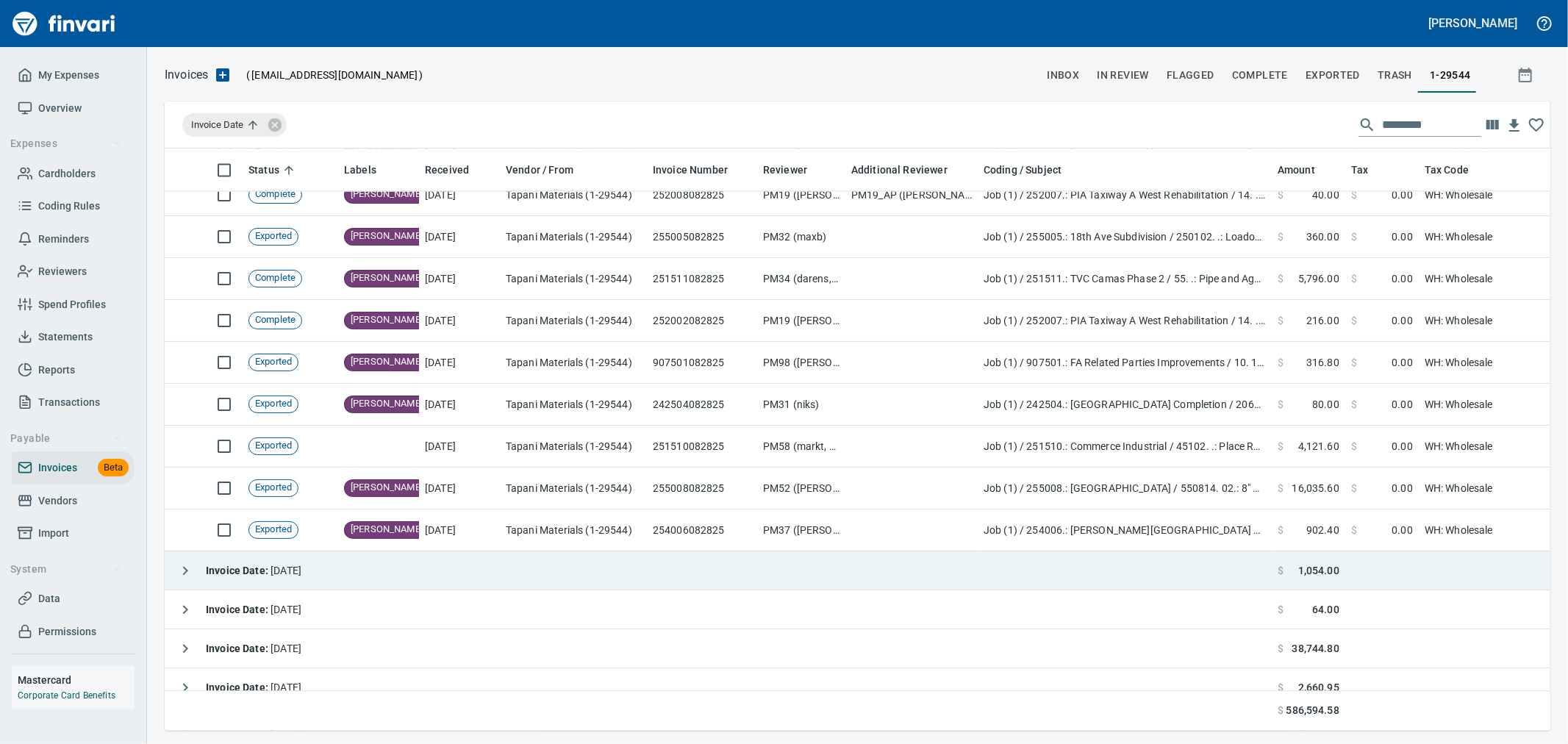
click at [180, 568] on icon "button" at bounding box center [185, 570] width 17 height 17
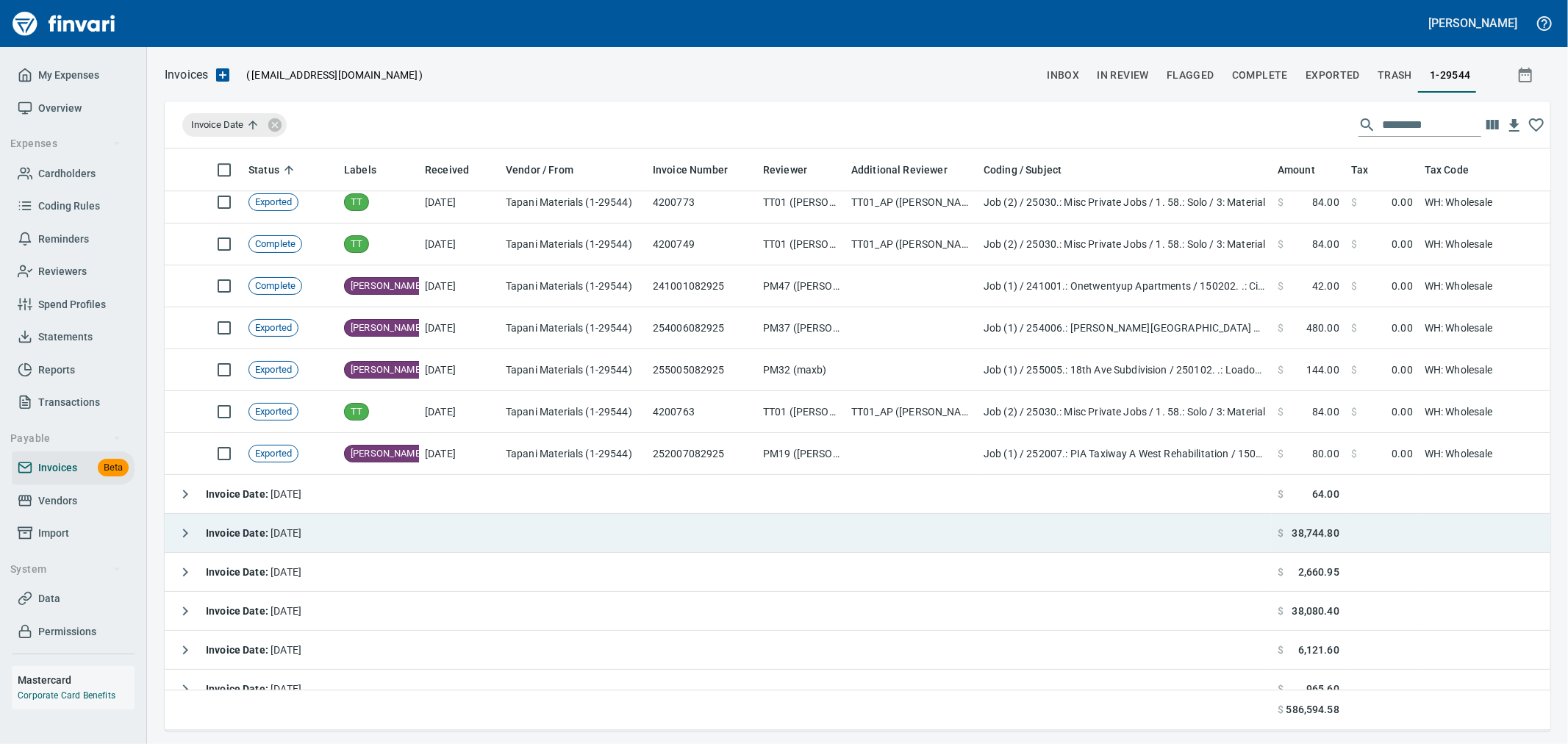
scroll to position [3382, 0]
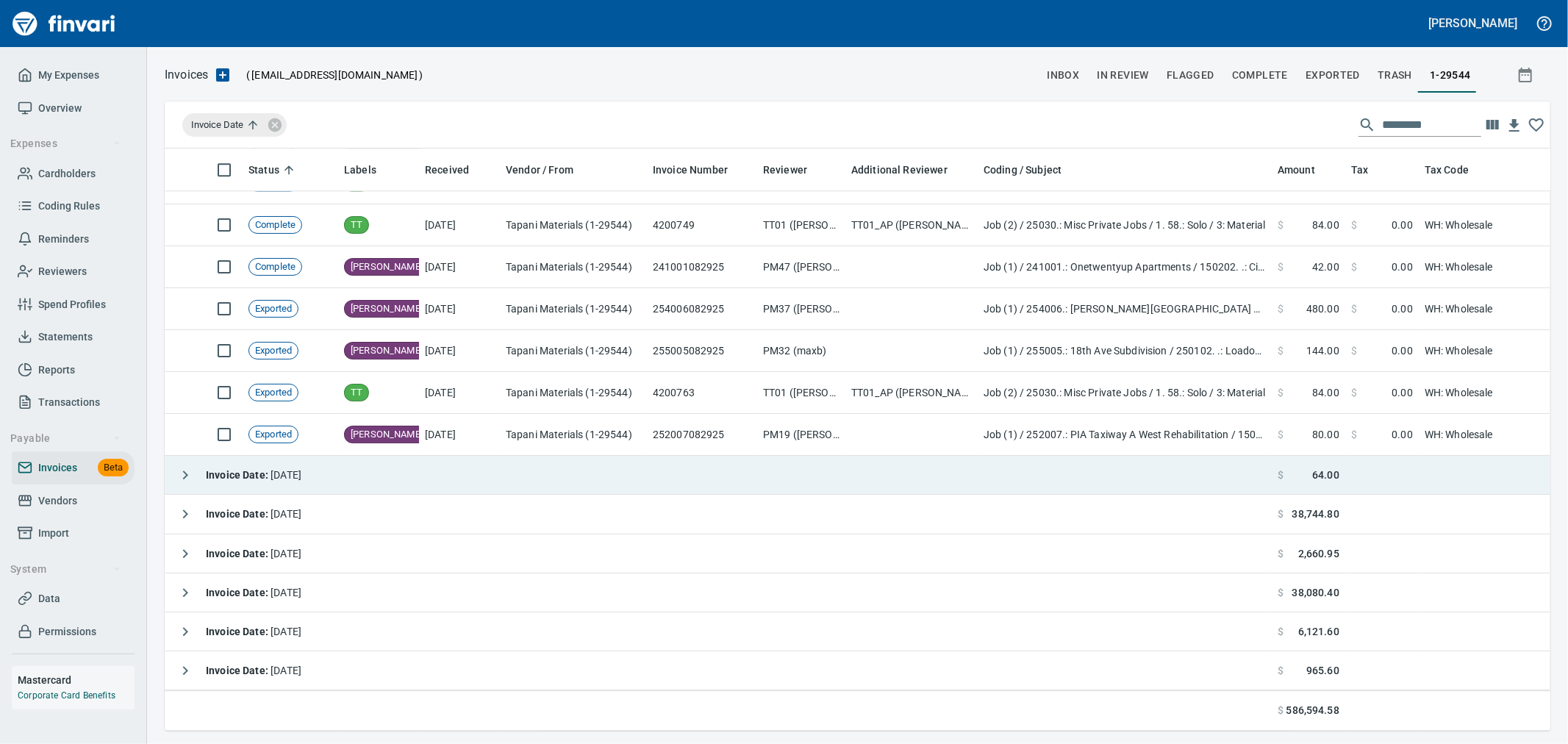
click at [183, 466] on icon "button" at bounding box center [185, 475] width 17 height 17
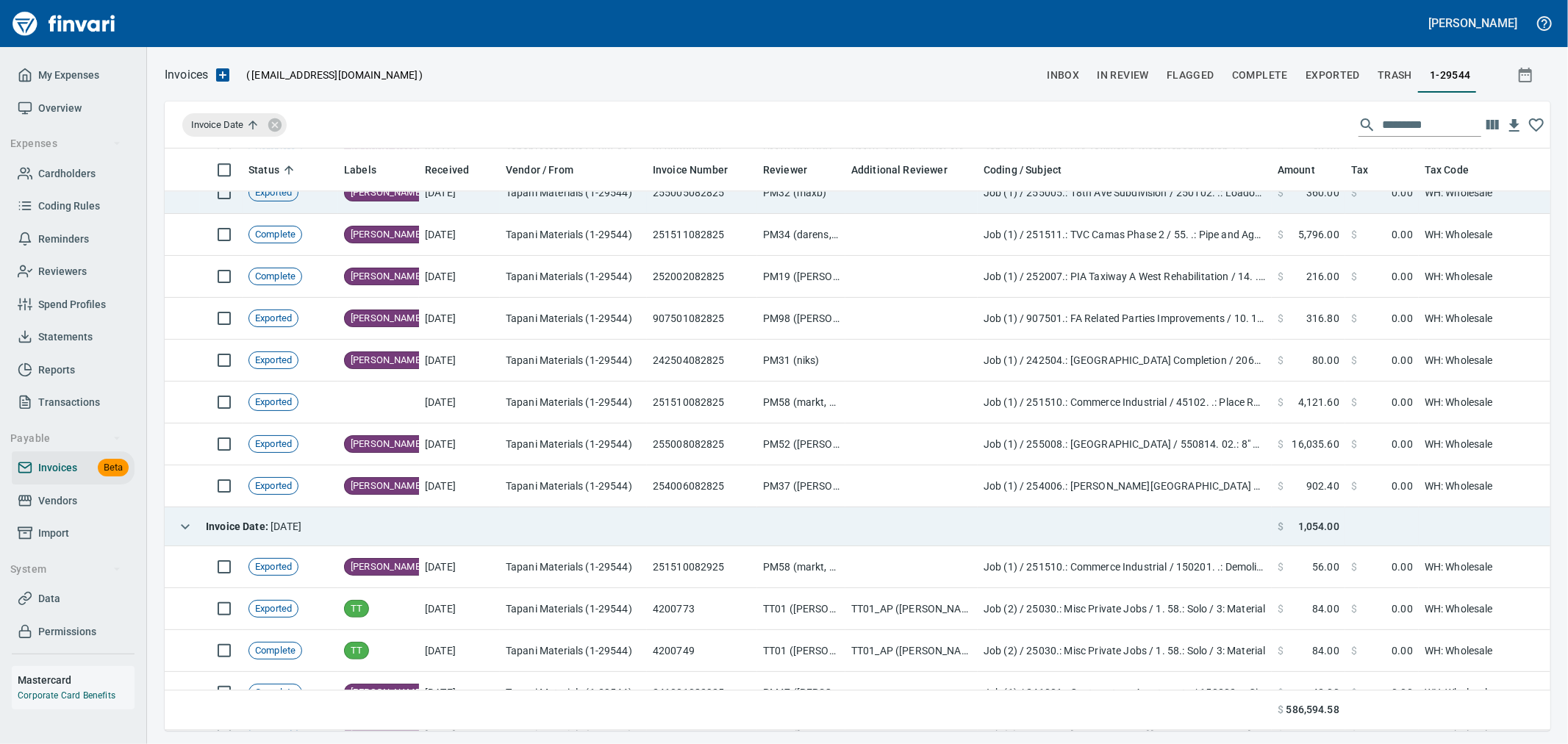
scroll to position [2934, 0]
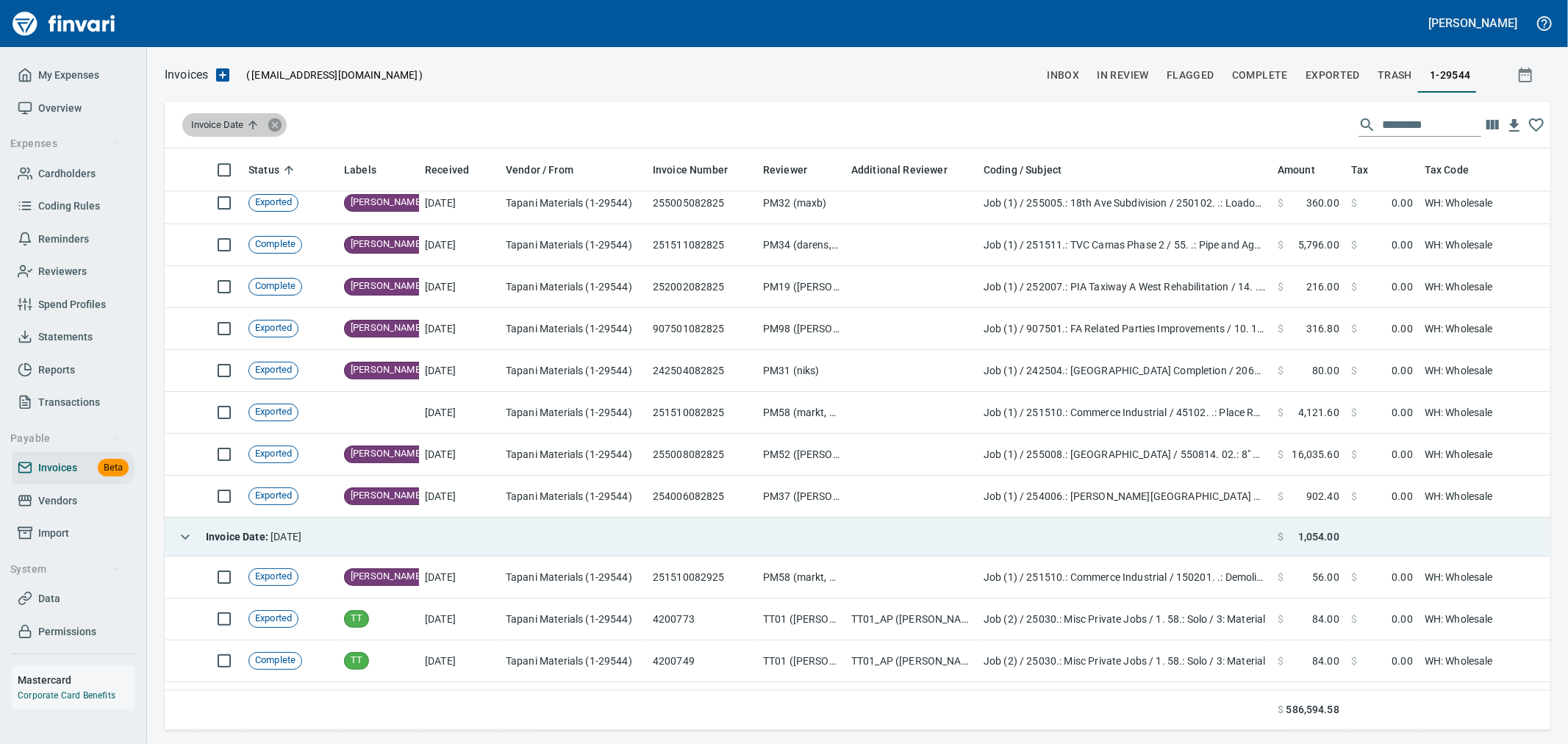
click at [272, 123] on icon at bounding box center [275, 124] width 13 height 13
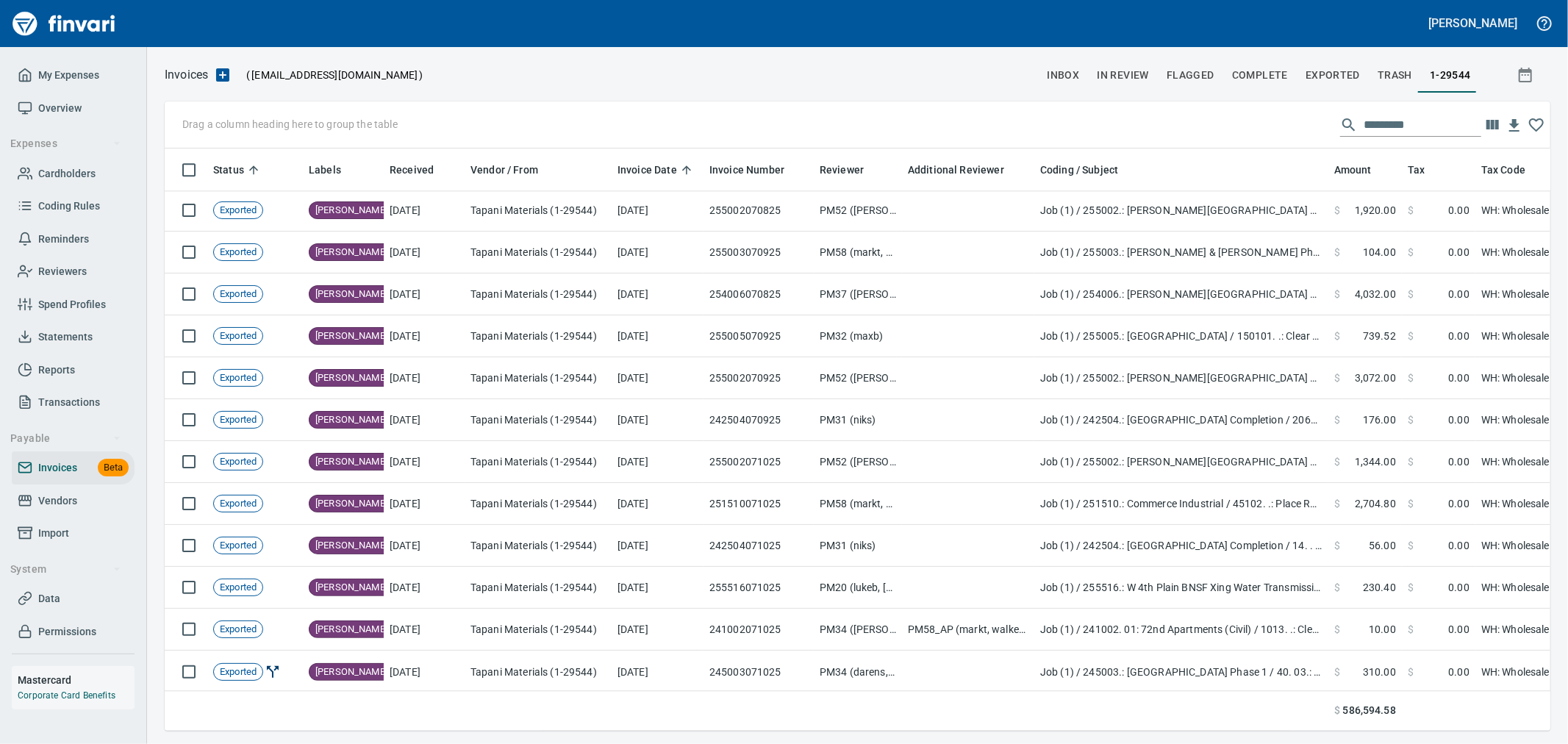
click at [1270, 76] on span "Complete" at bounding box center [1259, 74] width 55 height 18
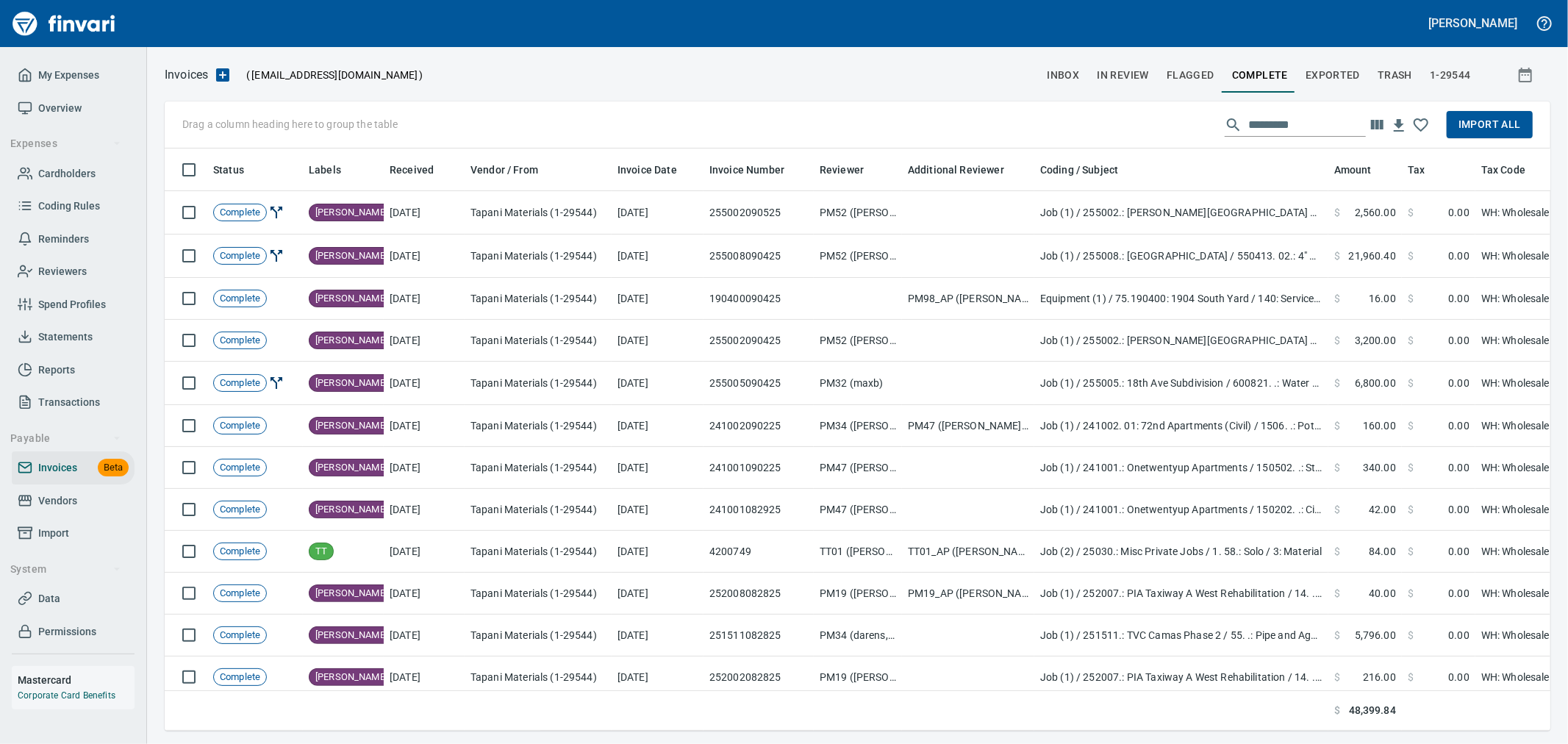
scroll to position [557, 1362]
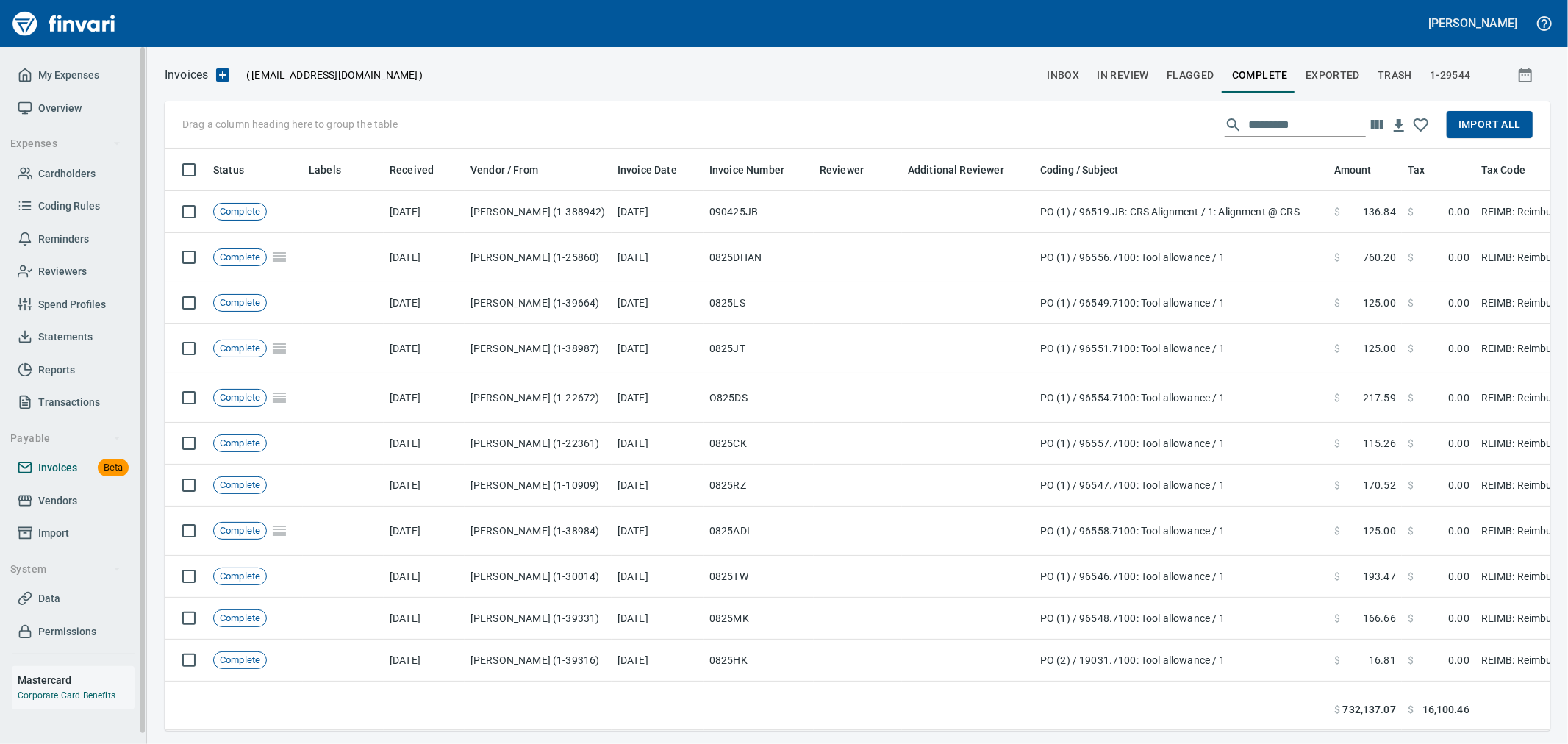
click at [86, 466] on span "Invoices Beta" at bounding box center [73, 467] width 111 height 18
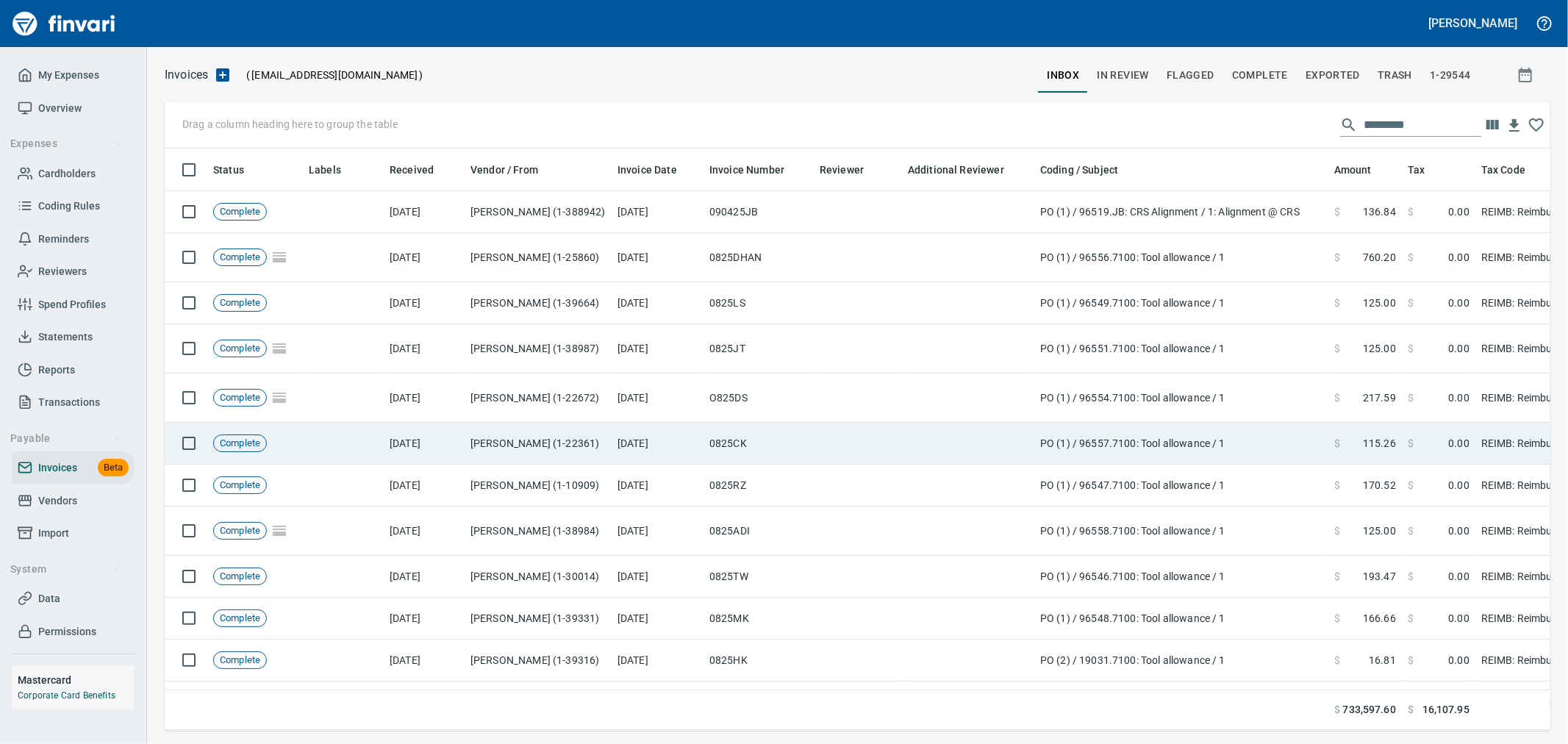
scroll to position [557, 1362]
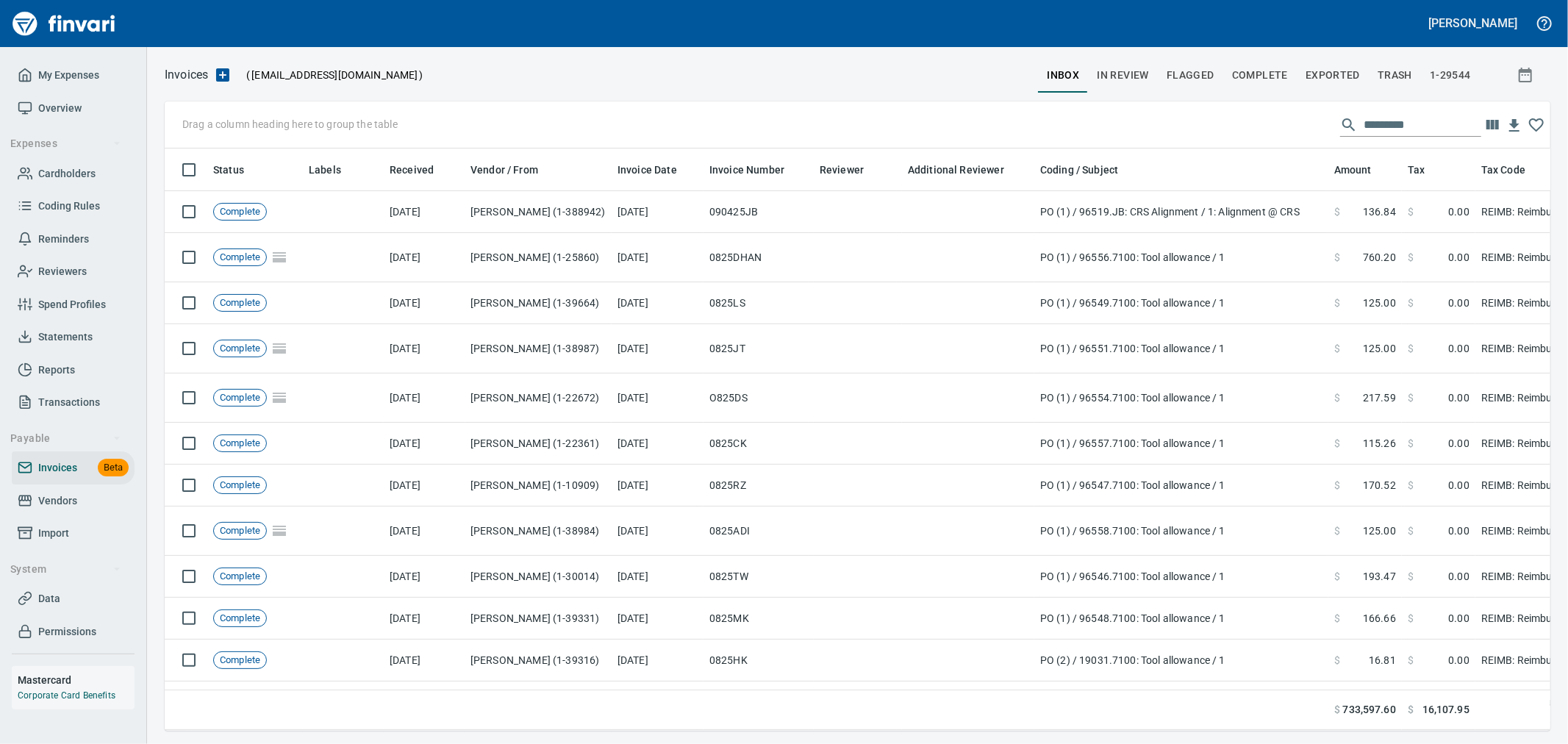
click at [1254, 68] on span "Complete" at bounding box center [1259, 74] width 55 height 18
click at [1493, 126] on span "Import All" at bounding box center [1489, 124] width 62 height 18
